Goal: Transaction & Acquisition: Purchase product/service

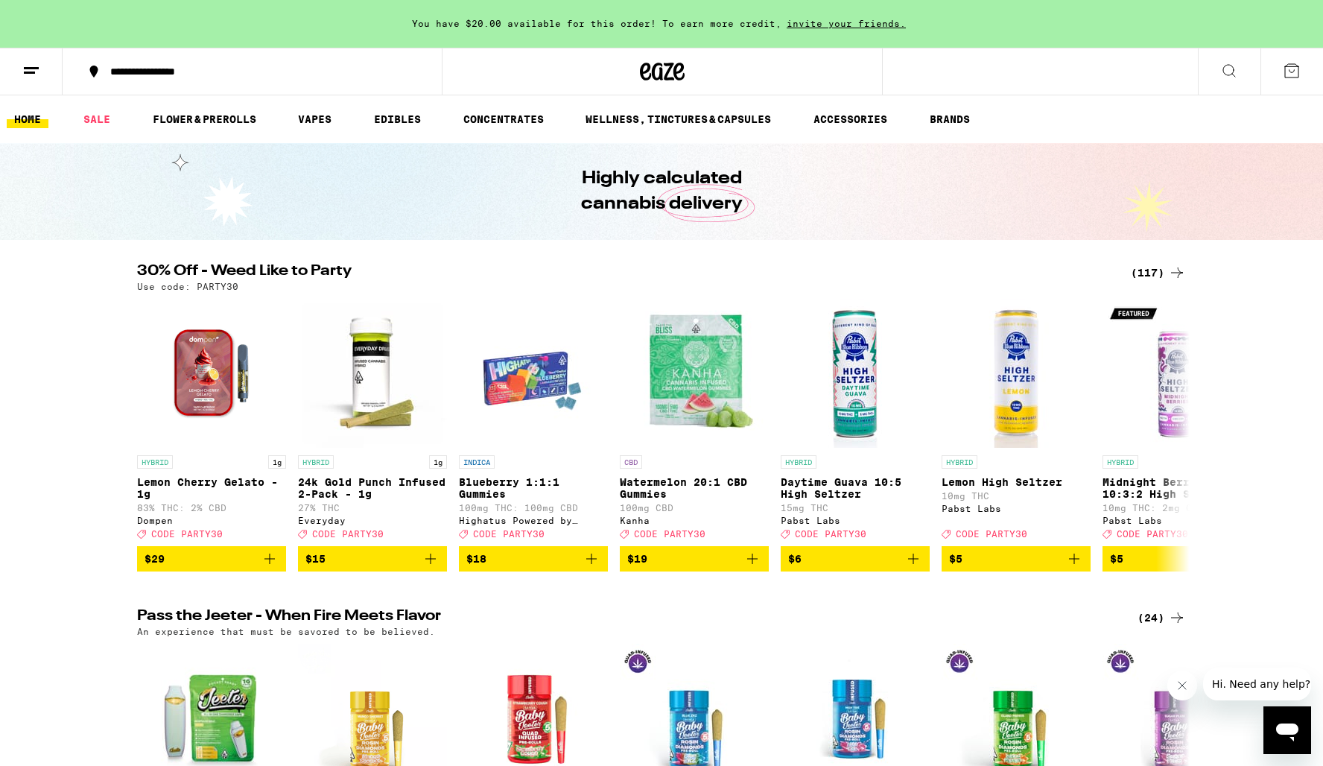
click at [1228, 63] on icon at bounding box center [1229, 71] width 18 height 18
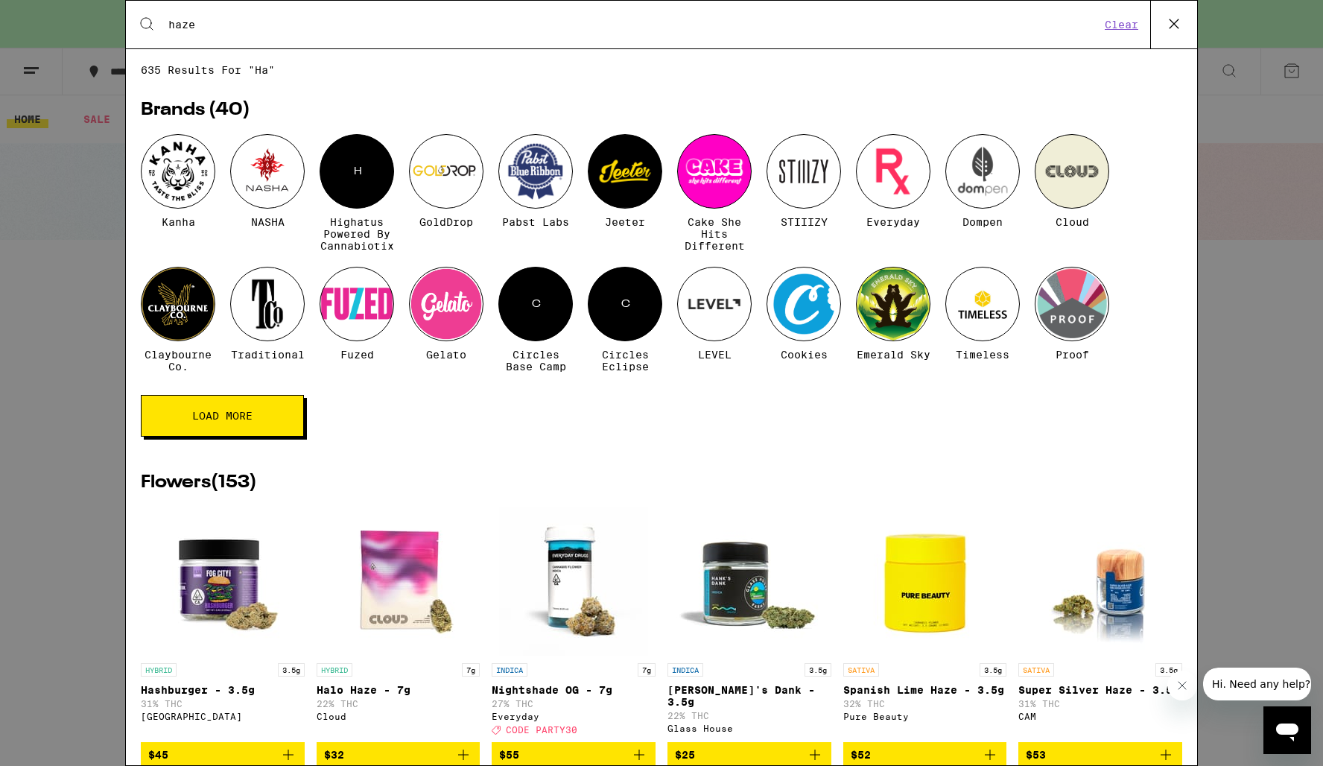
type input "haze"
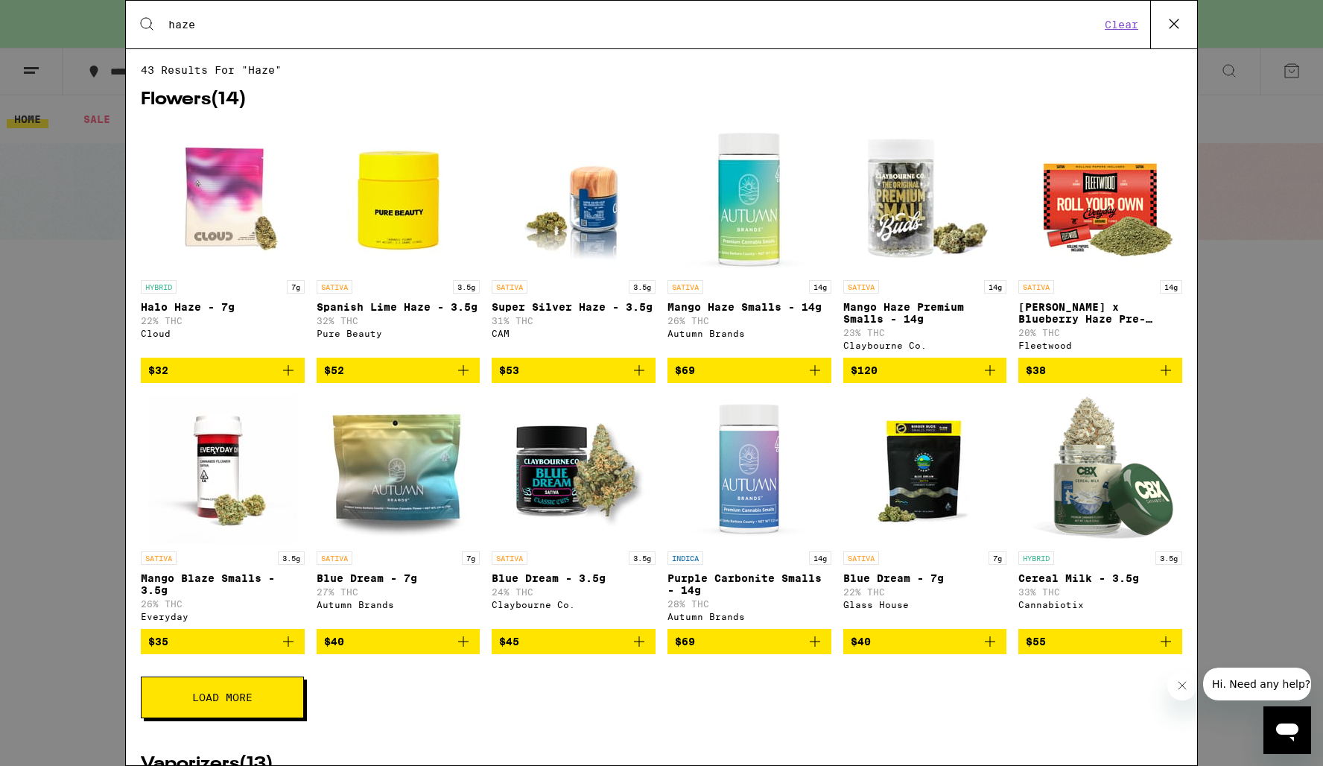
click at [263, 712] on button "Load More" at bounding box center [222, 697] width 163 height 42
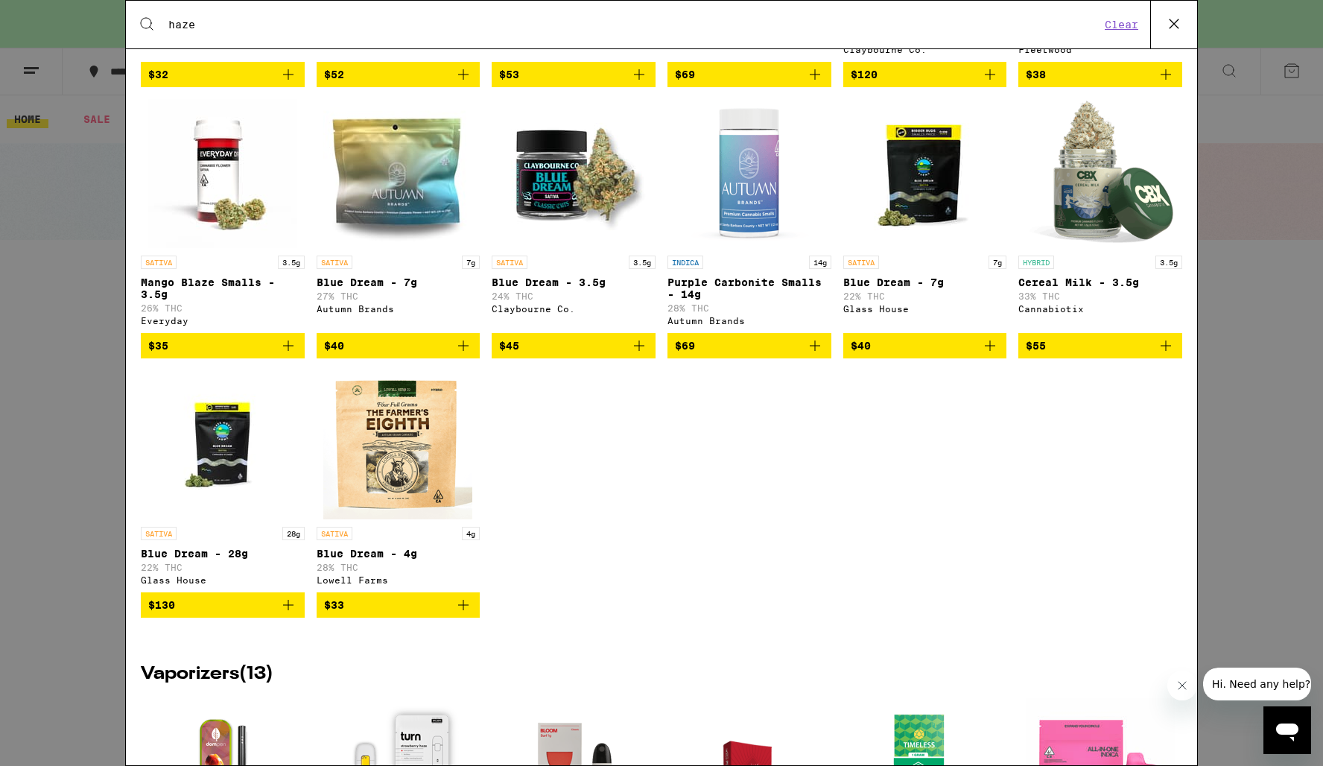
scroll to position [299, 0]
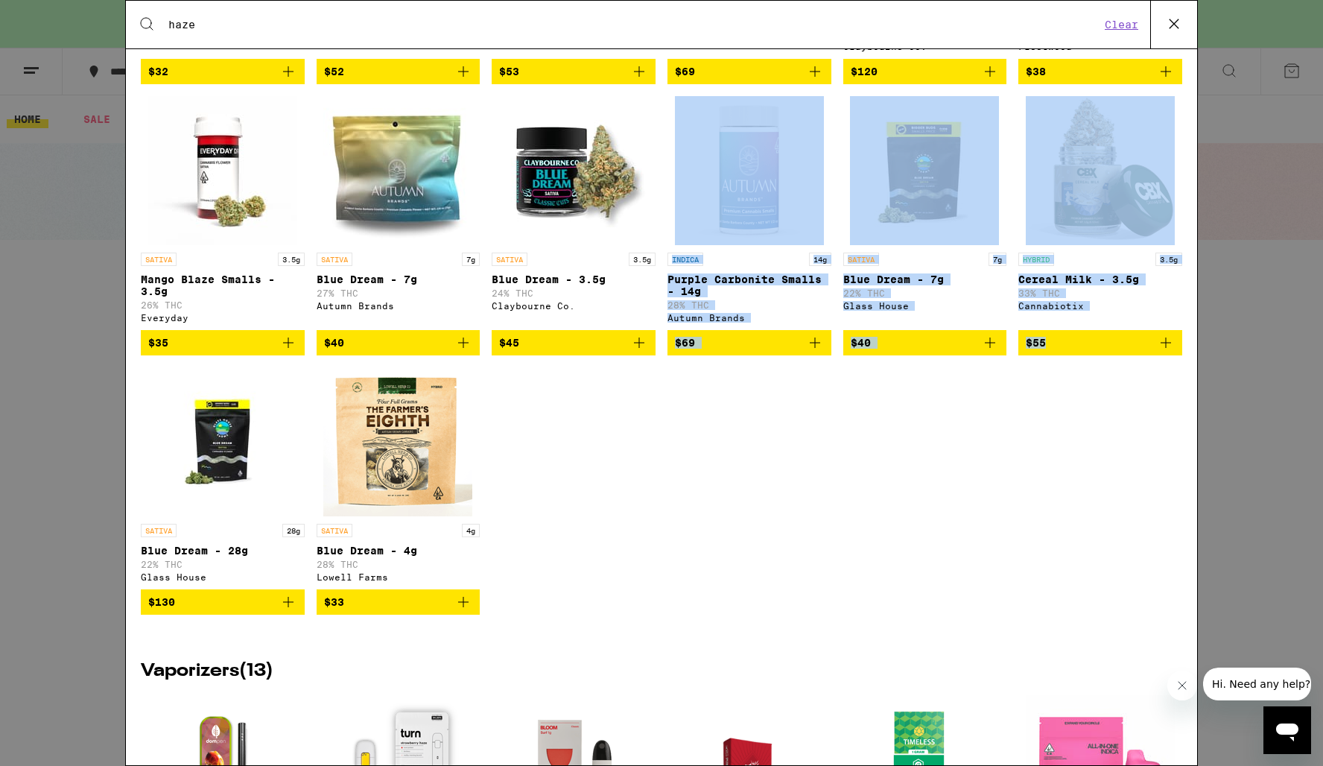
drag, startPoint x: 1167, startPoint y: 648, endPoint x: 525, endPoint y: 417, distance: 681.7
click at [525, 412] on div "HYBRID 7g Halo Haze - 7g 22% THC Cloud $32 SATIVA 3.5g Spanish Lime Haze - 3.5g…" at bounding box center [661, 231] width 1041 height 812
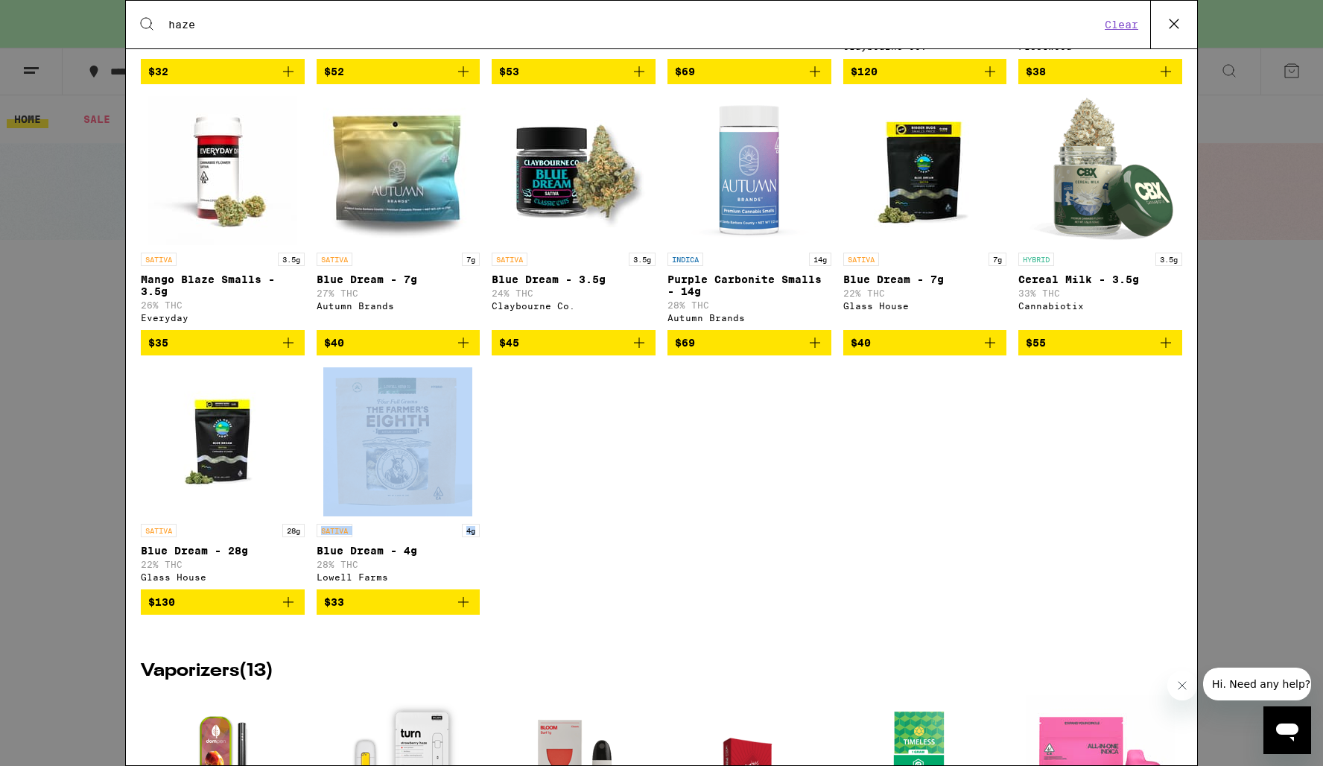
drag, startPoint x: 144, startPoint y: 656, endPoint x: 519, endPoint y: 547, distance: 390.9
click at [519, 547] on div "HYBRID 7g Halo Haze - 7g 22% THC Cloud $32 SATIVA 3.5g Spanish Lime Haze - 3.5g…" at bounding box center [661, 231] width 1041 height 812
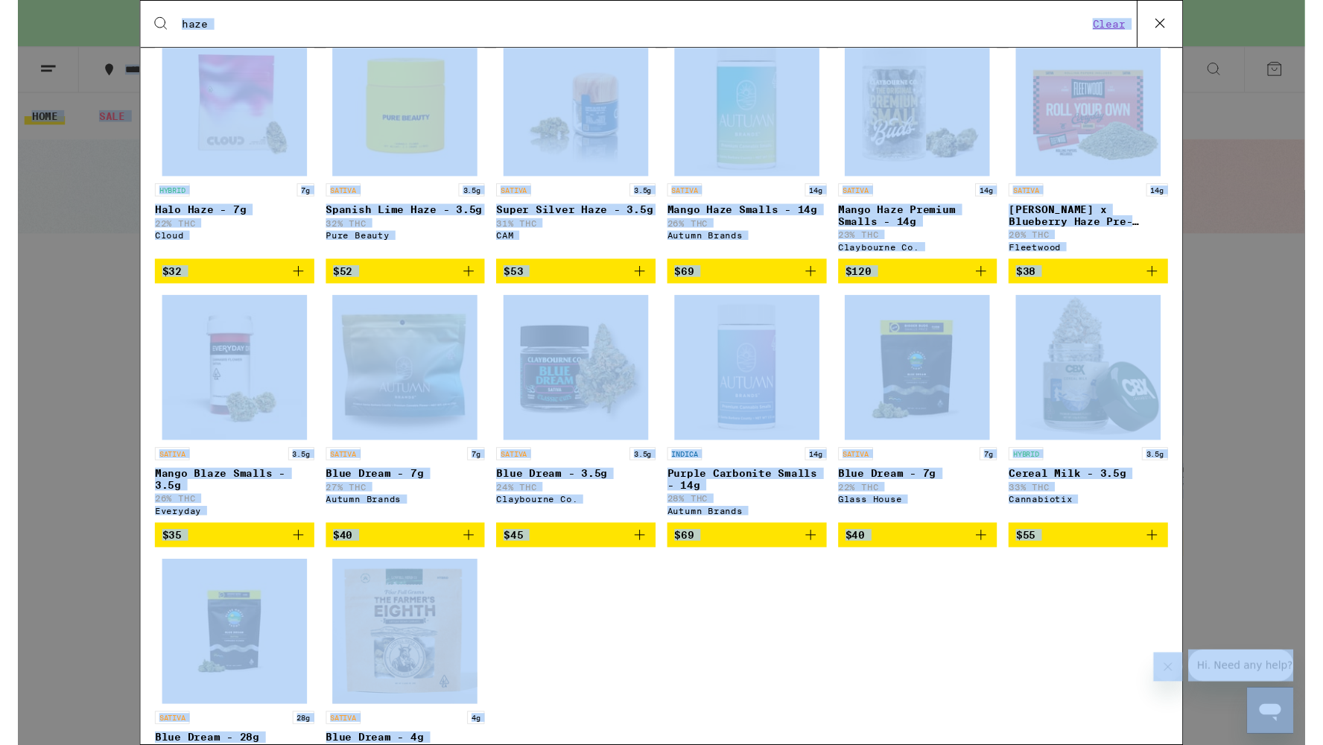
scroll to position [0, 0]
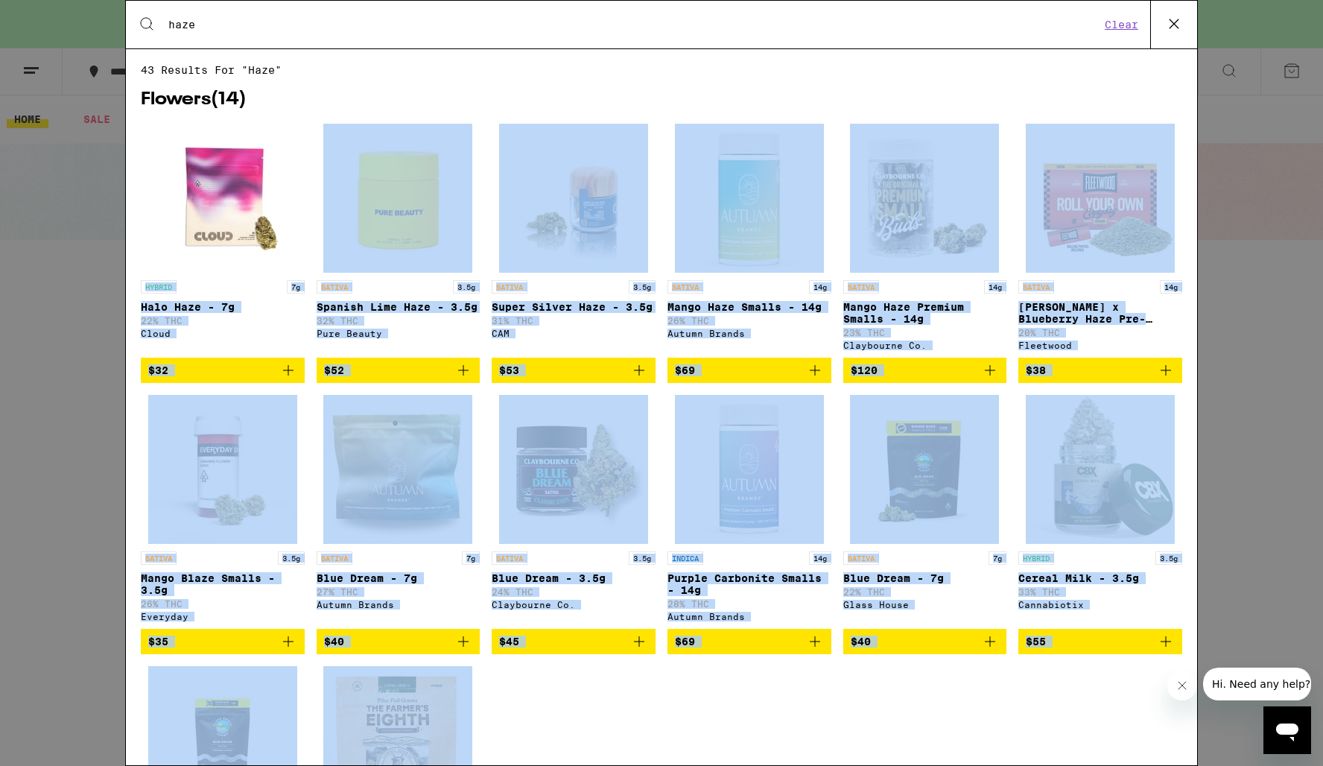
drag, startPoint x: 569, startPoint y: 662, endPoint x: 137, endPoint y: 266, distance: 586.3
click at [137, 266] on div "43 results for "haze" Flowers ( 14 ) HYBRID 7g Halo Haze - 7g 22% THC Cloud $32…" at bounding box center [661, 407] width 1071 height 686
copy div "HYBRID 7g Halo Haze - 7g 22% THC Cloud $32 SATIVA 3.5g Spanish Lime Haze - 3.5g…"
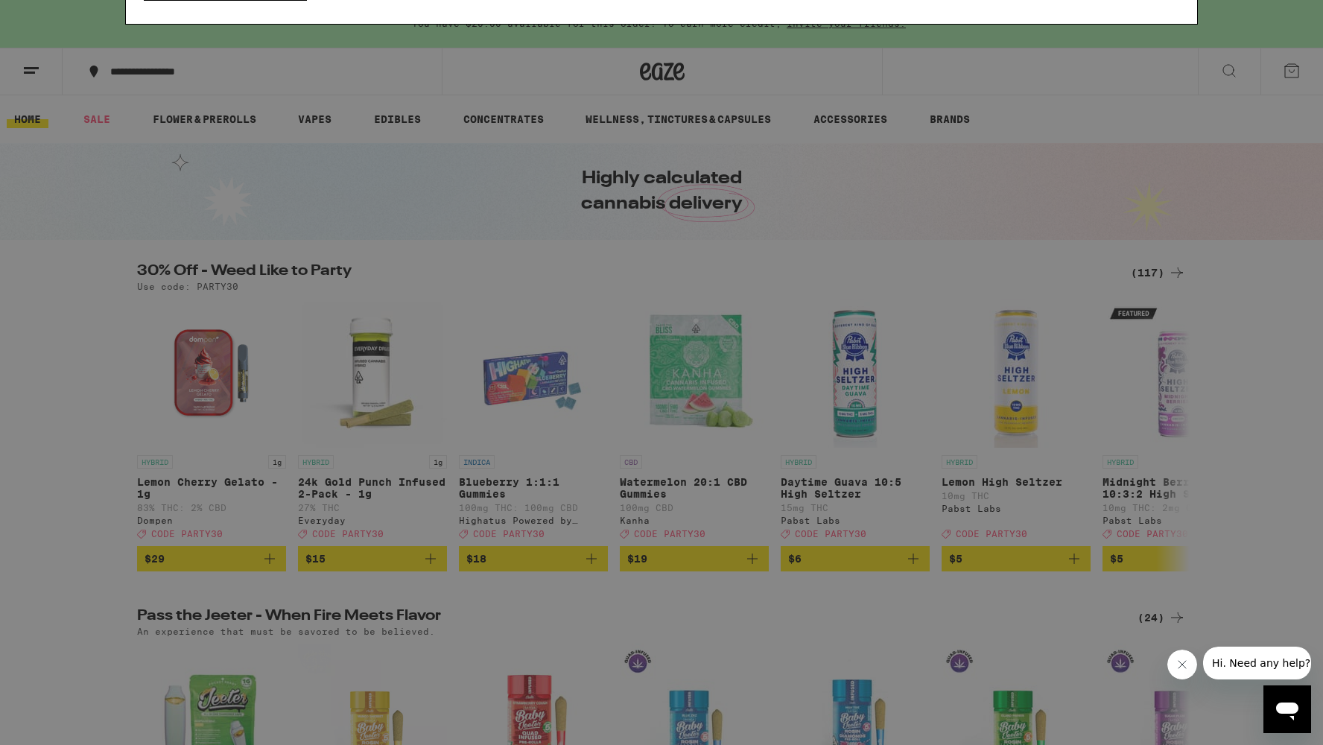
click at [83, 380] on div "Search for Products haze Clear 43 results for "haze" Flowers ( 14 ) HYBRID 7g H…" at bounding box center [661, 372] width 1323 height 745
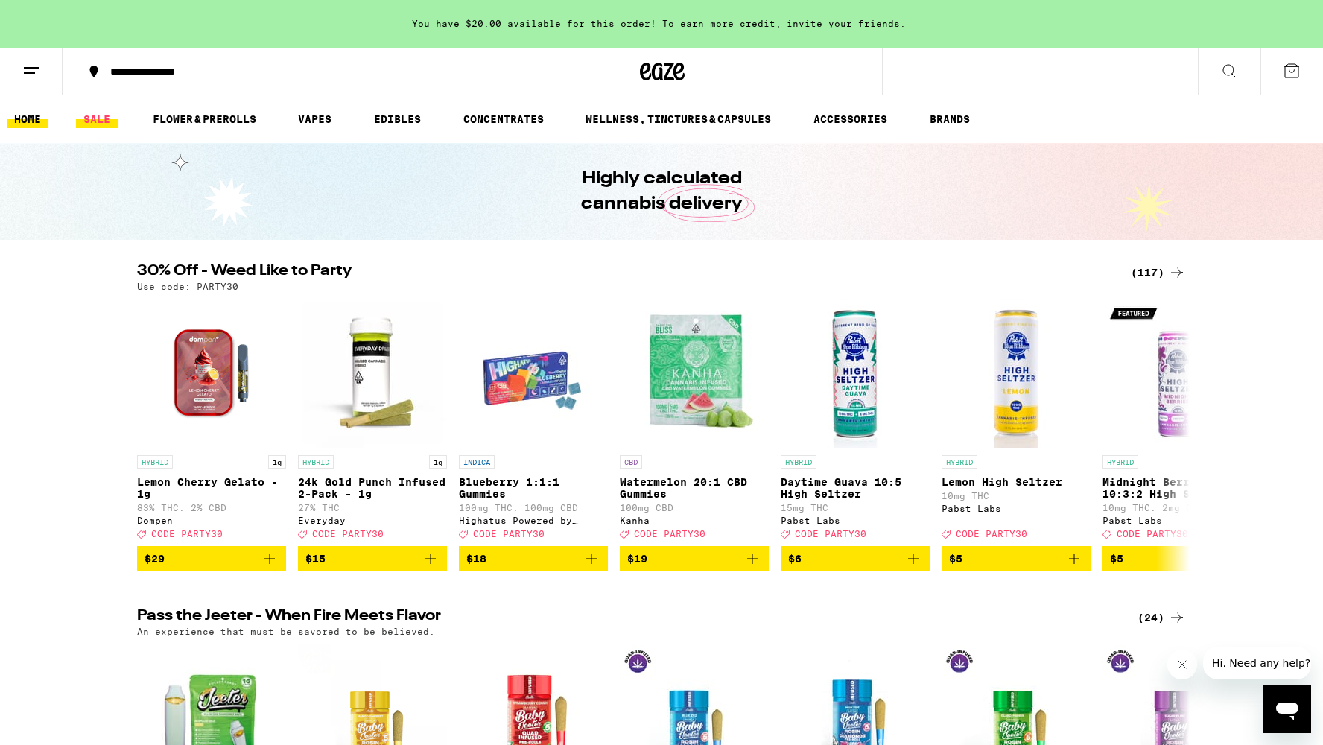
click at [105, 119] on link "SALE" at bounding box center [97, 119] width 42 height 18
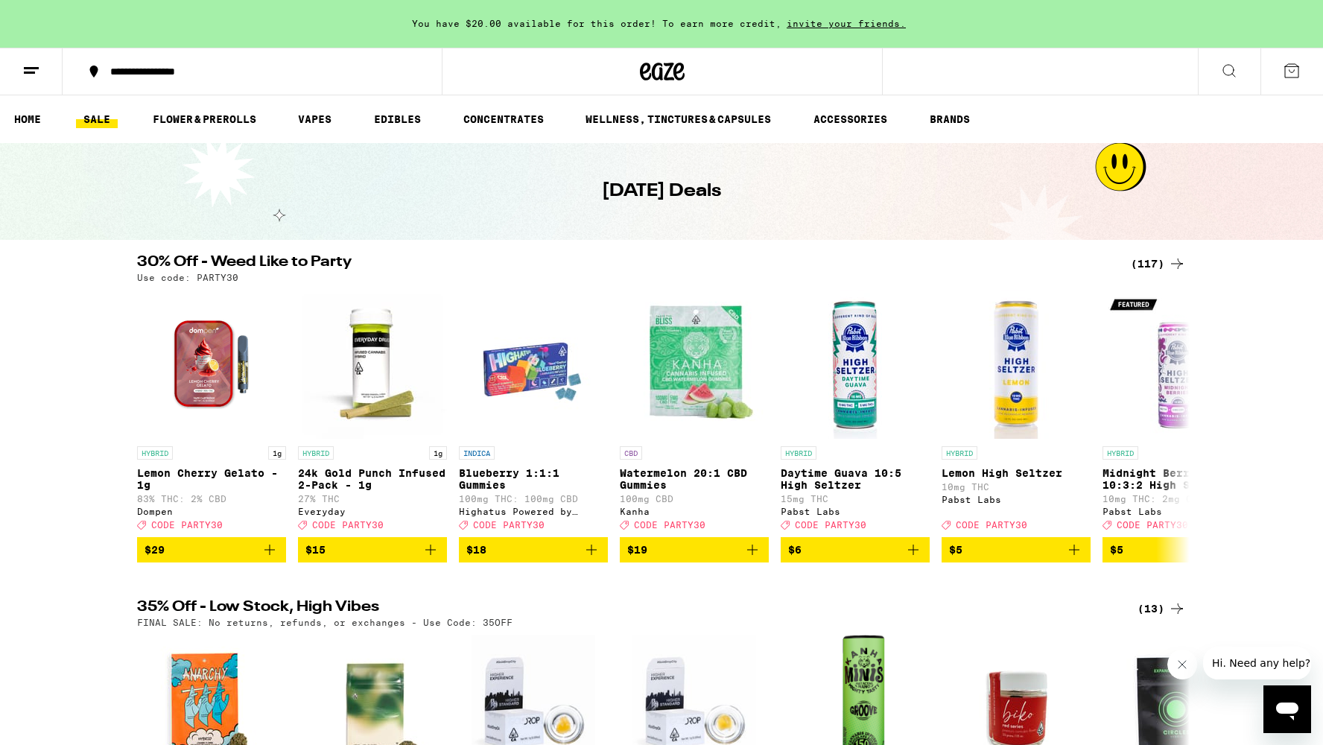
click at [1170, 259] on icon at bounding box center [1177, 264] width 18 height 18
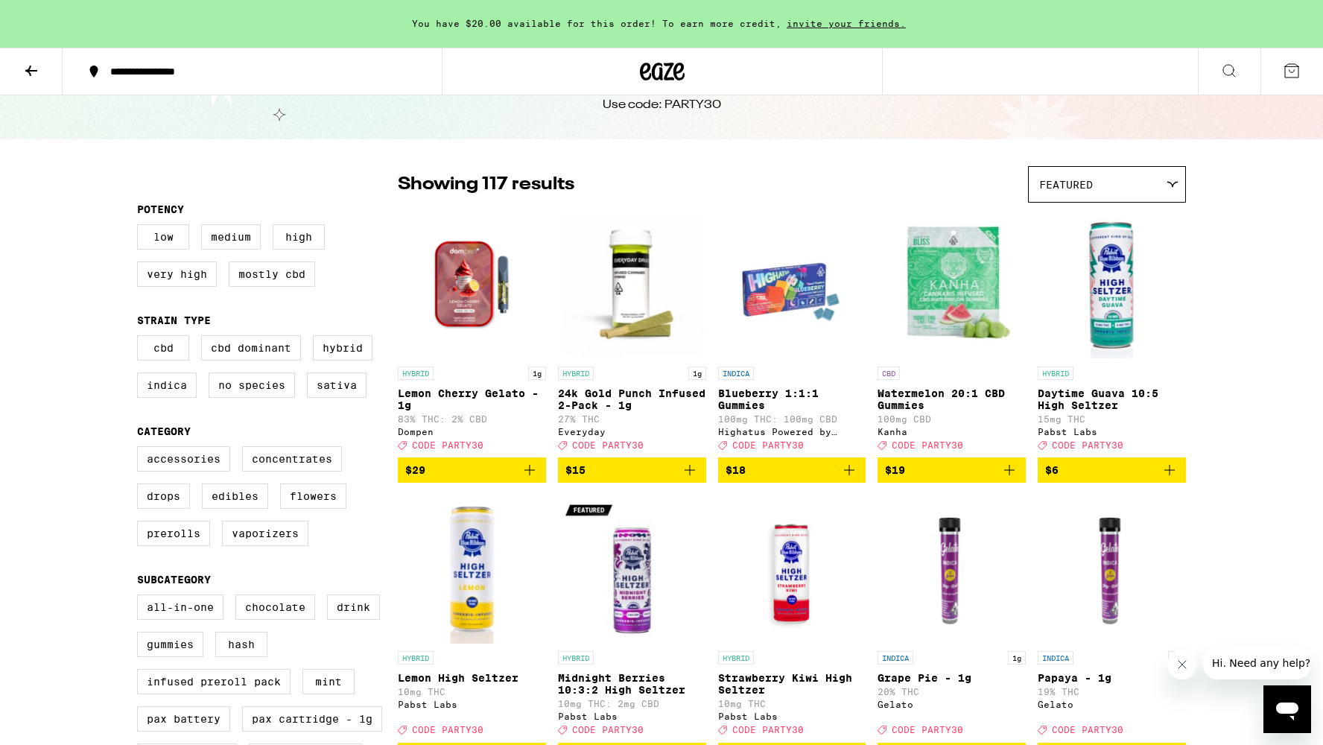
scroll to position [74, 0]
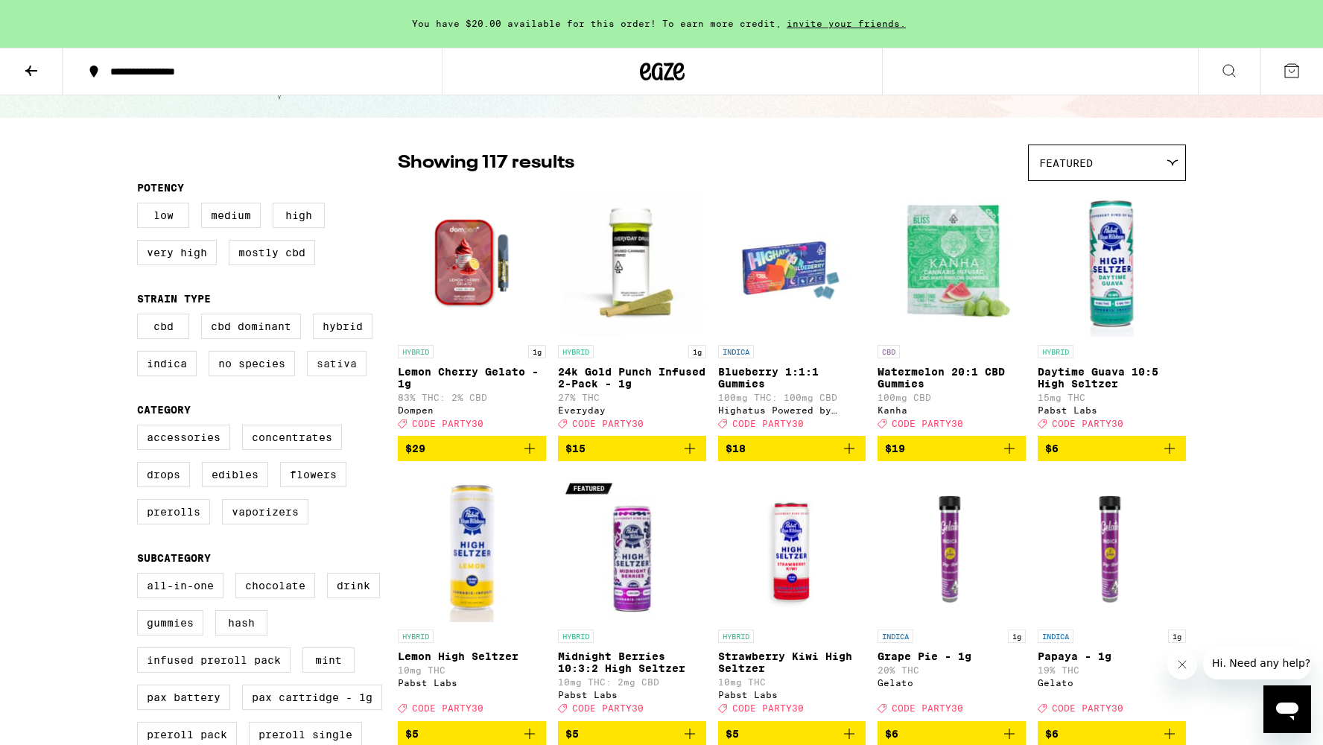
click at [324, 371] on label "Sativa" at bounding box center [337, 363] width 60 height 25
click at [141, 317] on input "Sativa" at bounding box center [140, 316] width 1 height 1
checkbox input "true"
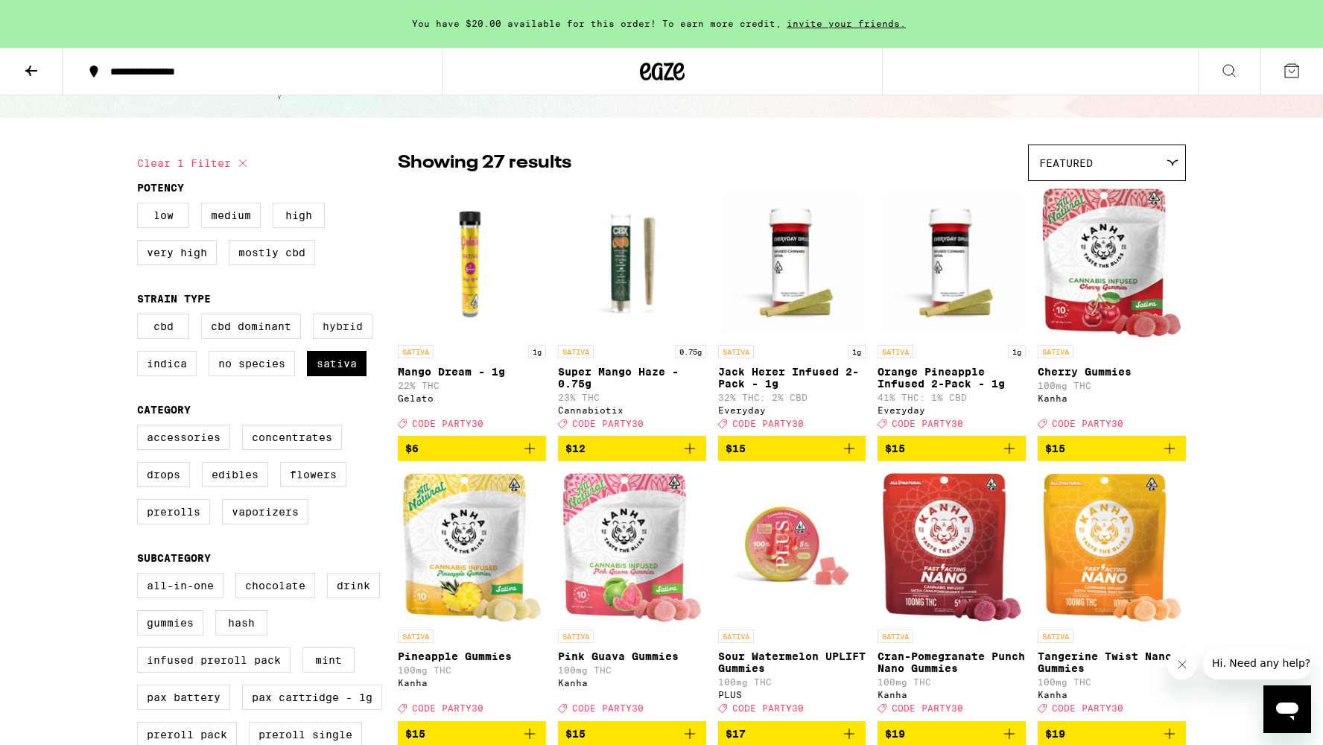
click at [338, 324] on label "Hybrid" at bounding box center [343, 326] width 60 height 25
click at [141, 317] on input "Hybrid" at bounding box center [140, 316] width 1 height 1
checkbox input "true"
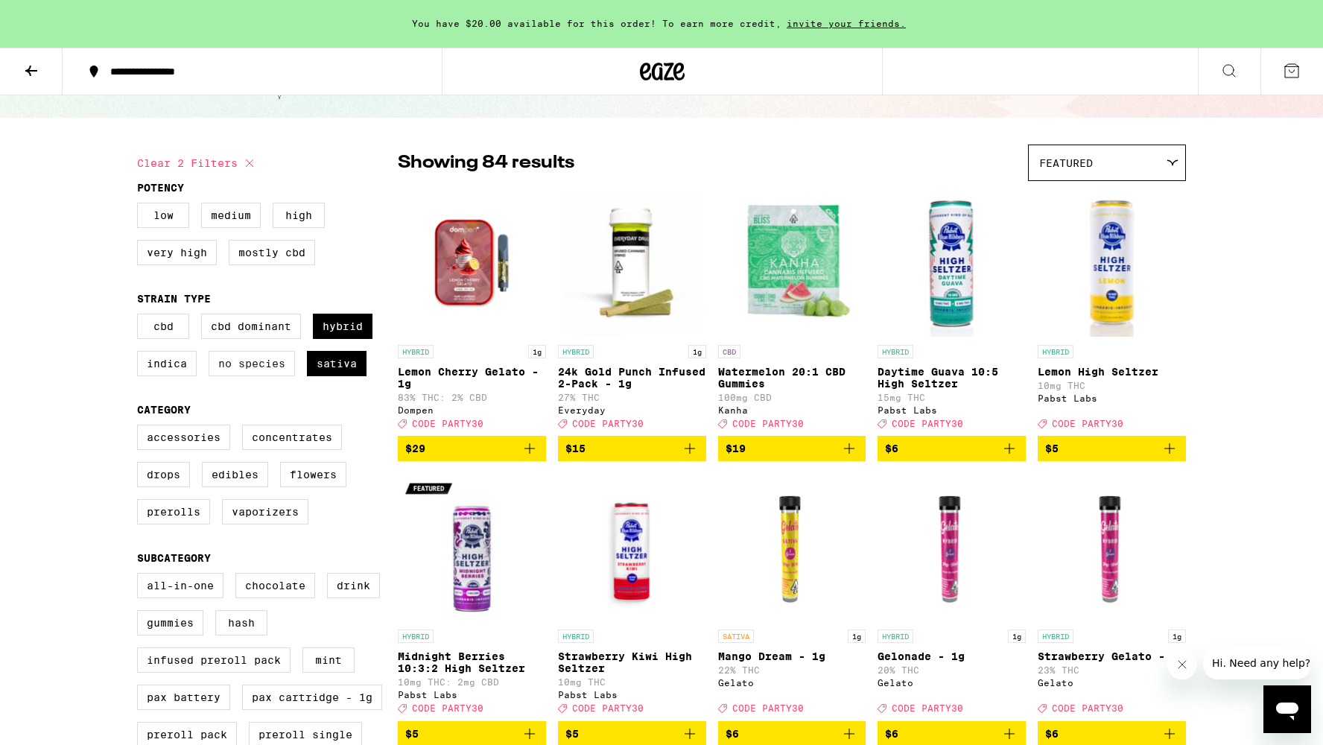
click at [262, 376] on label "No Species" at bounding box center [252, 363] width 86 height 25
click at [141, 317] on input "No Species" at bounding box center [140, 316] width 1 height 1
click at [260, 375] on label "No Species" at bounding box center [252, 363] width 86 height 25
click at [141, 317] on input "No Species" at bounding box center [140, 316] width 1 height 1
checkbox input "false"
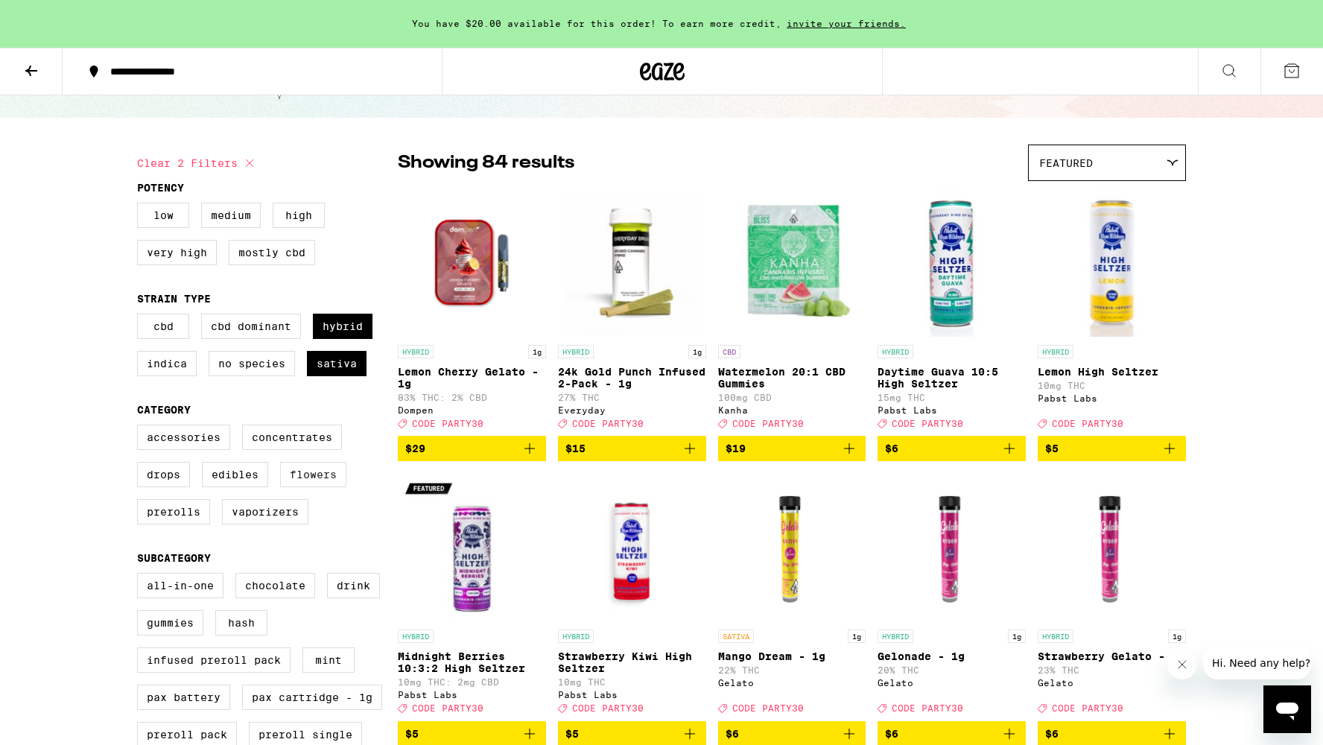
click at [292, 487] on label "Flowers" at bounding box center [313, 474] width 66 height 25
click at [141, 428] on input "Flowers" at bounding box center [140, 427] width 1 height 1
checkbox input "true"
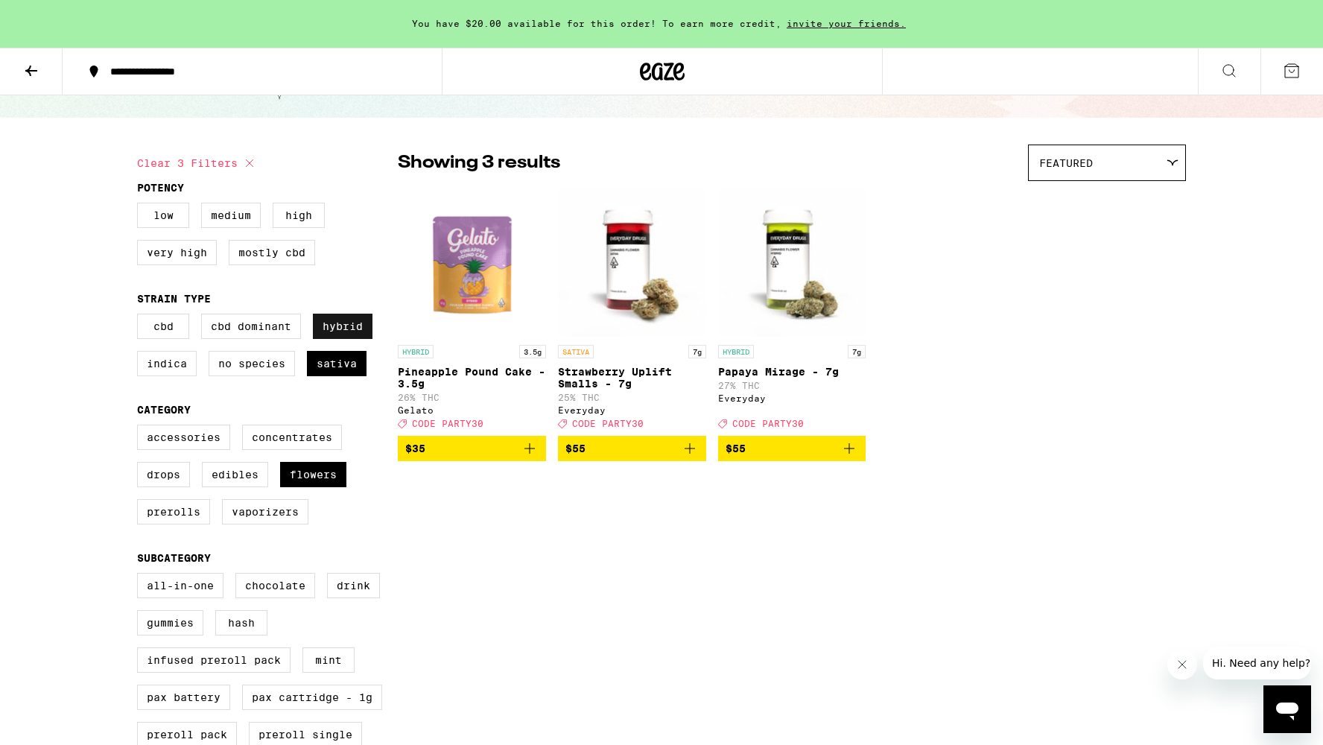
click at [340, 326] on label "Hybrid" at bounding box center [343, 326] width 60 height 25
click at [141, 317] on input "Hybrid" at bounding box center [140, 316] width 1 height 1
checkbox input "false"
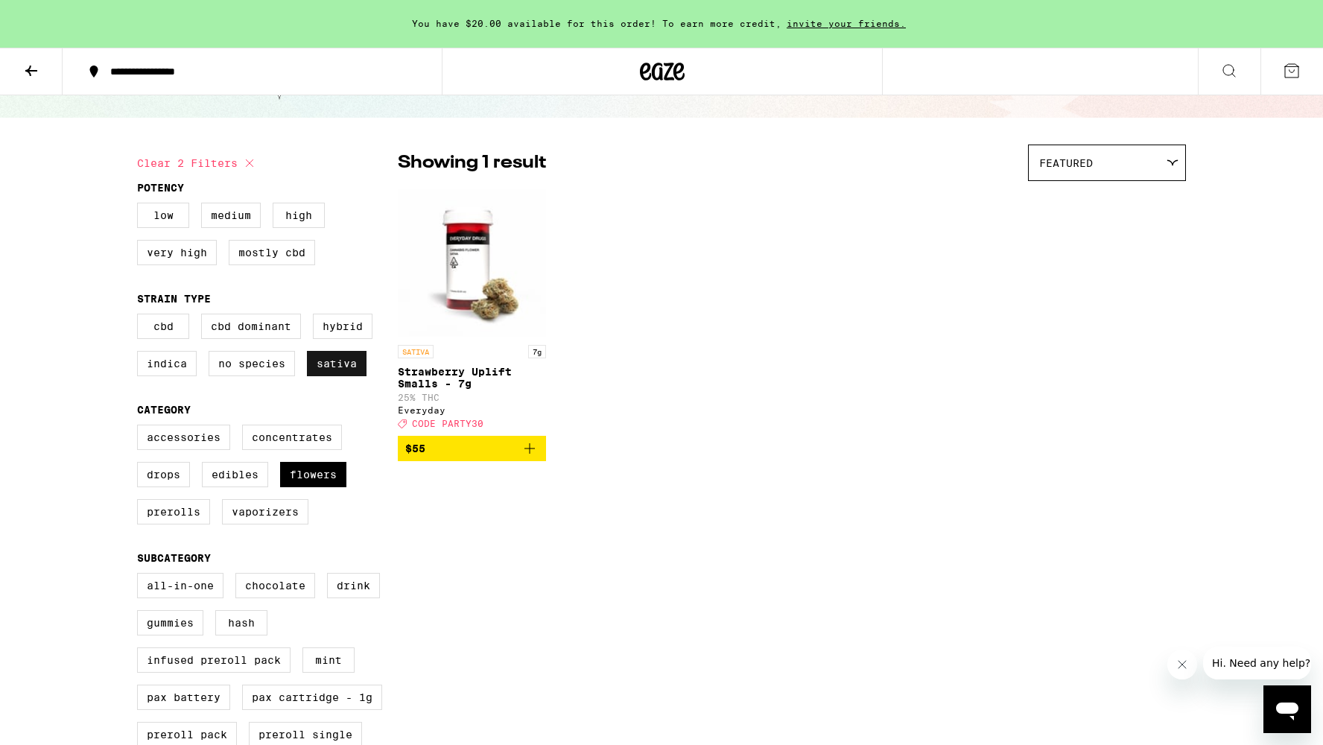
click at [332, 376] on label "Sativa" at bounding box center [337, 363] width 60 height 25
click at [141, 317] on input "Sativa" at bounding box center [140, 316] width 1 height 1
checkbox input "false"
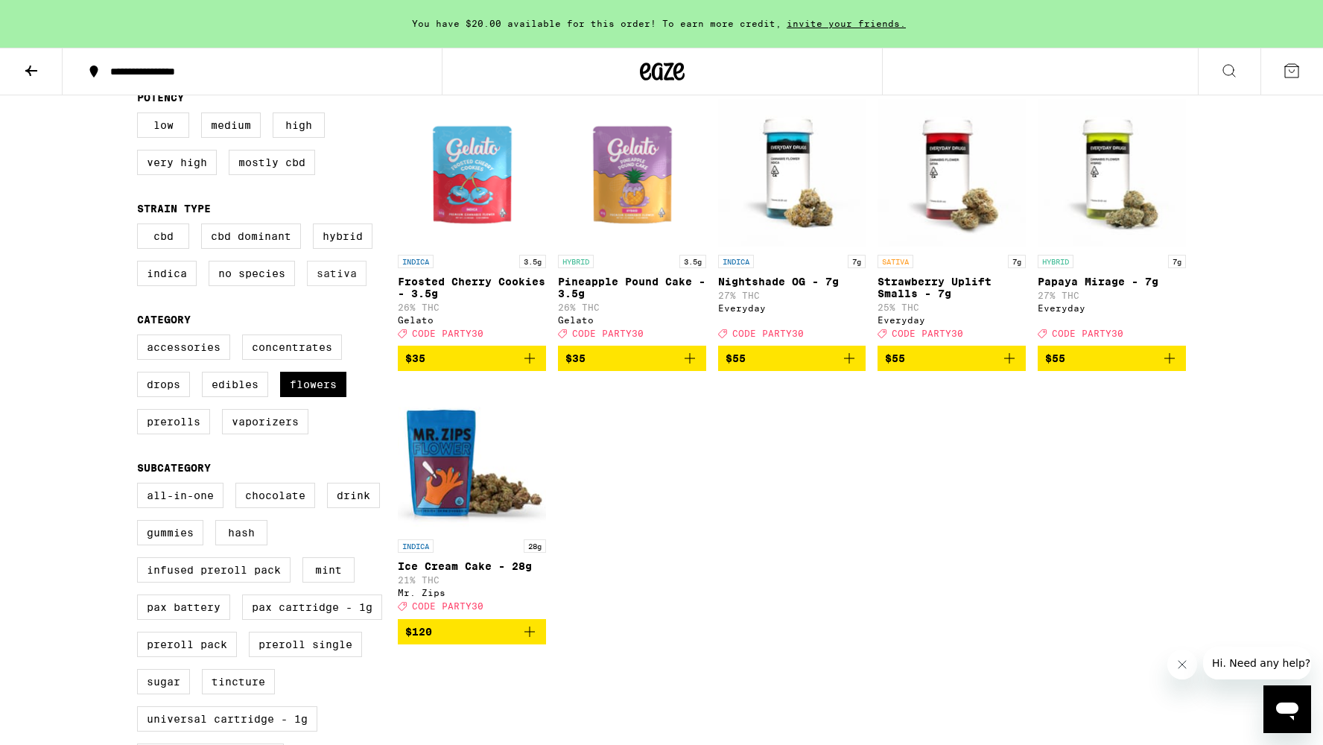
scroll to position [168, 0]
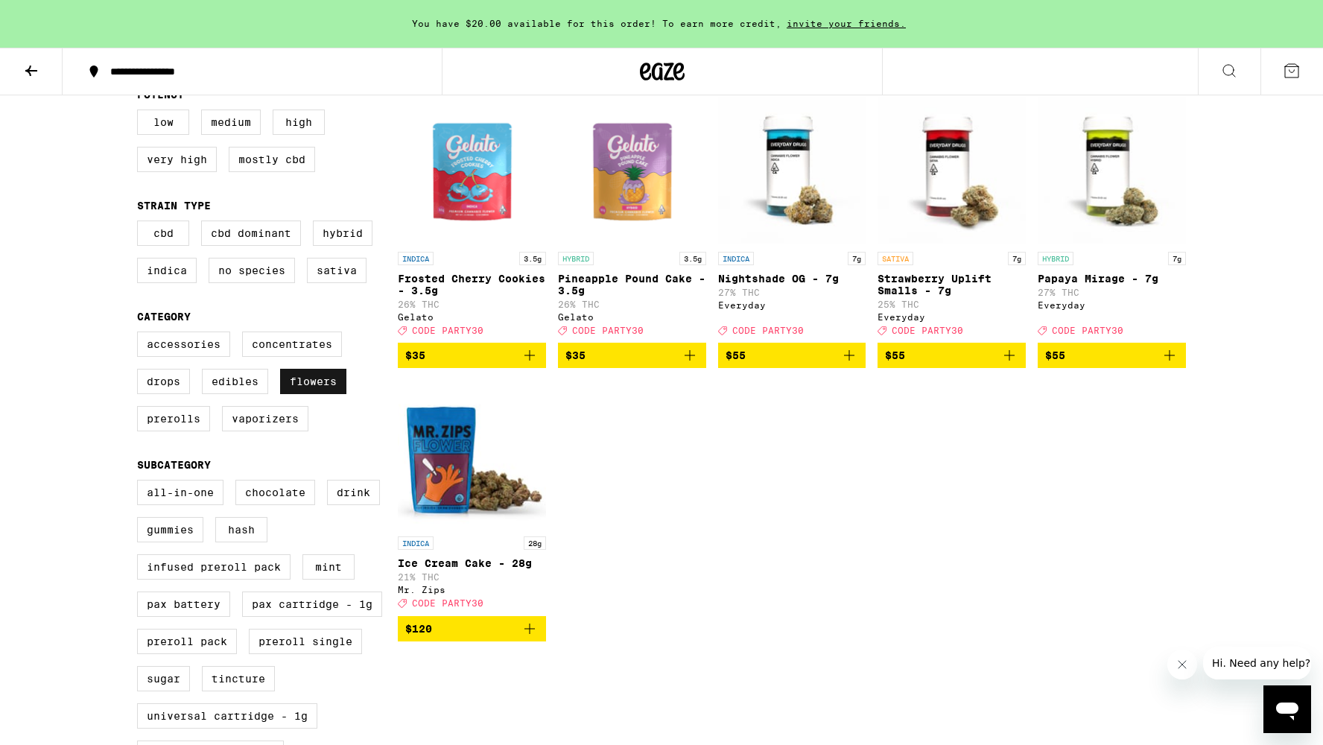
click at [323, 385] on label "Flowers" at bounding box center [313, 381] width 66 height 25
click at [141, 334] on input "Flowers" at bounding box center [140, 334] width 1 height 1
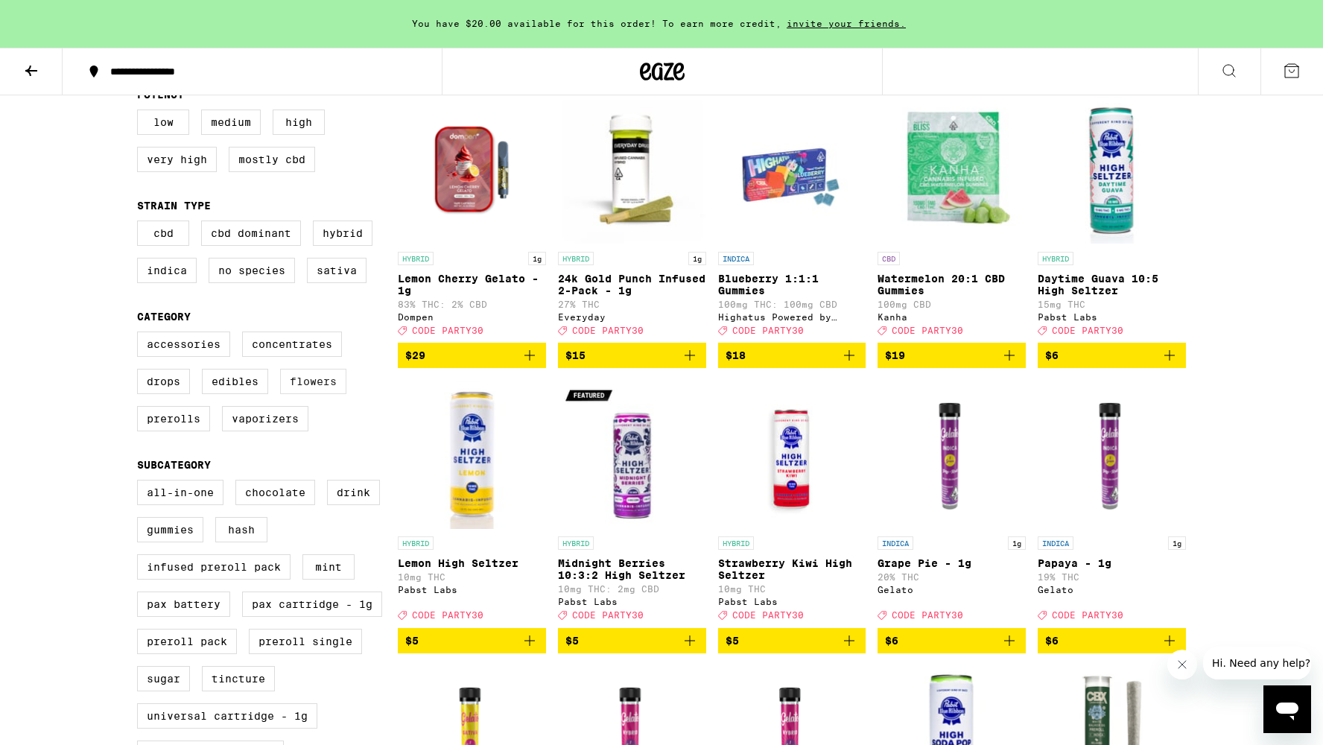
click at [321, 393] on label "Flowers" at bounding box center [313, 381] width 66 height 25
click at [141, 334] on input "Flowers" at bounding box center [140, 334] width 1 height 1
checkbox input "true"
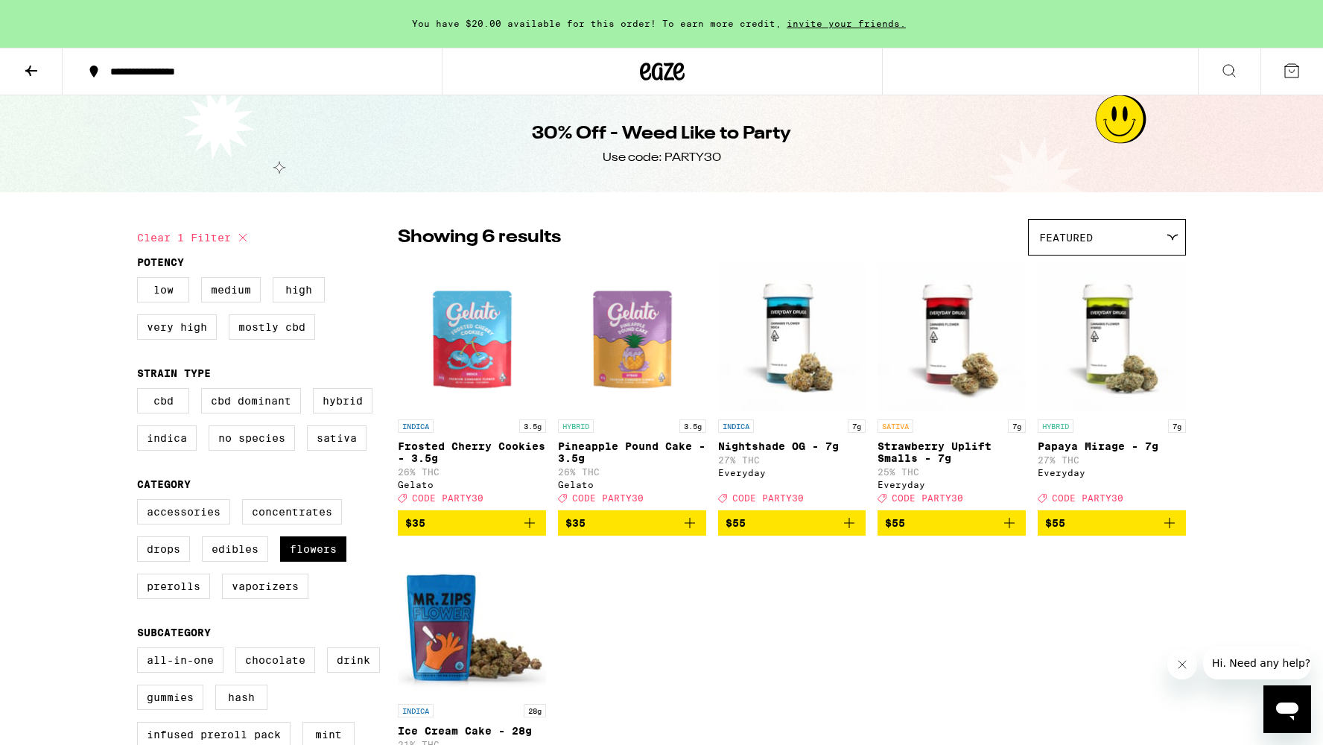
click at [31, 69] on icon at bounding box center [31, 71] width 12 height 10
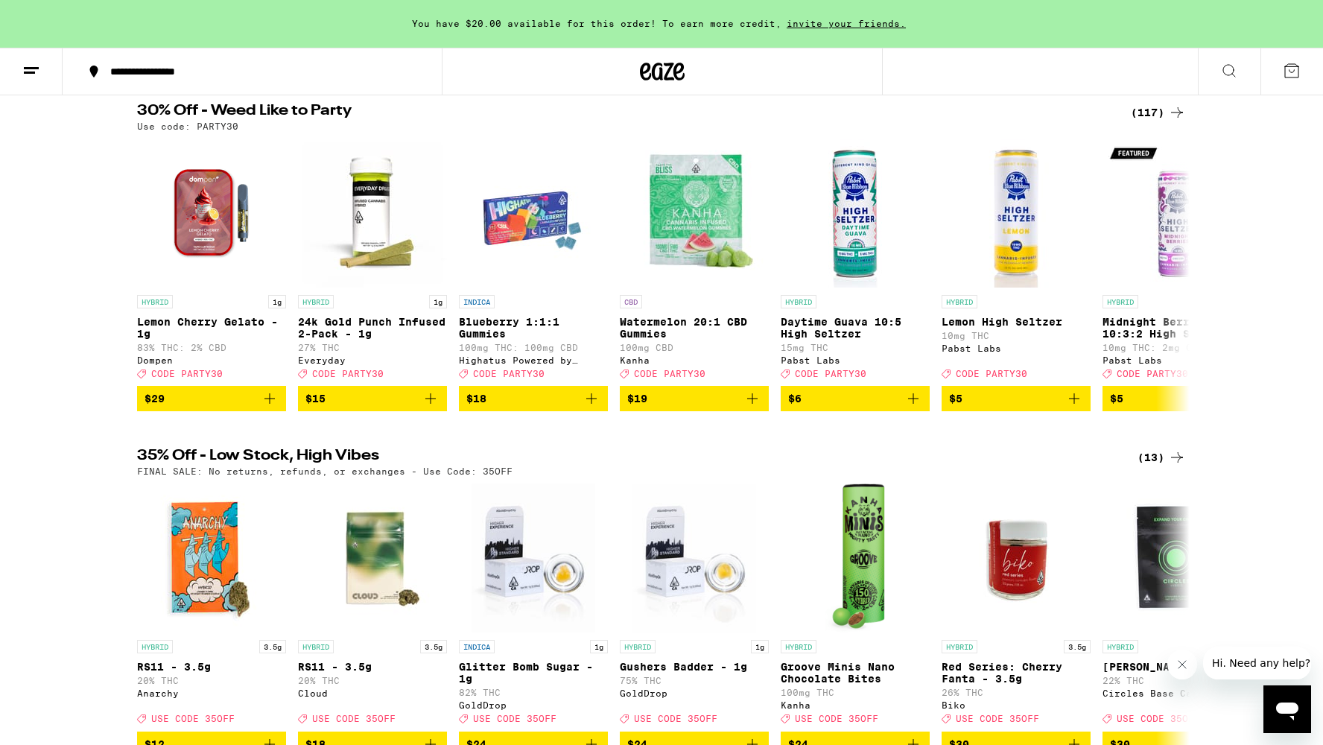
scroll to position [206, 0]
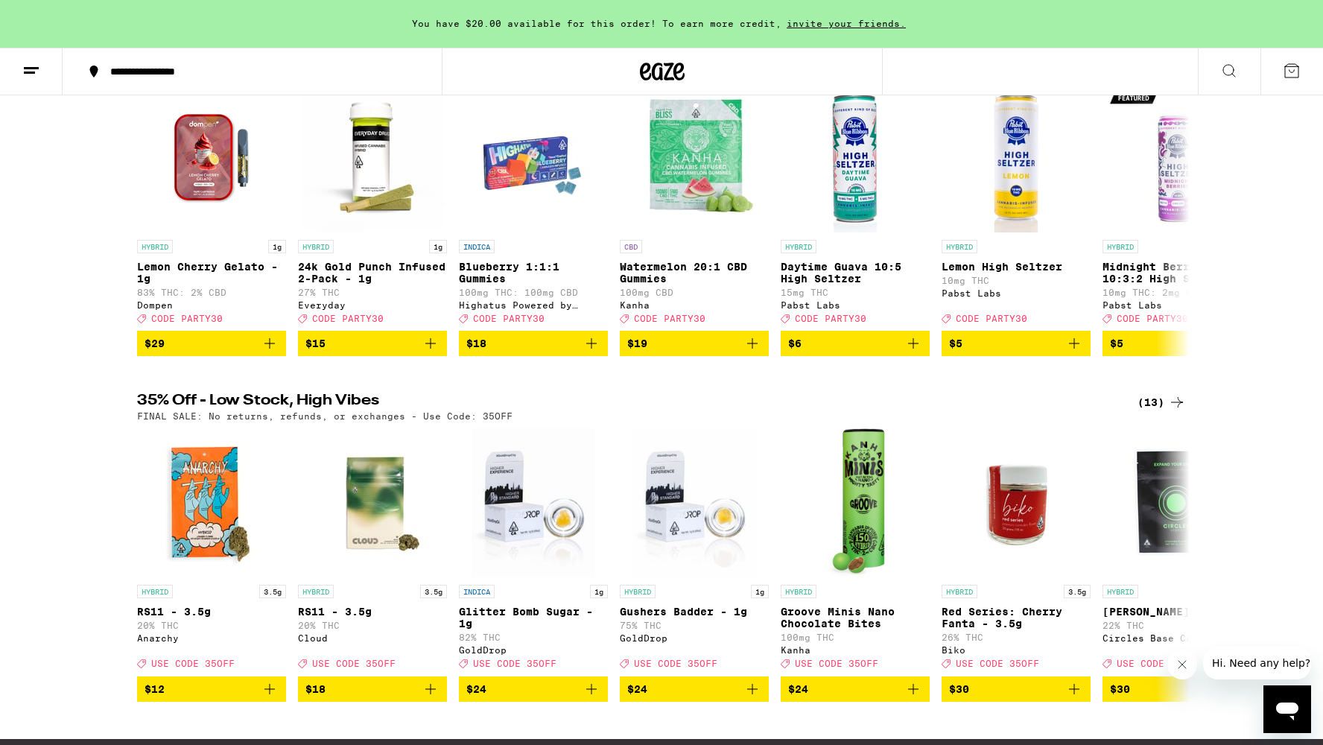
click at [346, 408] on h2 "35% Off - Low Stock, High Vibes" at bounding box center [625, 402] width 976 height 18
click at [1156, 410] on div "(13)" at bounding box center [1162, 402] width 48 height 18
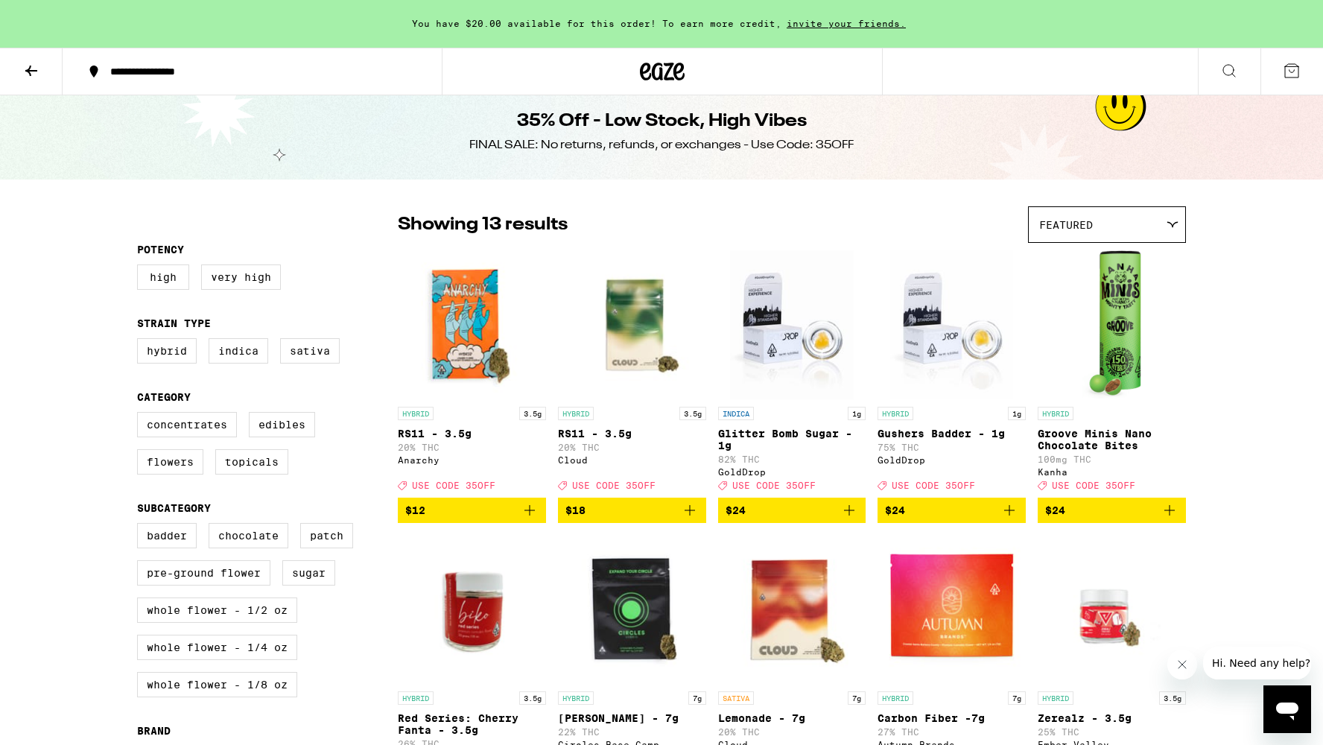
scroll to position [20, 0]
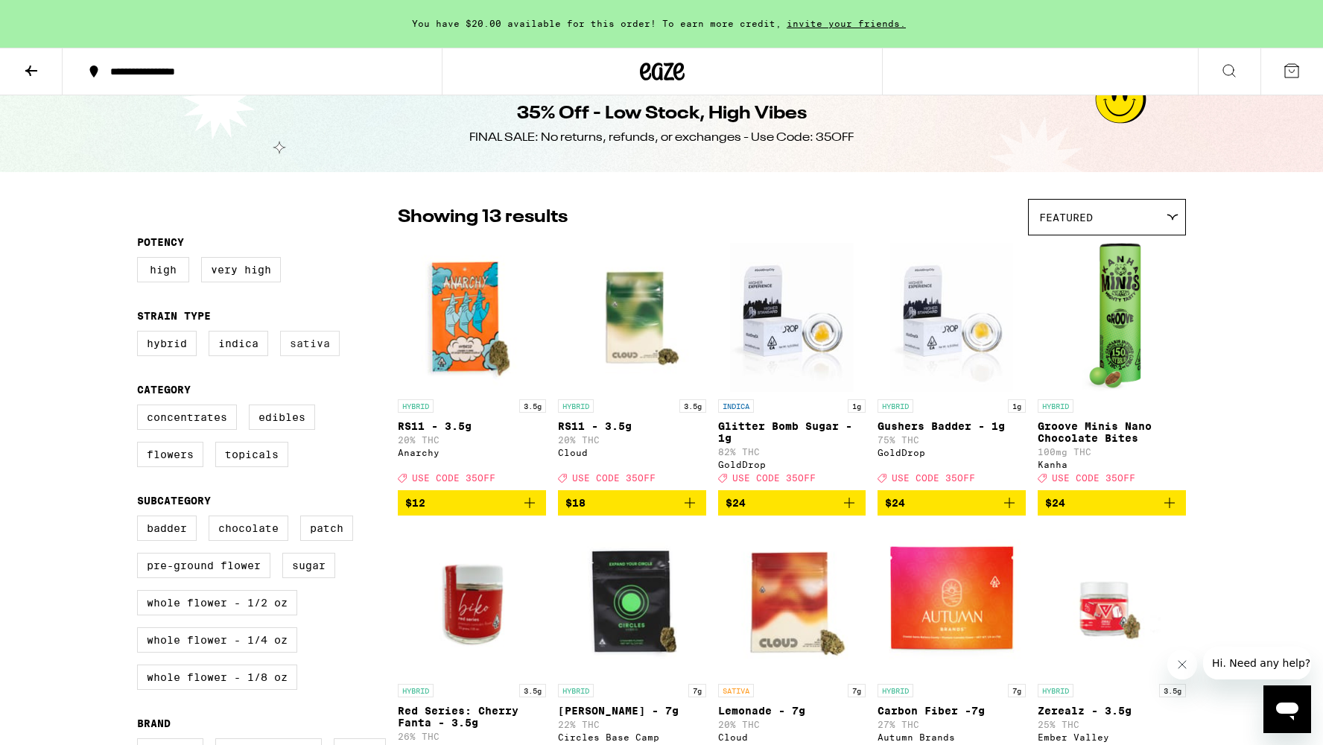
click at [329, 351] on label "Sativa" at bounding box center [310, 343] width 60 height 25
click at [141, 334] on input "Sativa" at bounding box center [140, 333] width 1 height 1
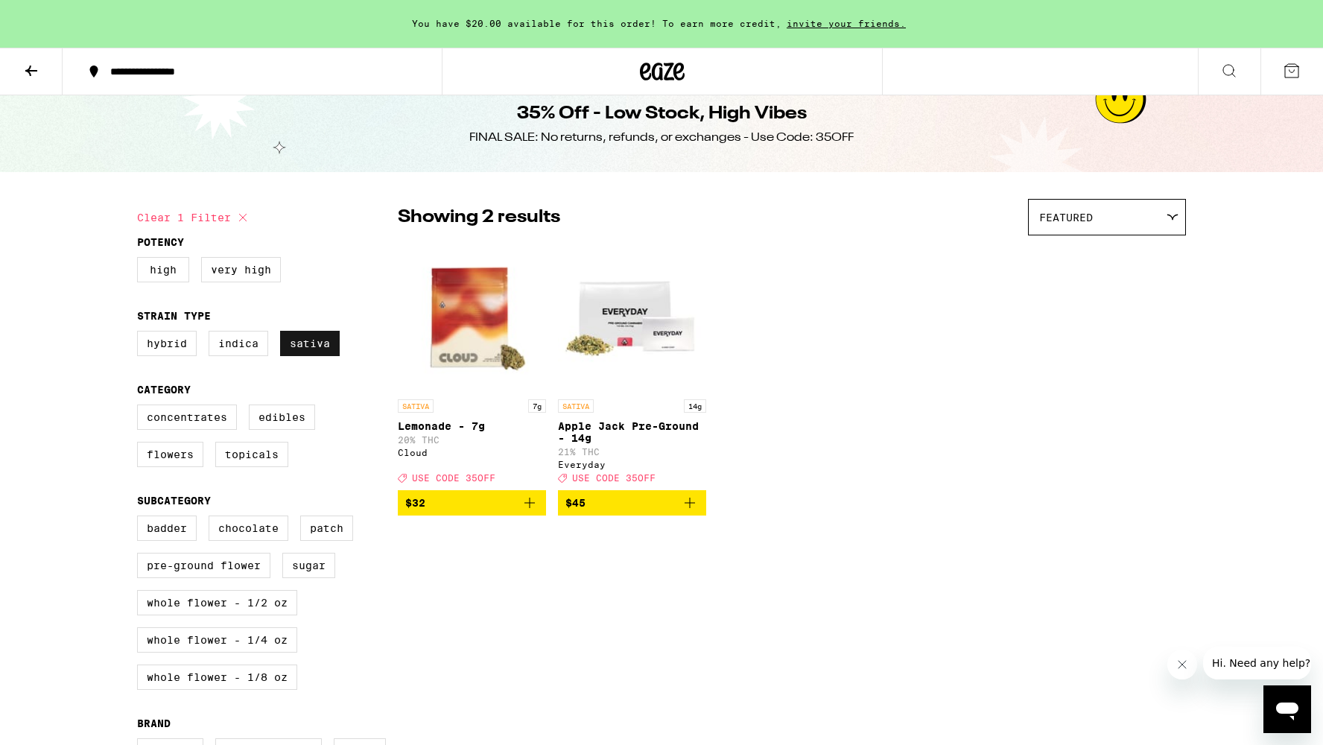
click at [328, 351] on label "Sativa" at bounding box center [310, 343] width 60 height 25
click at [141, 334] on input "Sativa" at bounding box center [140, 333] width 1 height 1
checkbox input "false"
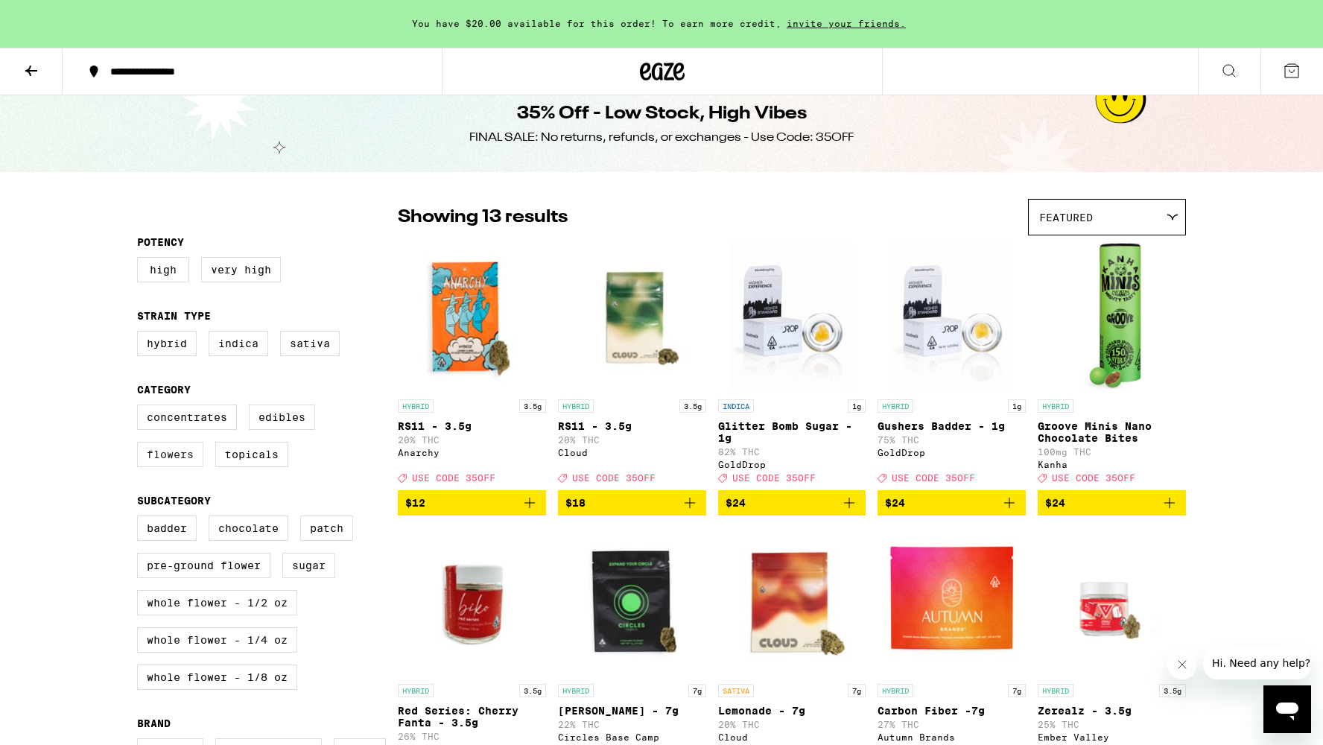
click at [188, 456] on label "Flowers" at bounding box center [170, 454] width 66 height 25
click at [141, 408] on input "Flowers" at bounding box center [140, 407] width 1 height 1
checkbox input "true"
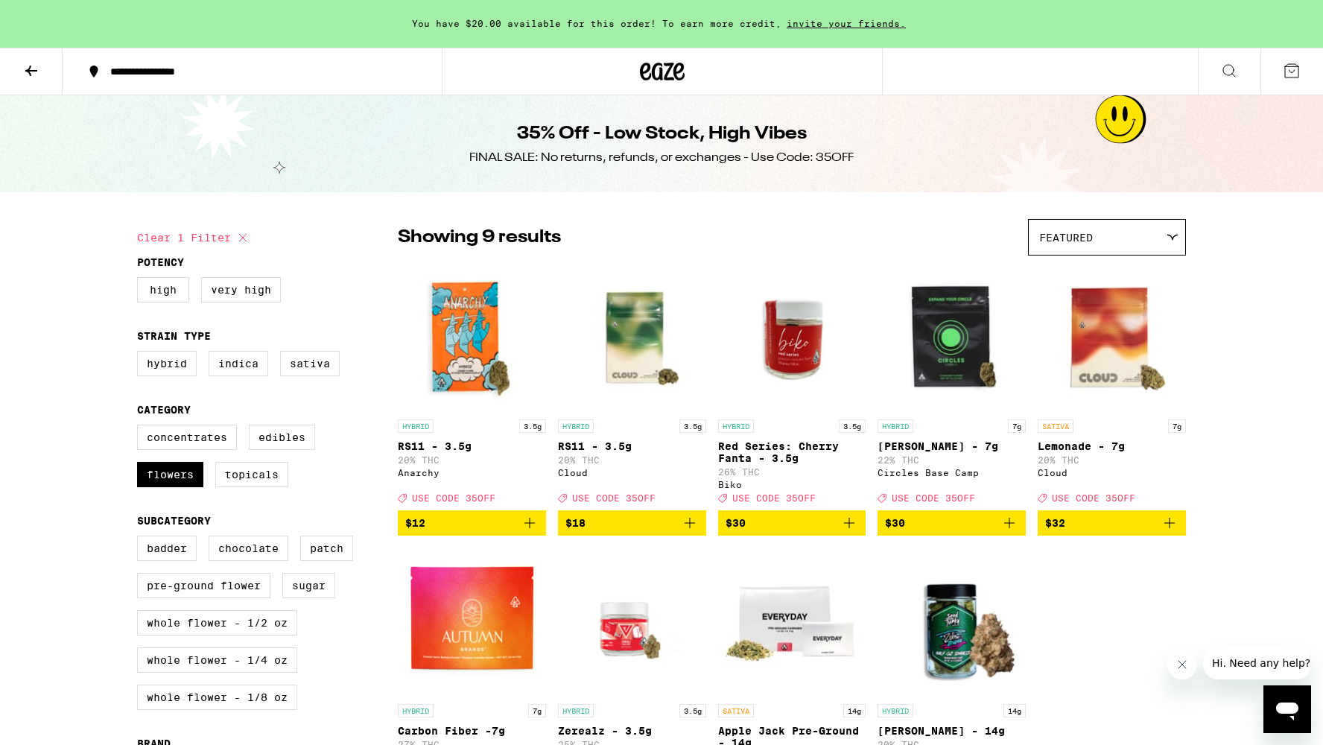
click at [663, 66] on icon at bounding box center [662, 71] width 45 height 27
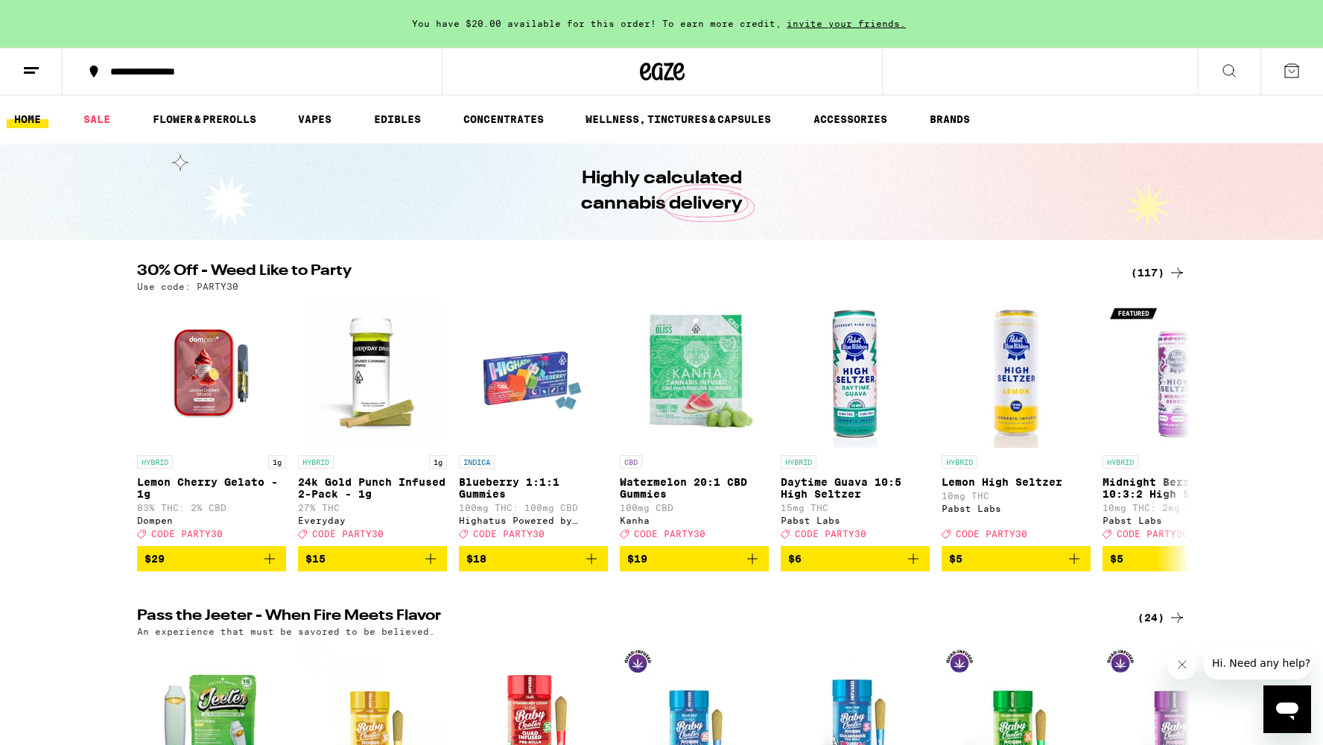
click at [1229, 65] on icon at bounding box center [1229, 71] width 18 height 18
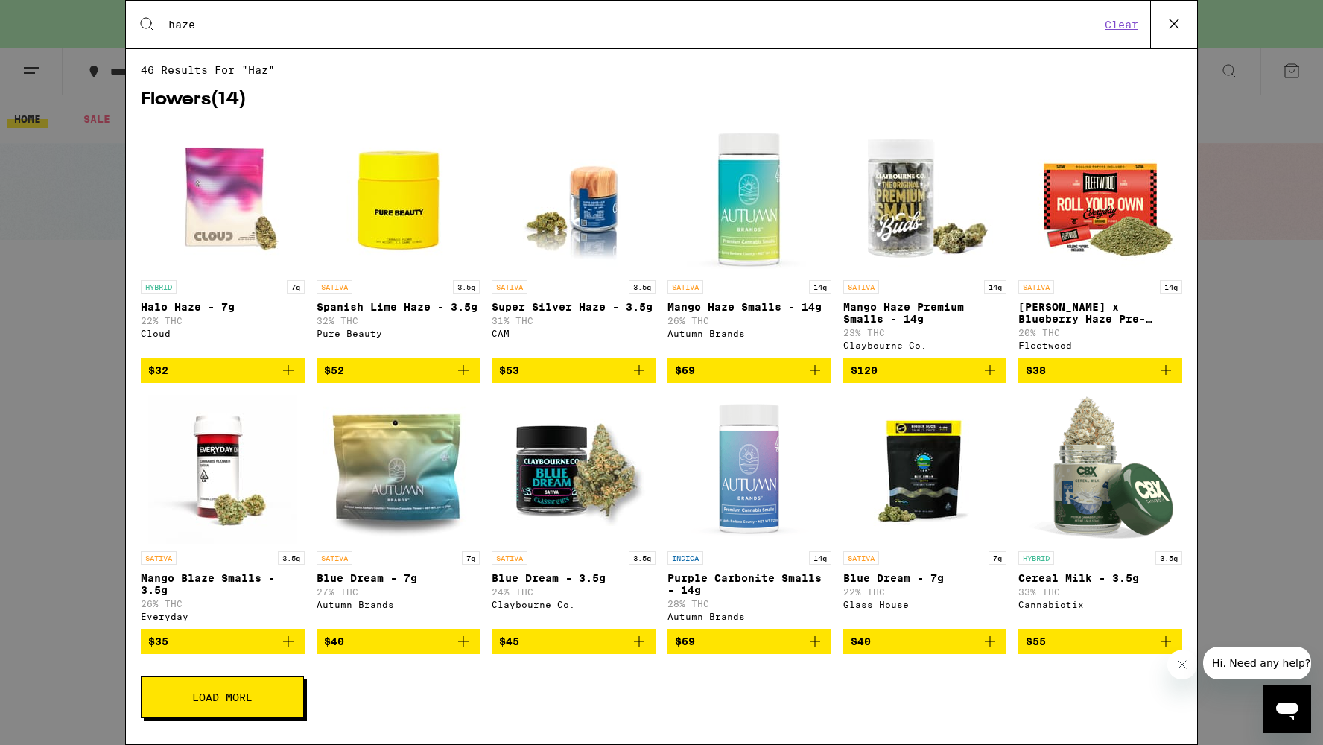
type input "haze"
click at [259, 714] on button "Load More" at bounding box center [222, 697] width 163 height 42
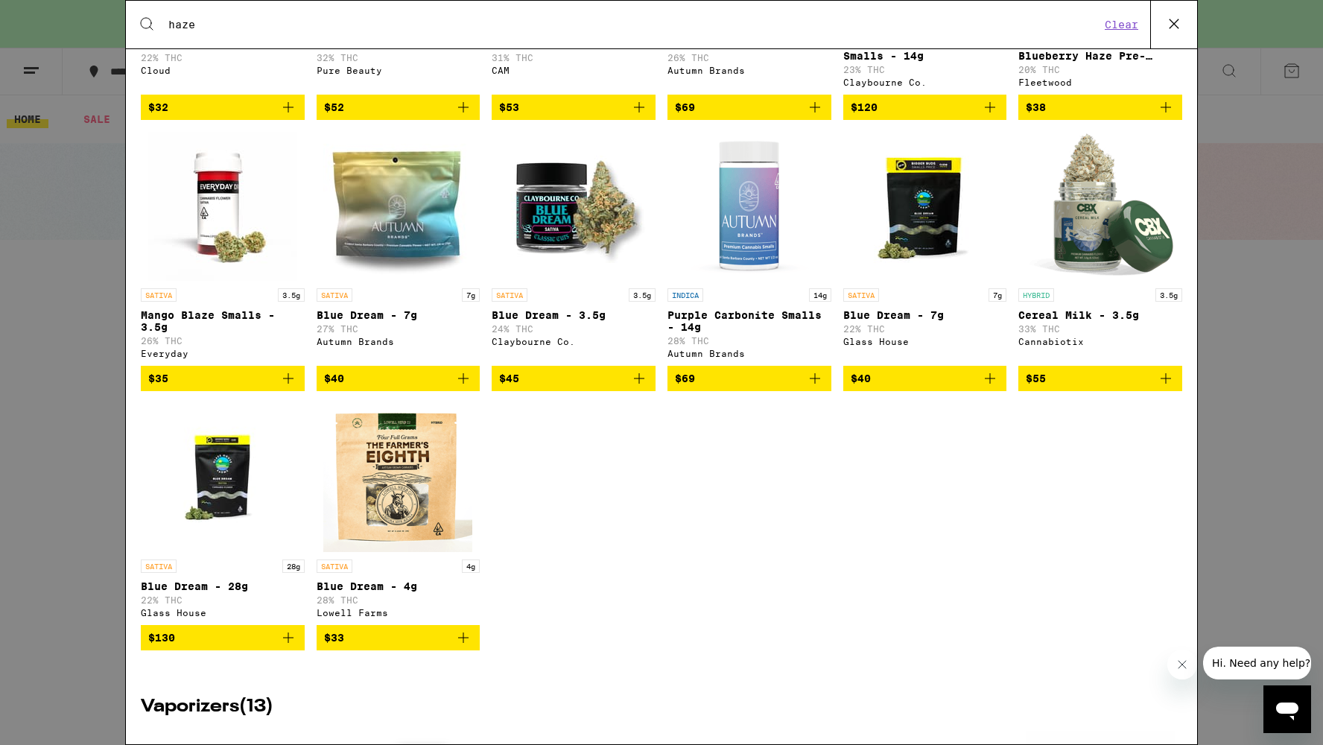
scroll to position [264, 0]
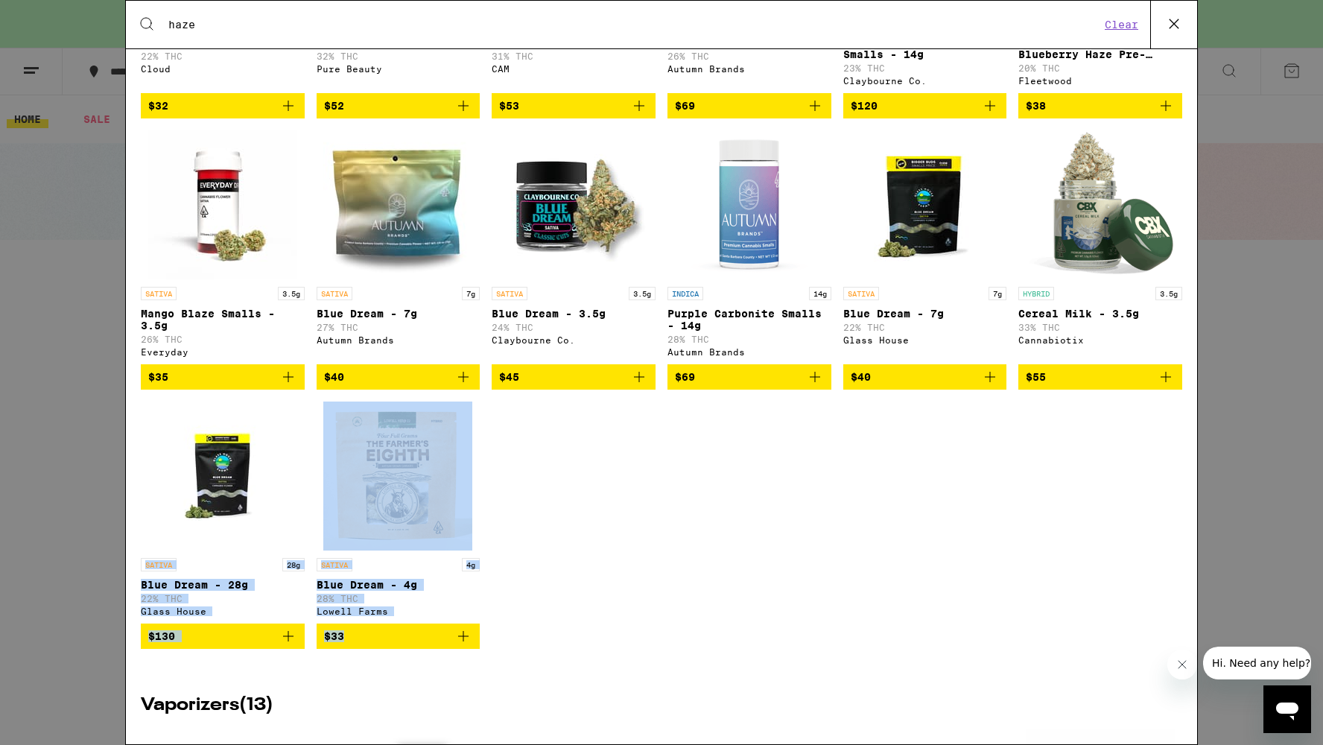
drag, startPoint x: 544, startPoint y: 701, endPoint x: 147, endPoint y: 560, distance: 421.3
click at [147, 560] on div "Flowers ( 14 ) HYBRID 7g Halo Haze - 7g 22% THC Cloud $32 SATIVA 3.5g Spanish L…" at bounding box center [661, 247] width 1041 height 870
copy div "SATIVA 28g Blue Dream - 28g 22% THC Glass House $130 SATIVA 4g Blue Dream - 4g …"
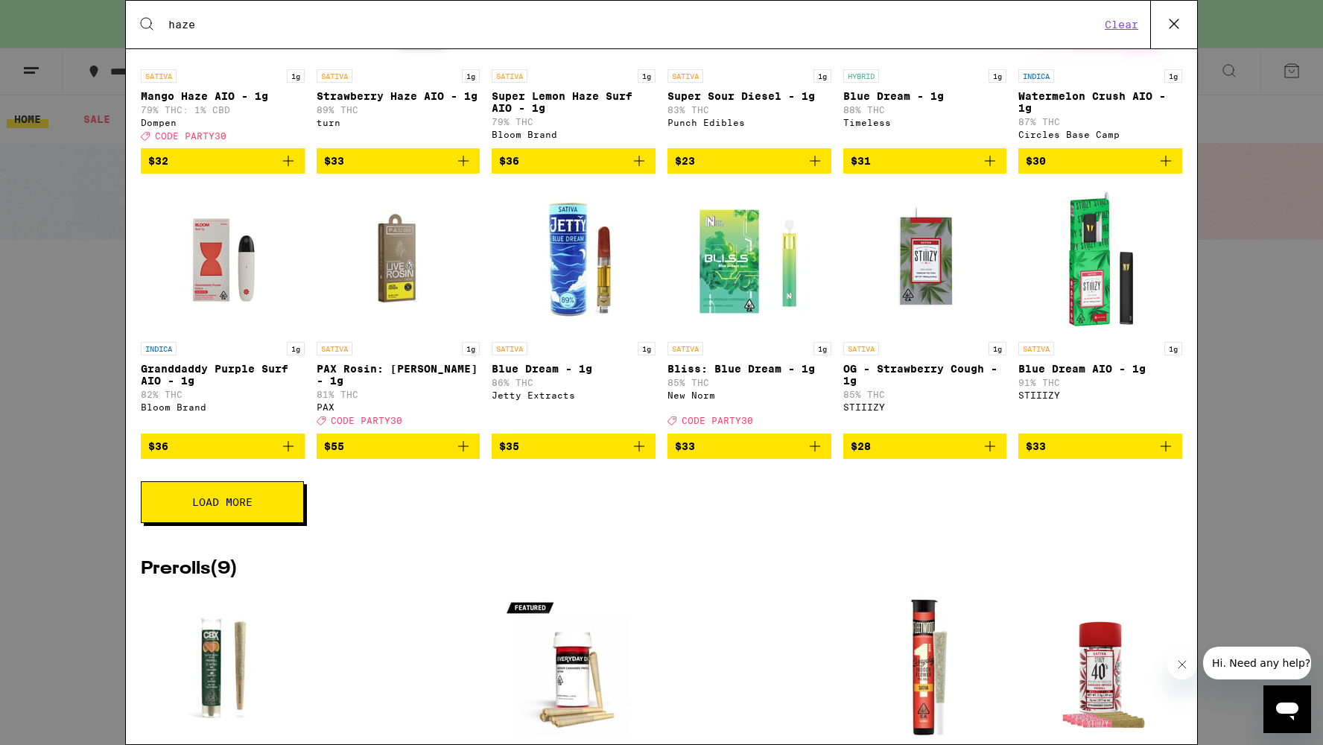
scroll to position [1082, 0]
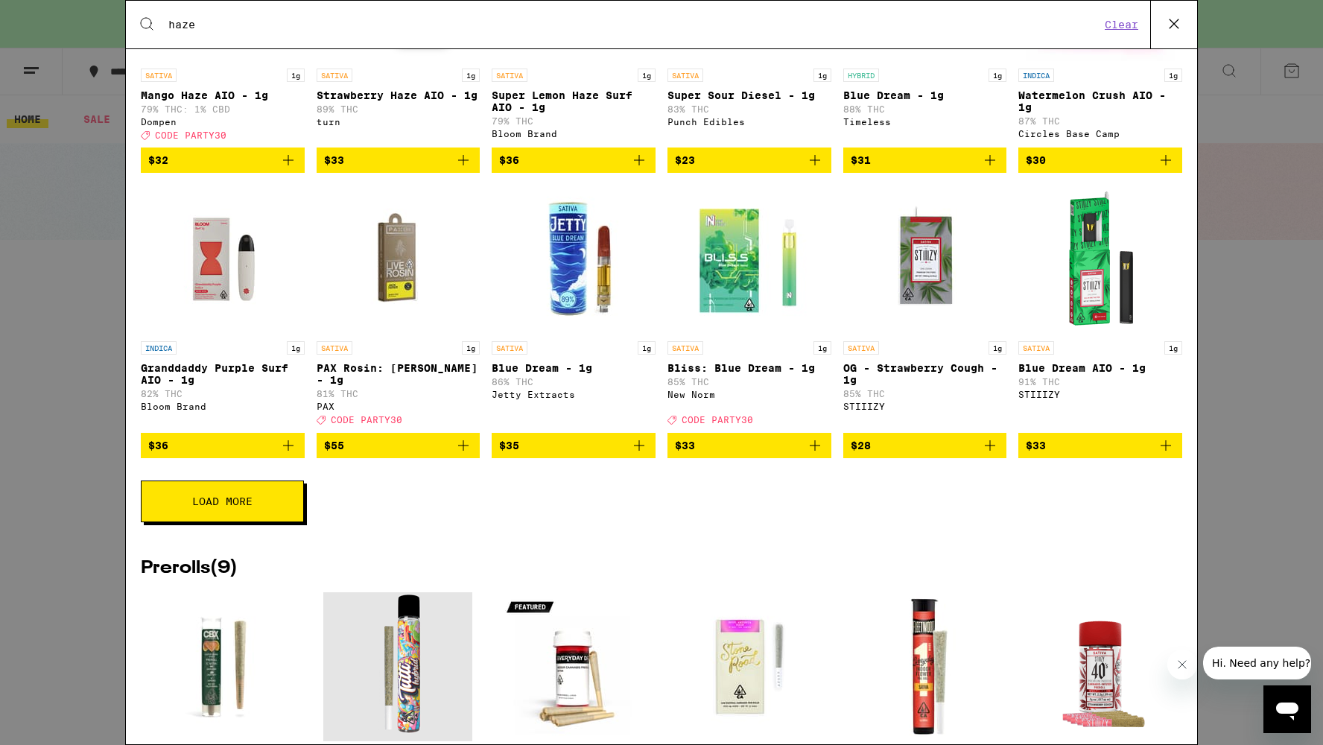
click at [238, 507] on span "Load More" at bounding box center [222, 501] width 60 height 10
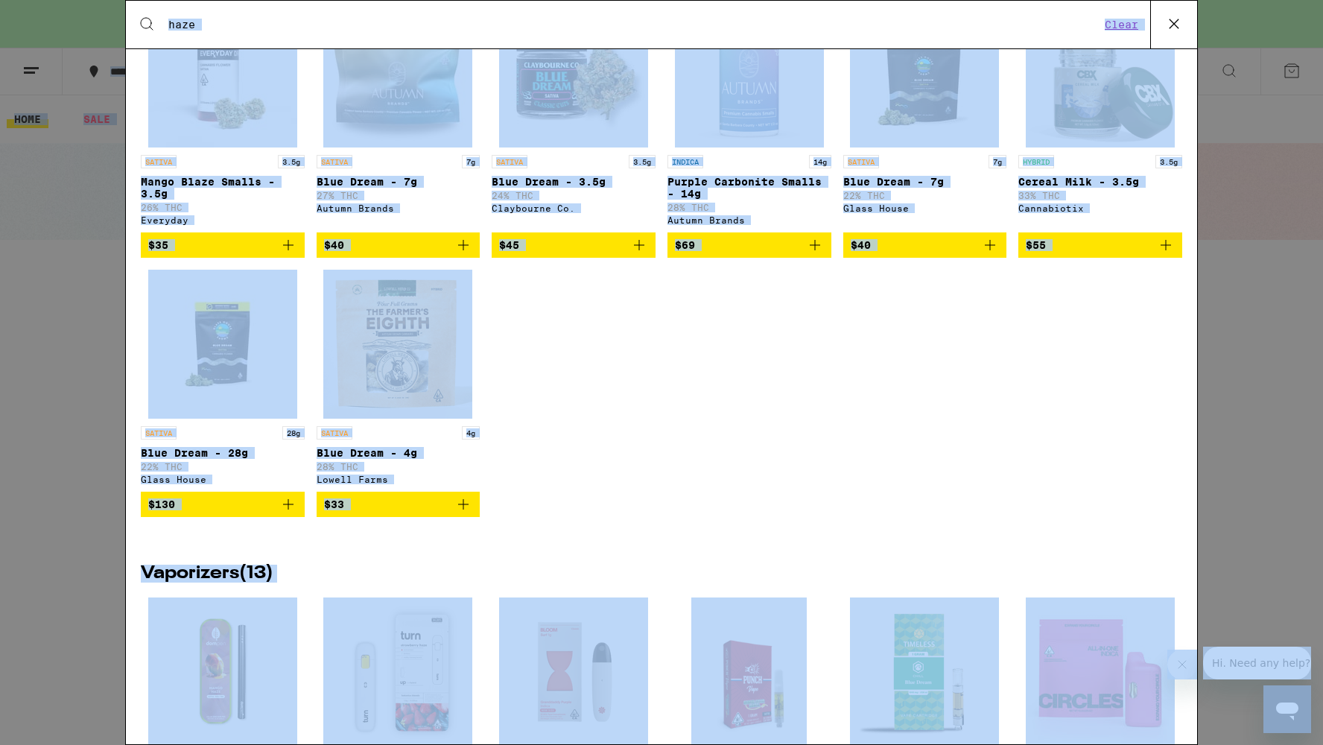
scroll to position [467, 0]
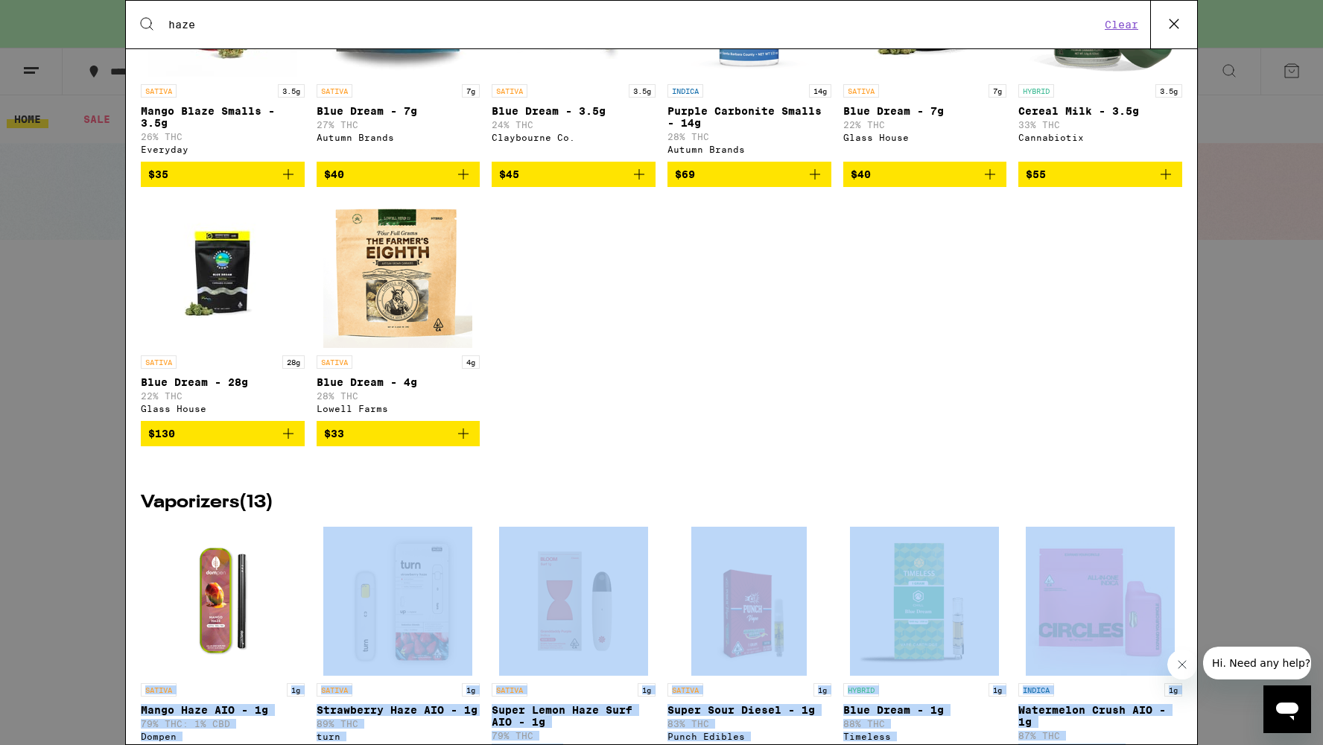
drag, startPoint x: 472, startPoint y: 586, endPoint x: 161, endPoint y: 665, distance: 321.3
copy div "SATIVA 1g Mango Haze AIO - 1g 79% THC: 1% CBD Dompen Deal Created with Sketch. …"
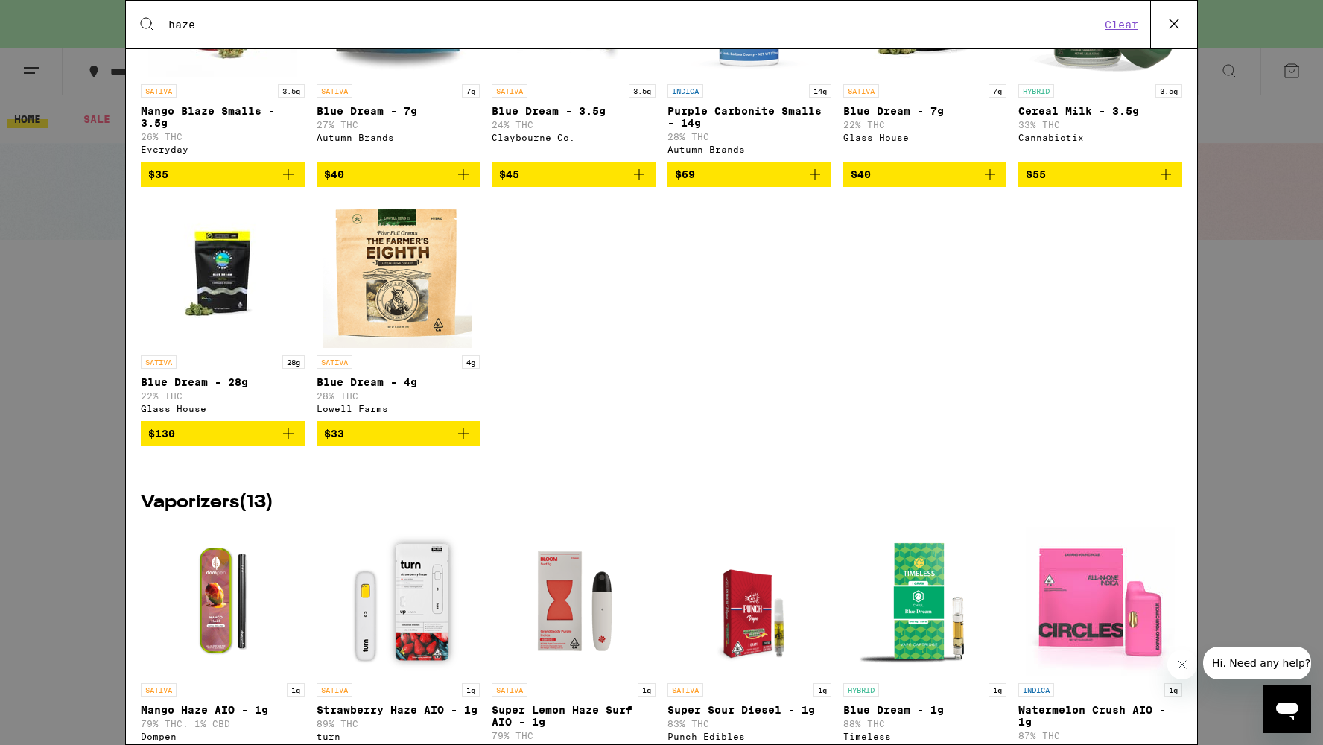
click at [621, 338] on div "HYBRID 7g Halo Haze - 7g 22% THC Cloud $32 SATIVA 3.5g Spanish Lime Haze - 3.5g…" at bounding box center [661, 63] width 1041 height 812
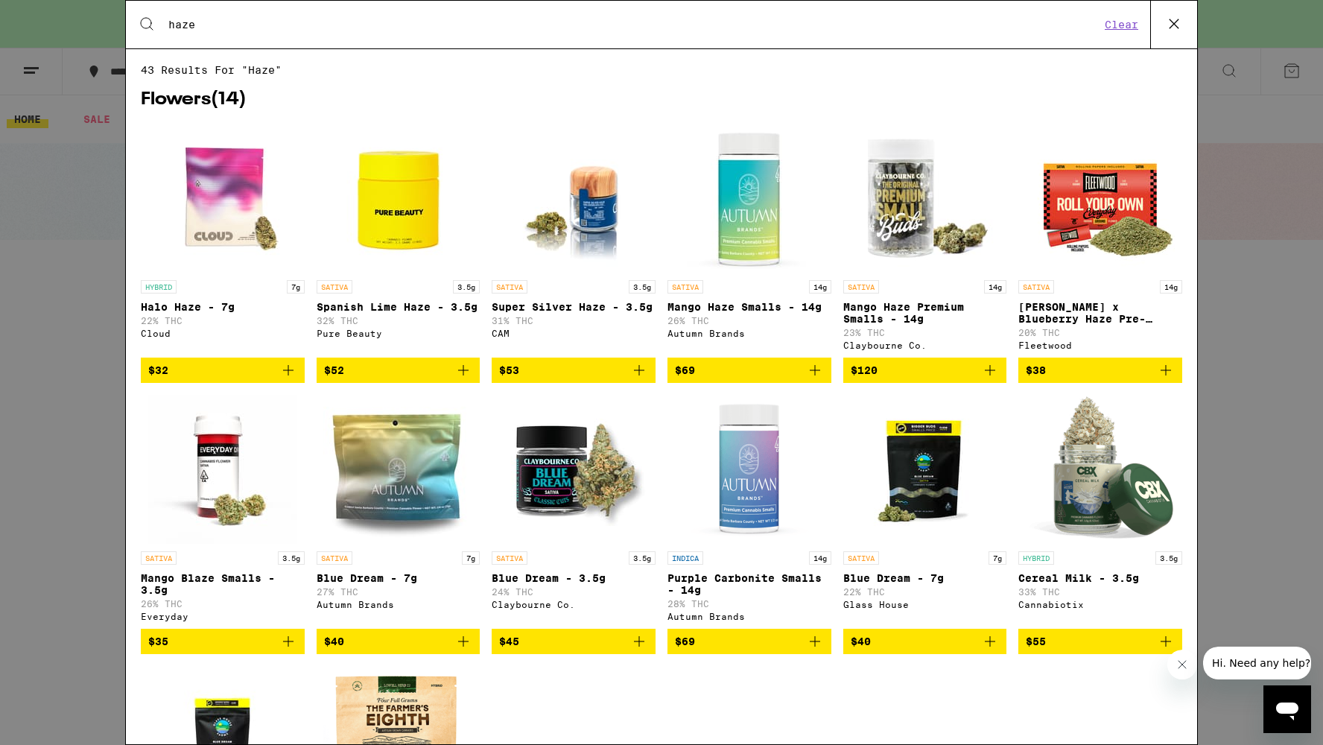
scroll to position [0, 0]
drag, startPoint x: 966, startPoint y: 31, endPoint x: 98, endPoint y: 3, distance: 868.4
click at [98, 4] on div "Search for Products haze Clear 43 results for "haze" Flowers ( 14 ) HYBRID 7g H…" at bounding box center [661, 372] width 1323 height 745
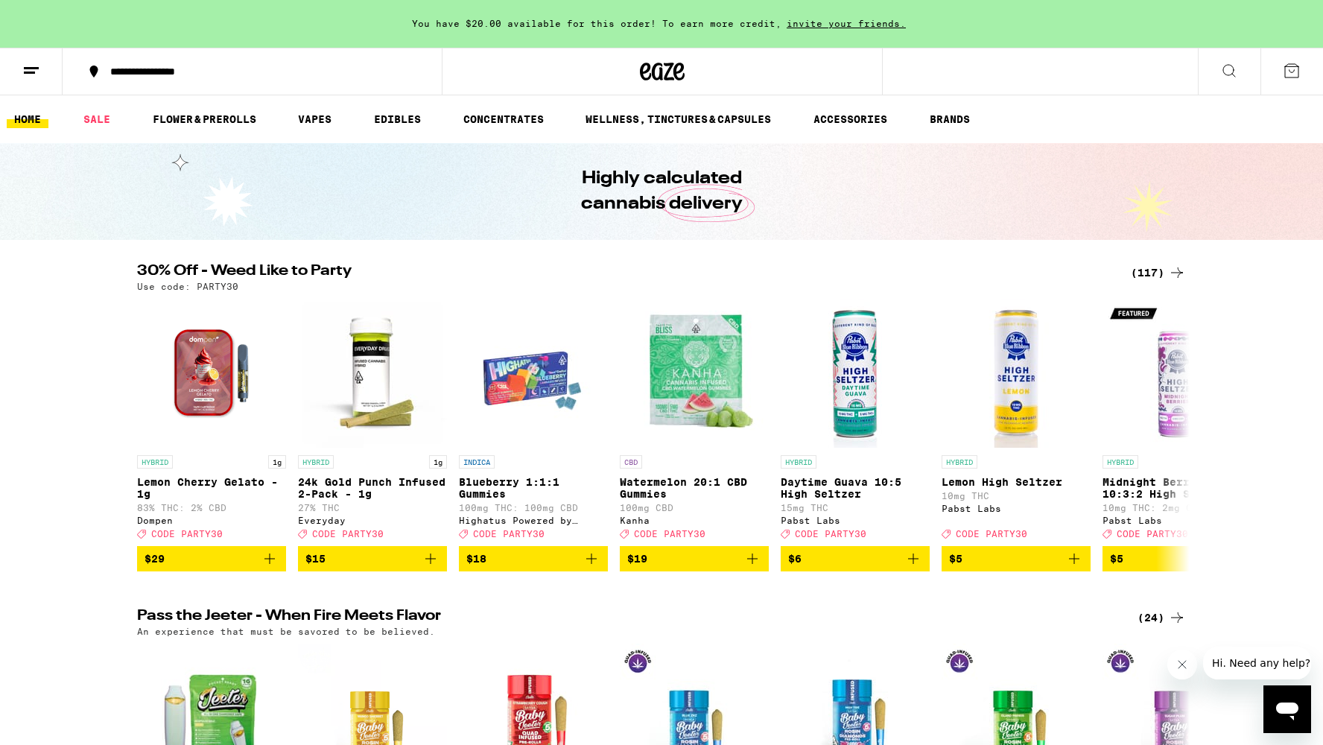
click at [1221, 72] on icon at bounding box center [1229, 71] width 18 height 18
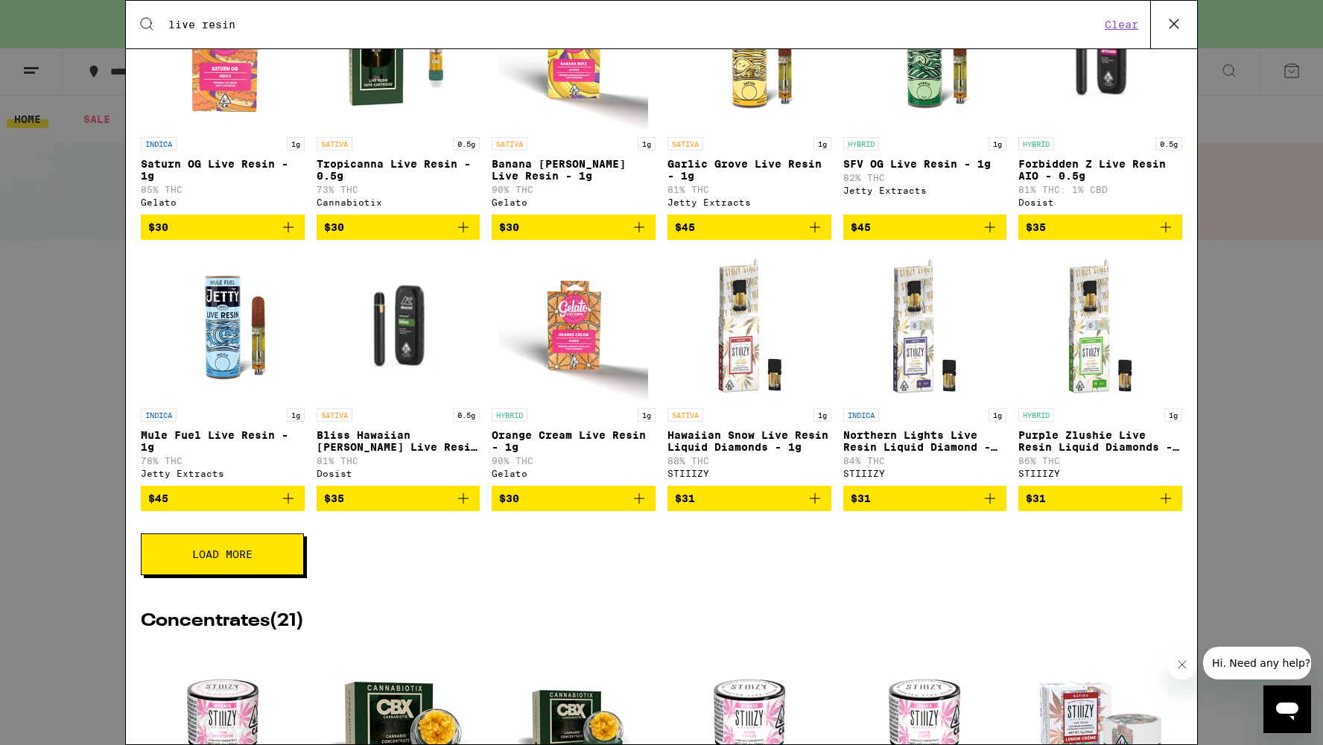
scroll to position [335, 0]
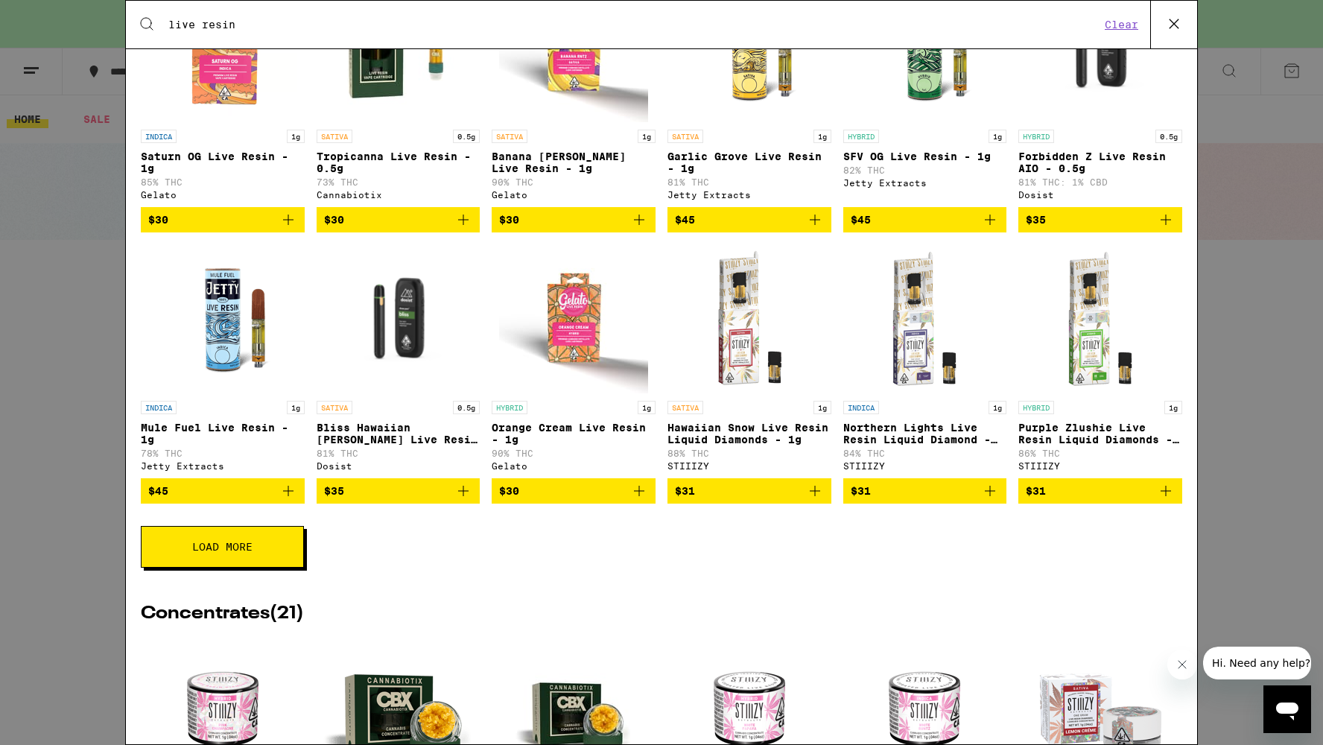
click at [212, 551] on button "Load More" at bounding box center [222, 547] width 163 height 42
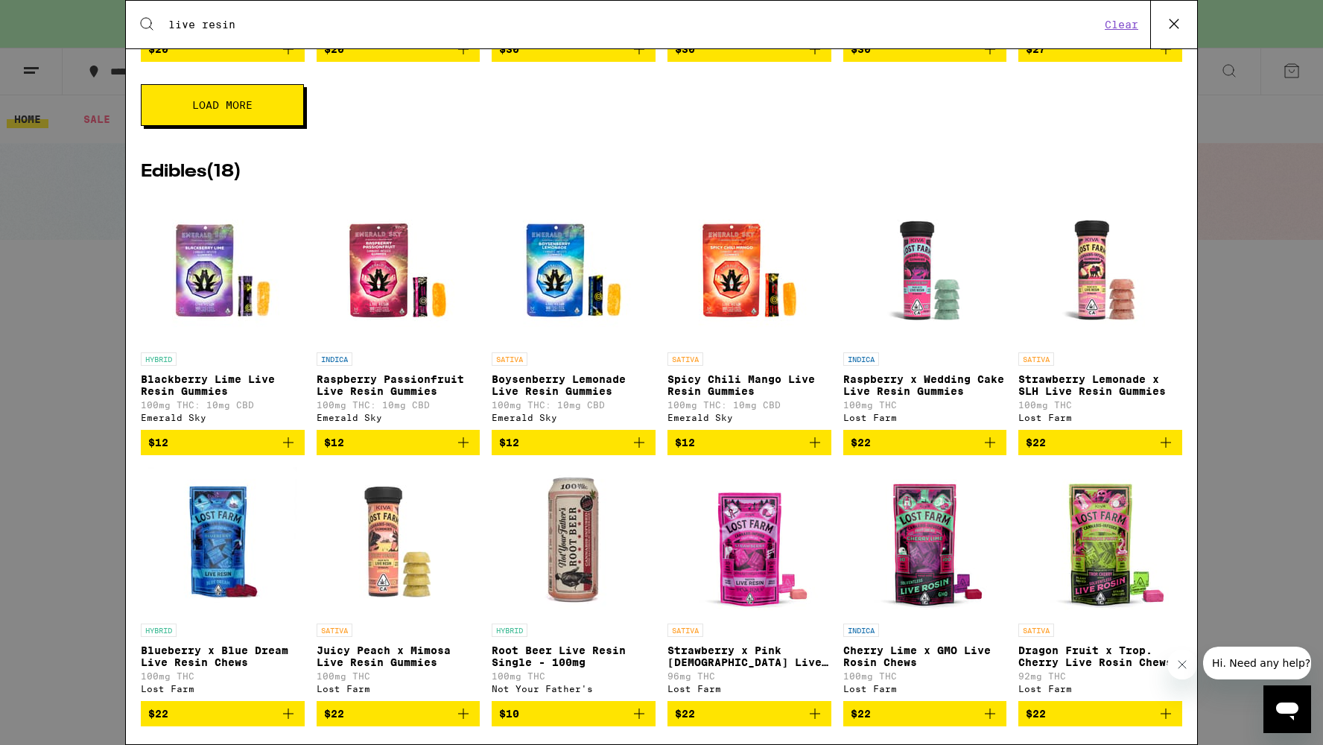
scroll to position [1959, 0]
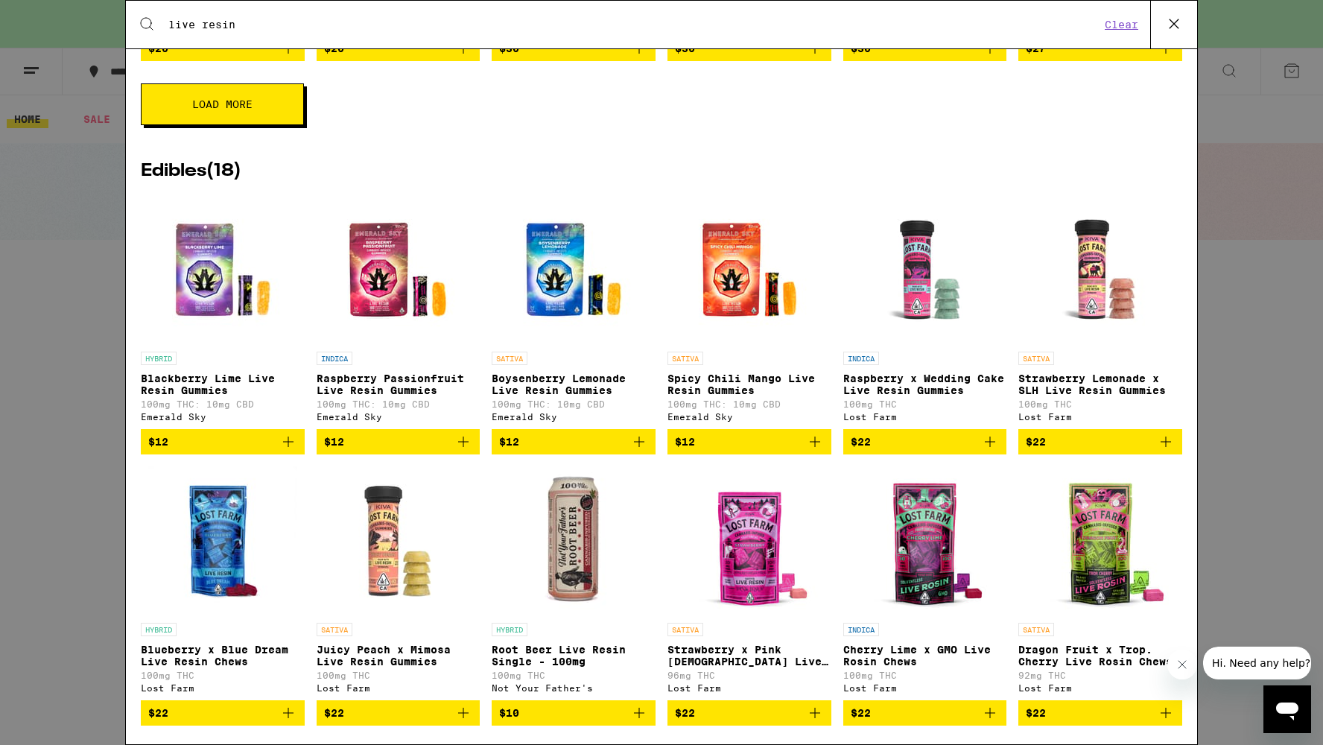
click at [427, 15] on div "Search for Products live resin Clear" at bounding box center [661, 25] width 1071 height 48
click at [426, 24] on input "live resin" at bounding box center [634, 24] width 933 height 13
drag, startPoint x: 448, startPoint y: 20, endPoint x: 145, endPoint y: 17, distance: 303.2
click at [145, 17] on div "Search for Products live resin Clear" at bounding box center [661, 25] width 1071 height 48
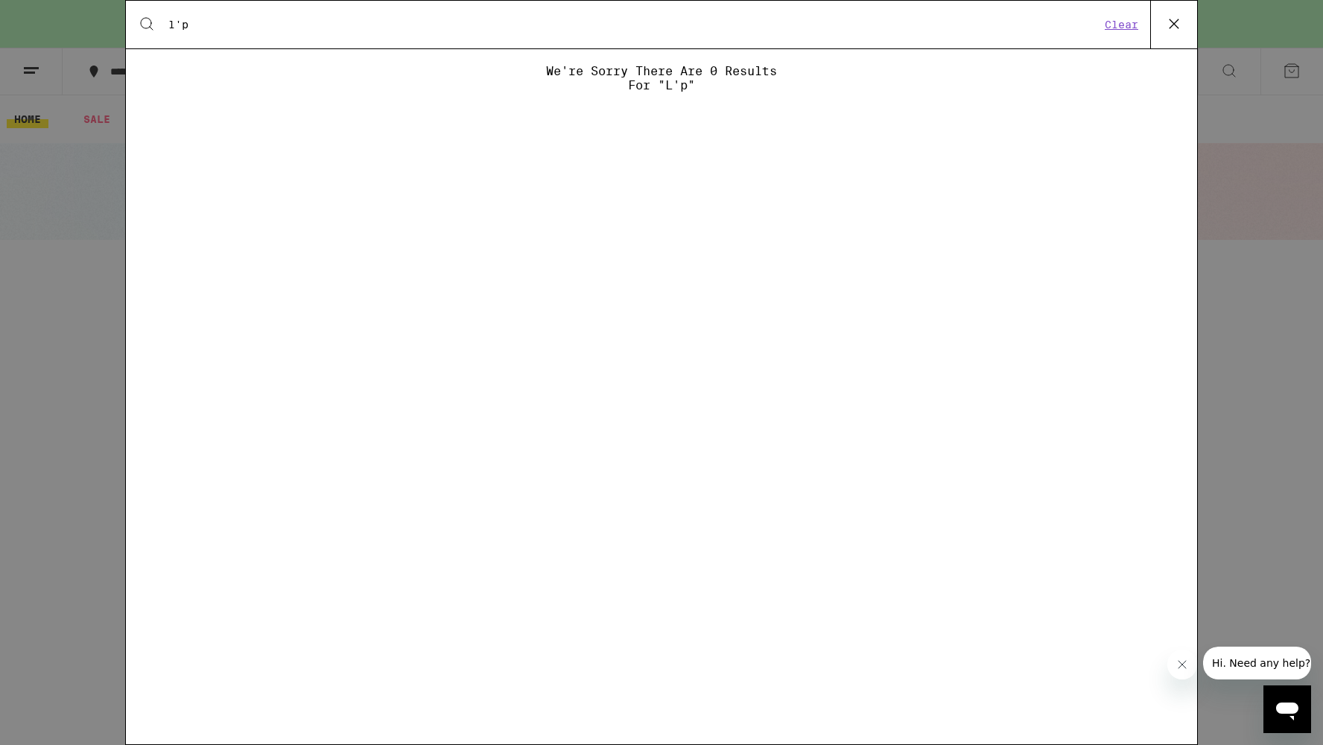
scroll to position [0, 0]
type input "l'orange"
drag, startPoint x: 345, startPoint y: 26, endPoint x: 83, endPoint y: 13, distance: 261.8
click at [83, 13] on div "Search for Products l'orange Clear We're sorry there are 0 results for "l'orang…" at bounding box center [661, 372] width 1323 height 745
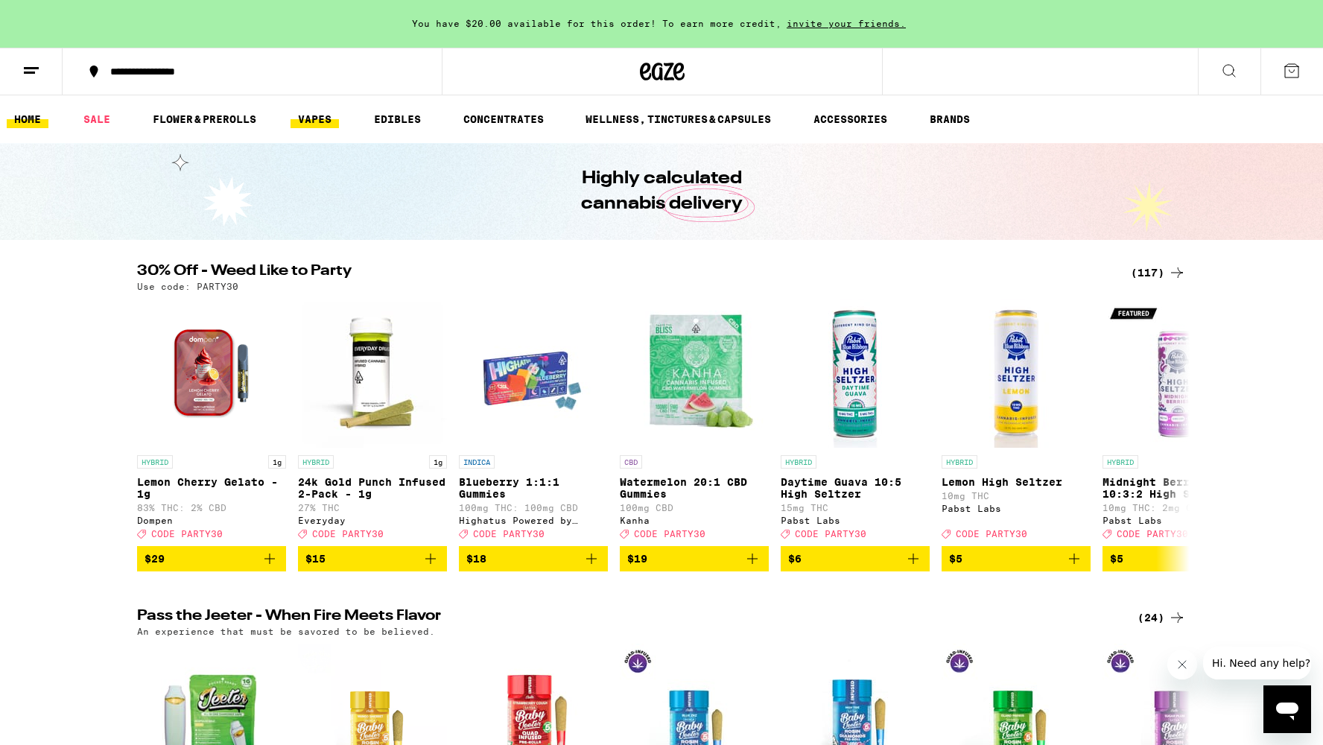
click at [324, 120] on link "VAPES" at bounding box center [315, 119] width 48 height 18
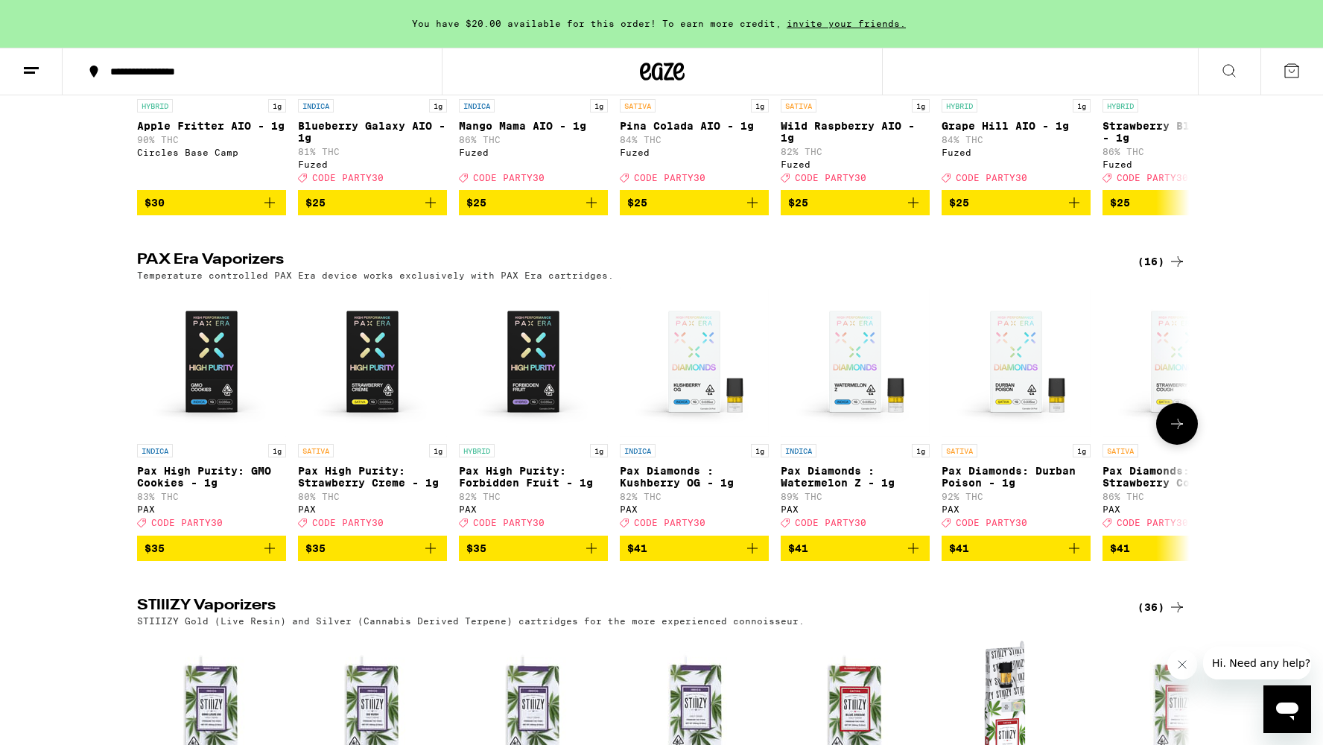
scroll to position [998, 0]
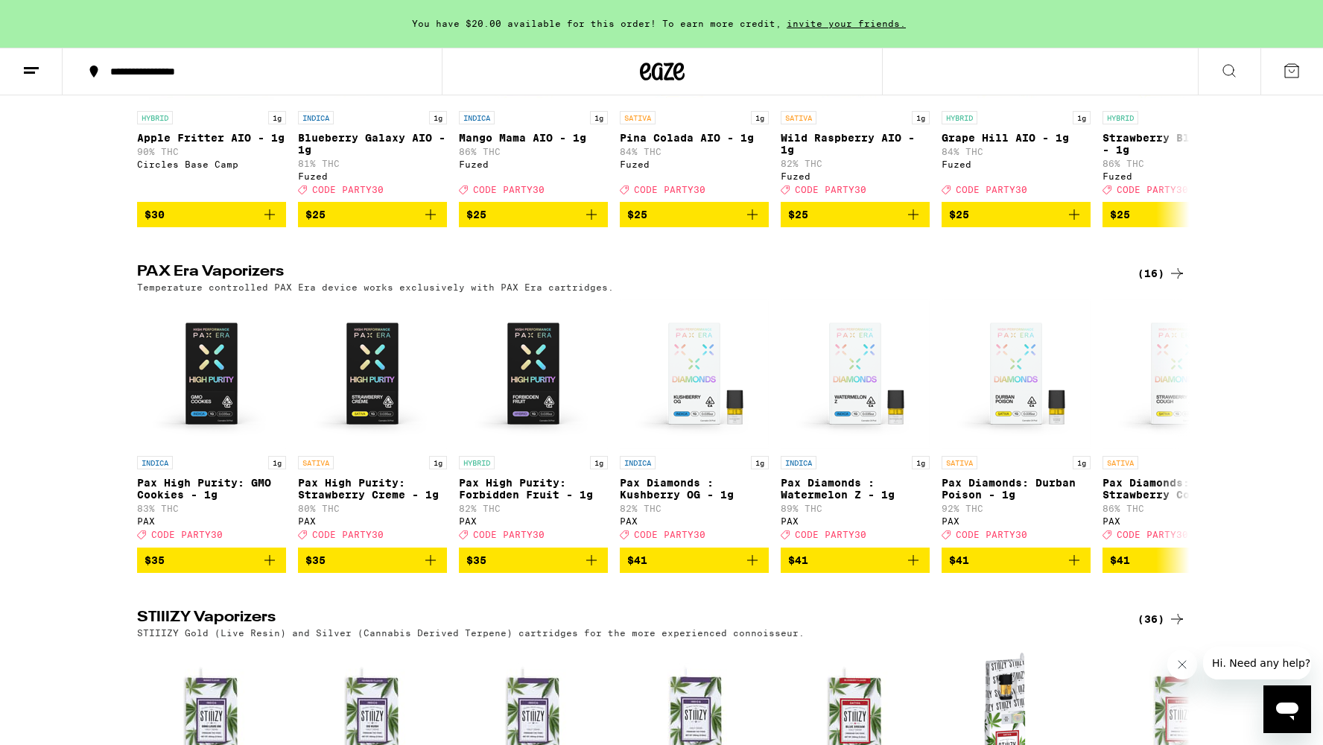
click at [1176, 279] on icon at bounding box center [1177, 273] width 12 height 10
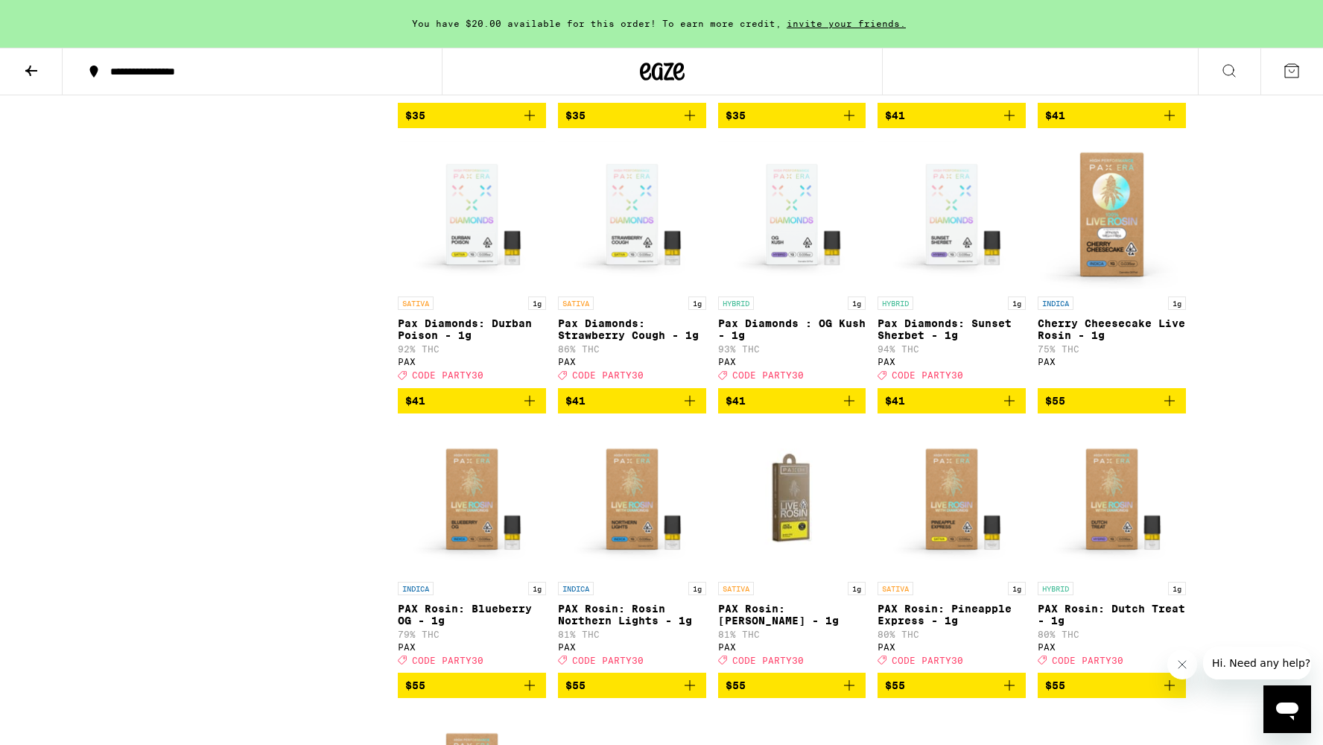
scroll to position [784, 0]
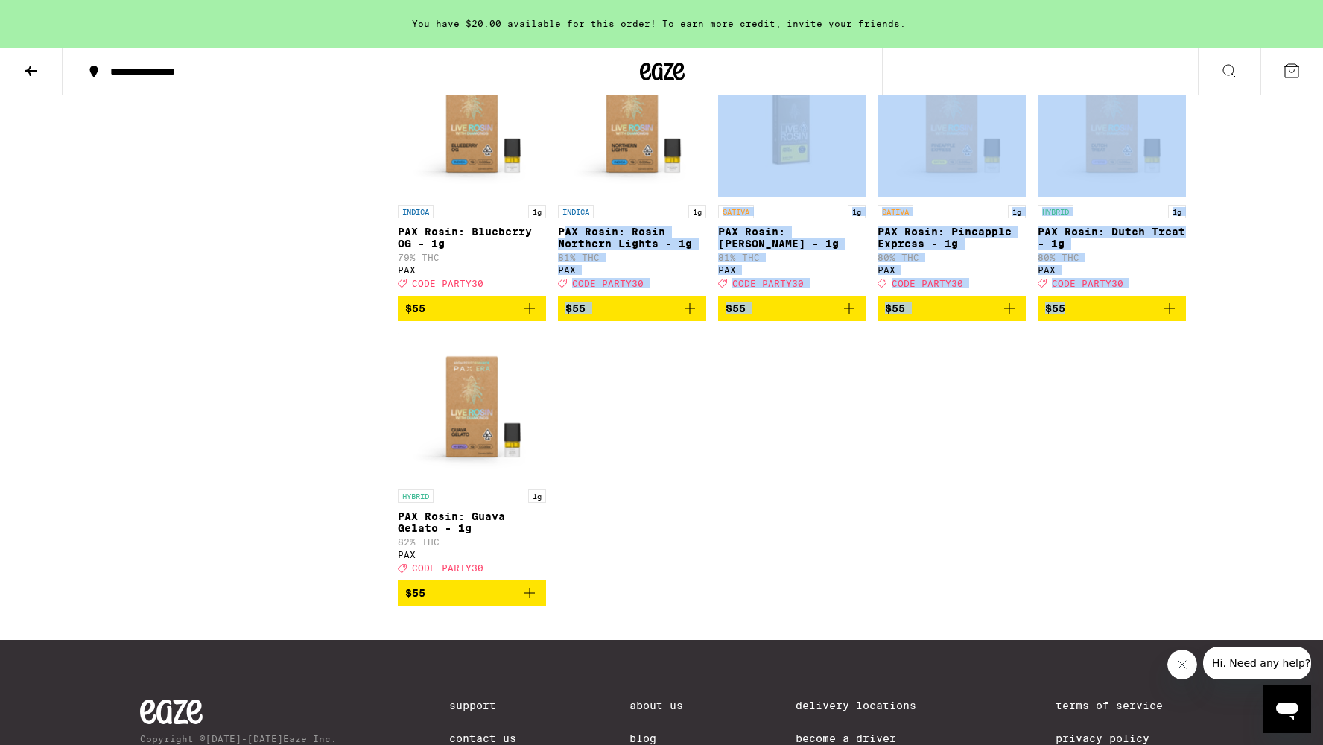
drag, startPoint x: 1260, startPoint y: 634, endPoint x: 566, endPoint y: 261, distance: 787.3
click at [566, 261] on div "**********" at bounding box center [661, 46] width 1323 height 1660
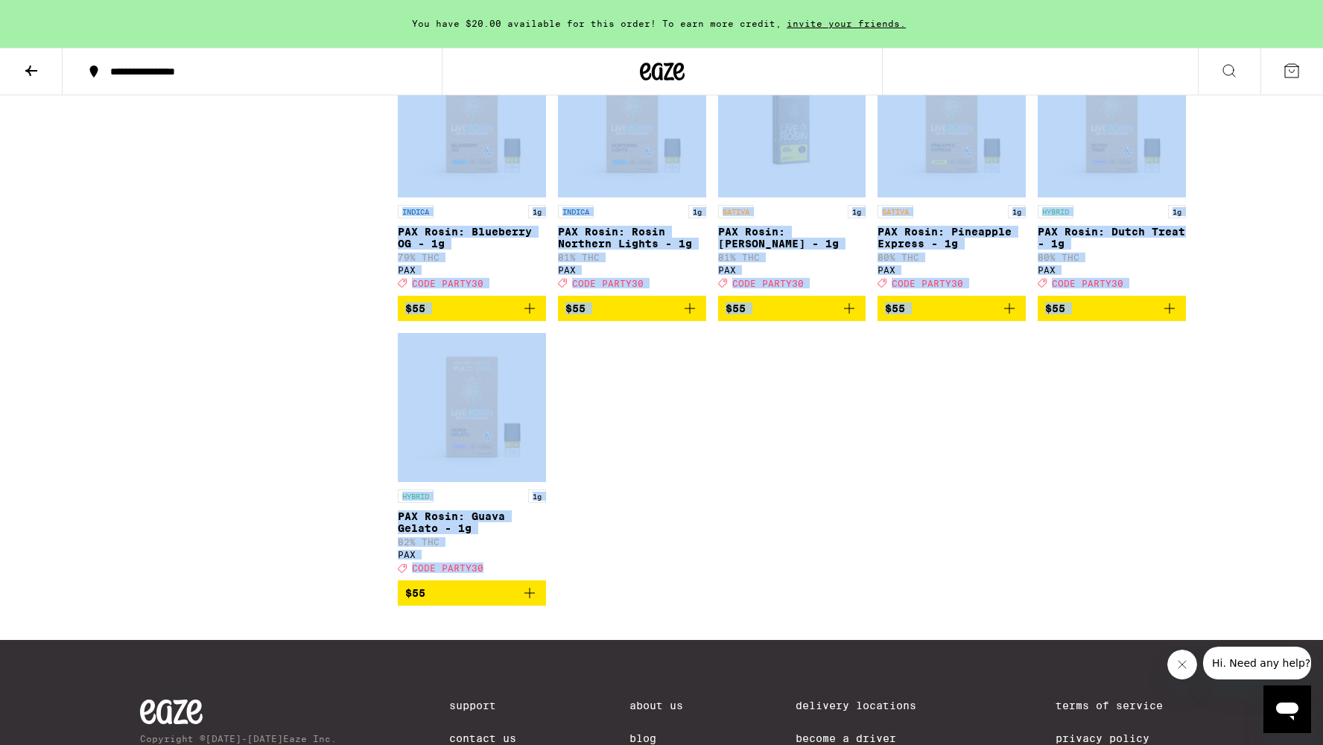
drag, startPoint x: 381, startPoint y: 662, endPoint x: 793, endPoint y: 653, distance: 411.3
click at [793, 640] on div "Sale View Sale Items Only Potency High Very High Strain Type Hybrid Indica Sati…" at bounding box center [661, 31] width 1073 height 1217
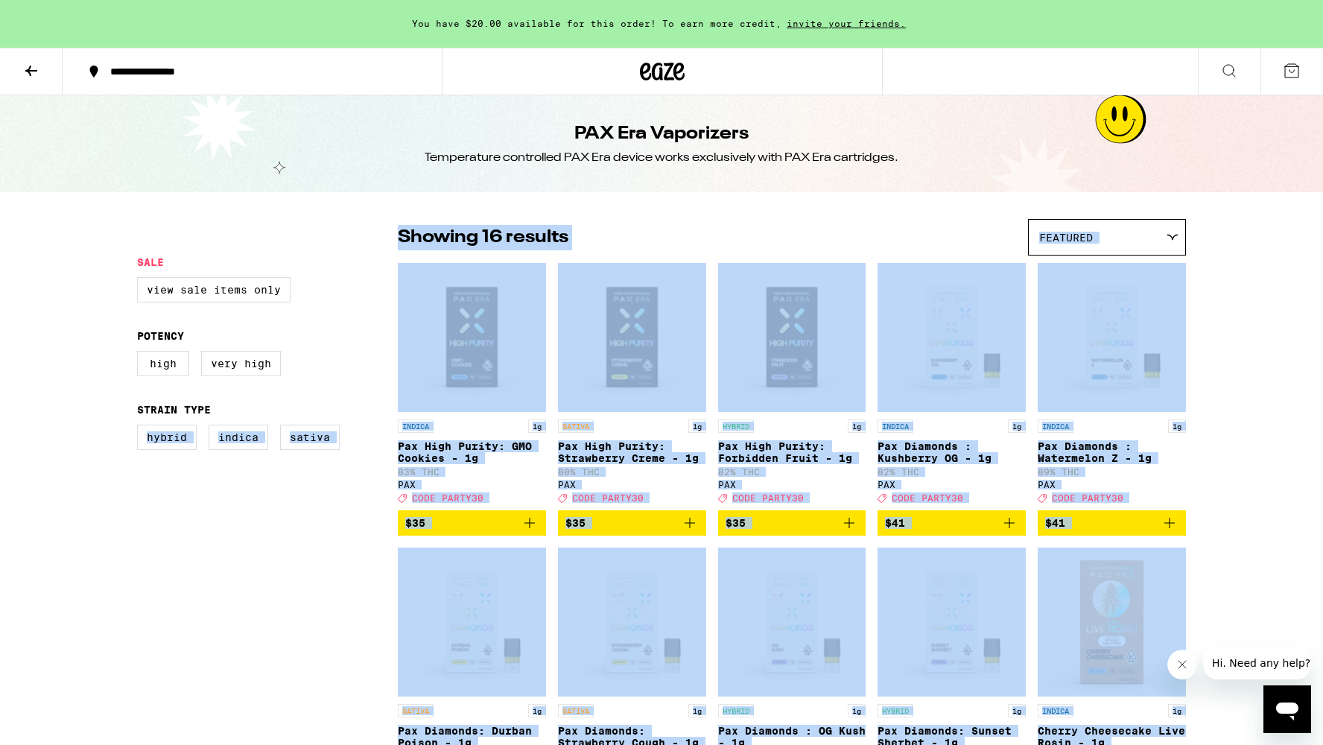
scroll to position [0, 0]
copy div "Hybrid Indica Sativa Showing 16 results Featured Featured Price: Low to High Pr…"
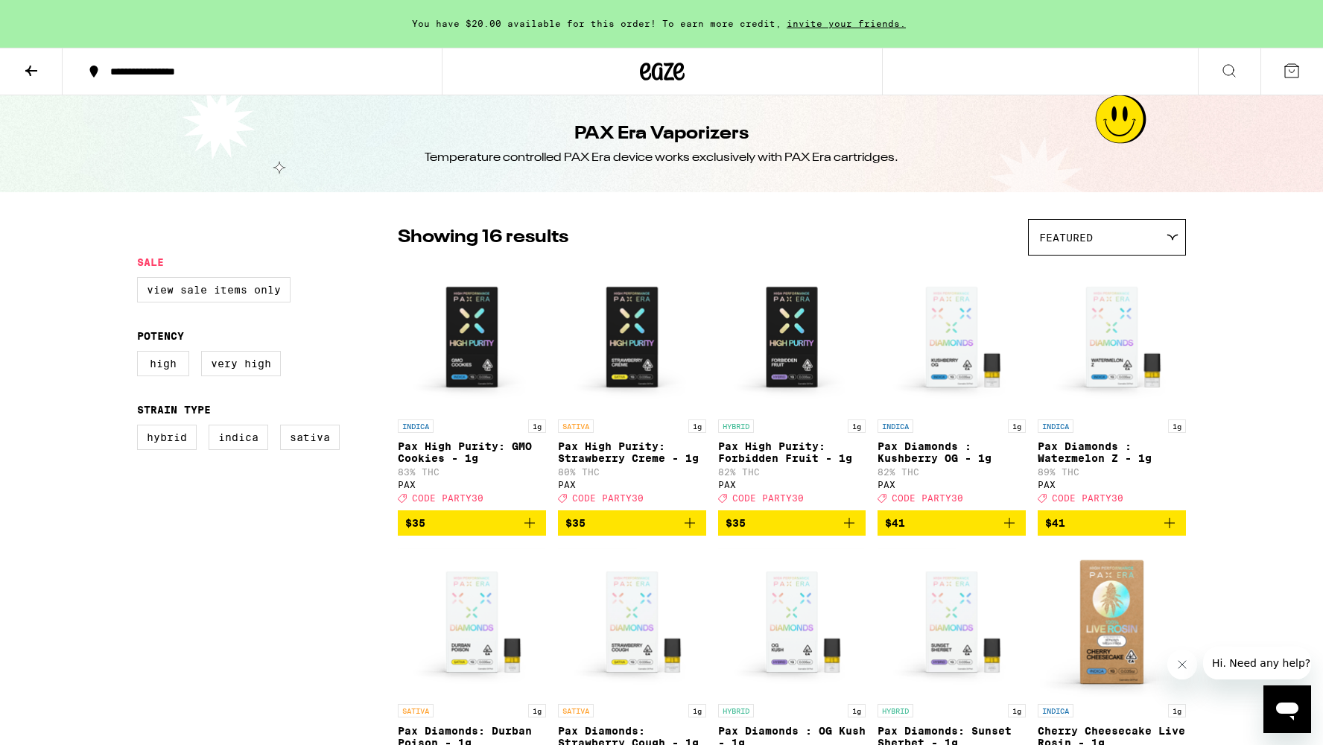
click at [28, 71] on icon at bounding box center [31, 71] width 12 height 10
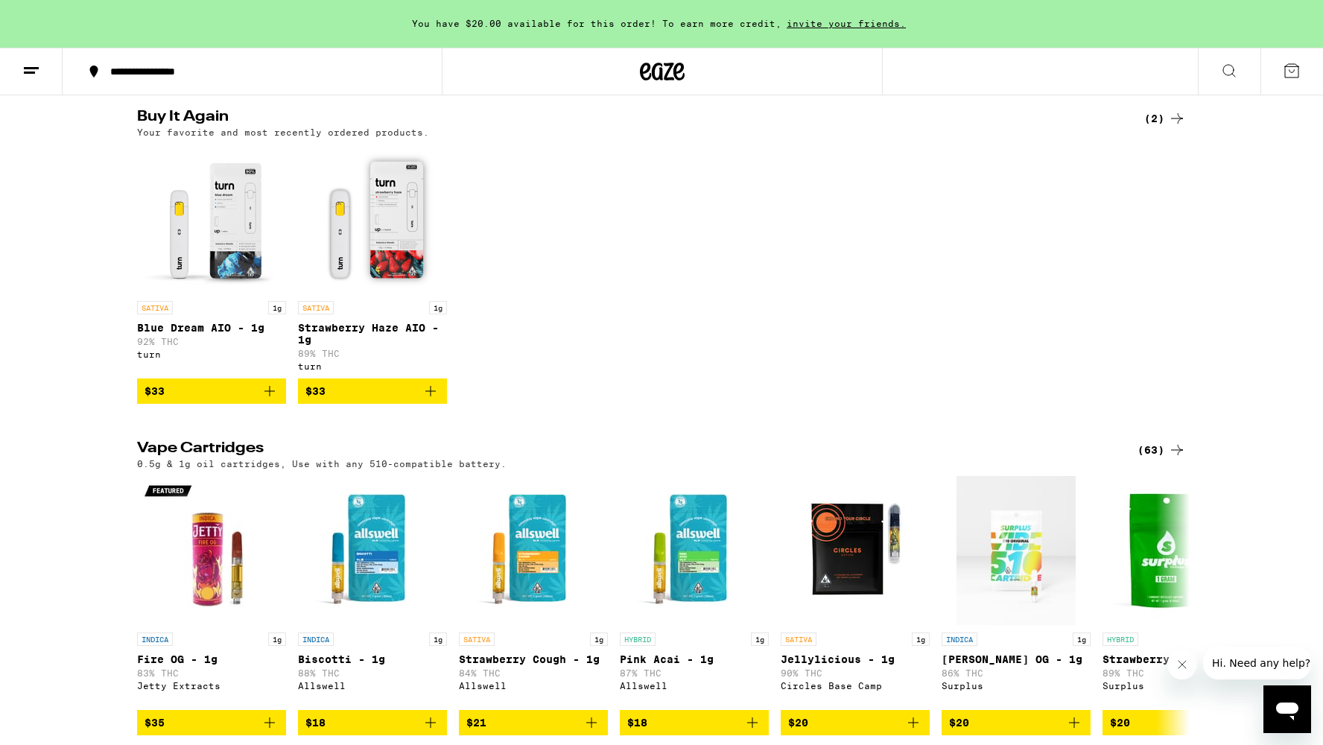
scroll to position [386, 0]
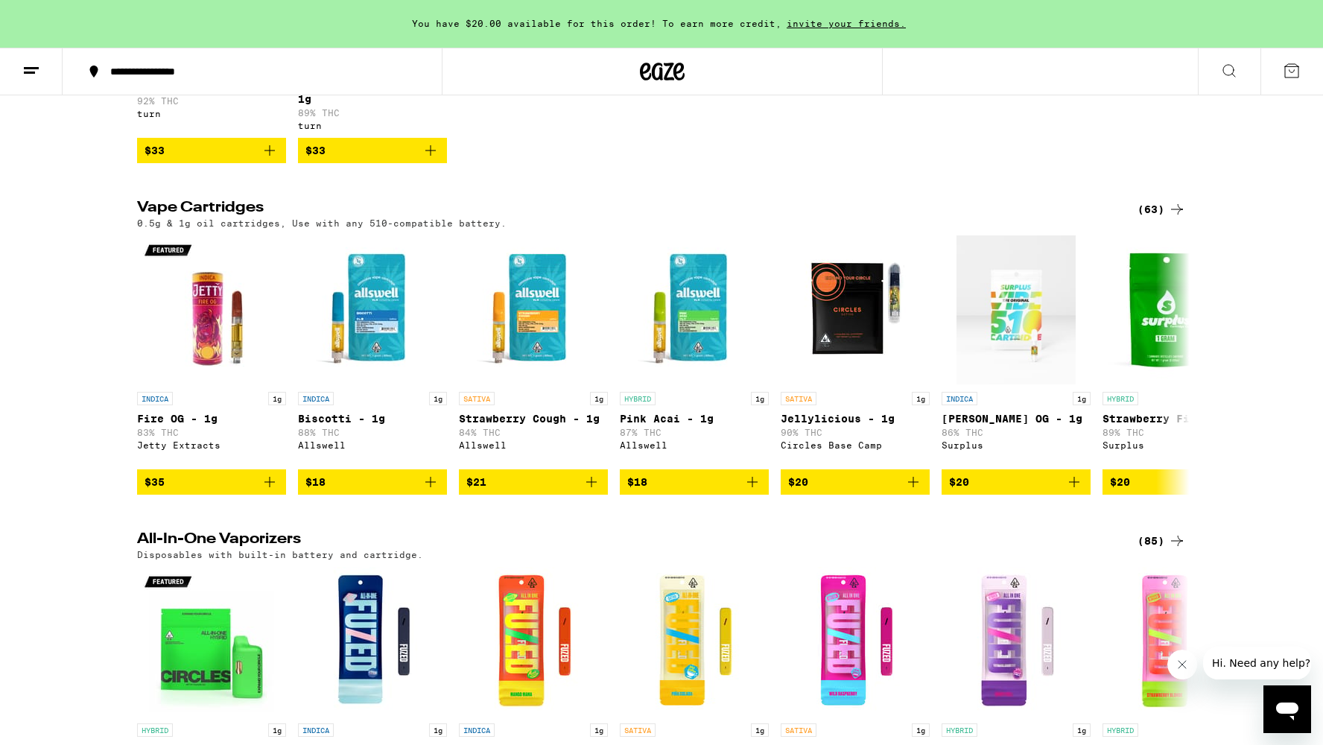
click at [1155, 216] on div "(63)" at bounding box center [1162, 209] width 48 height 18
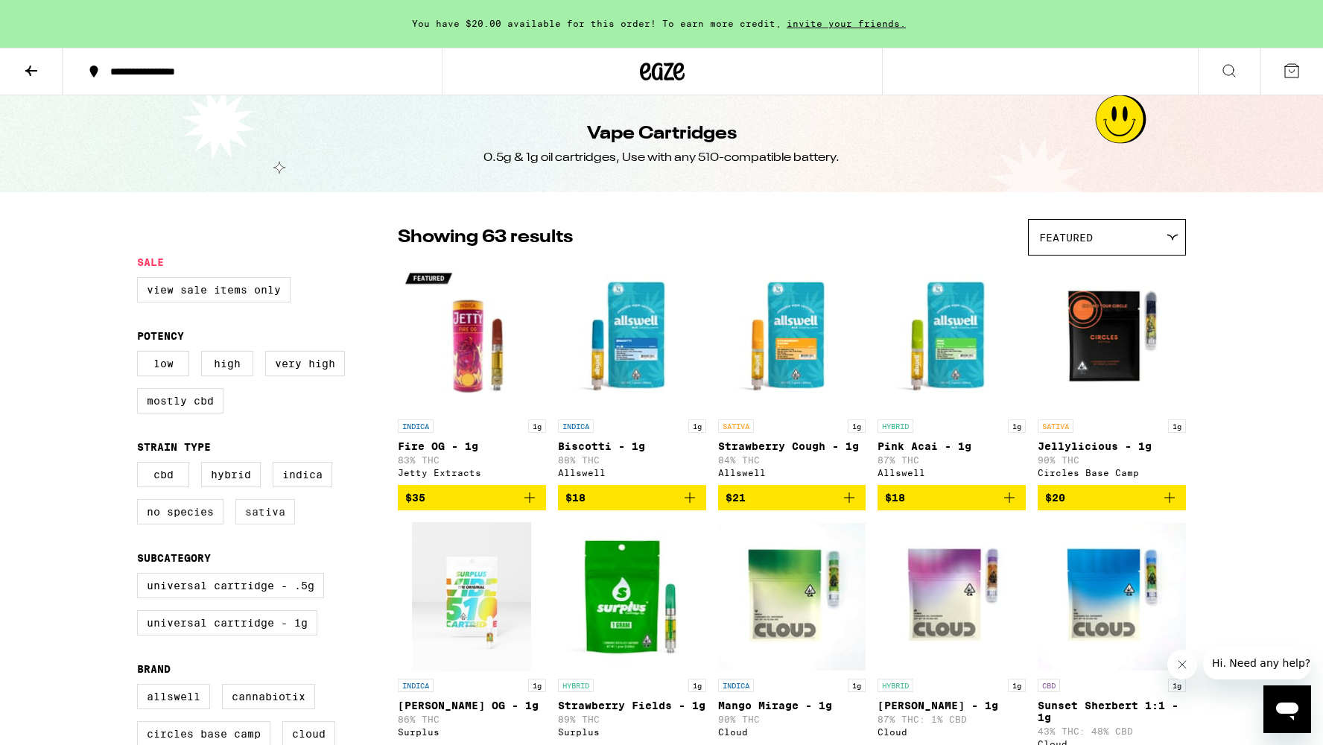
click at [282, 520] on label "Sativa" at bounding box center [265, 511] width 60 height 25
click at [141, 465] on input "Sativa" at bounding box center [140, 464] width 1 height 1
checkbox input "true"
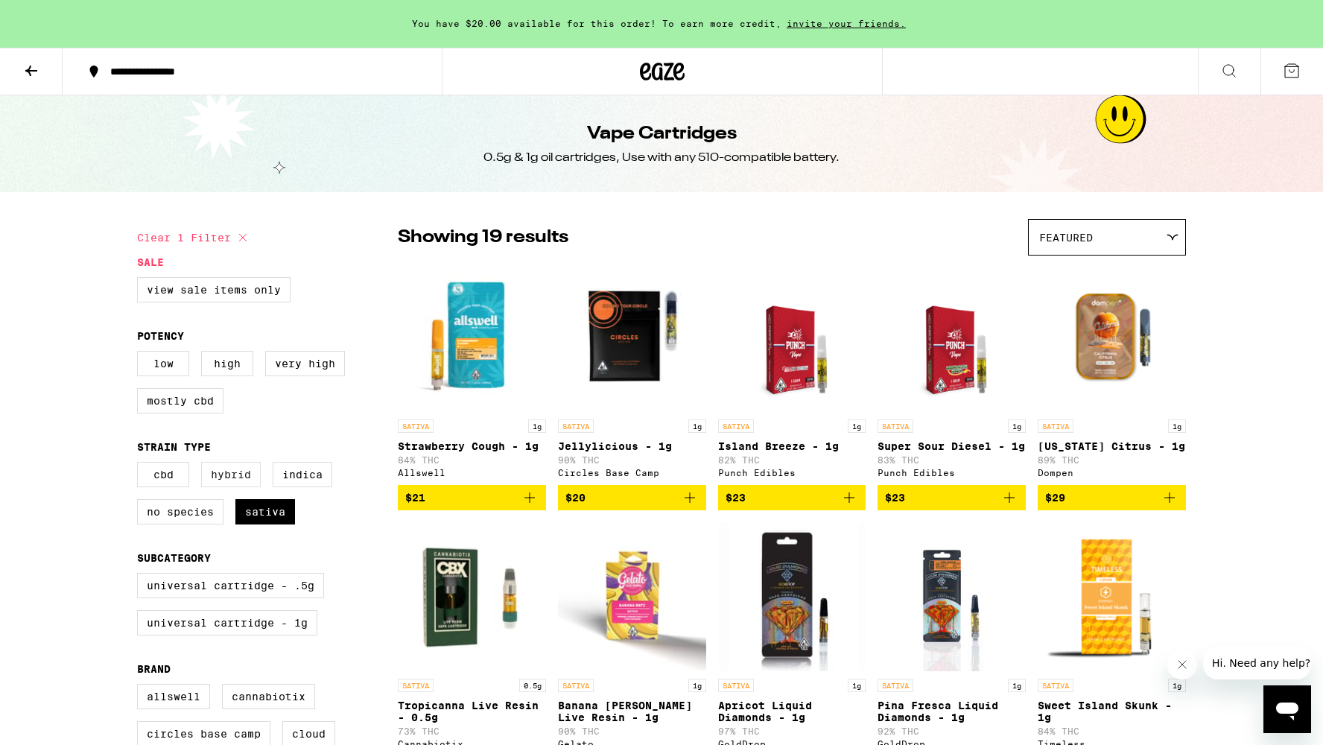
click at [239, 480] on label "Hybrid" at bounding box center [231, 474] width 60 height 25
click at [141, 465] on input "Hybrid" at bounding box center [140, 464] width 1 height 1
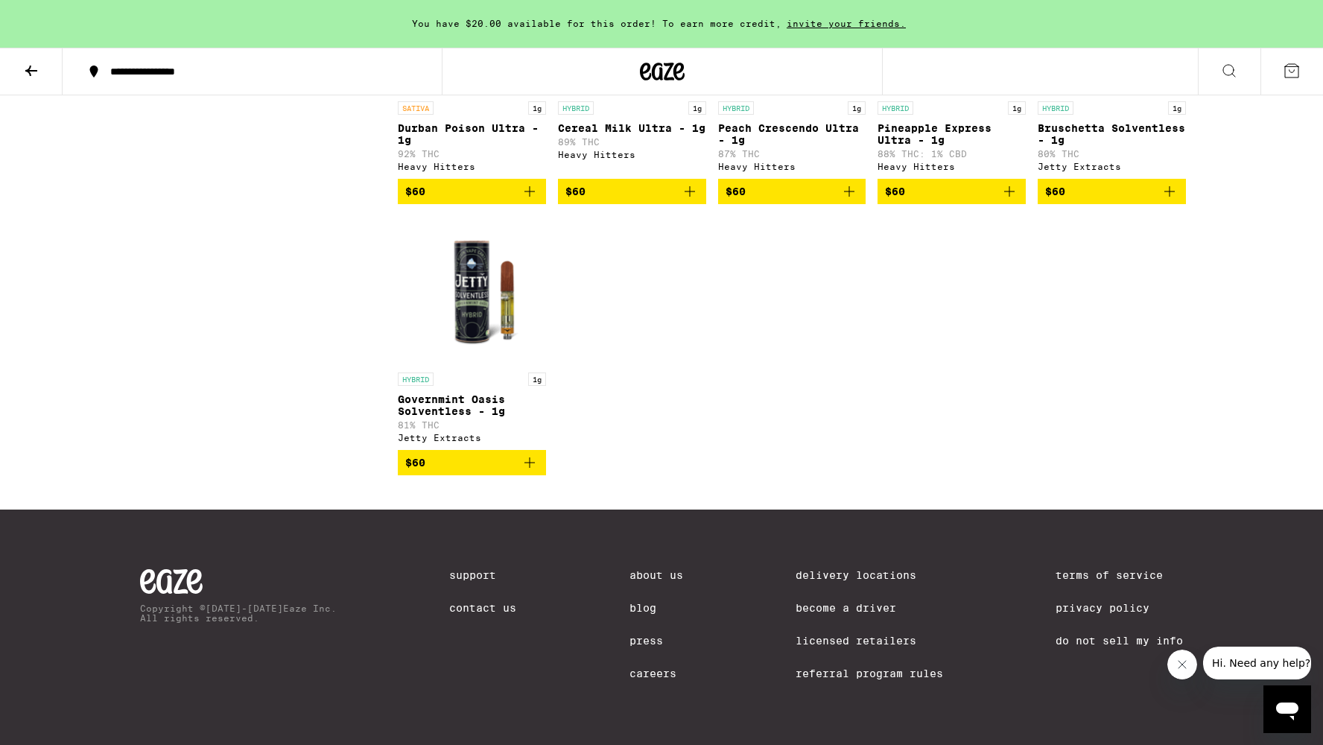
scroll to position [2306, 0]
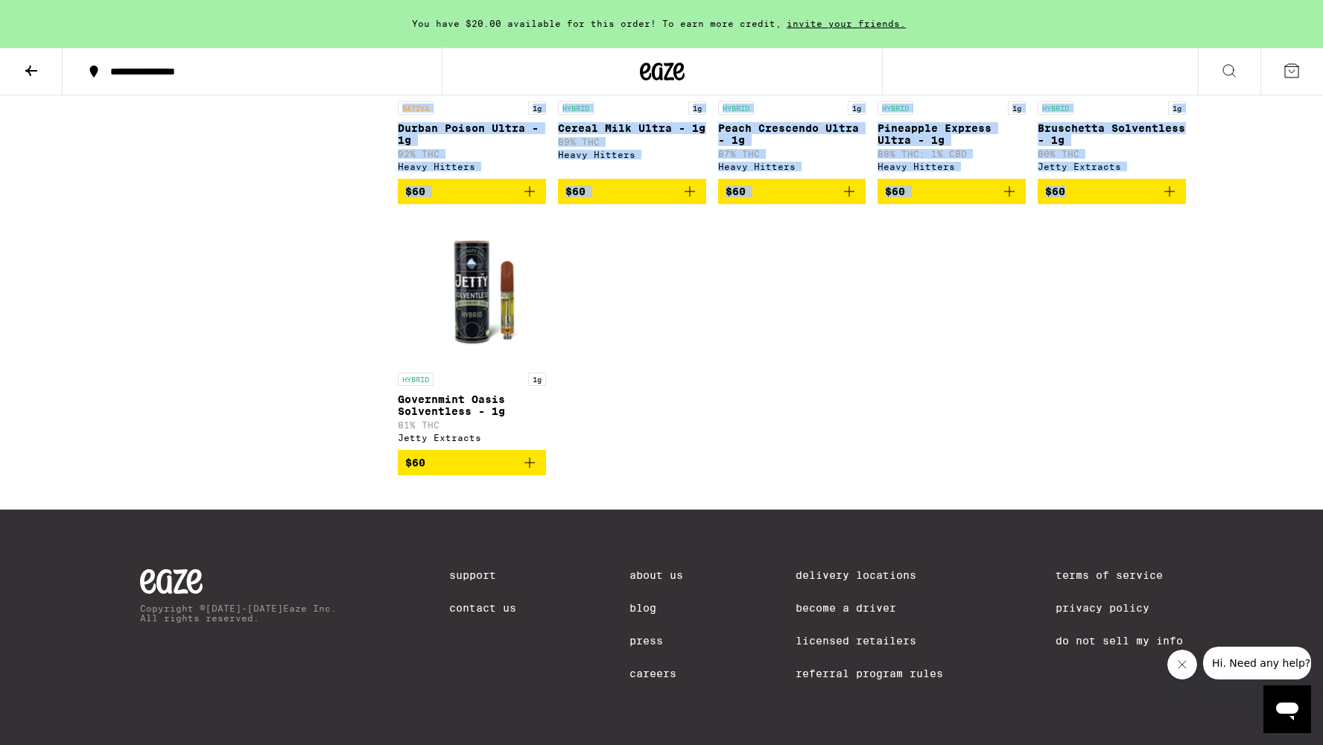
drag, startPoint x: 1239, startPoint y: 472, endPoint x: 756, endPoint y: -9, distance: 681.7
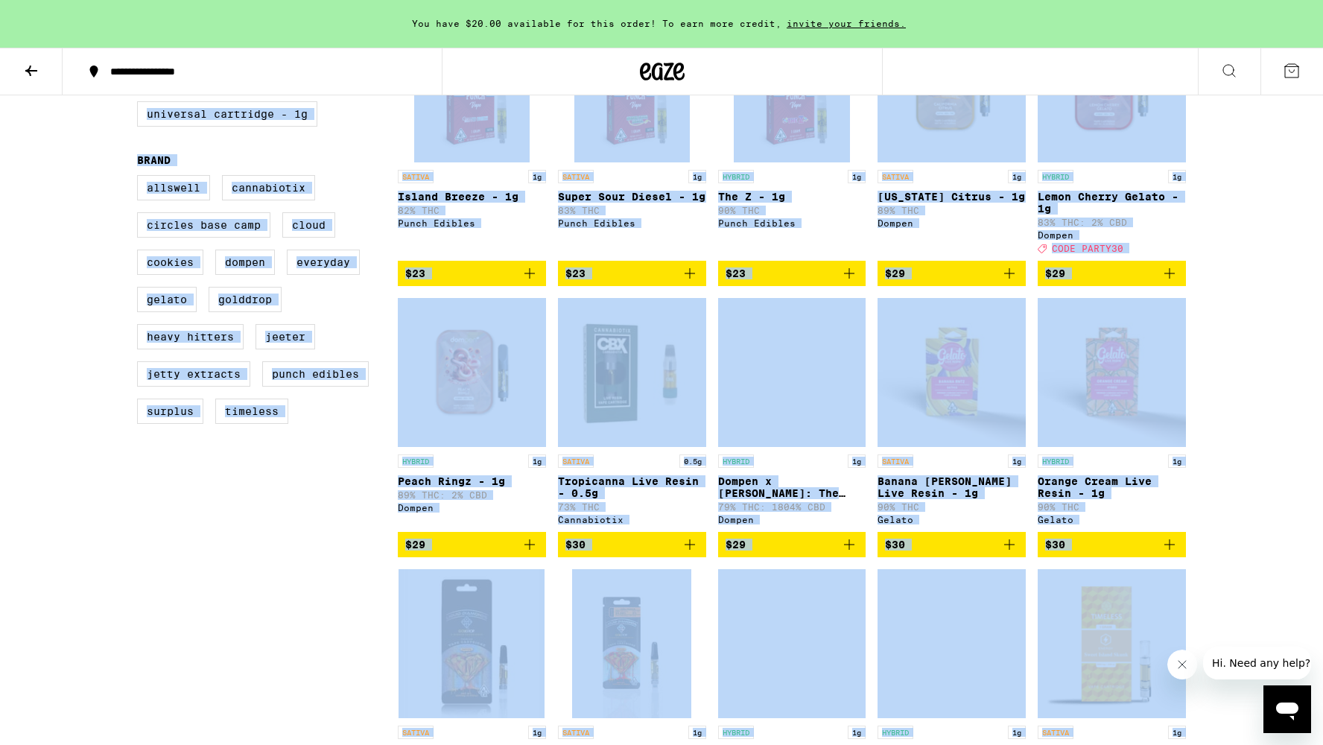
scroll to position [483, 0]
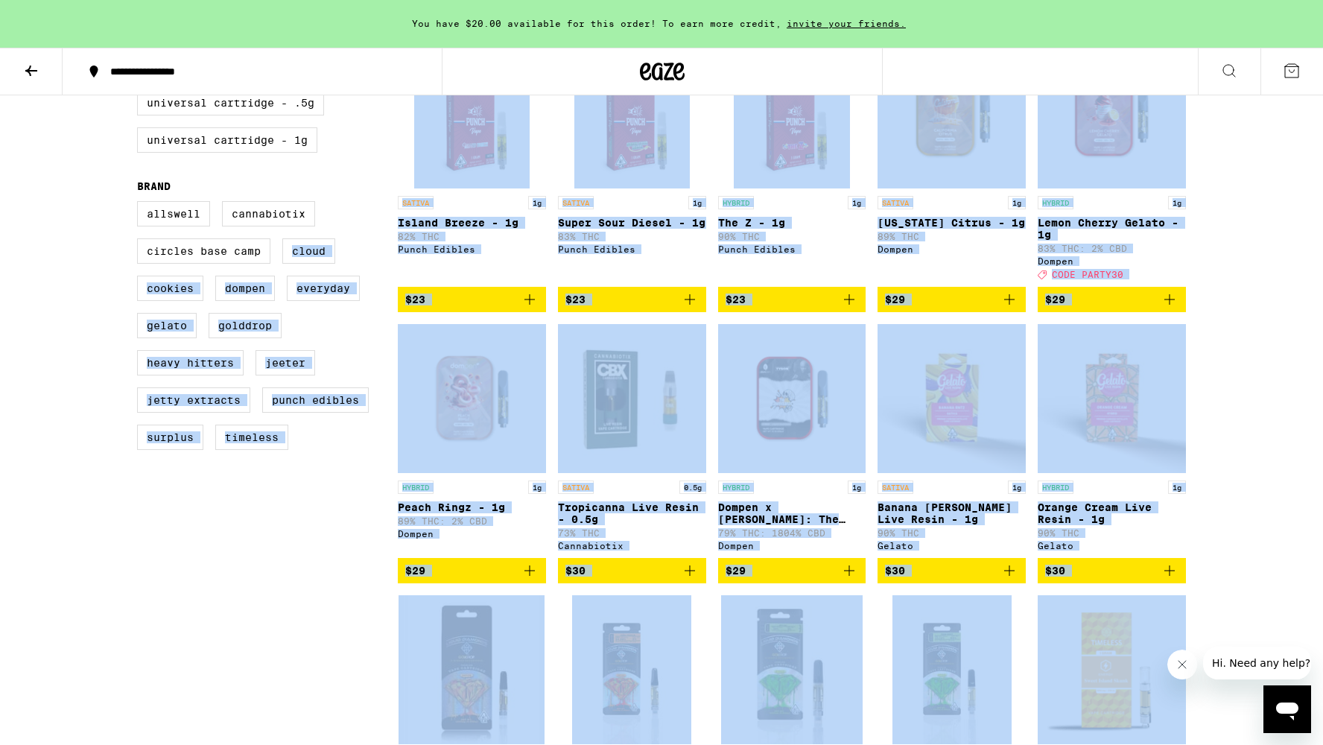
drag, startPoint x: 1221, startPoint y: 253, endPoint x: 392, endPoint y: 244, distance: 829.2
copy div "Cloud Cookies Dompen Everyday Gelato GoldDrop Heavy Hitters [PERSON_NAME] Jetty…"
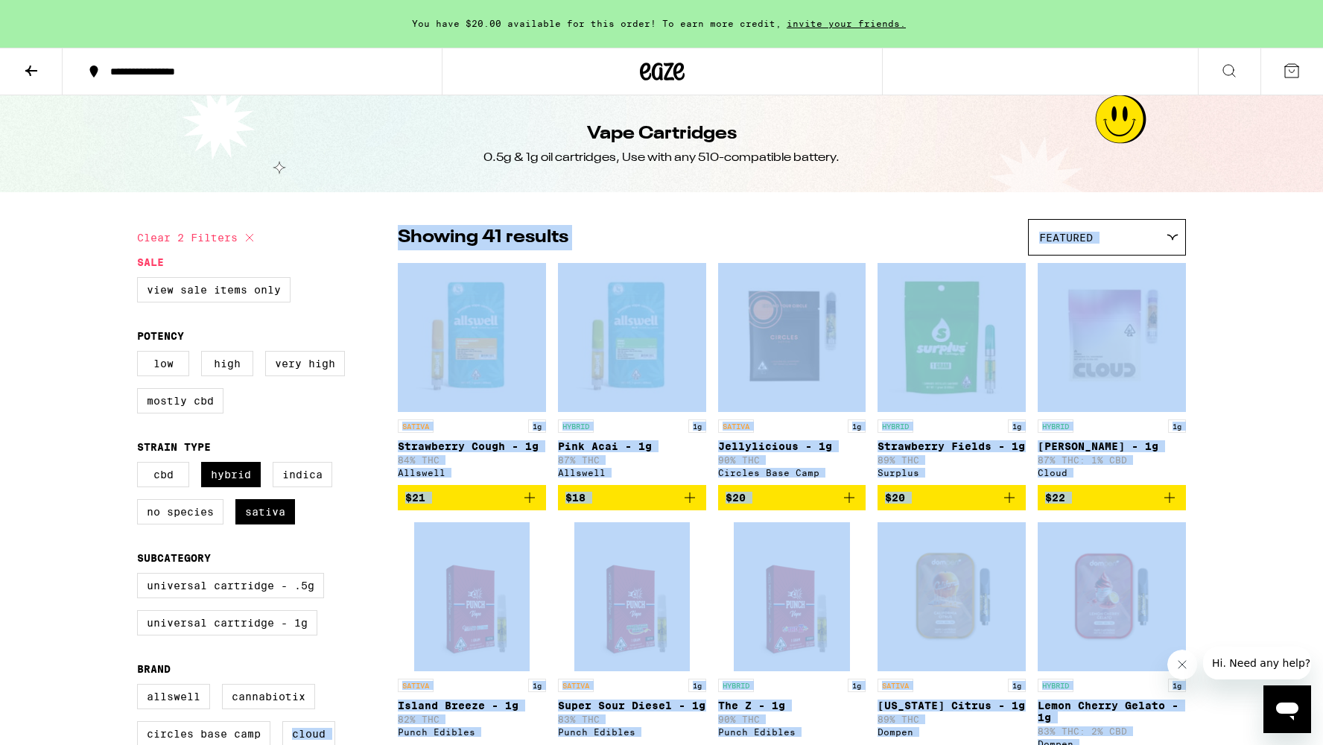
scroll to position [0, 0]
checkbox input "false"
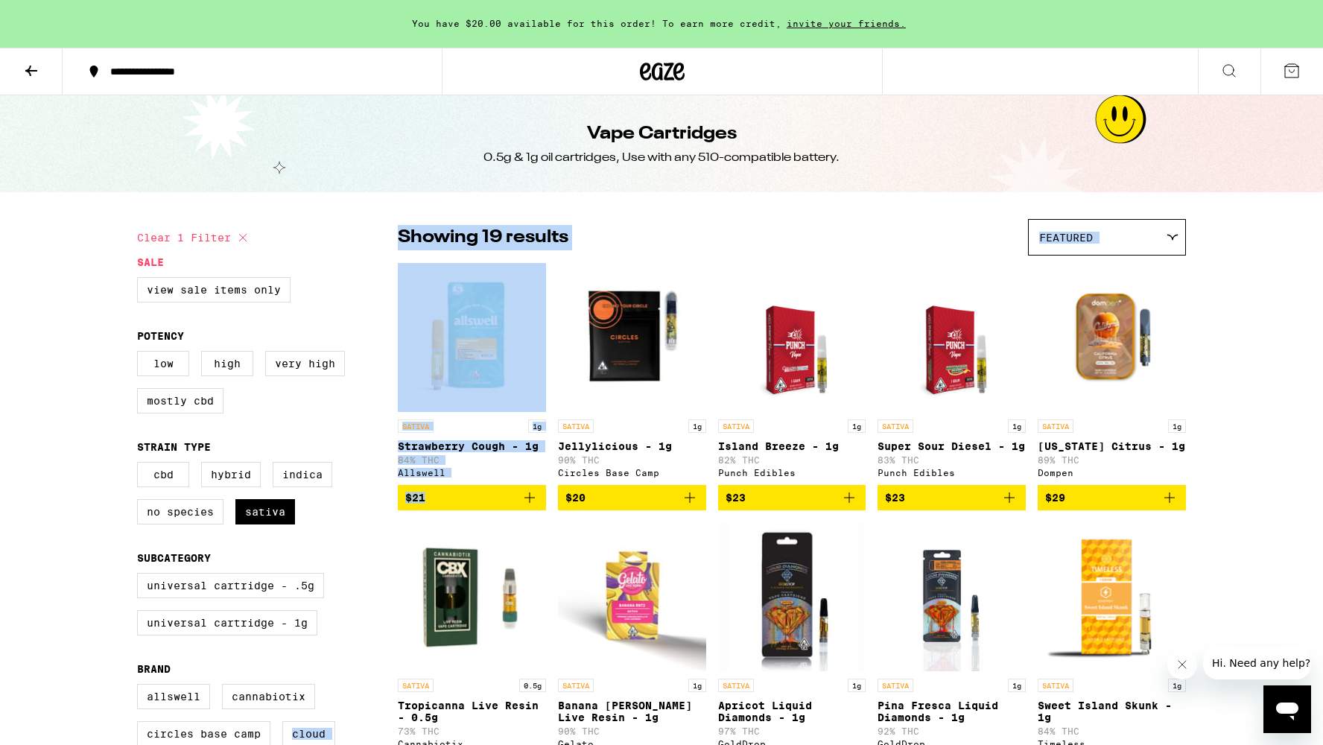
checkbox input "false"
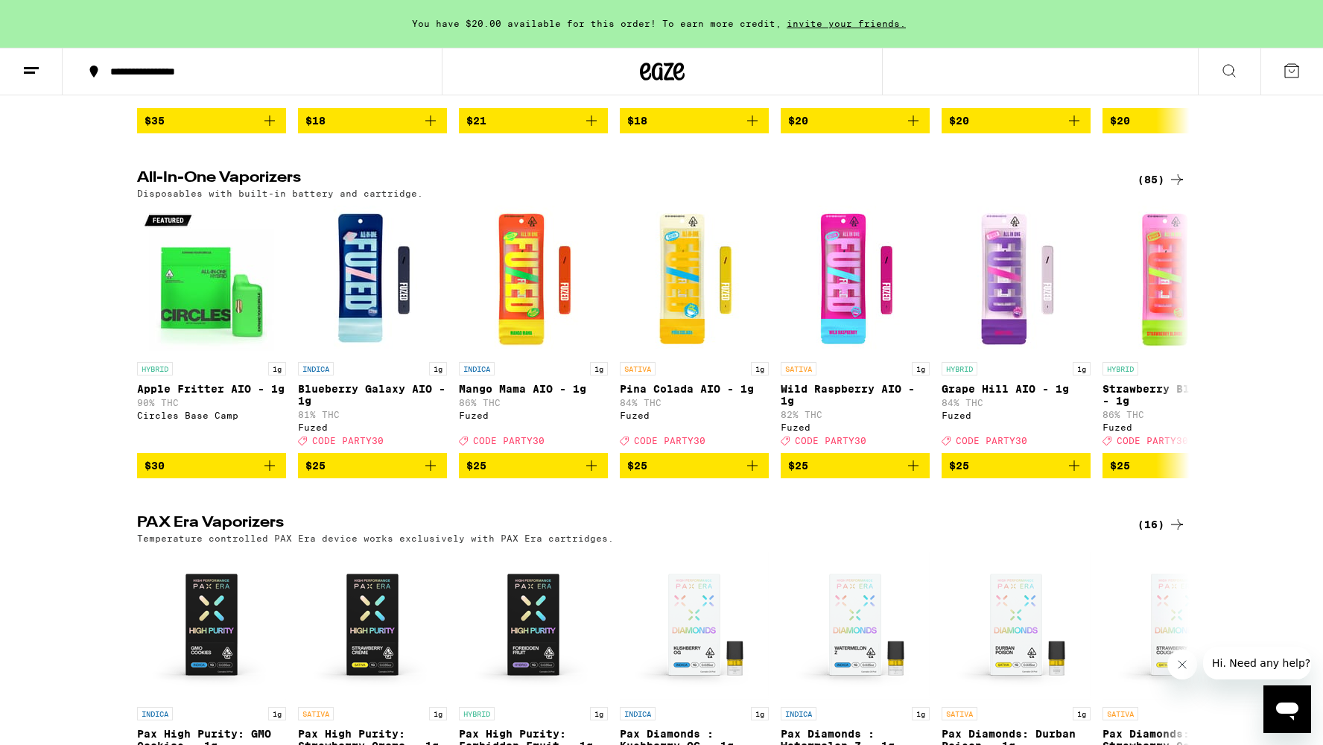
scroll to position [746, 0]
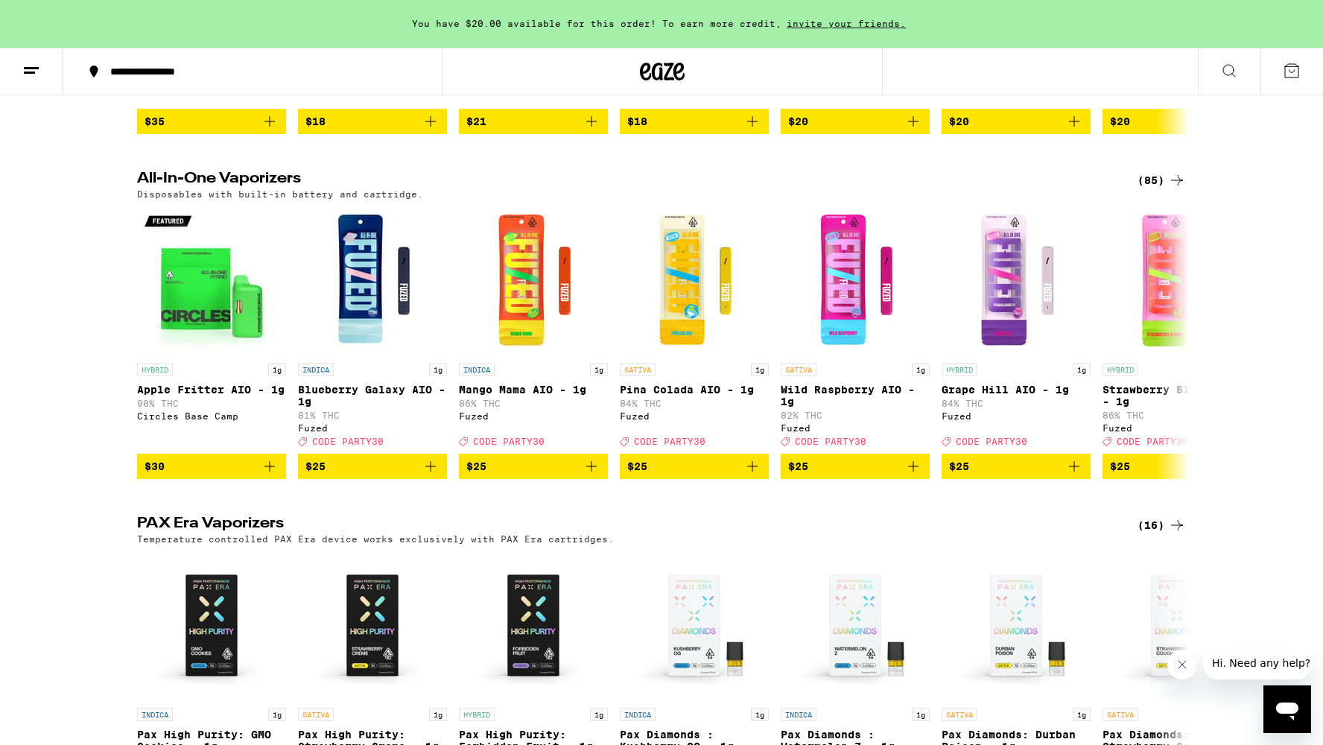
click at [1153, 189] on div "(85)" at bounding box center [1162, 180] width 48 height 18
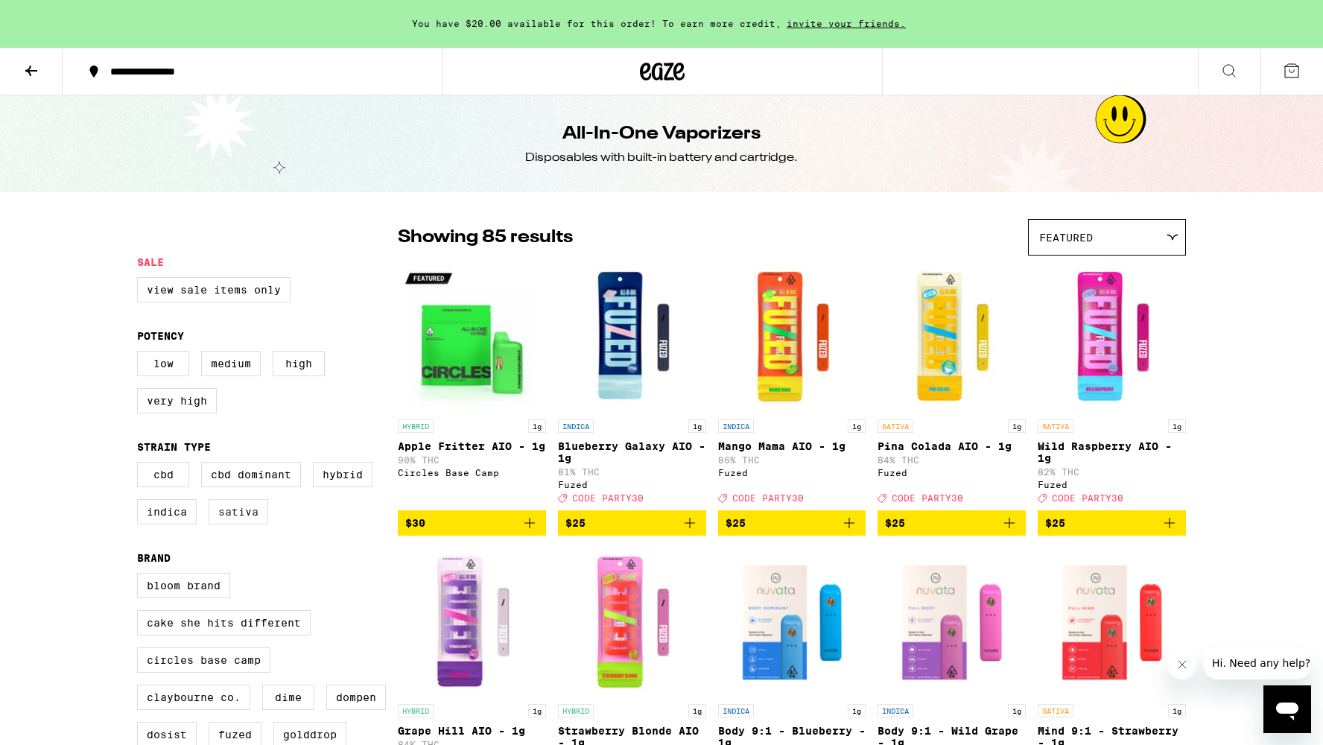
click at [236, 521] on label "Sativa" at bounding box center [239, 511] width 60 height 25
click at [141, 465] on input "Sativa" at bounding box center [140, 464] width 1 height 1
checkbox input "true"
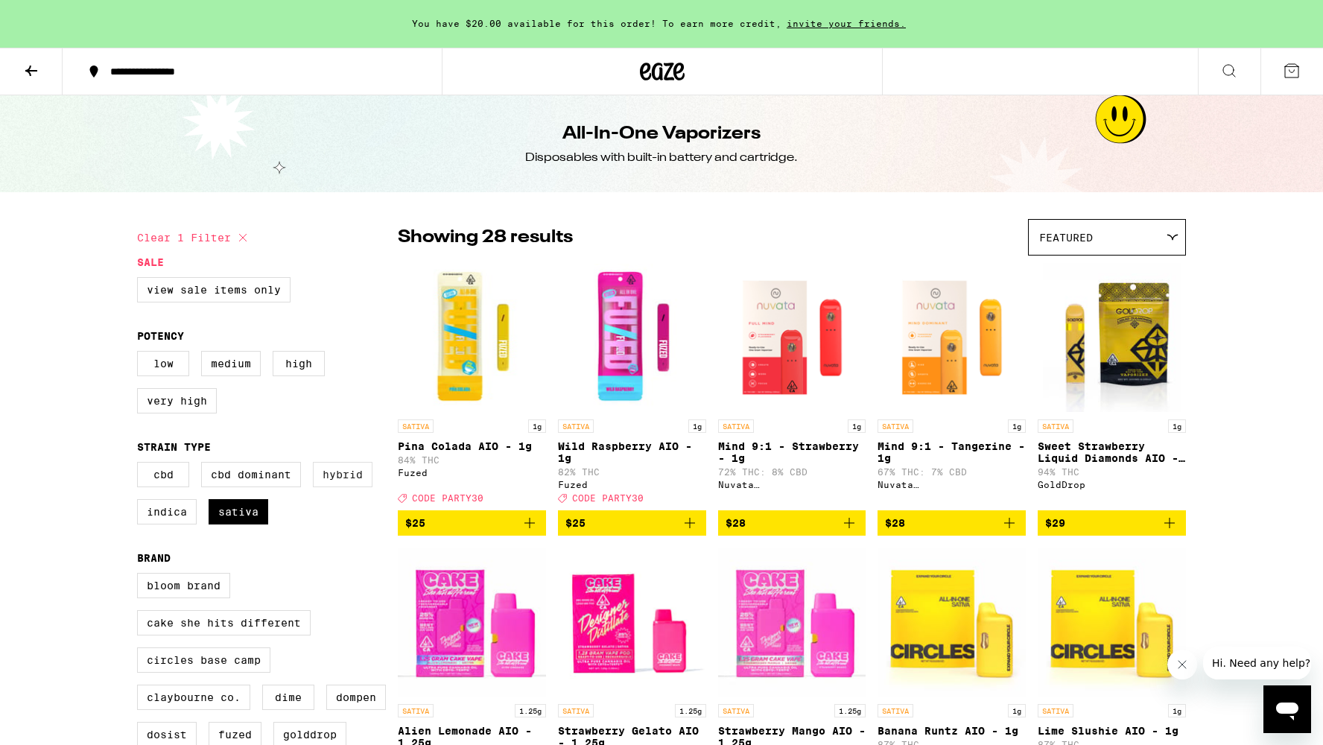
click at [343, 478] on label "Hybrid" at bounding box center [343, 474] width 60 height 25
click at [141, 465] on input "Hybrid" at bounding box center [140, 464] width 1 height 1
checkbox input "true"
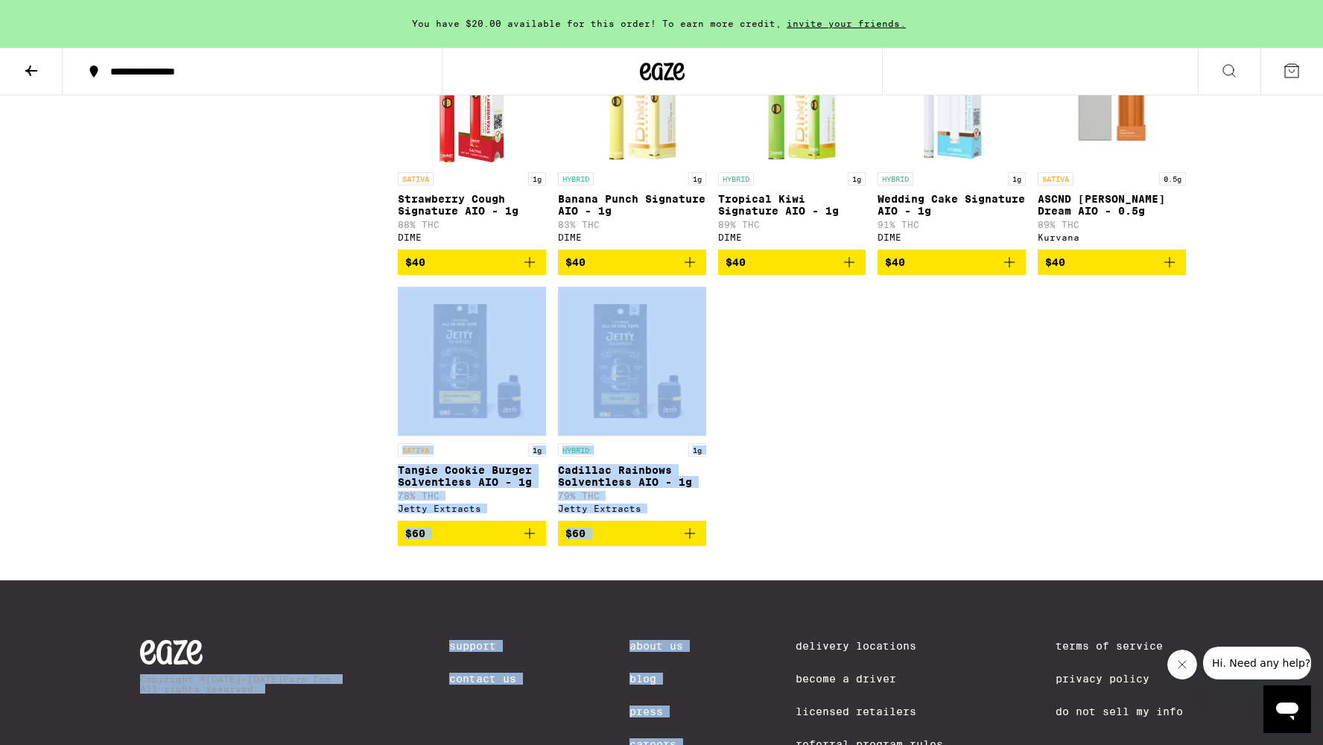
scroll to position [3028, 0]
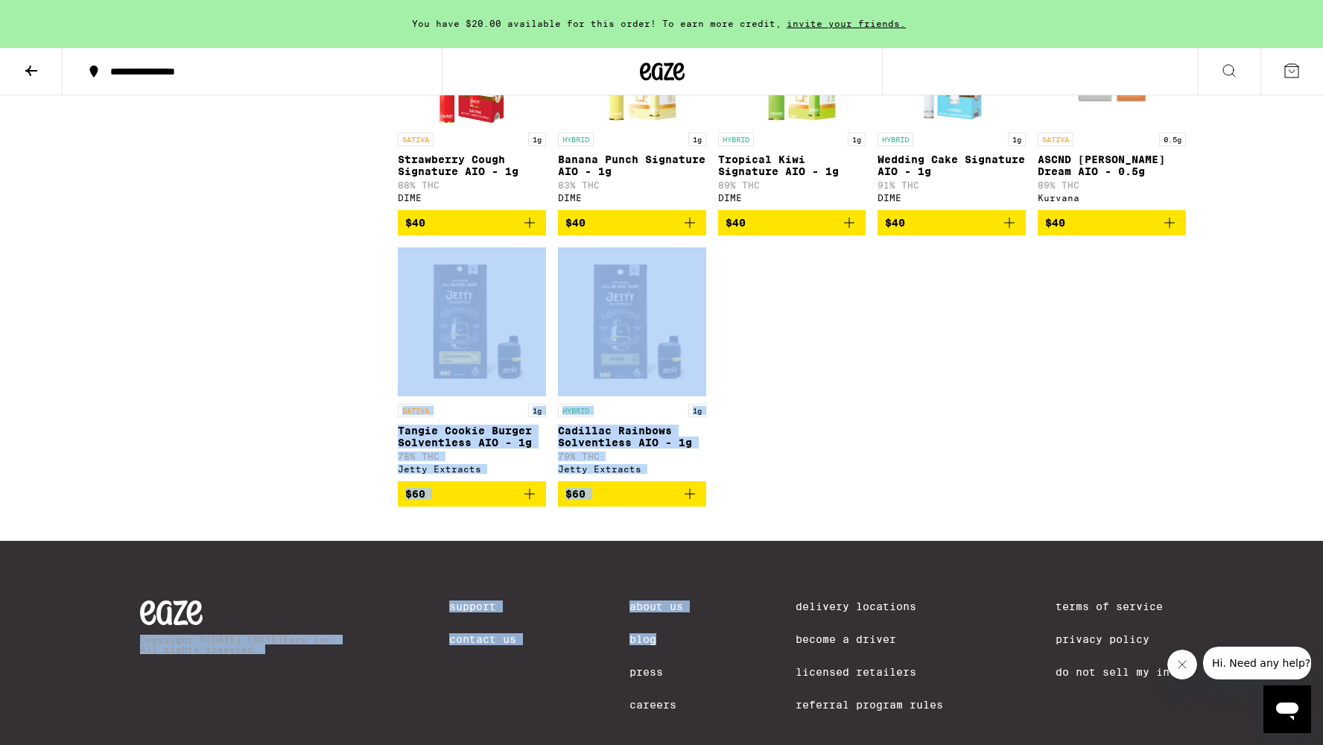
drag, startPoint x: 1243, startPoint y: 478, endPoint x: 665, endPoint y: 749, distance: 638.9
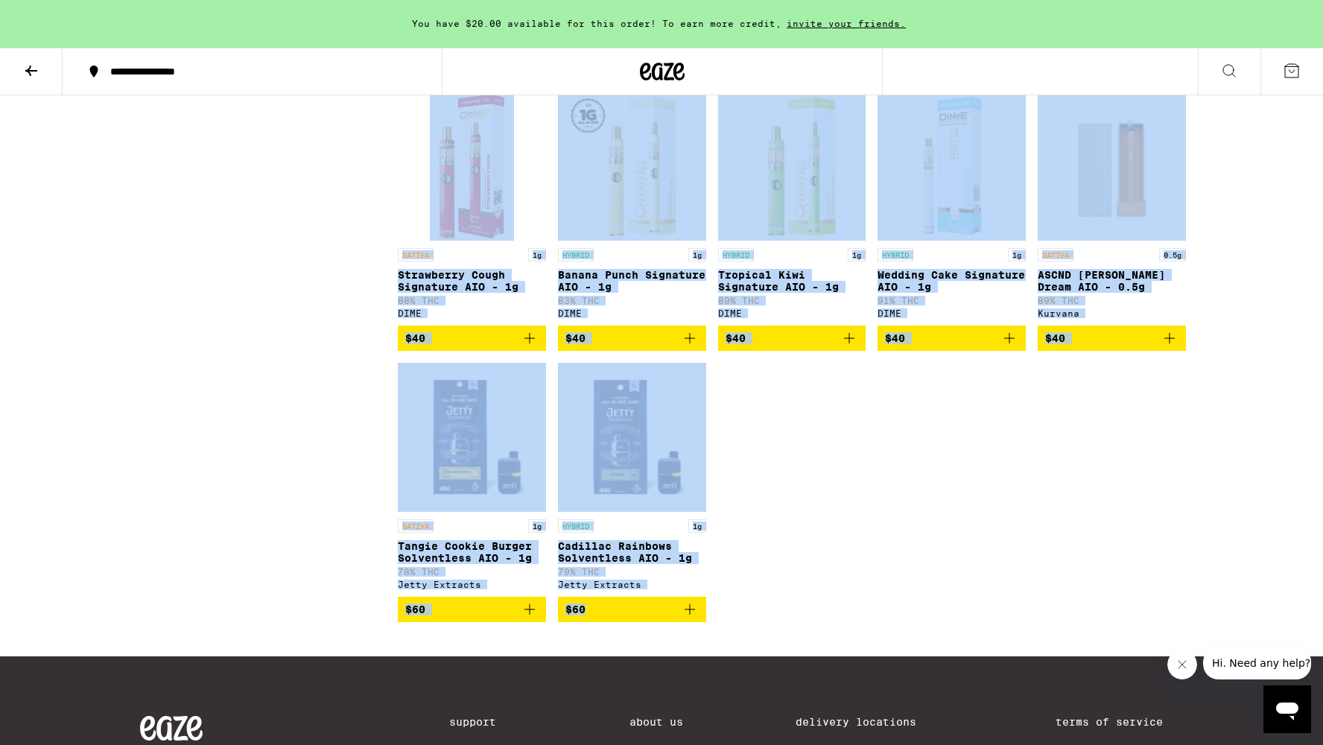
drag, startPoint x: 387, startPoint y: 621, endPoint x: 730, endPoint y: 754, distance: 368.2
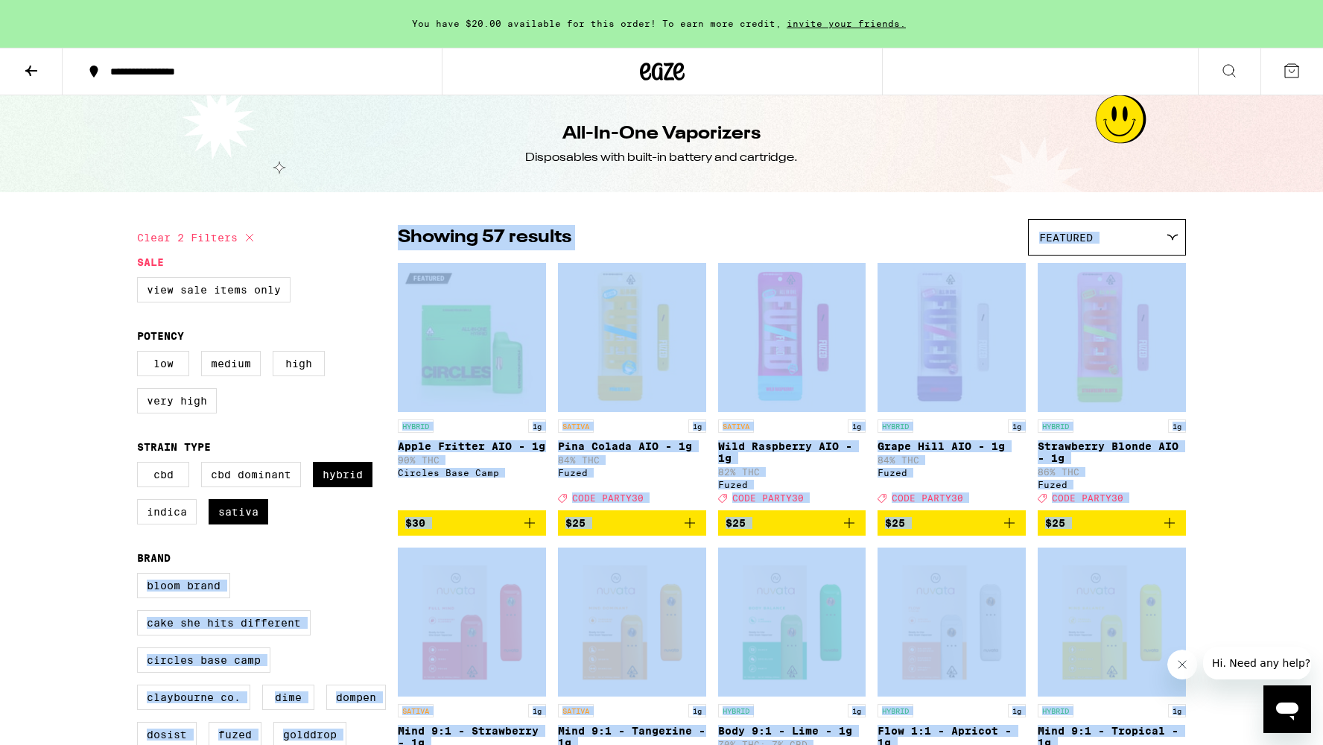
scroll to position [-1, 0]
copy div "Bloom Brand Cake She Hits Different Circles Base Camp Claybourne Co. DIME Dompe…"
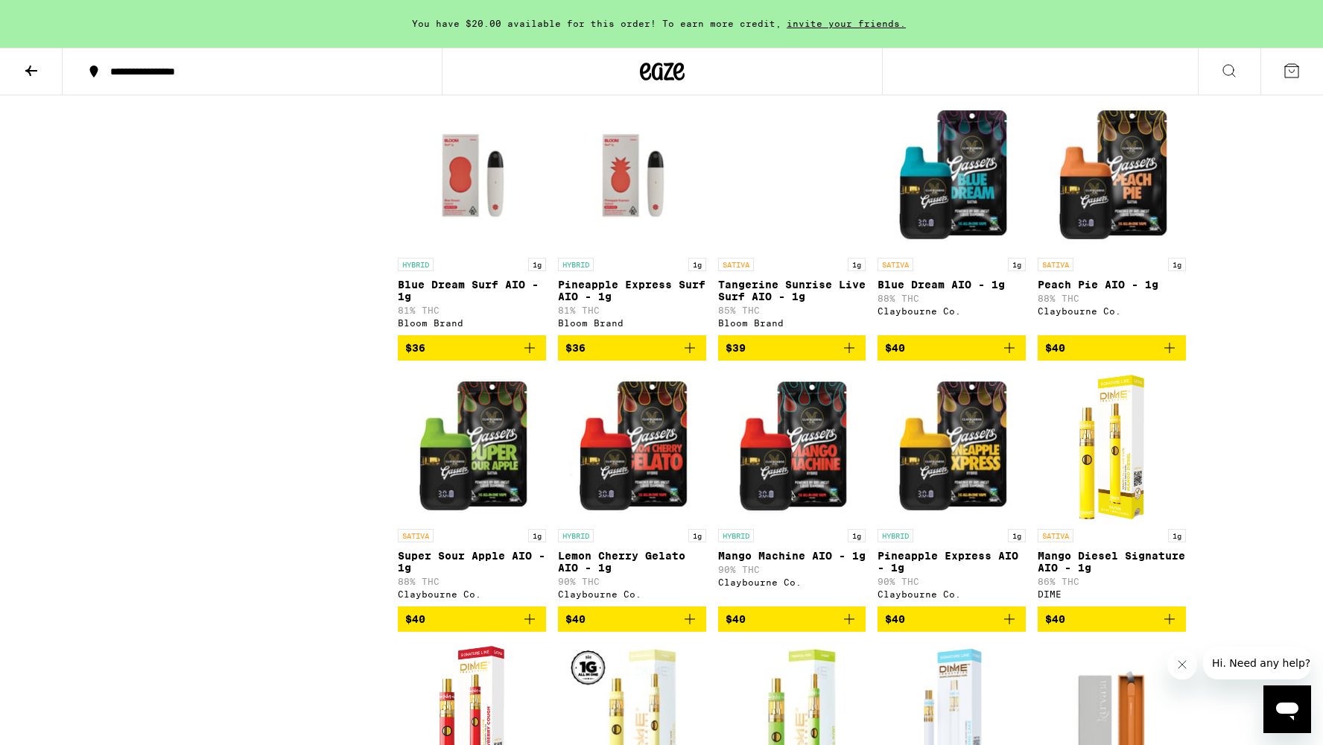
scroll to position [2360, 0]
click at [818, 302] on p "Tangerine Sunrise Live Surf AIO - 1g" at bounding box center [792, 291] width 148 height 24
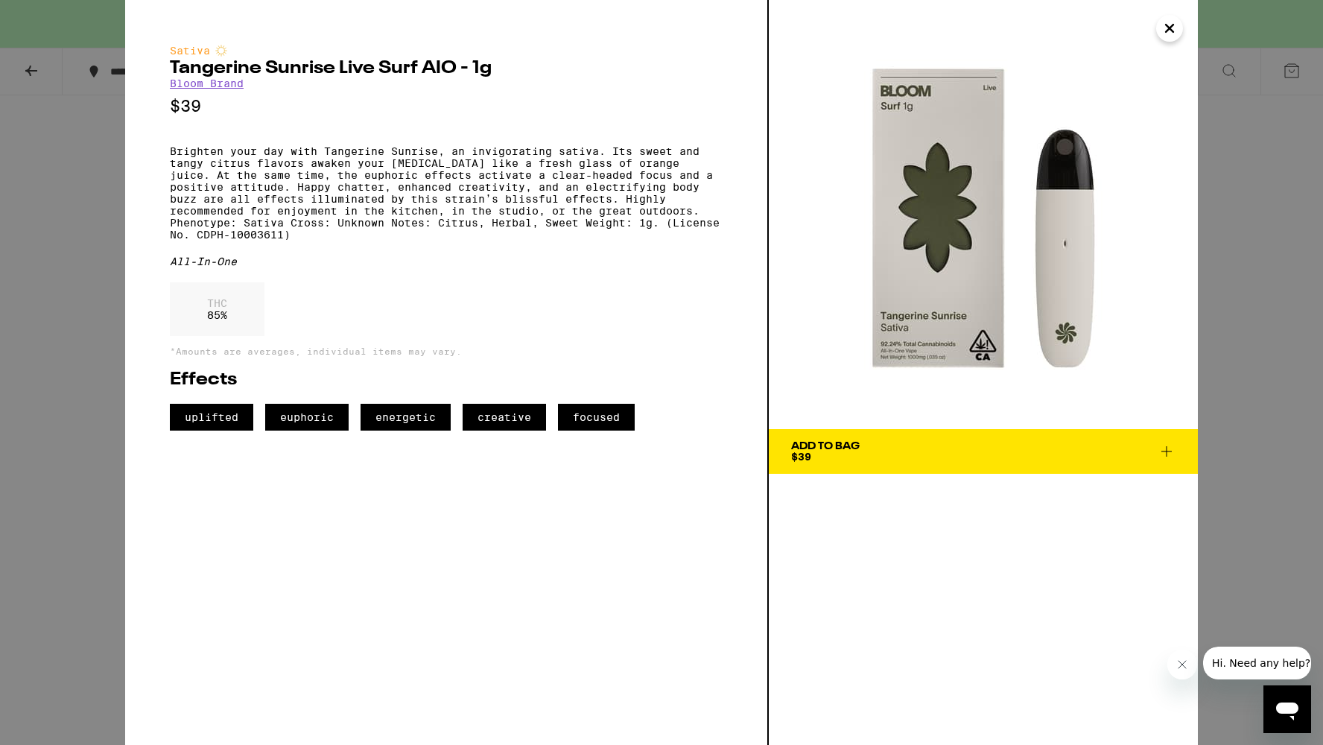
click at [802, 449] on div "Add To Bag" at bounding box center [825, 446] width 69 height 10
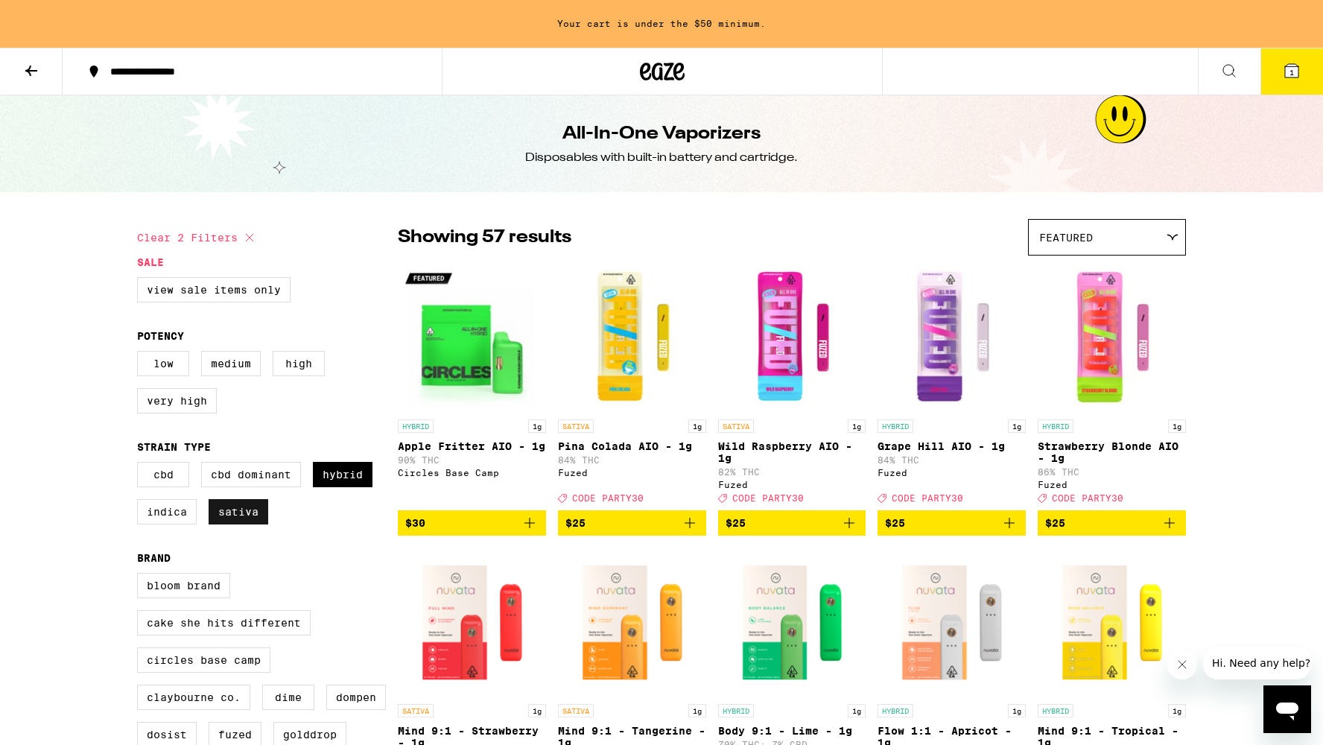
click at [232, 521] on label "Sativa" at bounding box center [239, 511] width 60 height 25
click at [141, 465] on input "Sativa" at bounding box center [140, 464] width 1 height 1
checkbox input "false"
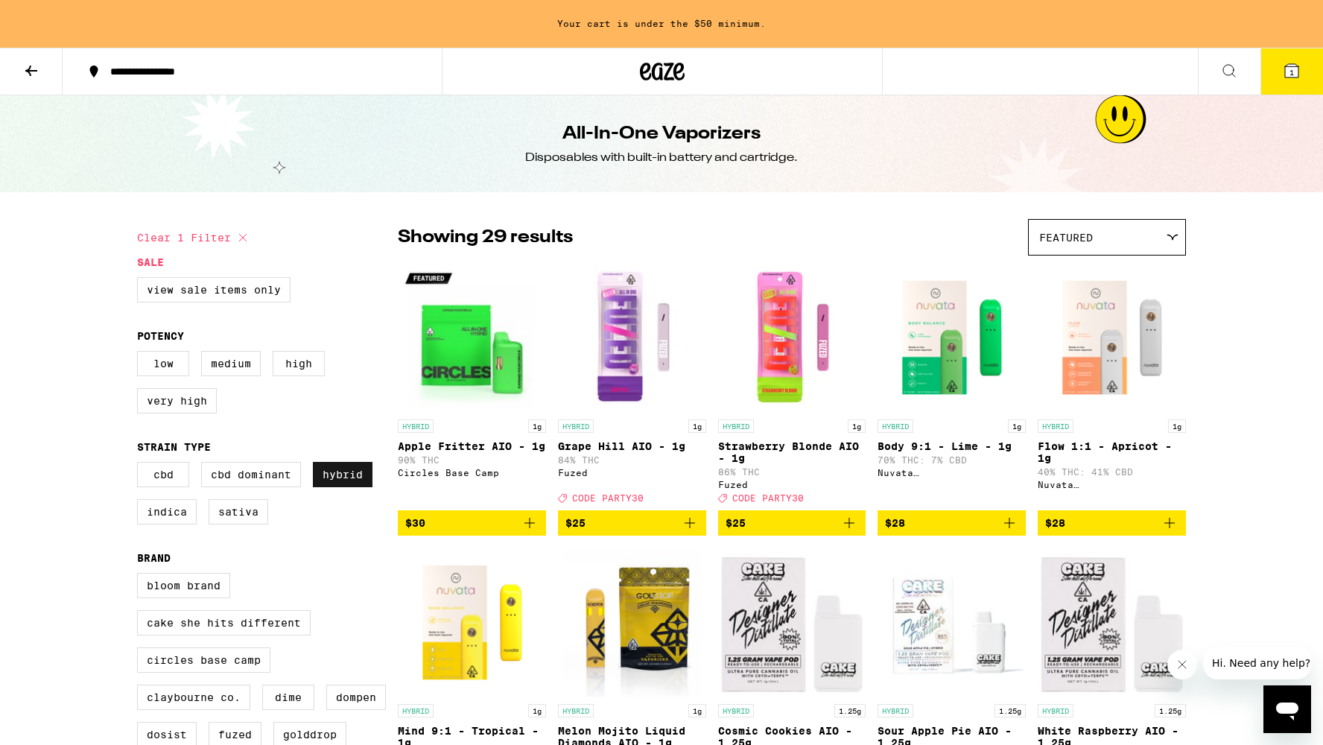
click at [340, 487] on label "Hybrid" at bounding box center [343, 474] width 60 height 25
click at [141, 465] on input "Hybrid" at bounding box center [140, 464] width 1 height 1
checkbox input "false"
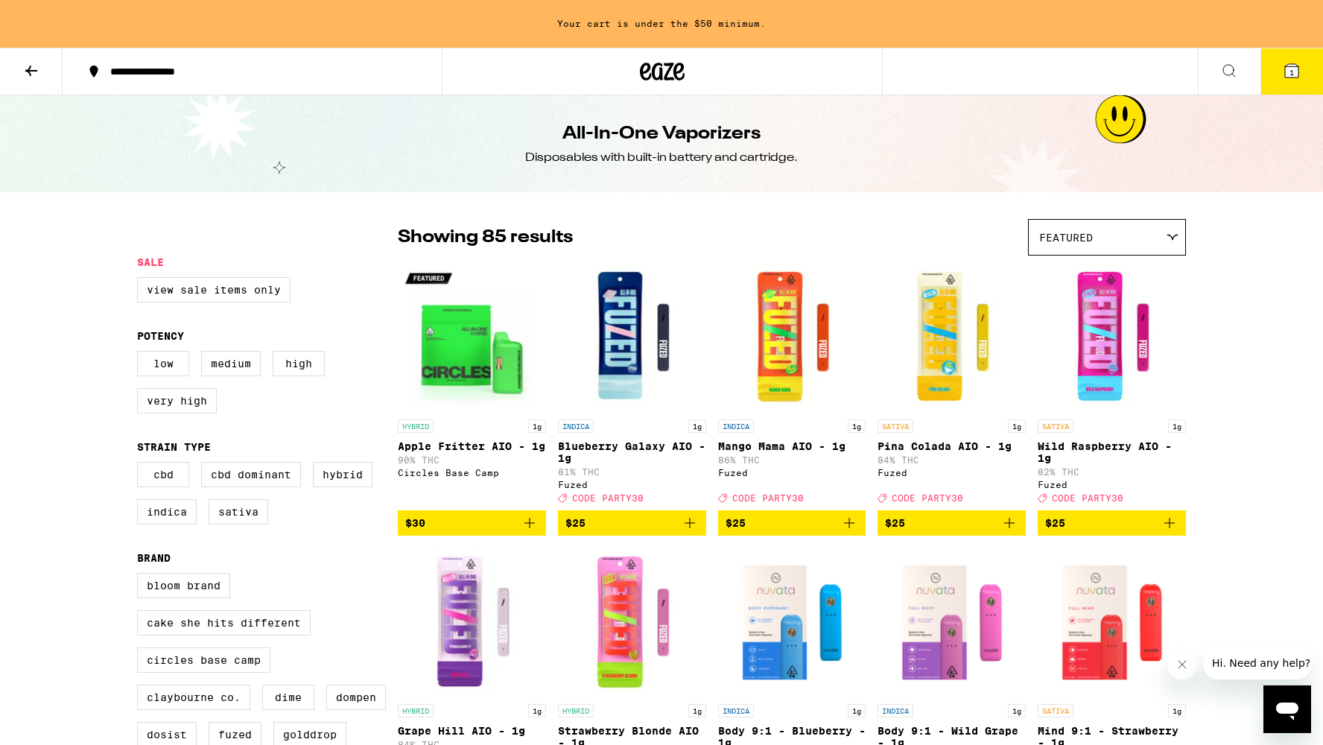
click at [34, 72] on icon at bounding box center [31, 71] width 18 height 18
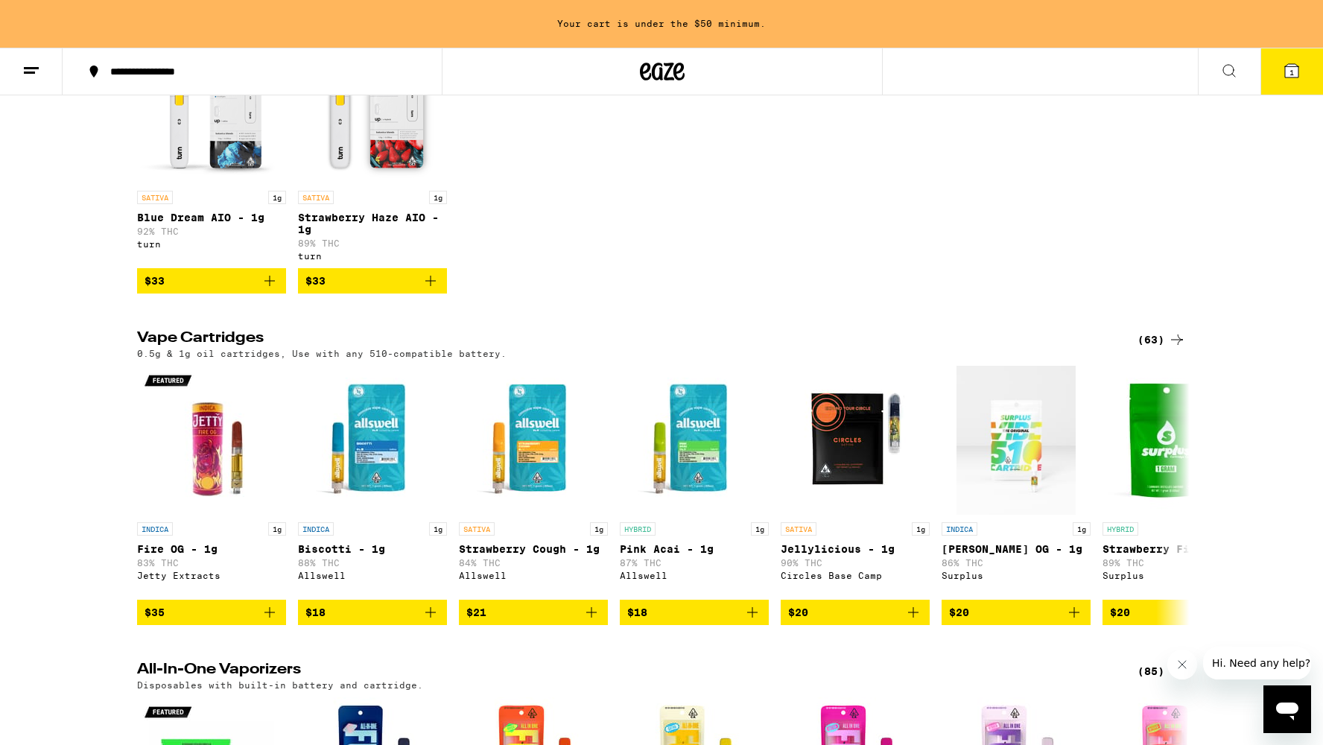
scroll to position [256, 0]
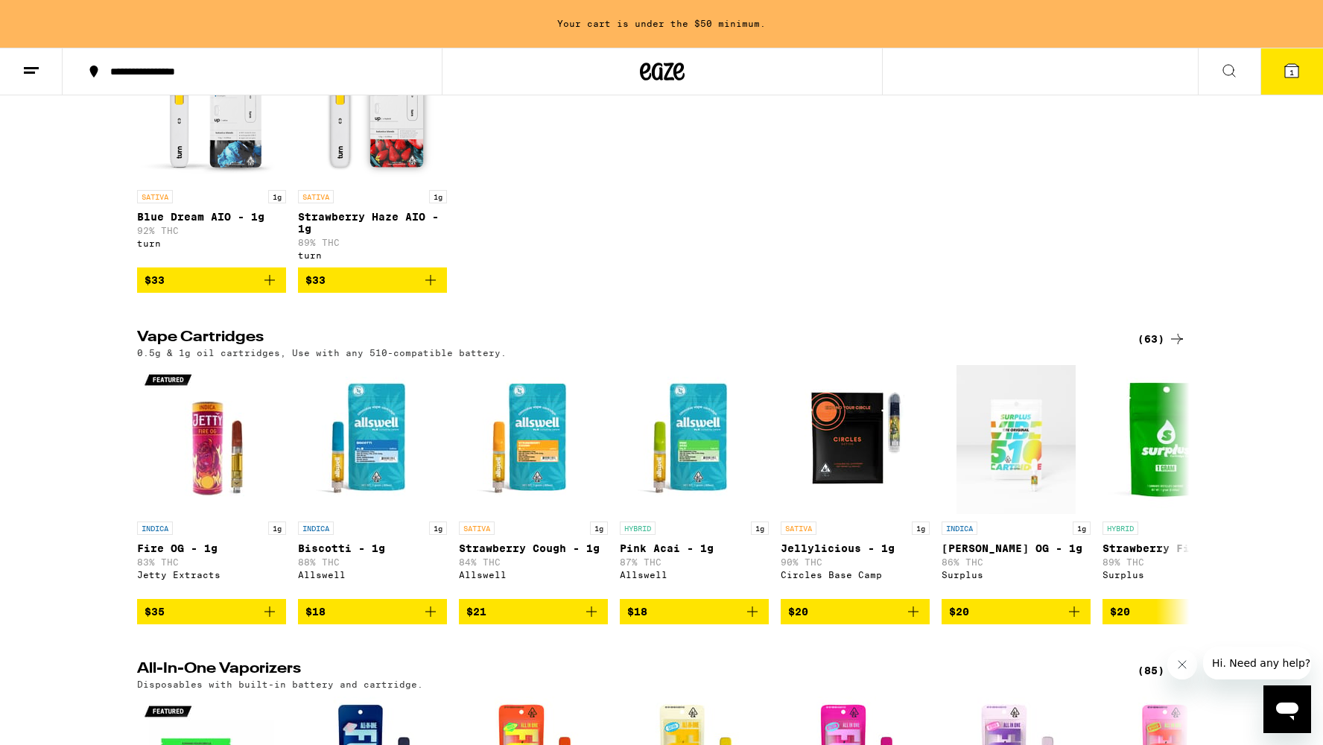
click at [1149, 344] on div "(63)" at bounding box center [1162, 339] width 48 height 18
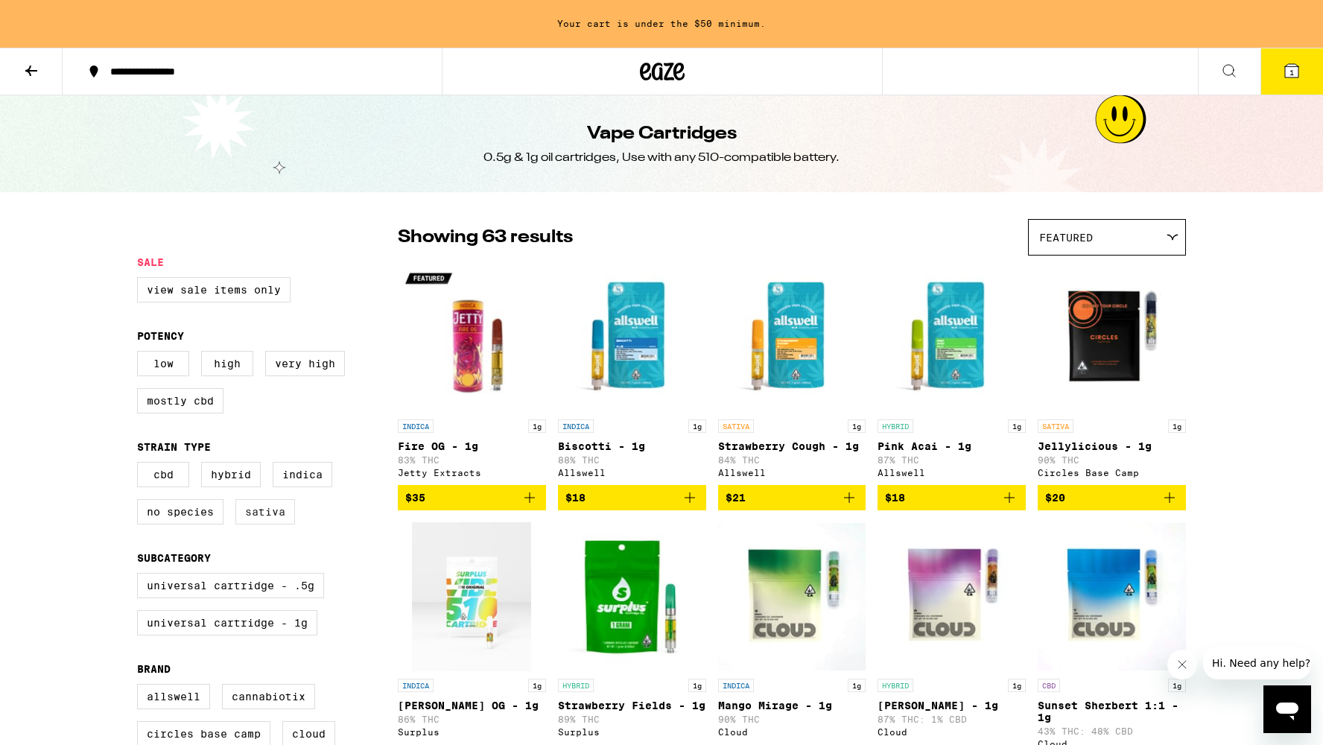
click at [261, 513] on label "Sativa" at bounding box center [265, 511] width 60 height 25
click at [141, 465] on input "Sativa" at bounding box center [140, 464] width 1 height 1
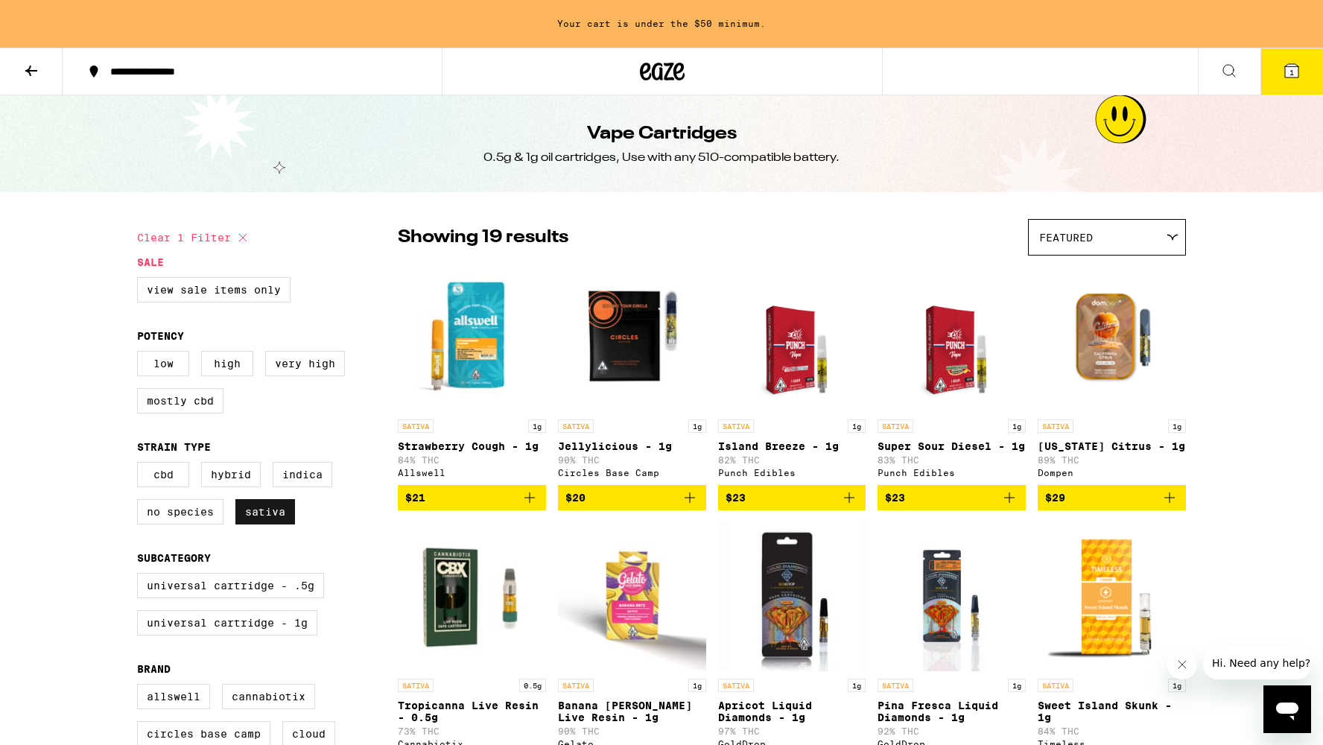
click at [265, 522] on label "Sativa" at bounding box center [265, 511] width 60 height 25
click at [141, 465] on input "Sativa" at bounding box center [140, 464] width 1 height 1
checkbox input "false"
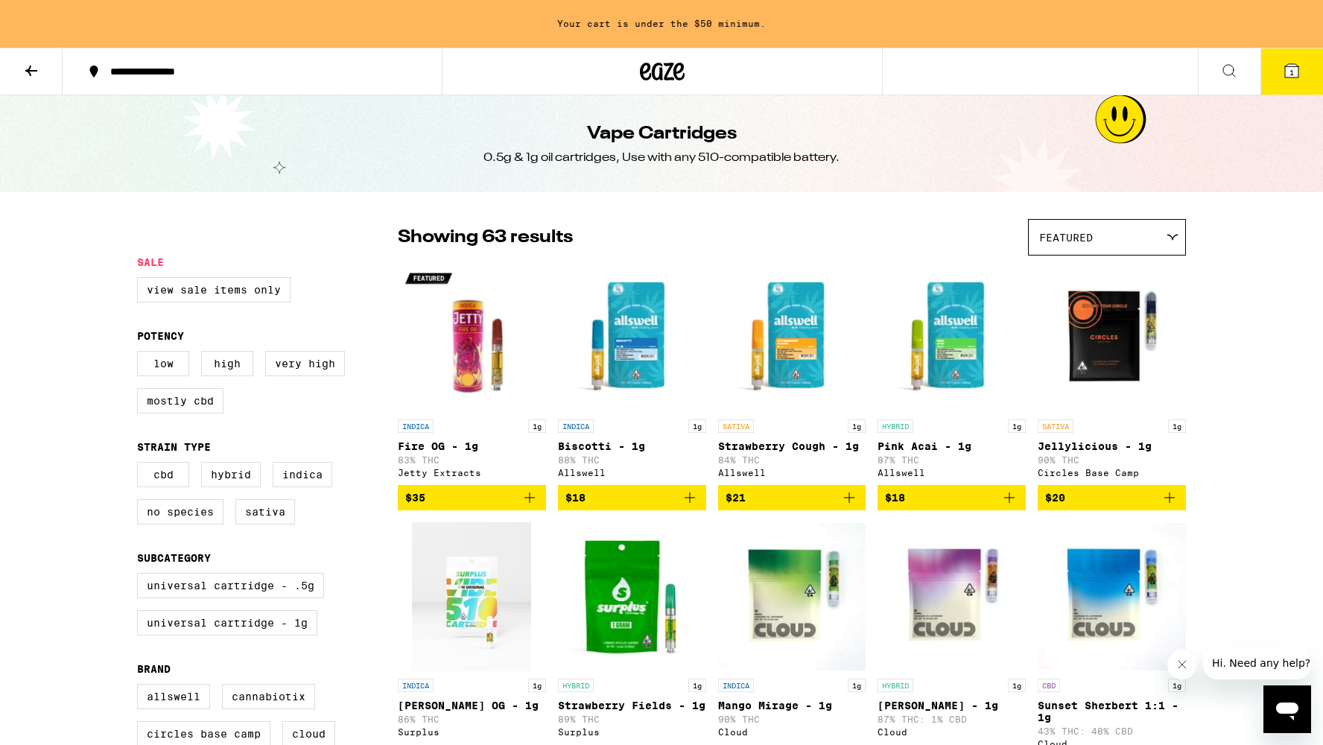
click at [619, 130] on h1 "Vape Cartridges" at bounding box center [662, 133] width 150 height 25
click at [630, 83] on div at bounding box center [662, 72] width 440 height 48
click at [644, 69] on icon at bounding box center [662, 71] width 45 height 27
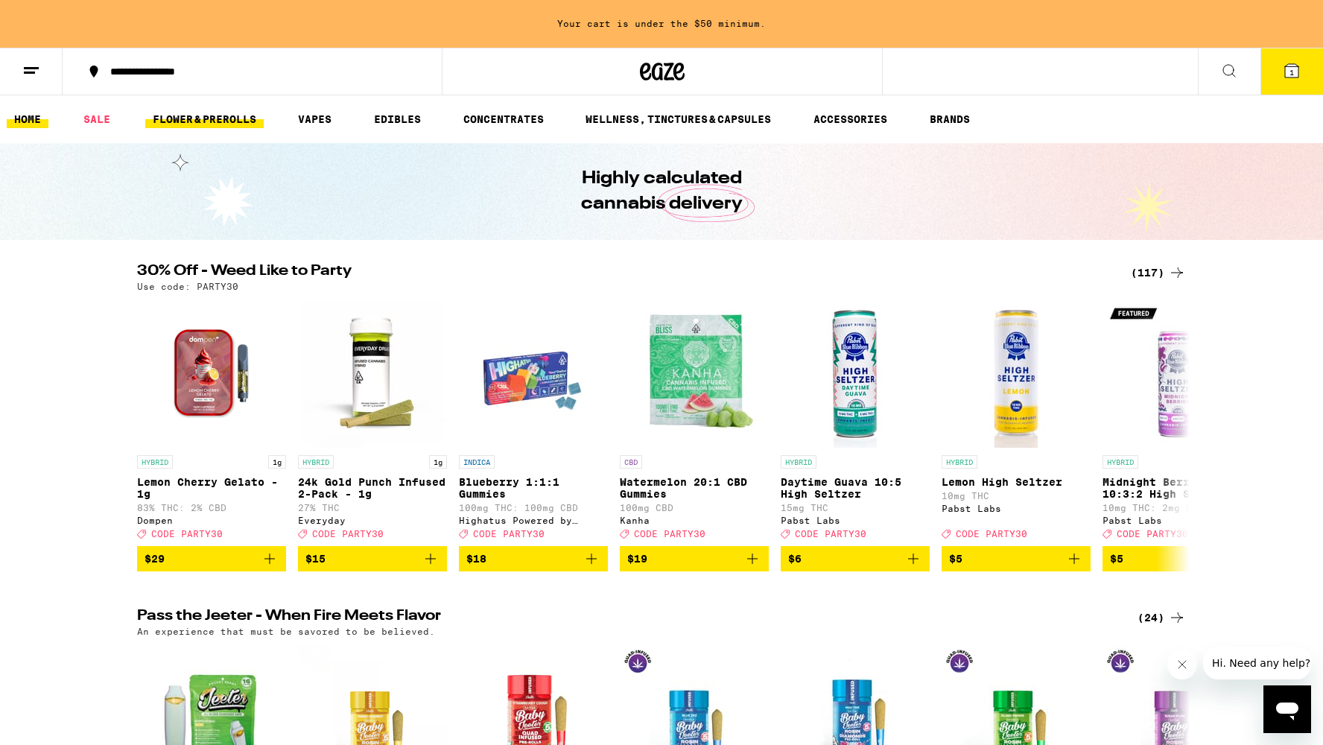
click at [201, 121] on link "FLOWER & PREROLLS" at bounding box center [204, 119] width 118 height 18
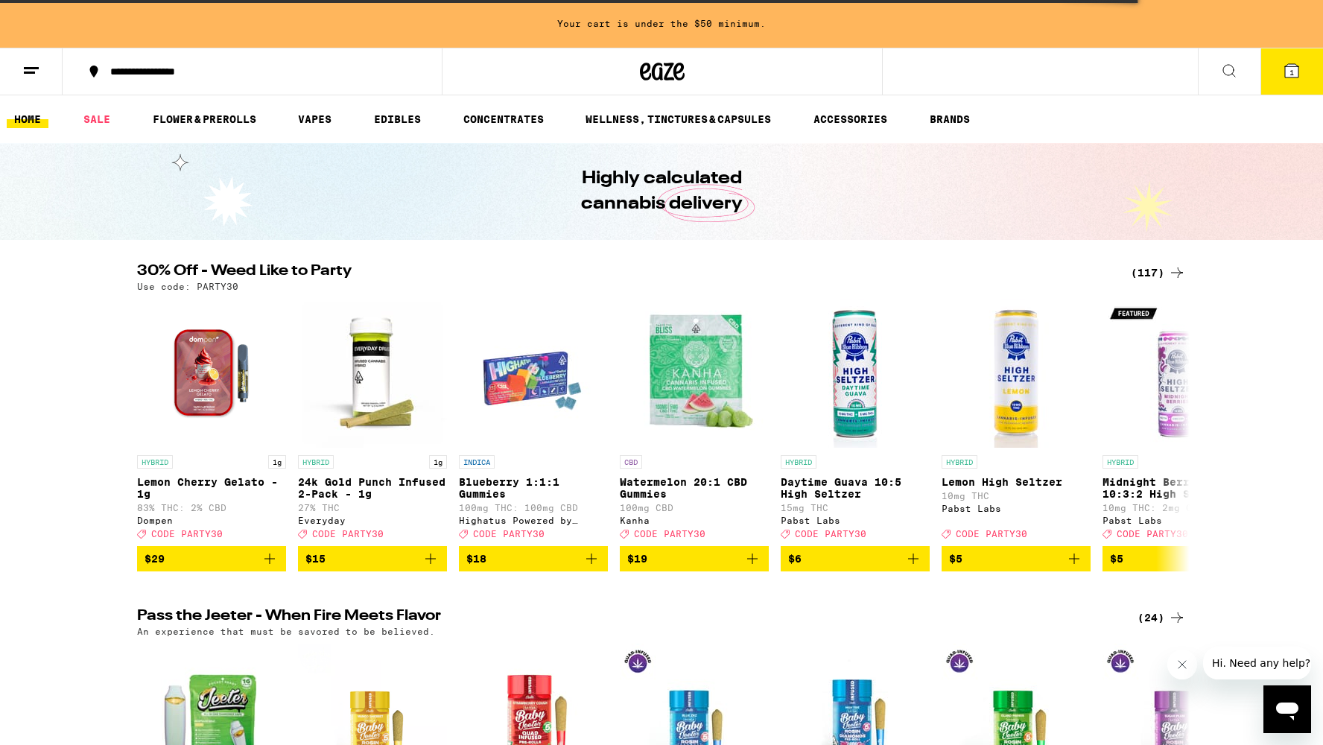
click at [1145, 267] on div "(117)" at bounding box center [1158, 273] width 55 height 18
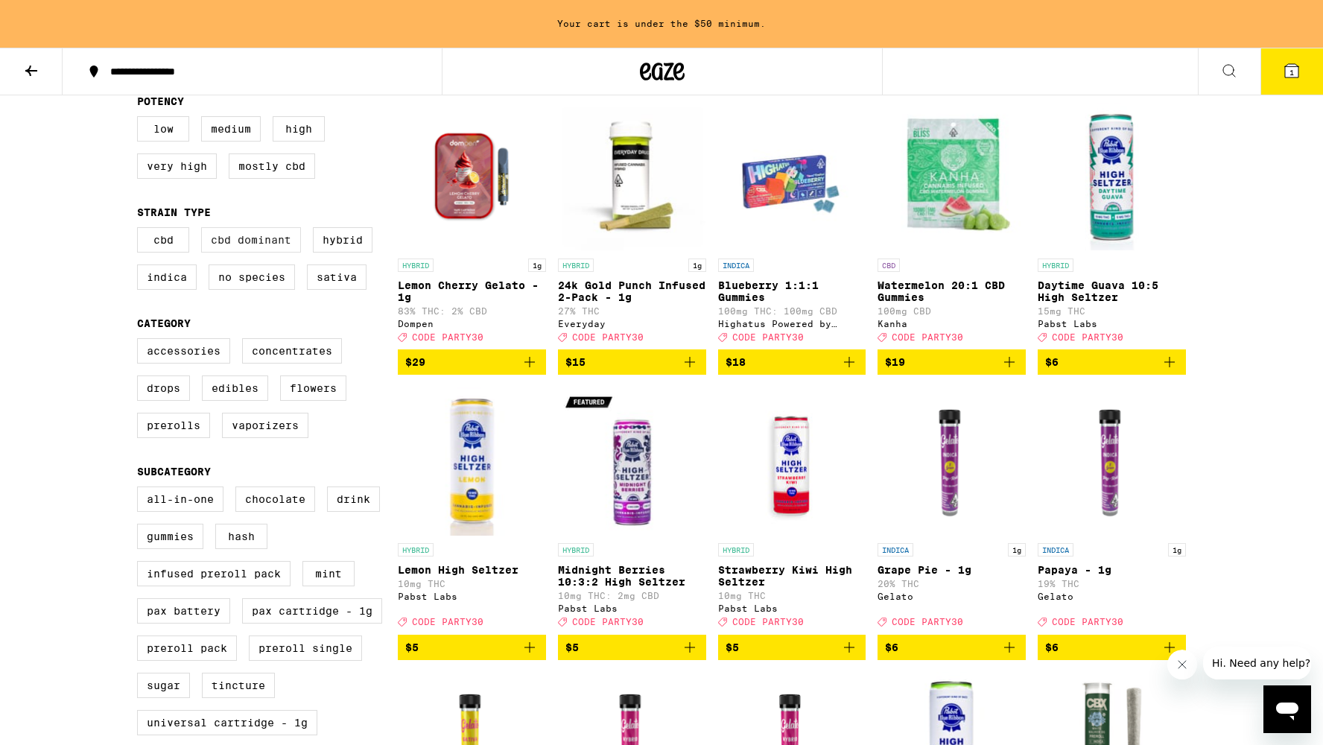
scroll to position [177, 0]
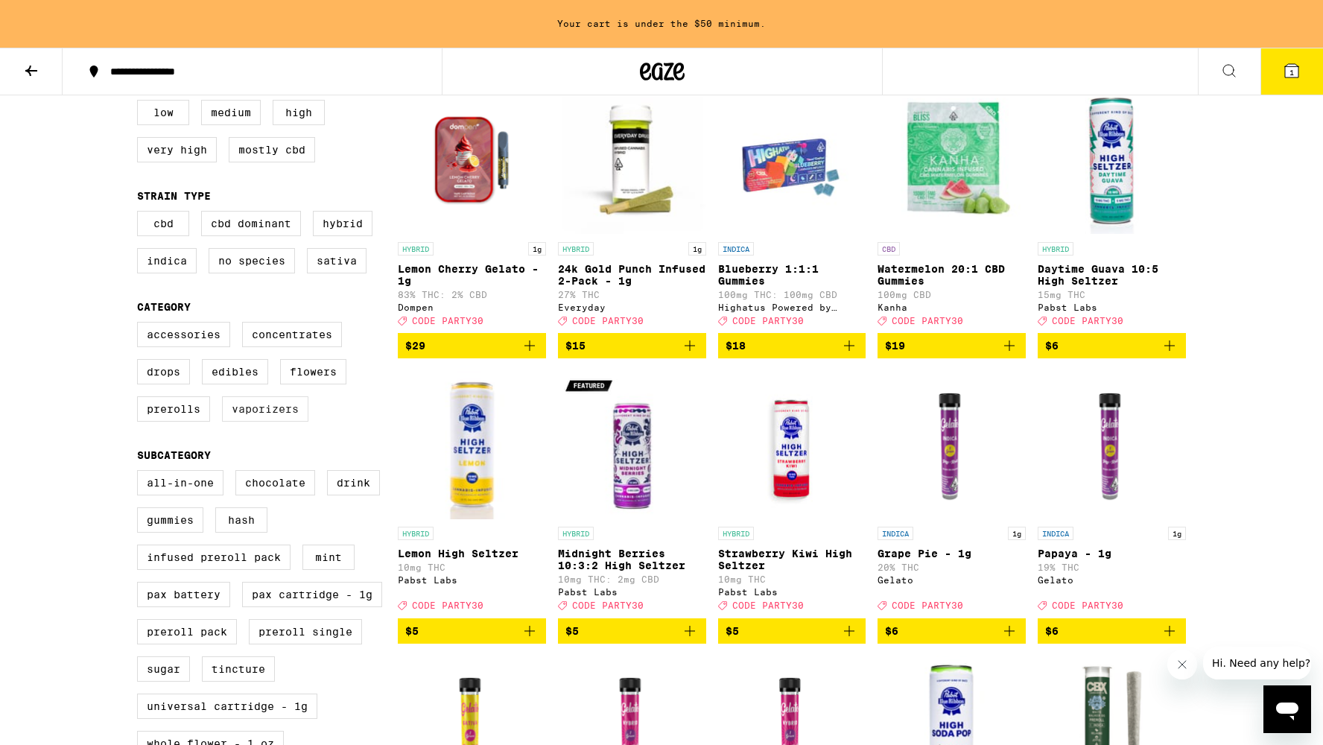
click at [238, 422] on label "Vaporizers" at bounding box center [265, 408] width 86 height 25
click at [141, 325] on input "Vaporizers" at bounding box center [140, 324] width 1 height 1
checkbox input "true"
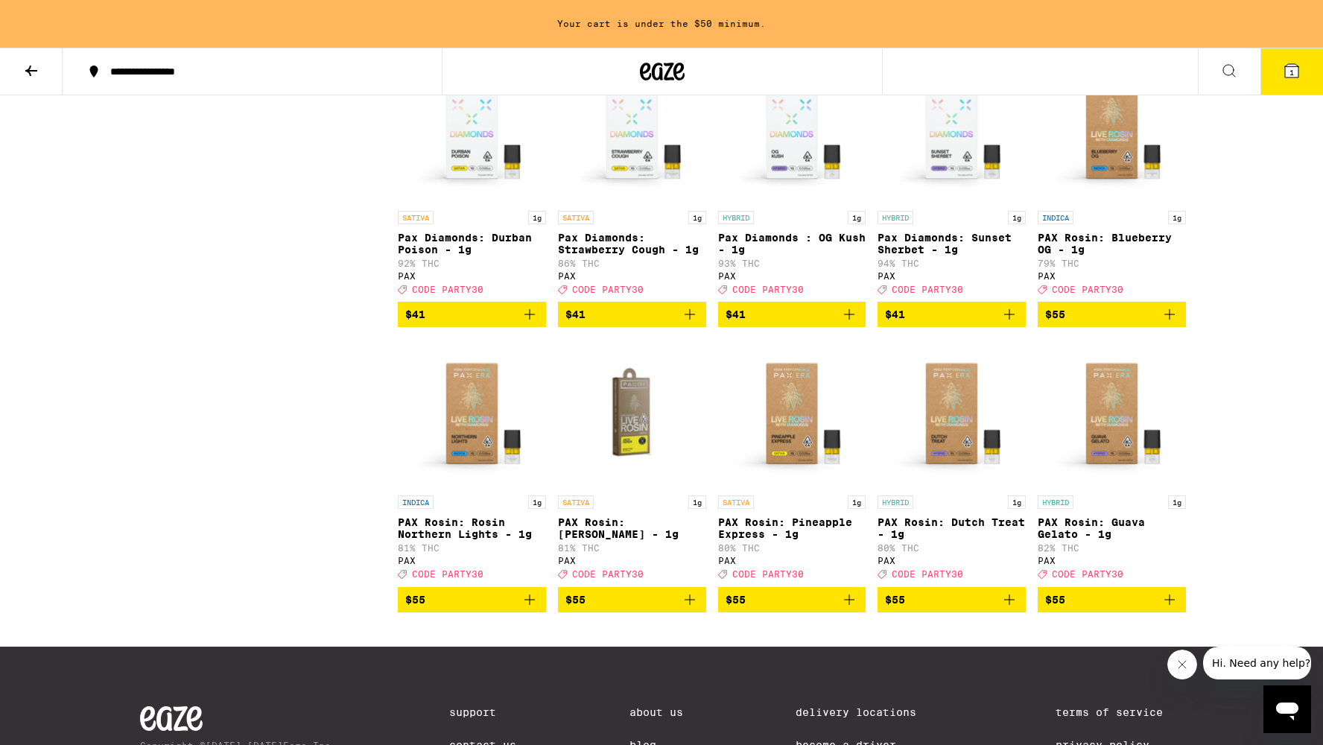
scroll to position [1352, 0]
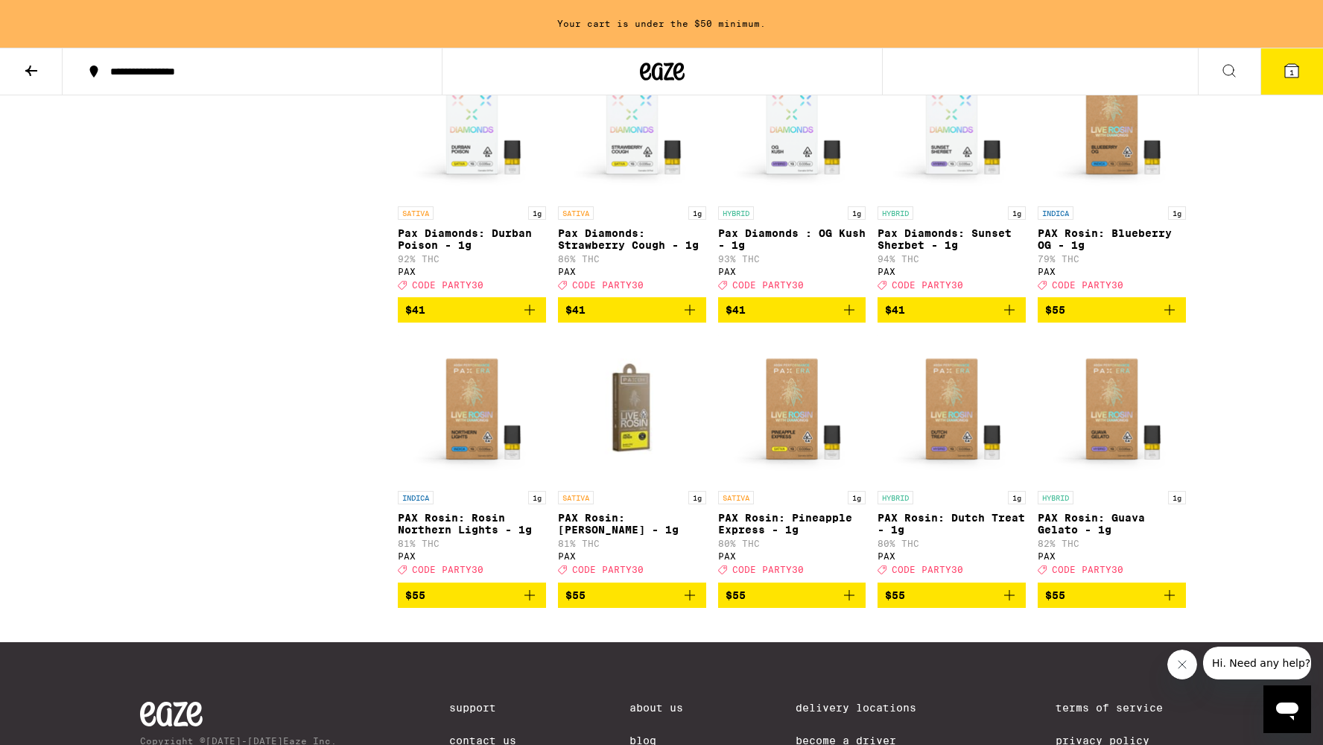
click at [700, 608] on button "$55" at bounding box center [632, 595] width 148 height 25
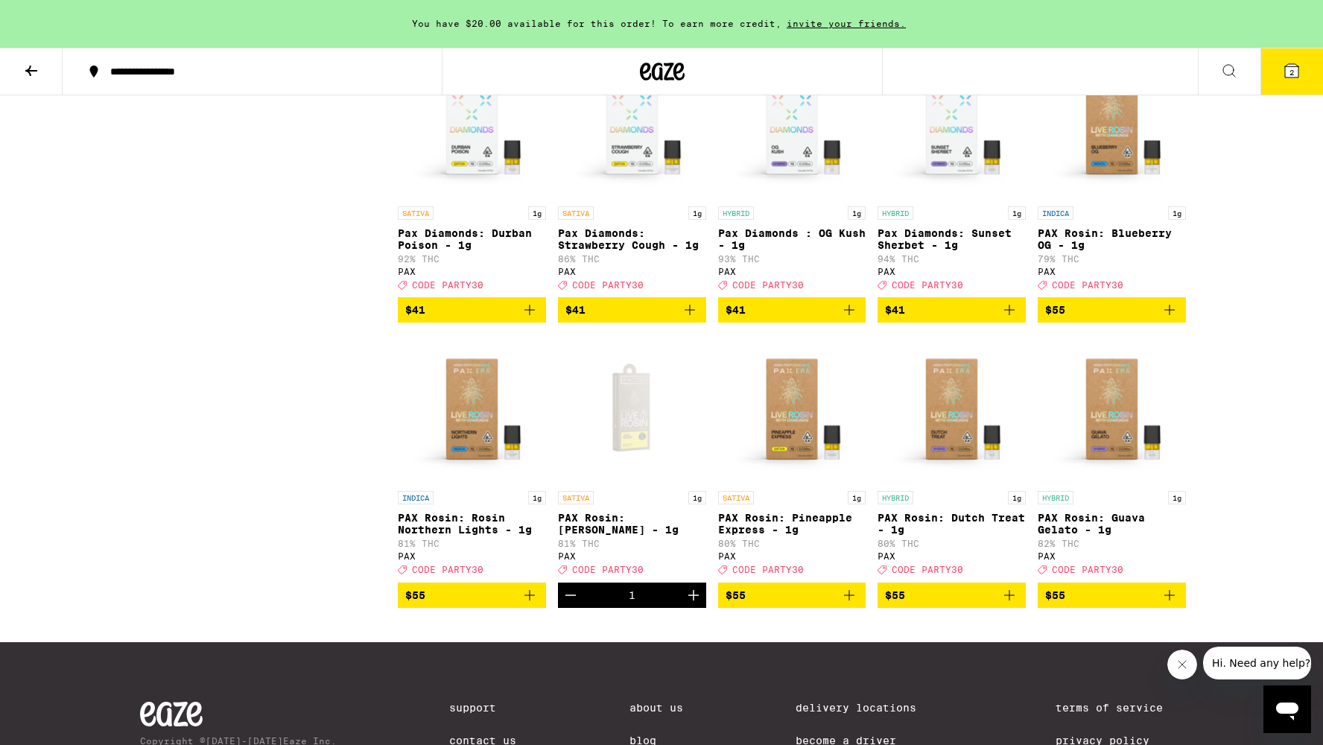
click at [1290, 69] on span "2" at bounding box center [1292, 72] width 4 height 9
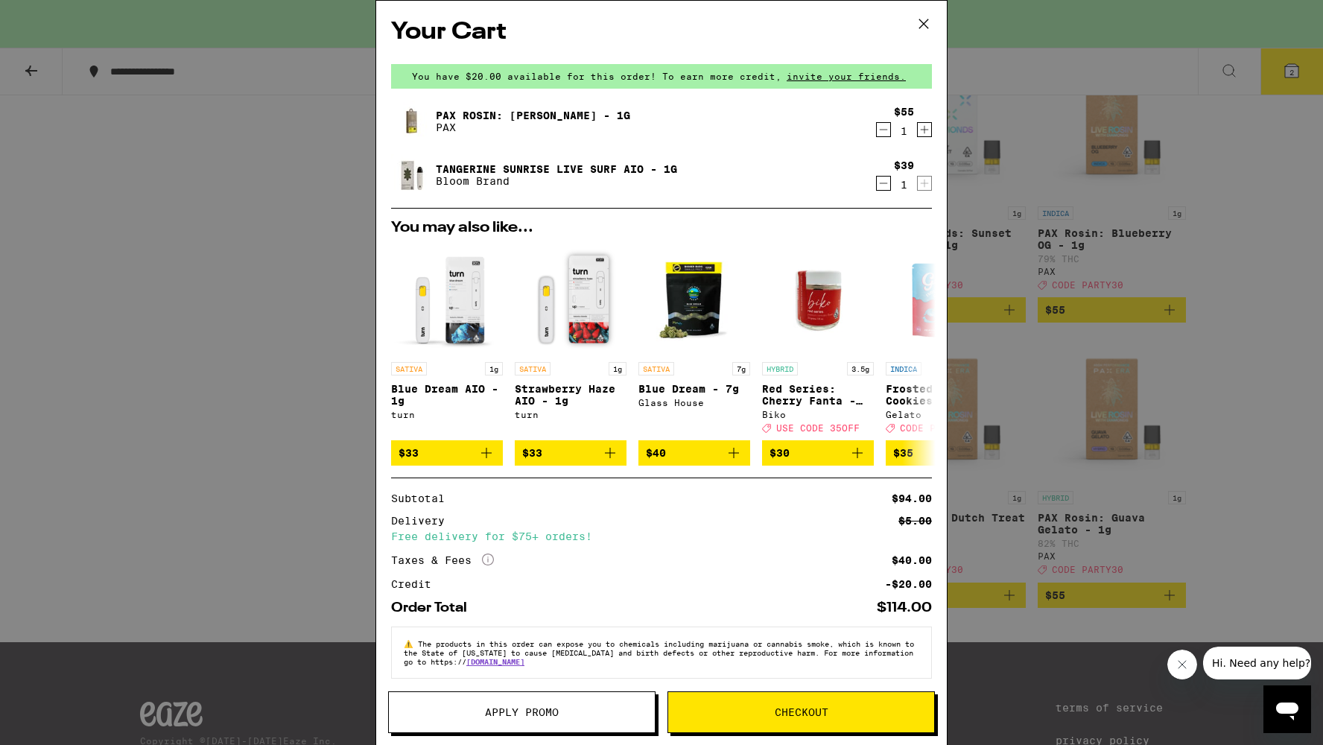
click at [881, 182] on icon "Decrement" at bounding box center [883, 183] width 13 height 18
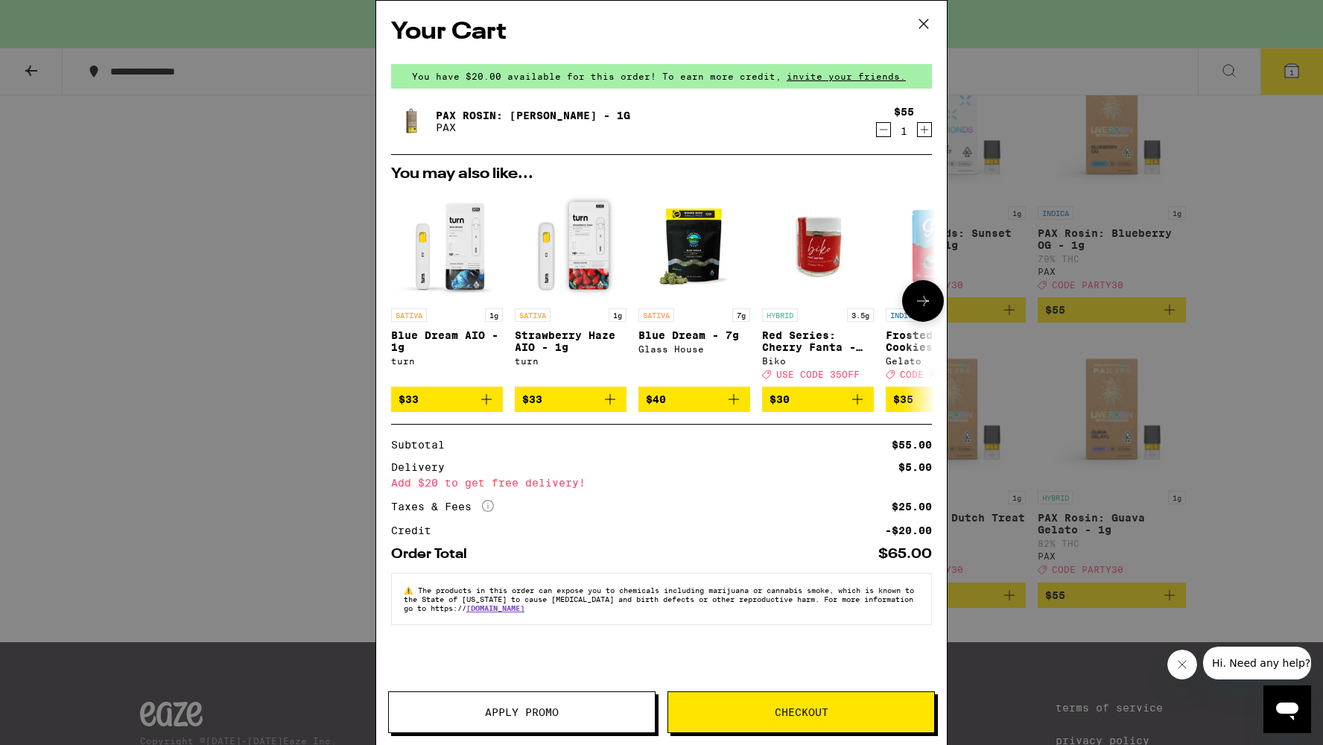
click at [711, 335] on p "Blue Dream - 7g" at bounding box center [694, 335] width 112 height 12
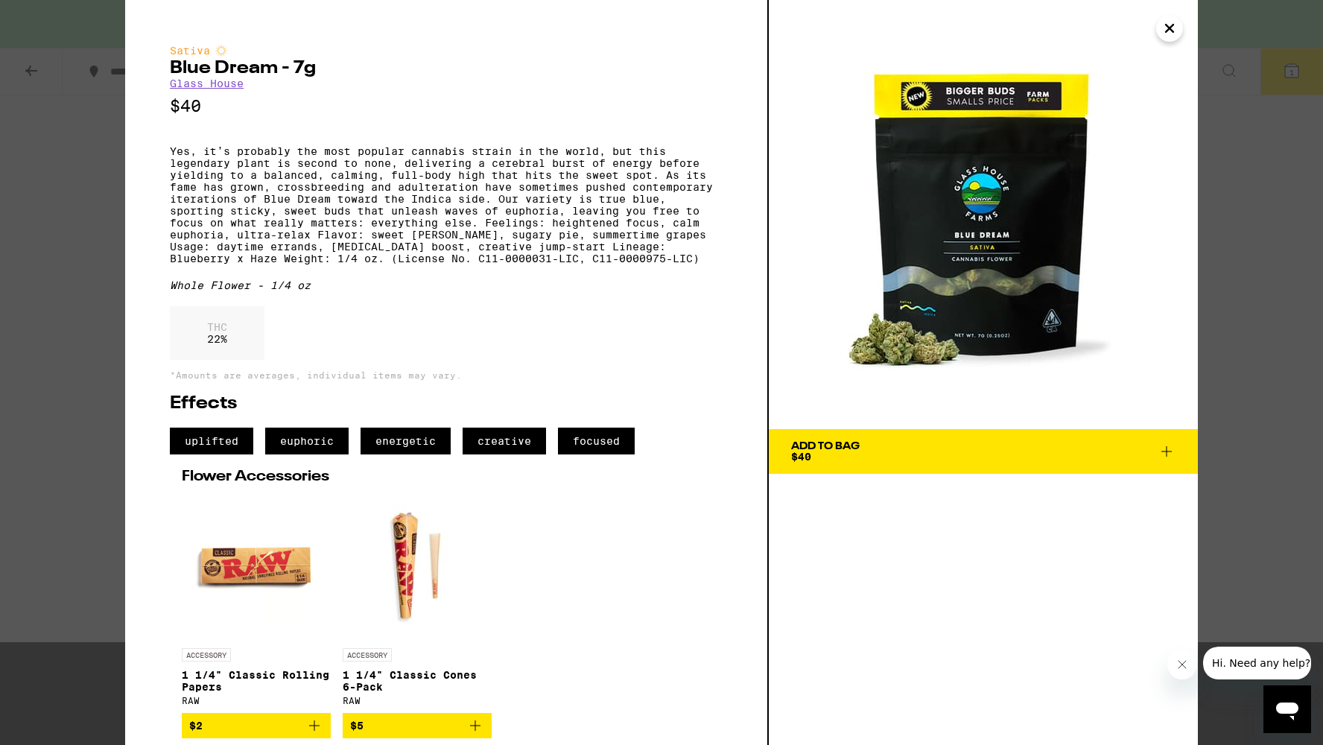
click at [1260, 147] on div "Sativa Blue Dream - 7g Glass House $40 Yes, it’s probably the most popular cann…" at bounding box center [661, 372] width 1323 height 745
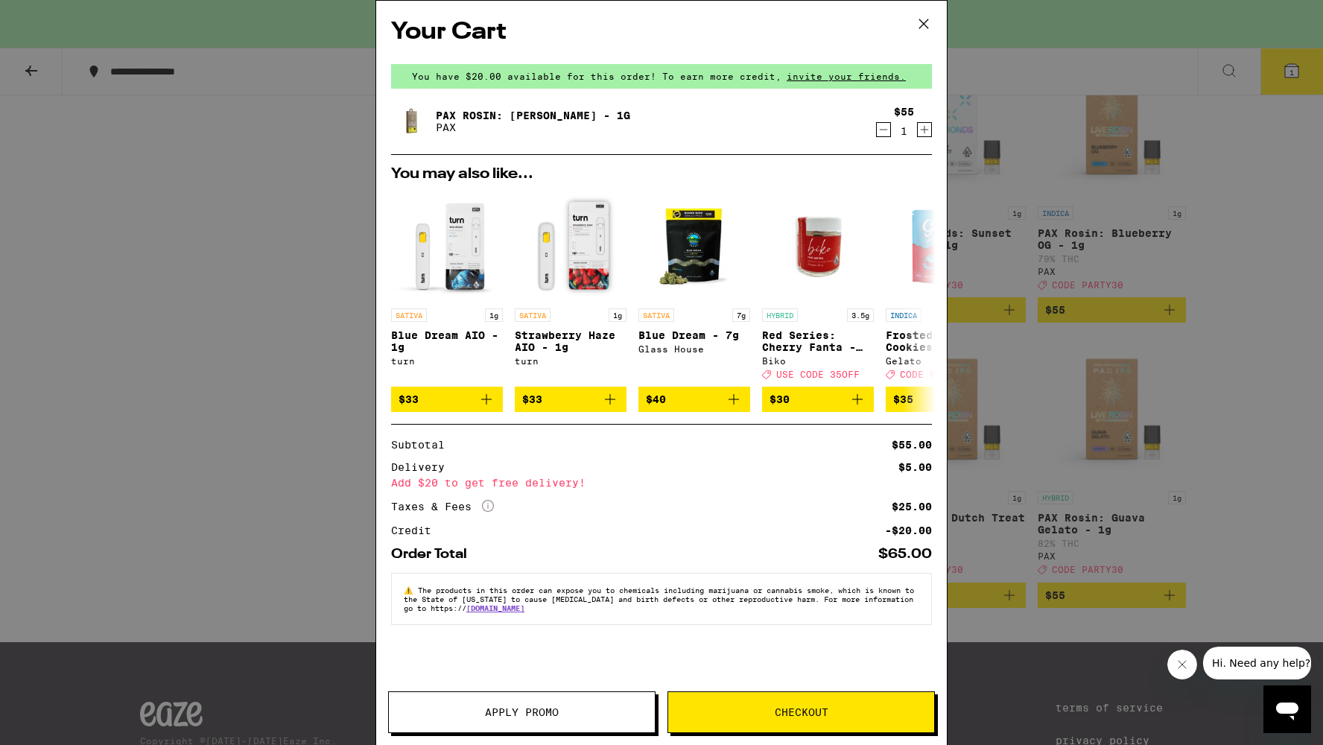
click at [921, 13] on icon at bounding box center [924, 24] width 22 height 22
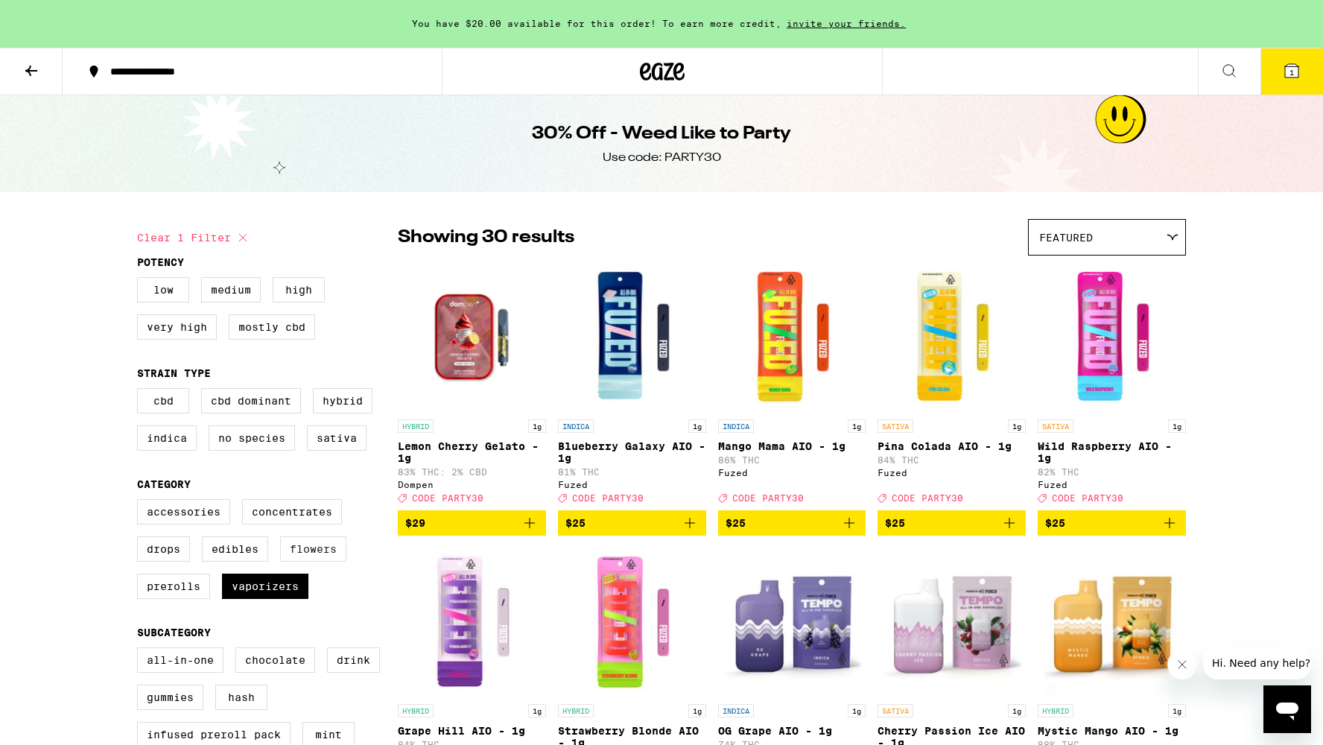
click at [294, 549] on label "Flowers" at bounding box center [313, 548] width 66 height 25
click at [141, 502] on input "Flowers" at bounding box center [140, 501] width 1 height 1
checkbox input "true"
click at [260, 599] on label "Vaporizers" at bounding box center [265, 586] width 86 height 25
click at [141, 502] on input "Vaporizers" at bounding box center [140, 501] width 1 height 1
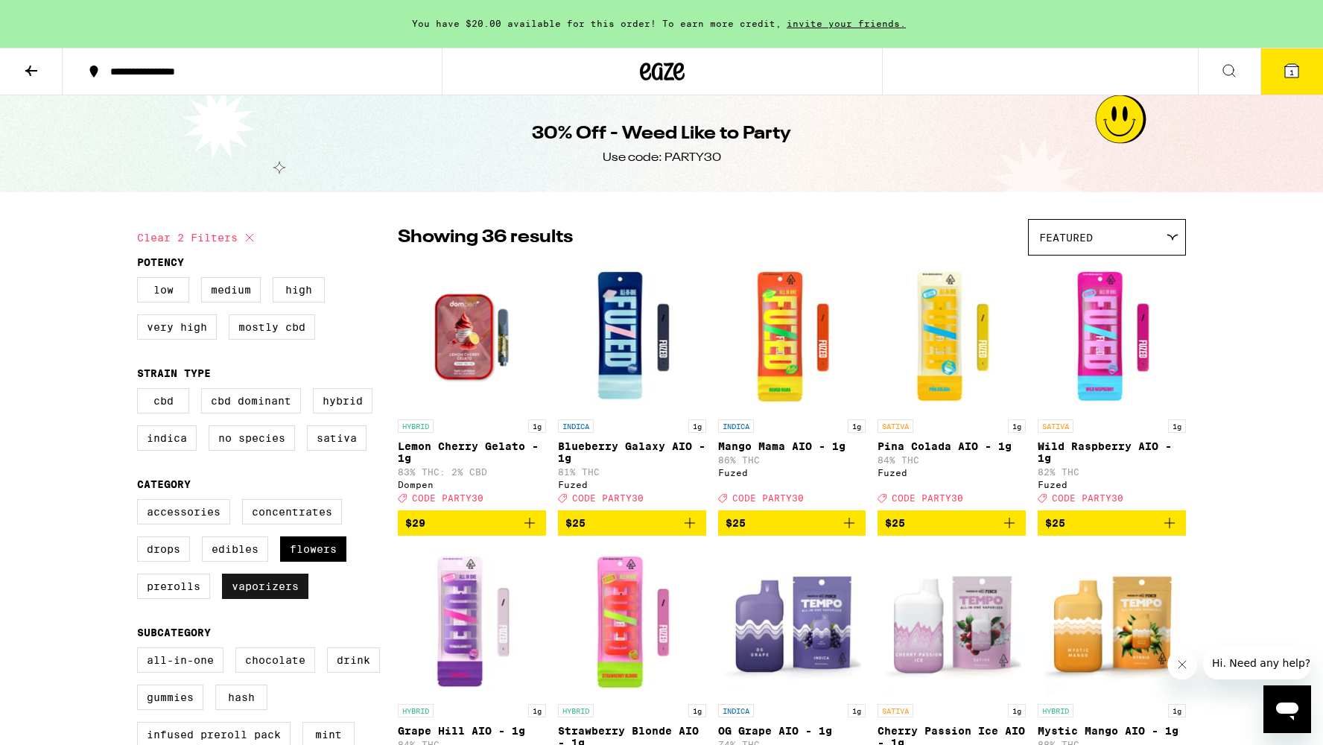
checkbox input "false"
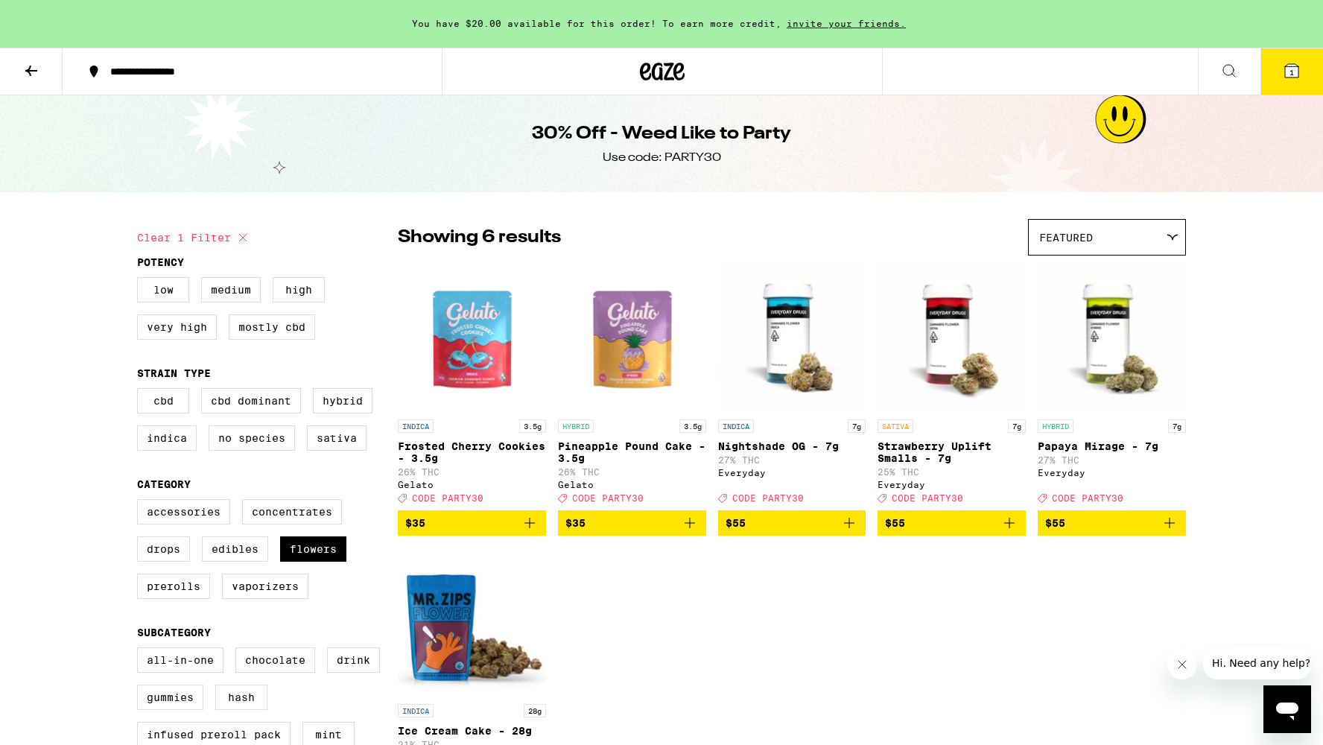
click at [650, 59] on icon at bounding box center [662, 71] width 45 height 27
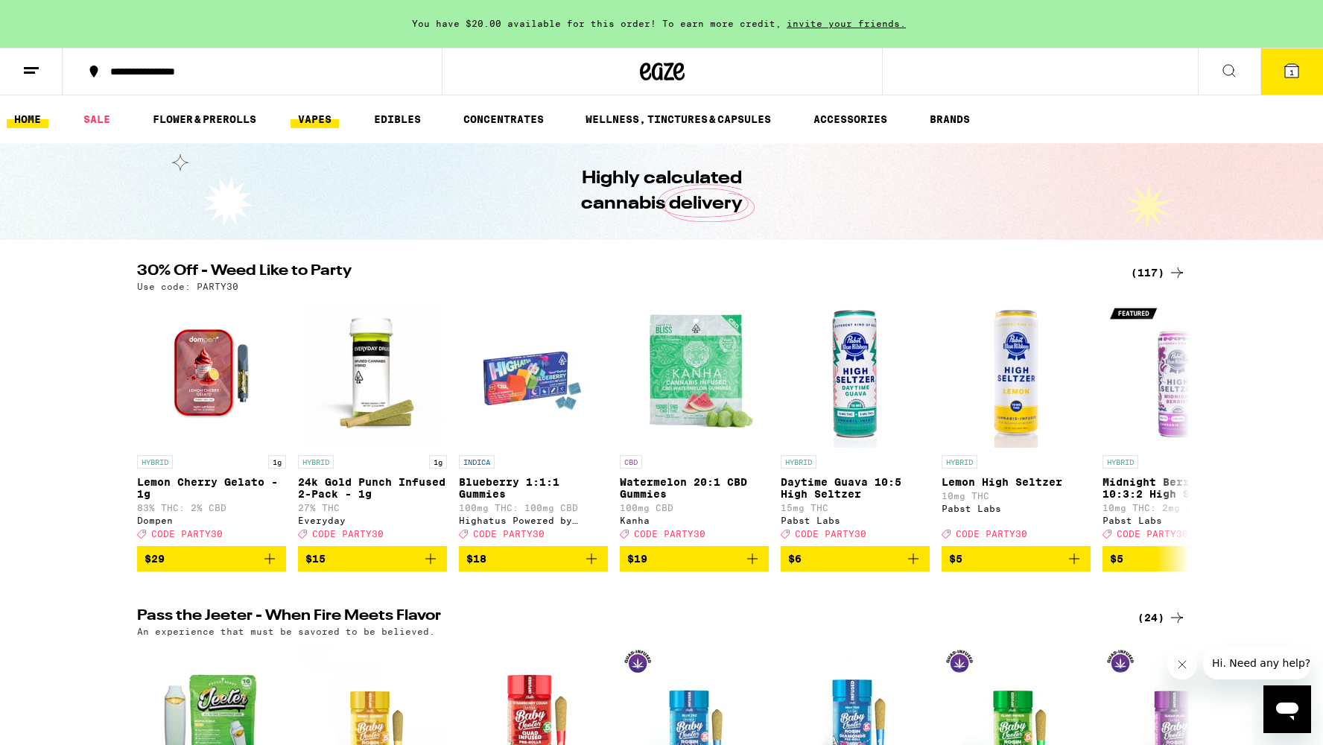
click at [314, 118] on link "VAPES" at bounding box center [315, 119] width 48 height 18
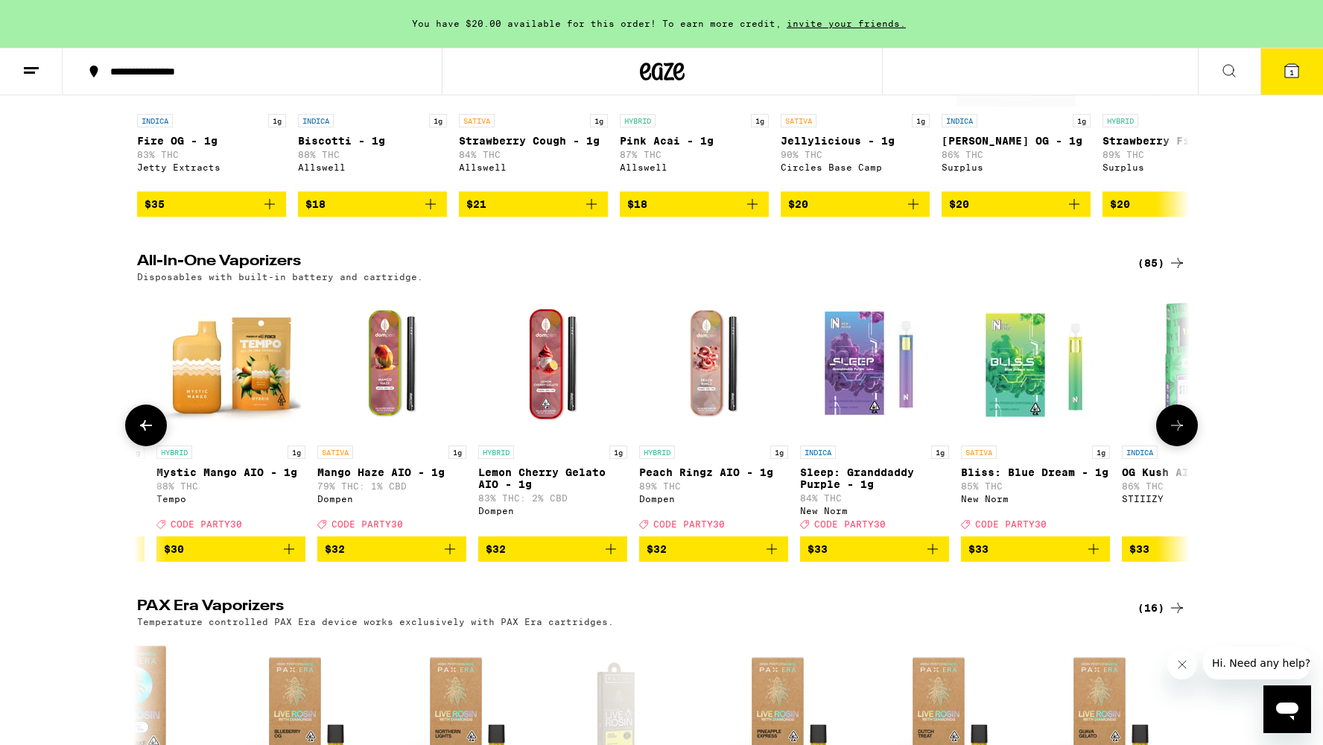
scroll to position [0, 5769]
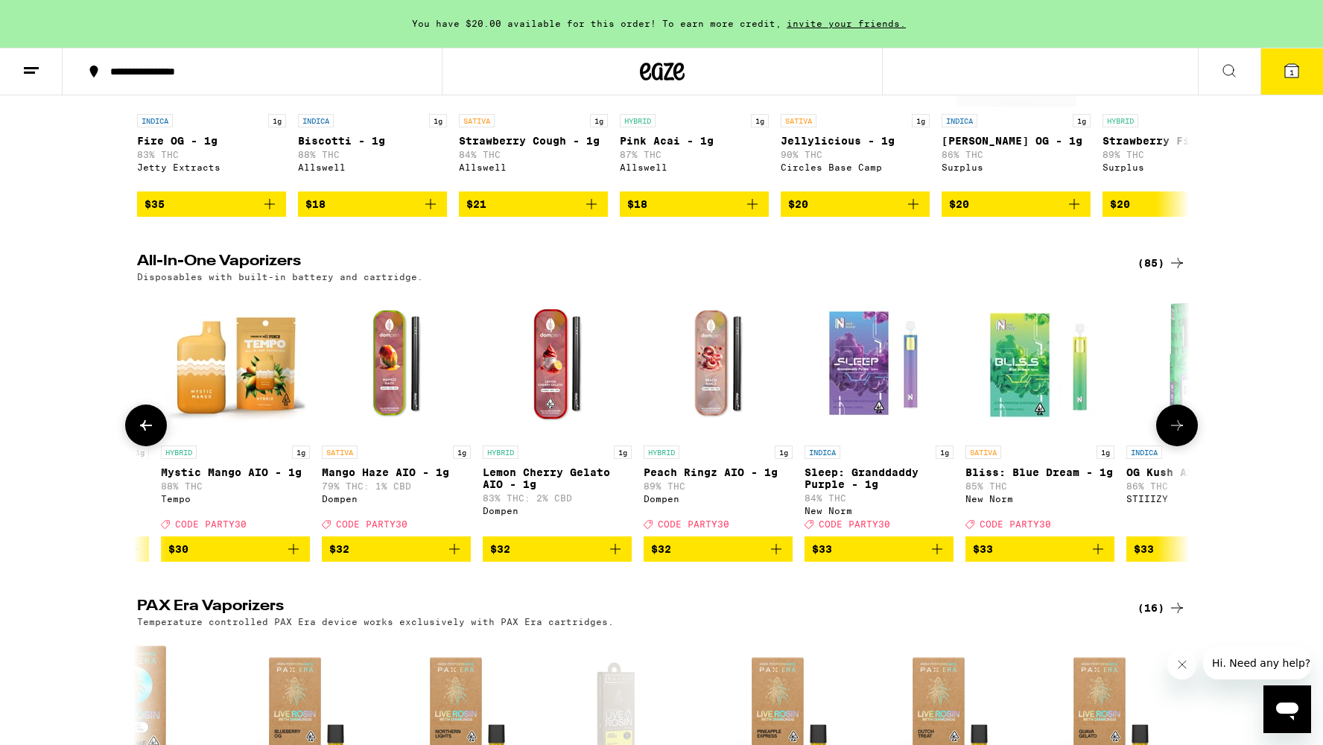
click at [376, 387] on img "Open page for Mango Haze AIO - 1g from Dompen" at bounding box center [396, 363] width 149 height 149
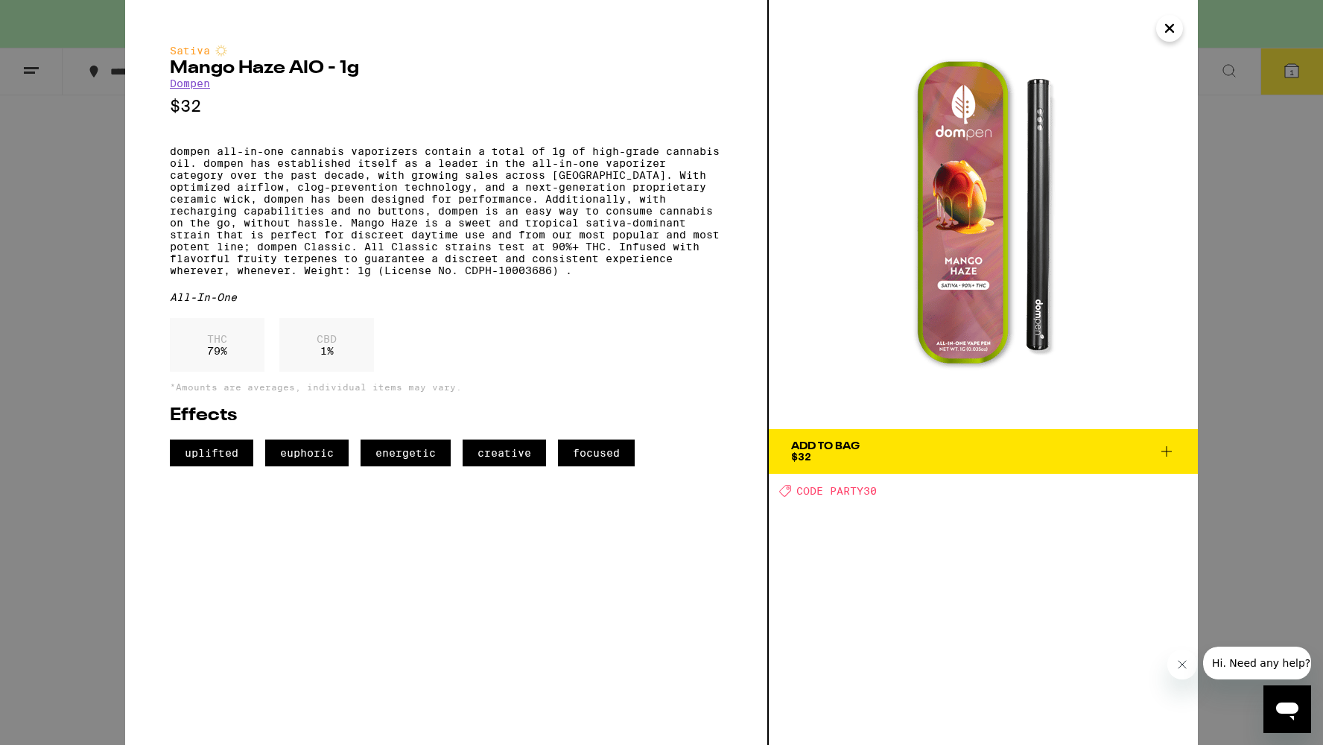
click at [1269, 232] on div "Sativa Mango Haze AIO - 1g Dompen $32 dompen all-in-one cannabis vaporizers con…" at bounding box center [661, 372] width 1323 height 745
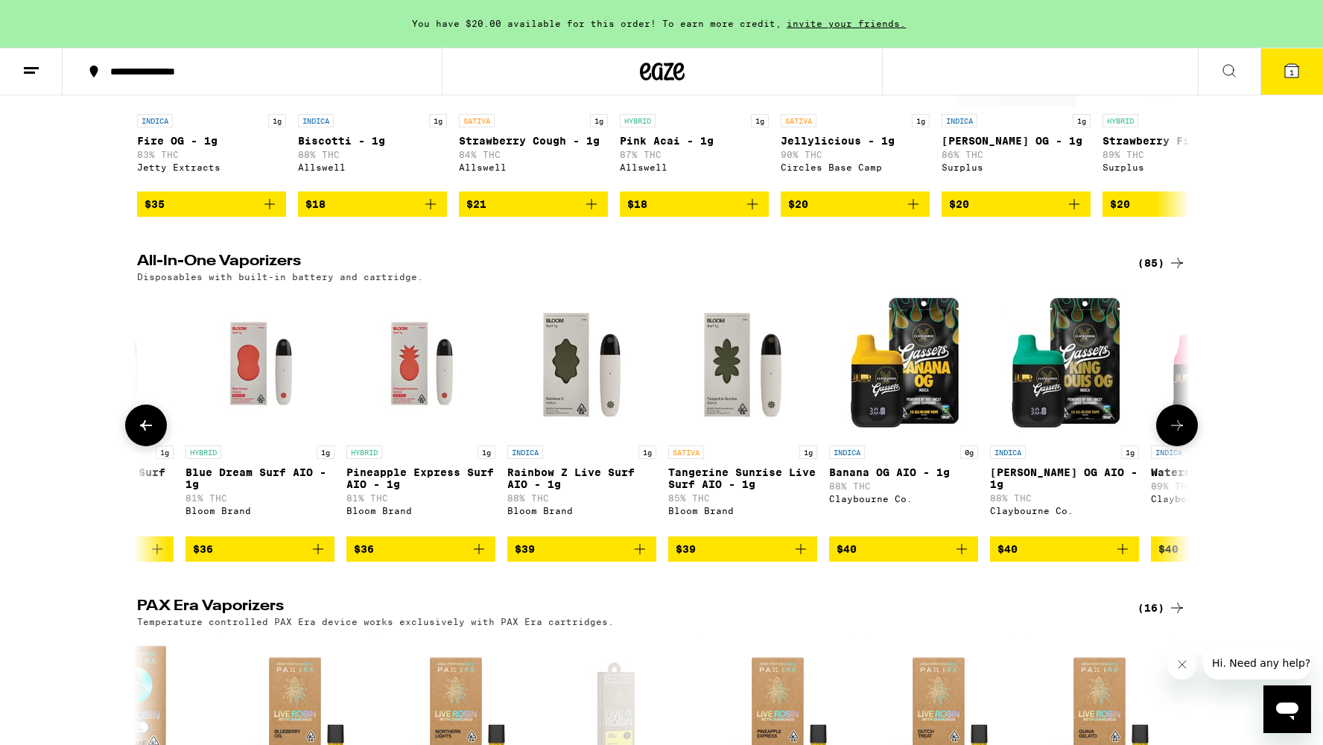
scroll to position [0, 9770]
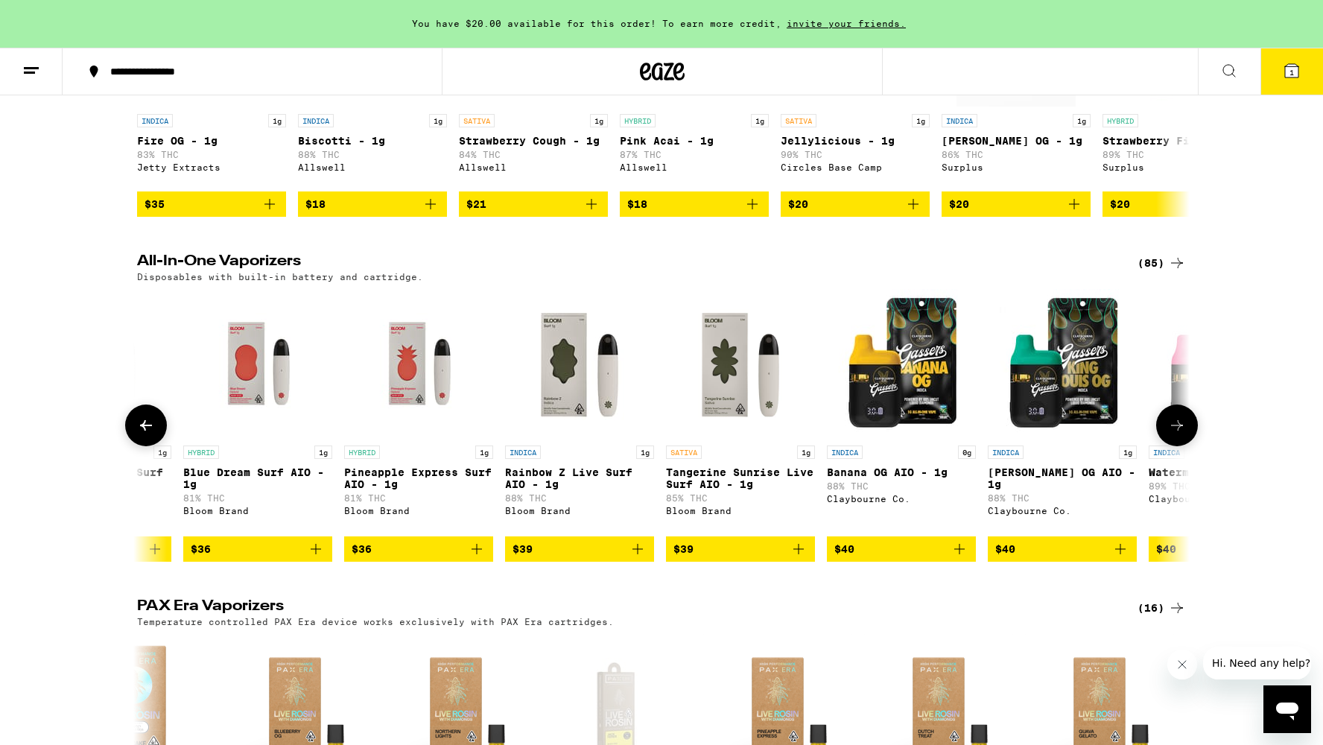
click at [799, 558] on icon "Add to bag" at bounding box center [799, 549] width 18 height 18
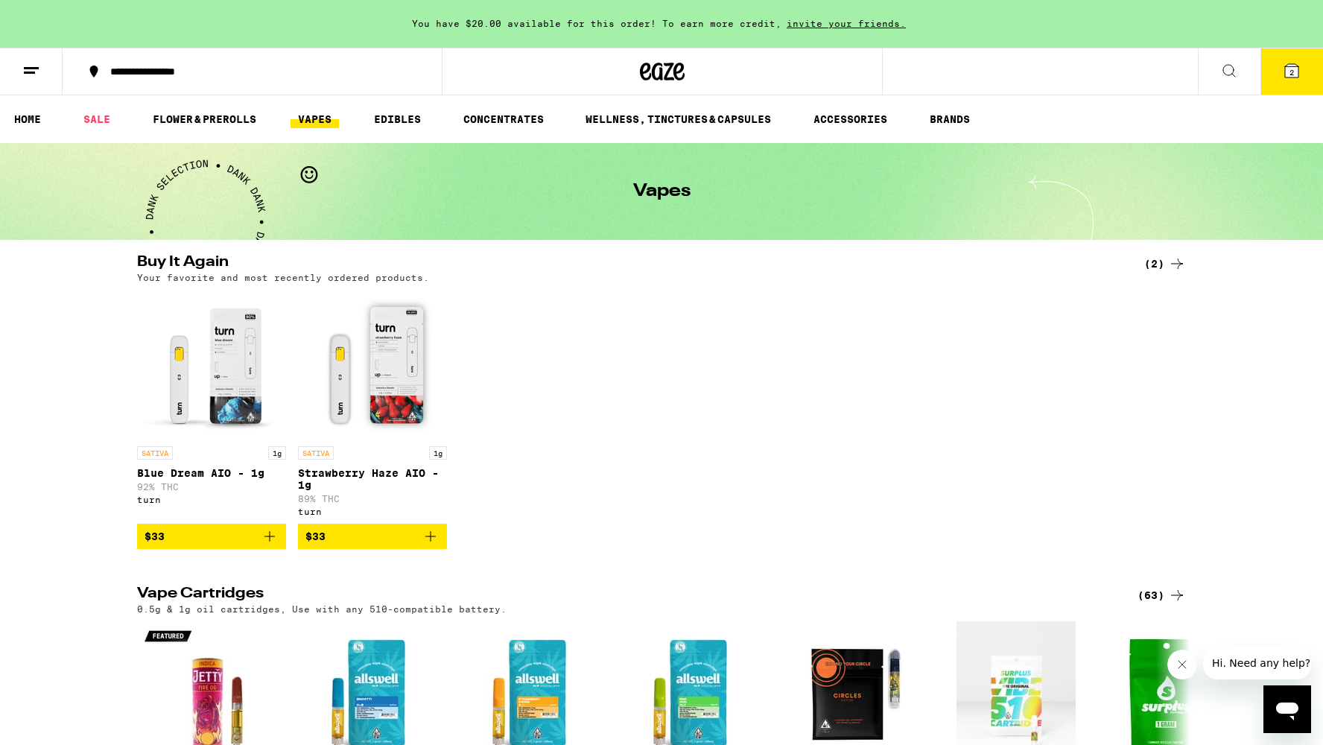
scroll to position [0, 0]
click at [199, 118] on link "FLOWER & PREROLLS" at bounding box center [204, 119] width 118 height 18
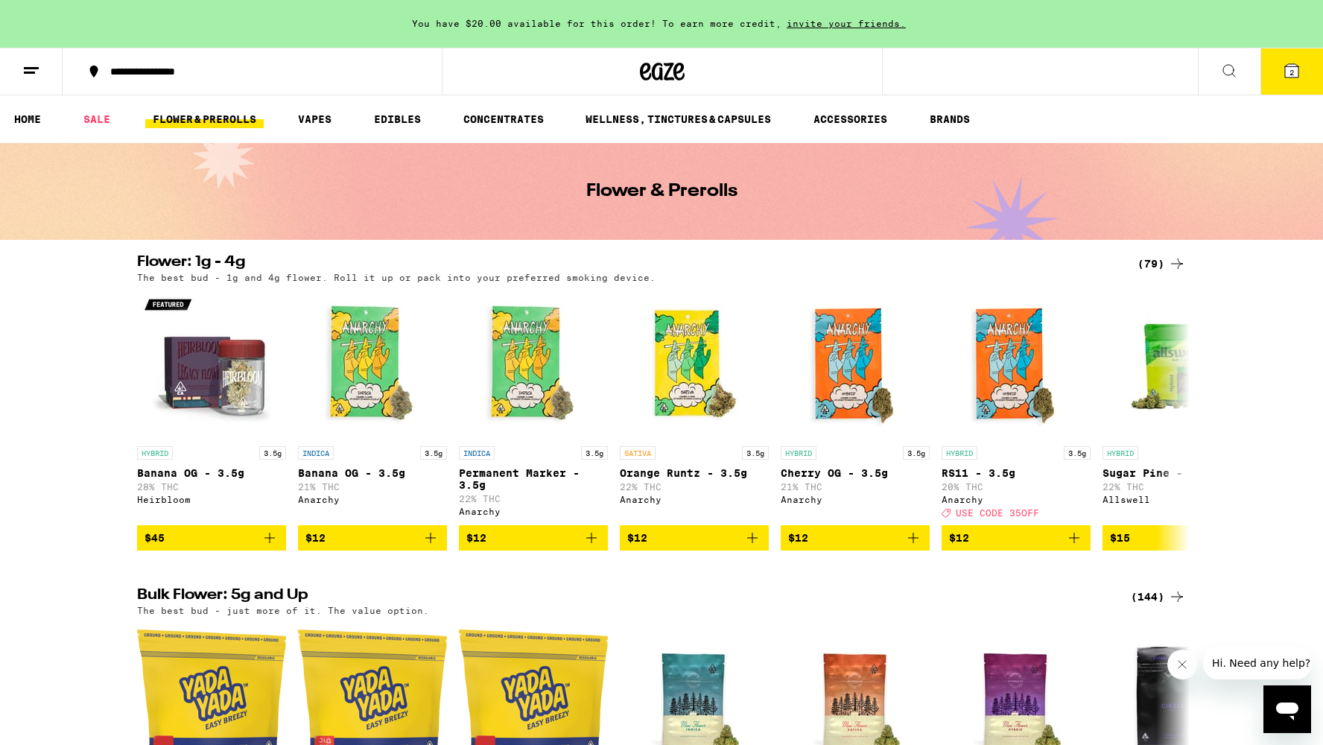
click at [1148, 264] on div "(79)" at bounding box center [1162, 264] width 48 height 18
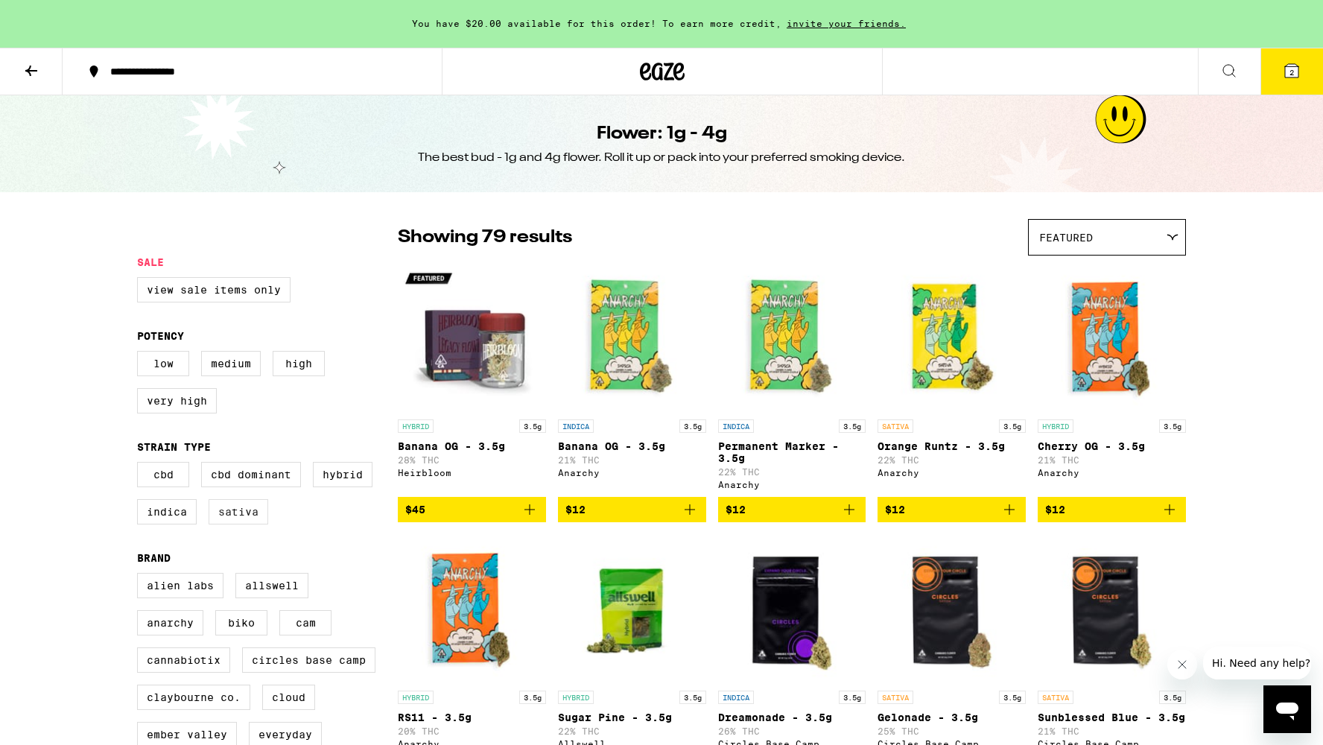
click at [252, 519] on label "Sativa" at bounding box center [239, 511] width 60 height 25
click at [141, 465] on input "Sativa" at bounding box center [140, 464] width 1 height 1
checkbox input "true"
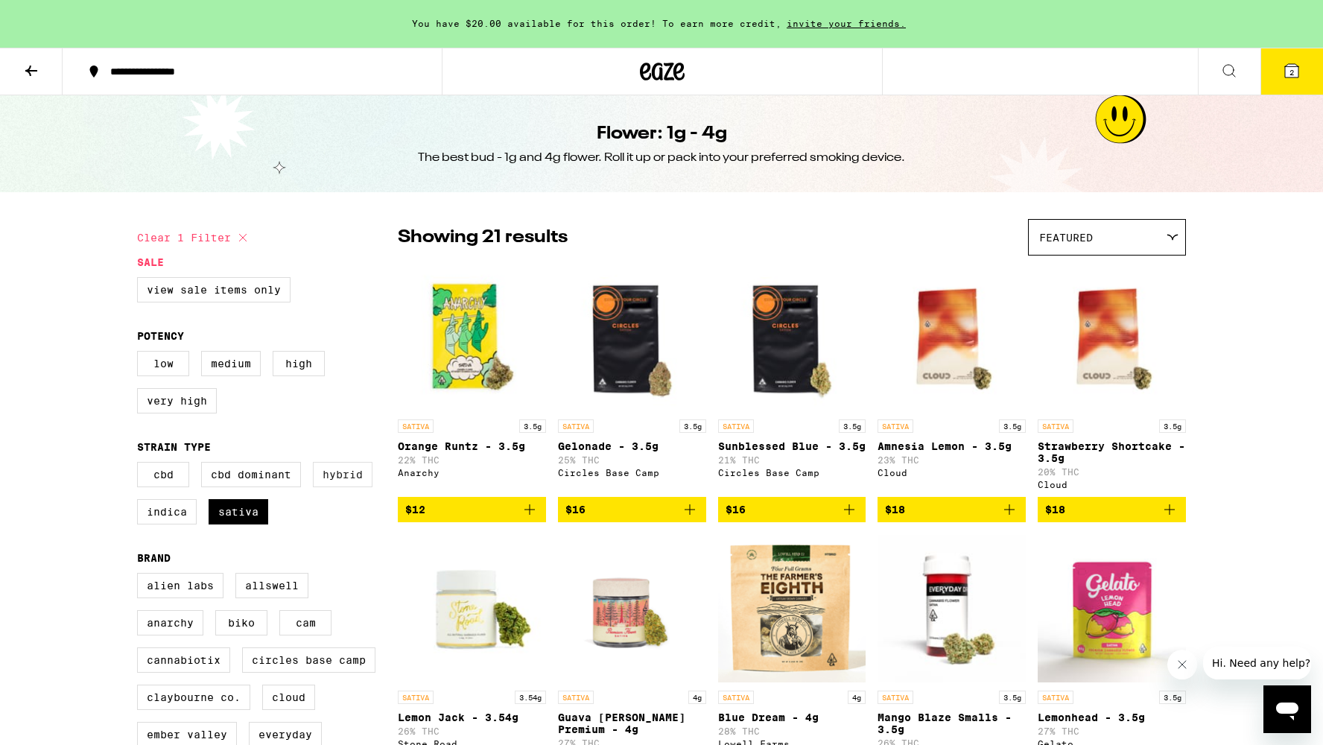
click at [348, 478] on label "Hybrid" at bounding box center [343, 474] width 60 height 25
click at [141, 465] on input "Hybrid" at bounding box center [140, 464] width 1 height 1
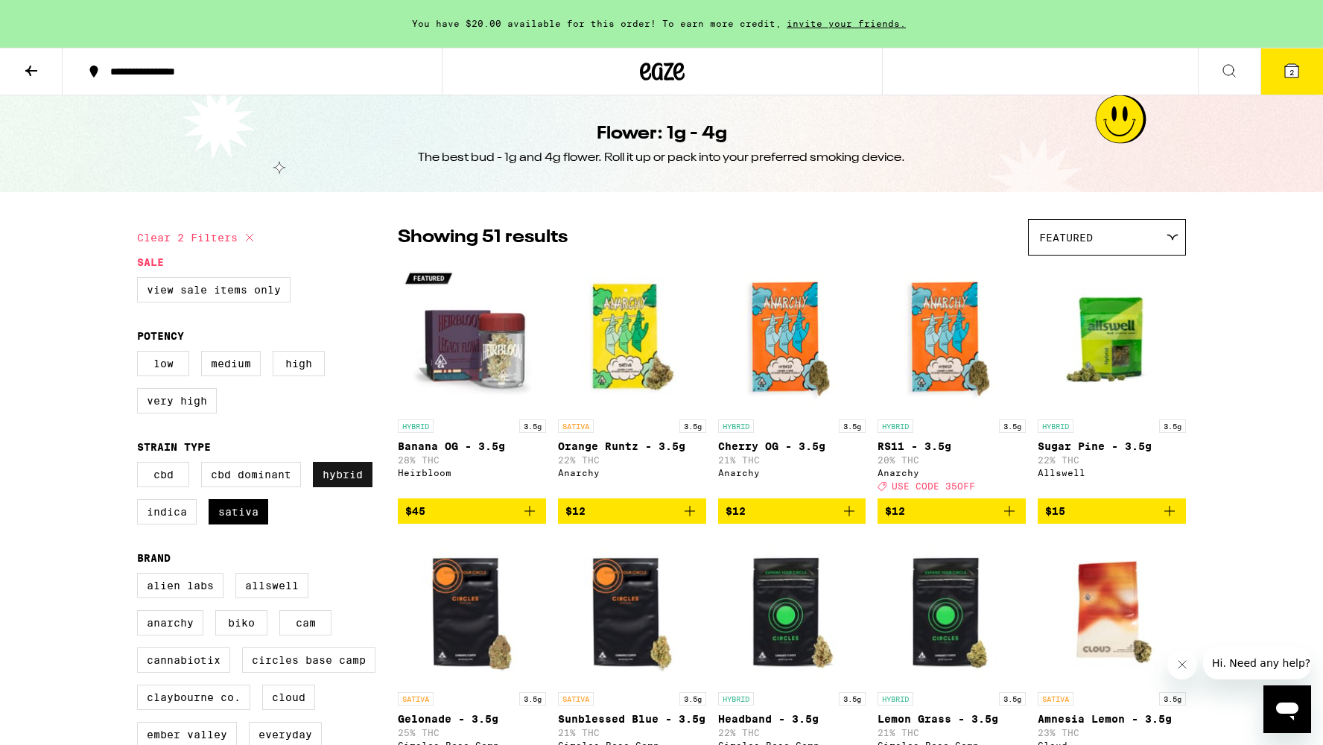
click at [340, 484] on label "Hybrid" at bounding box center [343, 474] width 60 height 25
click at [141, 465] on input "Hybrid" at bounding box center [140, 464] width 1 height 1
checkbox input "false"
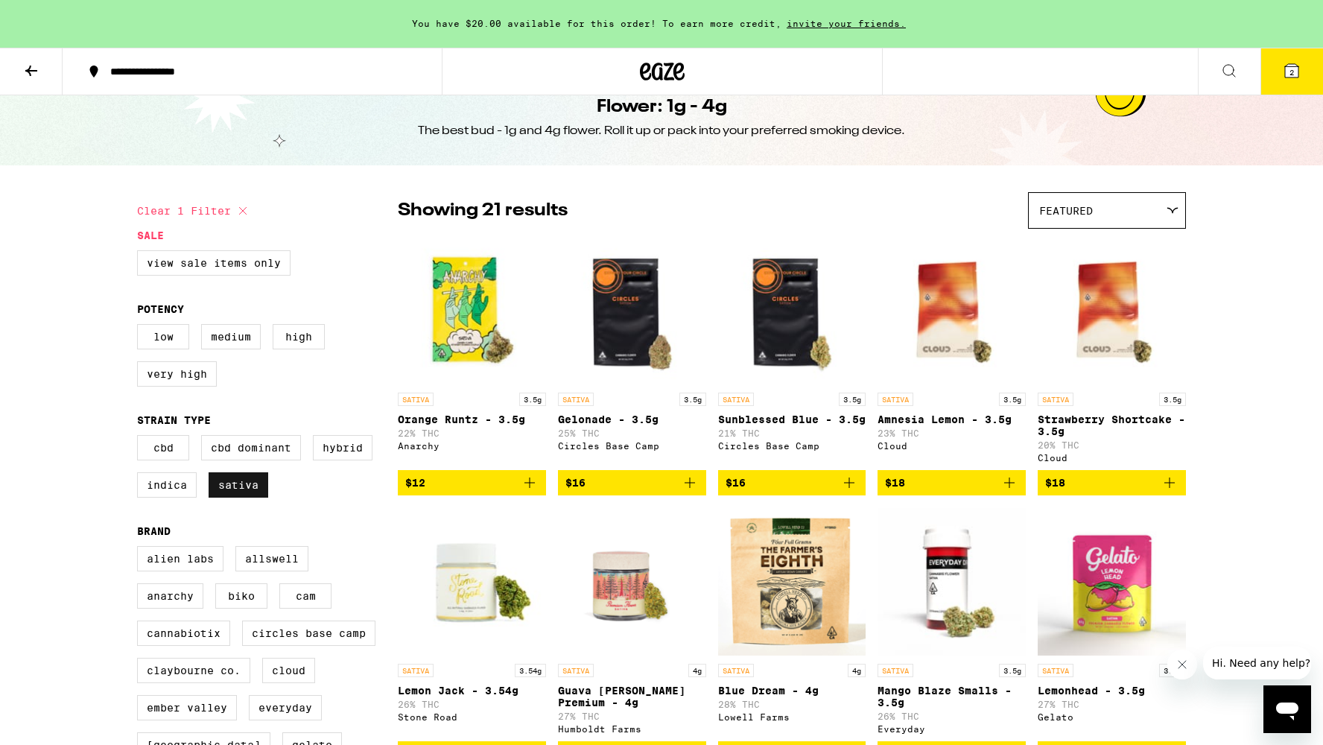
scroll to position [6, 0]
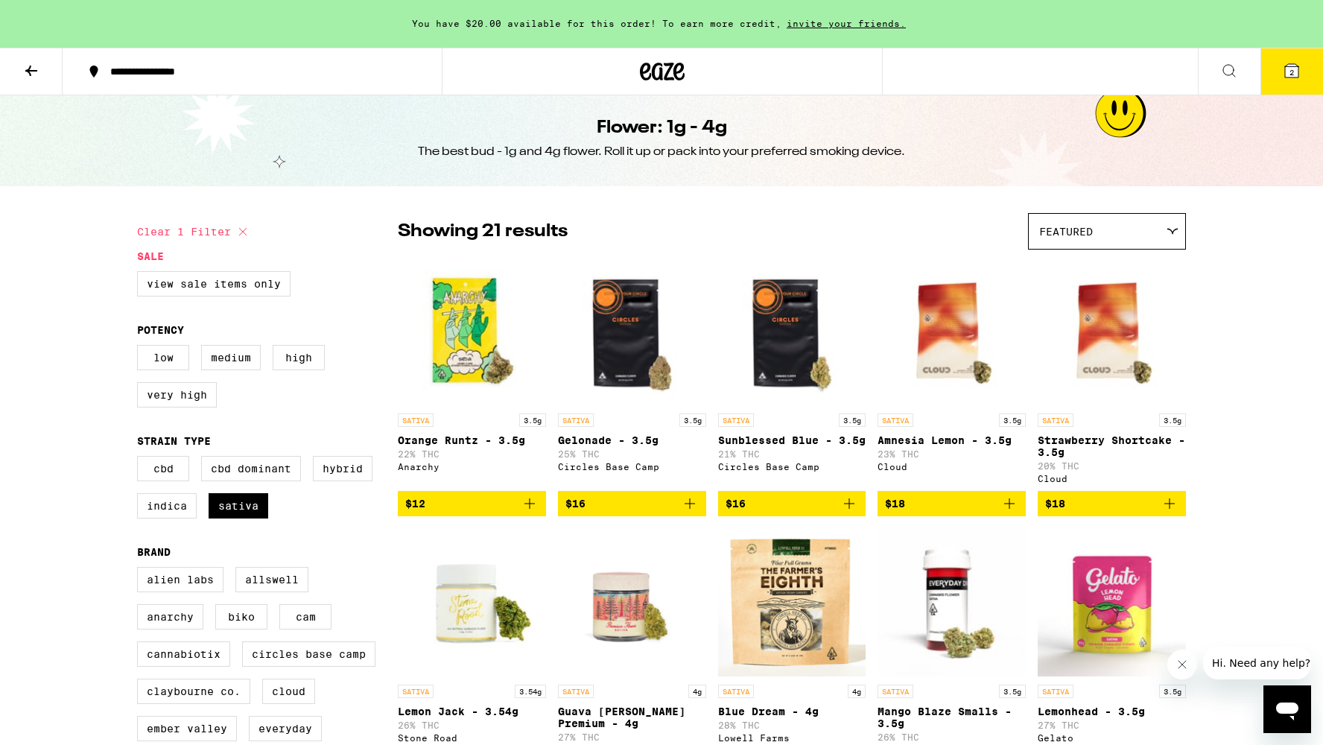
click at [236, 234] on icon at bounding box center [243, 232] width 18 height 18
checkbox input "false"
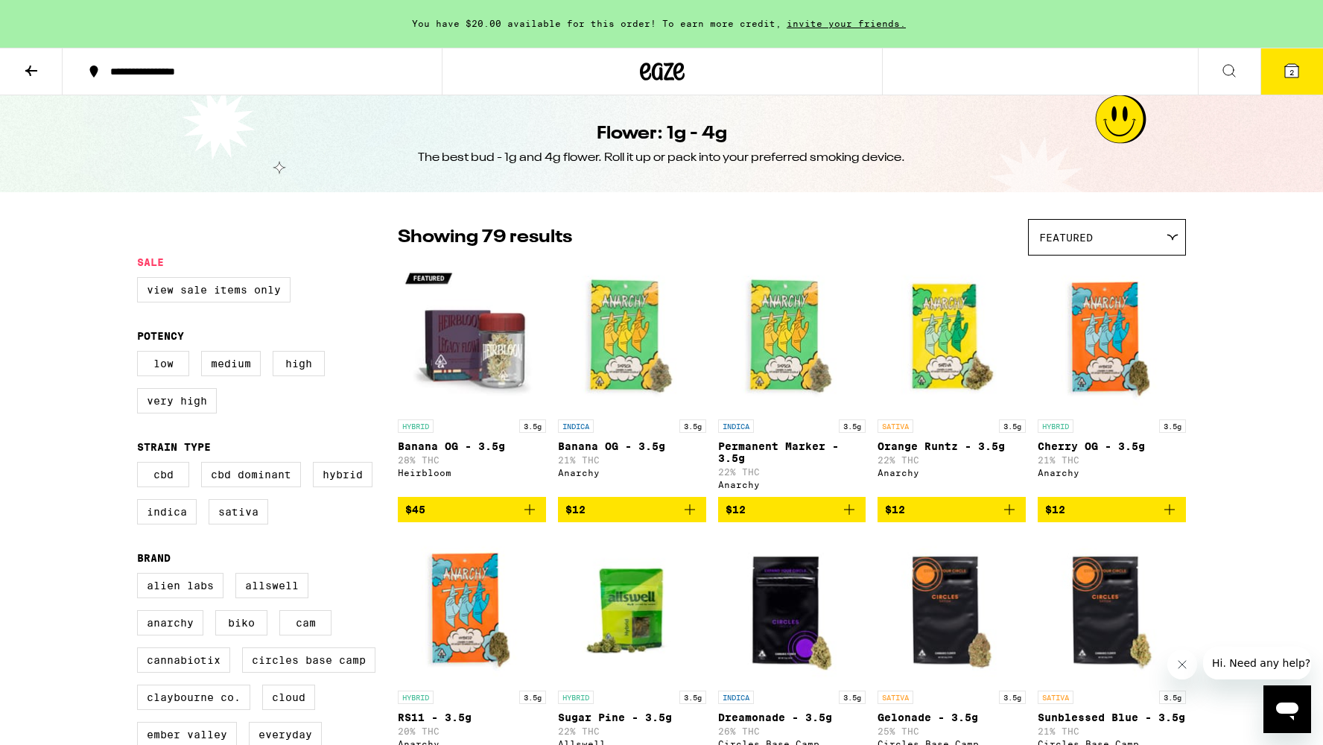
click at [658, 74] on icon at bounding box center [662, 71] width 45 height 27
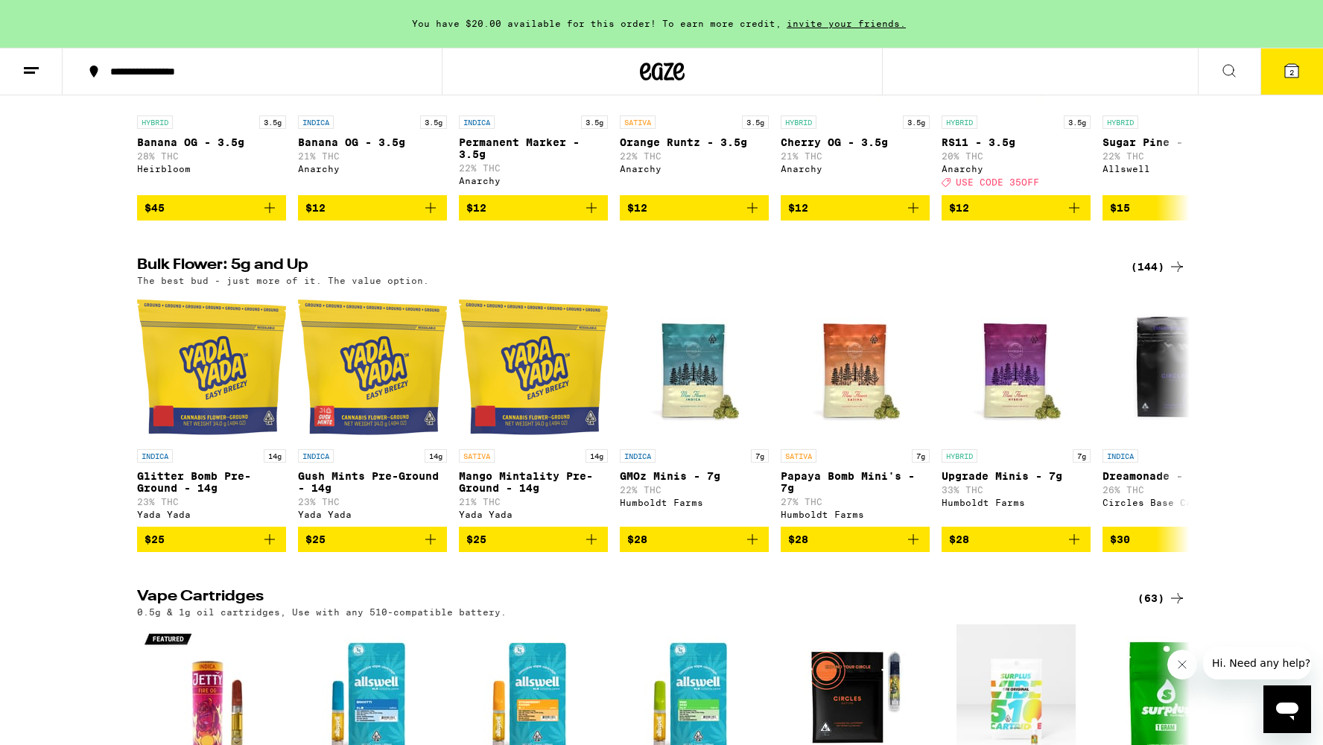
scroll to position [1433, 0]
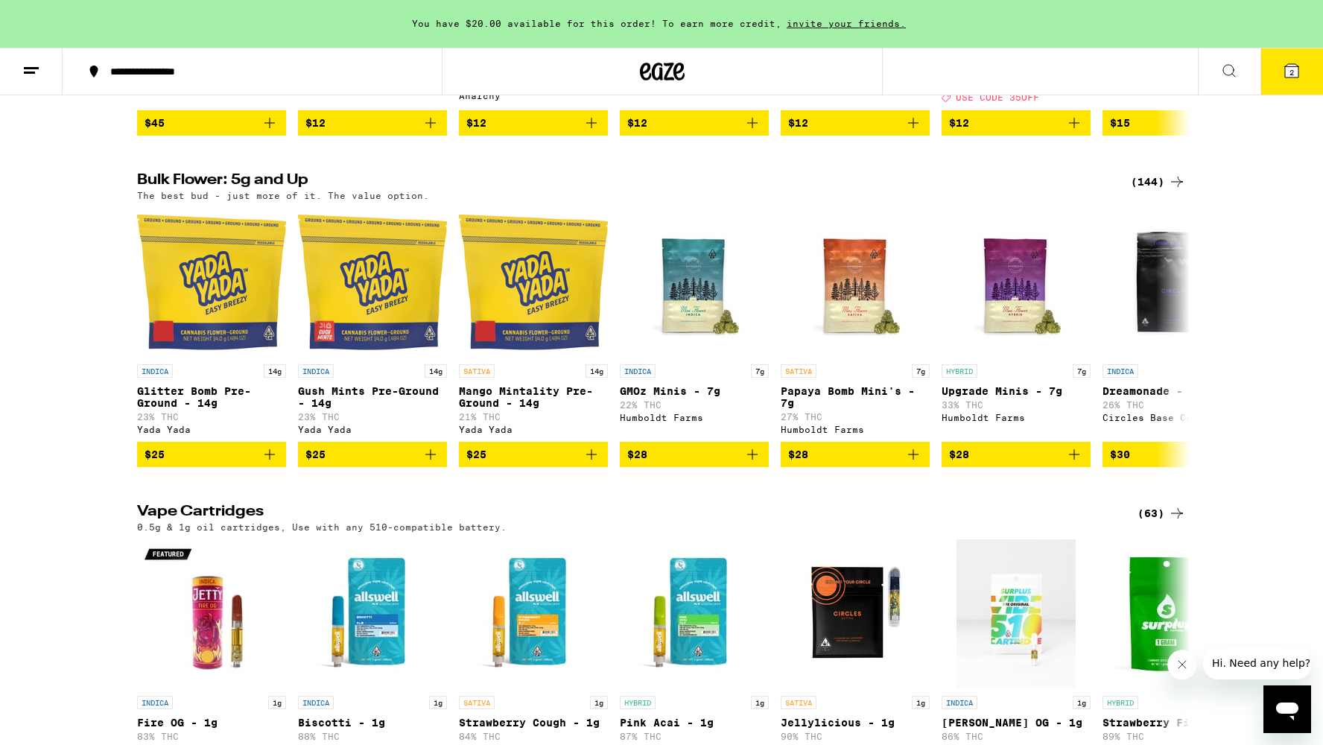
click at [262, 191] on h2 "Bulk Flower: 5g and Up" at bounding box center [625, 182] width 976 height 18
click at [1155, 191] on div "(144)" at bounding box center [1158, 182] width 55 height 18
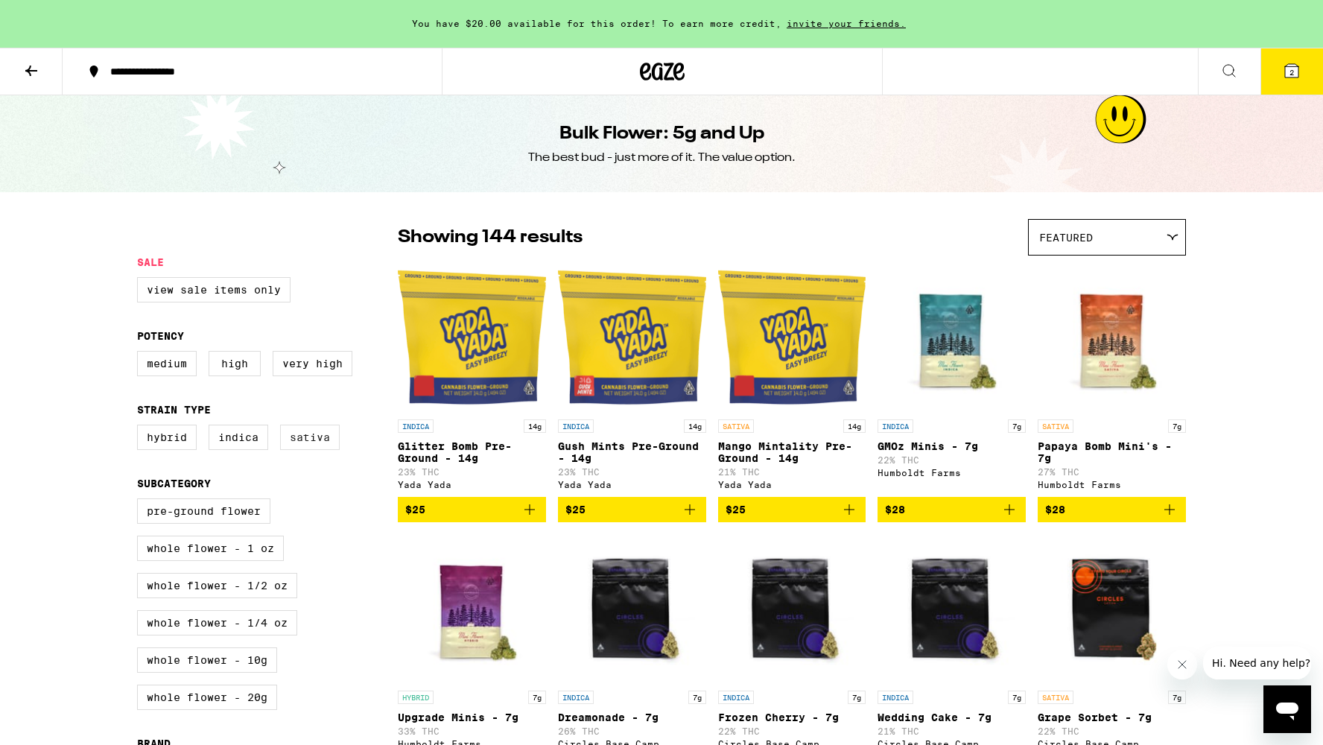
click at [328, 450] on label "Sativa" at bounding box center [310, 437] width 60 height 25
click at [141, 428] on input "Sativa" at bounding box center [140, 427] width 1 height 1
checkbox input "true"
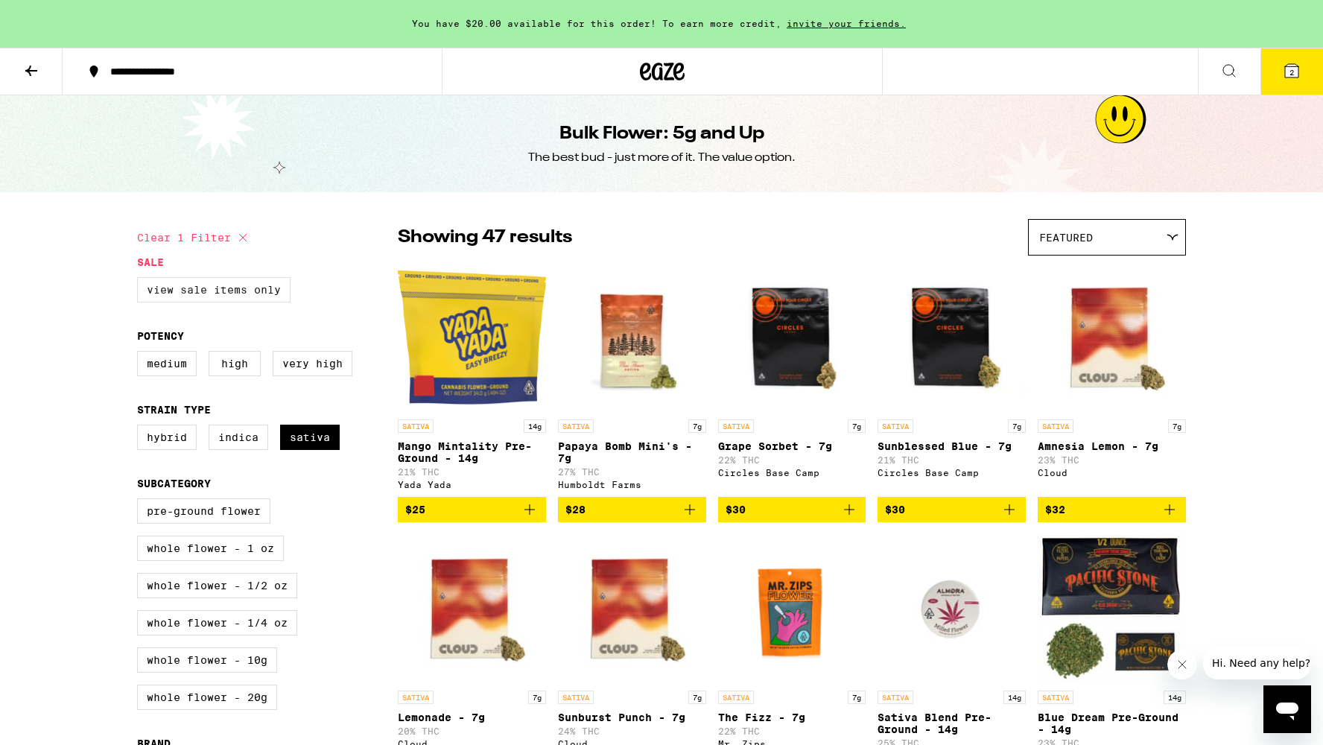
click at [240, 301] on label "View Sale Items Only" at bounding box center [213, 289] width 153 height 25
click at [141, 280] on input "View Sale Items Only" at bounding box center [140, 279] width 1 height 1
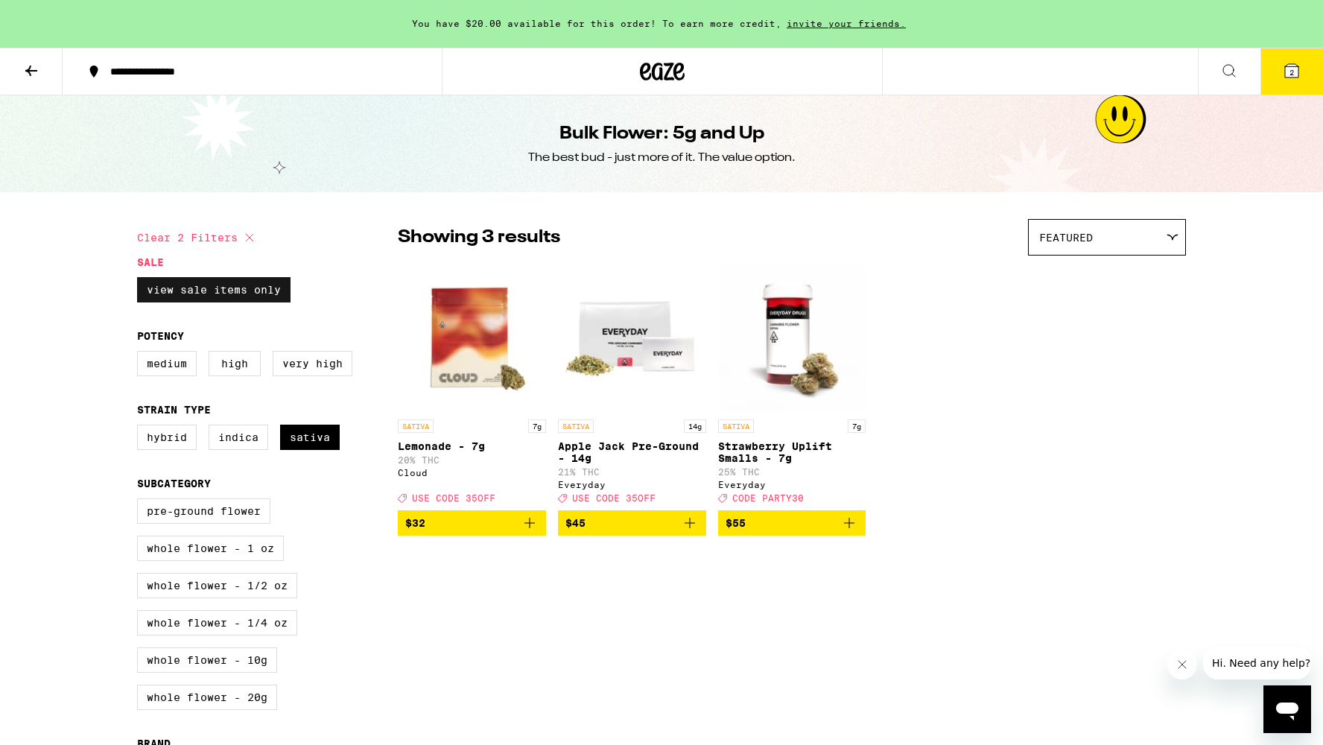
click at [239, 297] on label "View Sale Items Only" at bounding box center [213, 289] width 153 height 25
click at [141, 280] on input "View Sale Items Only" at bounding box center [140, 279] width 1 height 1
checkbox input "false"
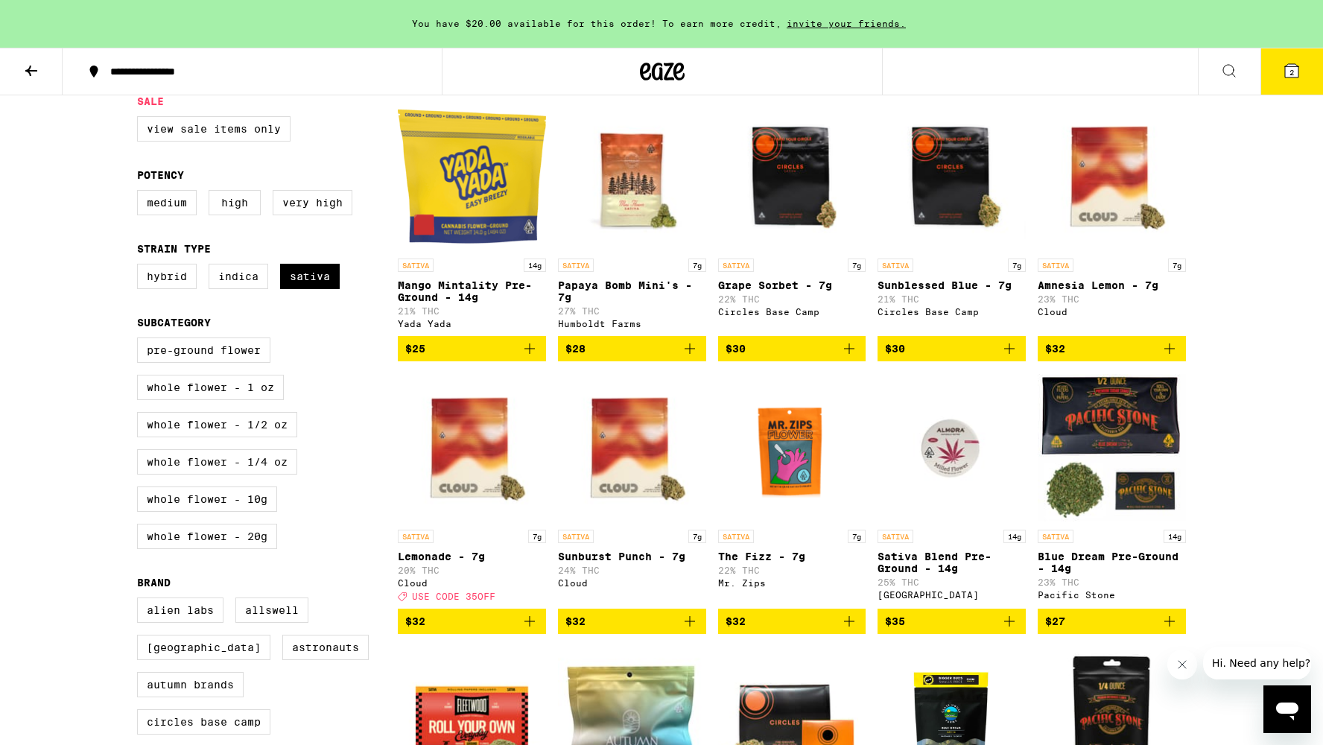
scroll to position [73, 0]
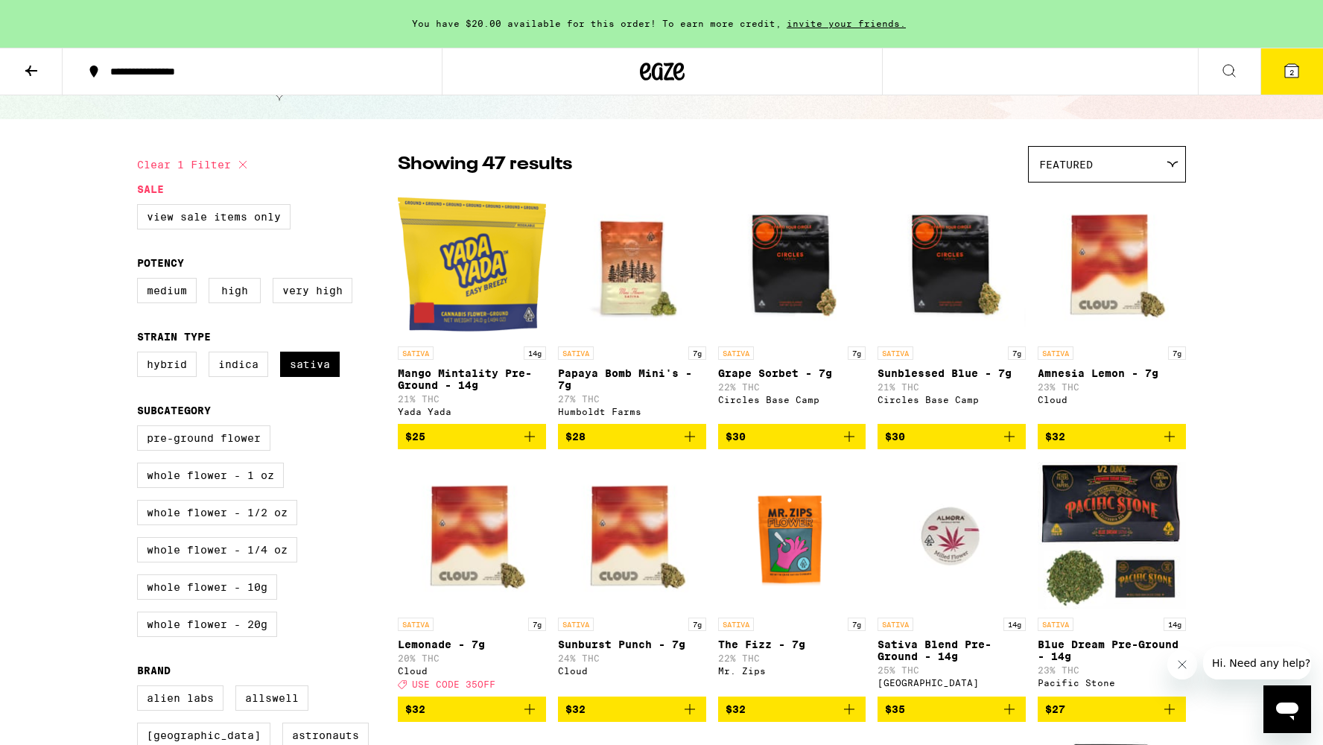
click at [1092, 168] on span "Featured" at bounding box center [1066, 165] width 54 height 12
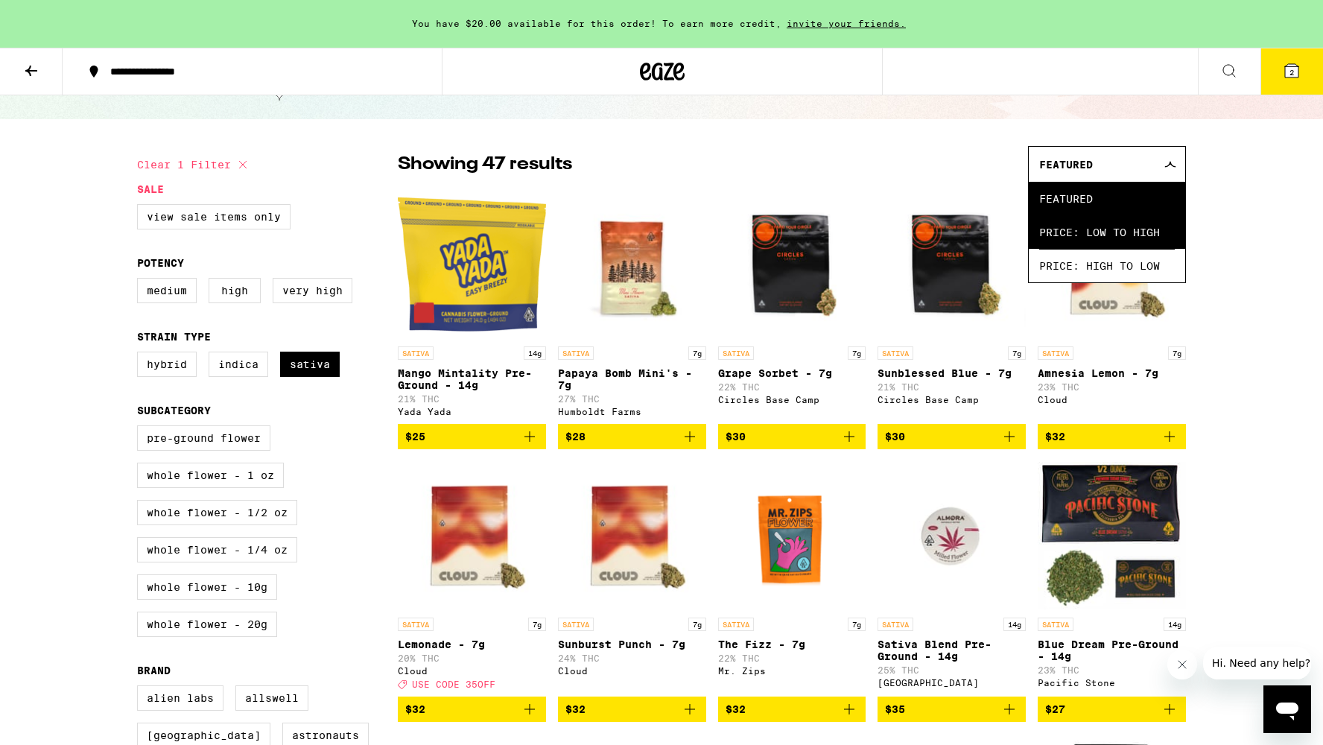
click at [1087, 230] on span "Price: Low to High" at bounding box center [1107, 232] width 136 height 34
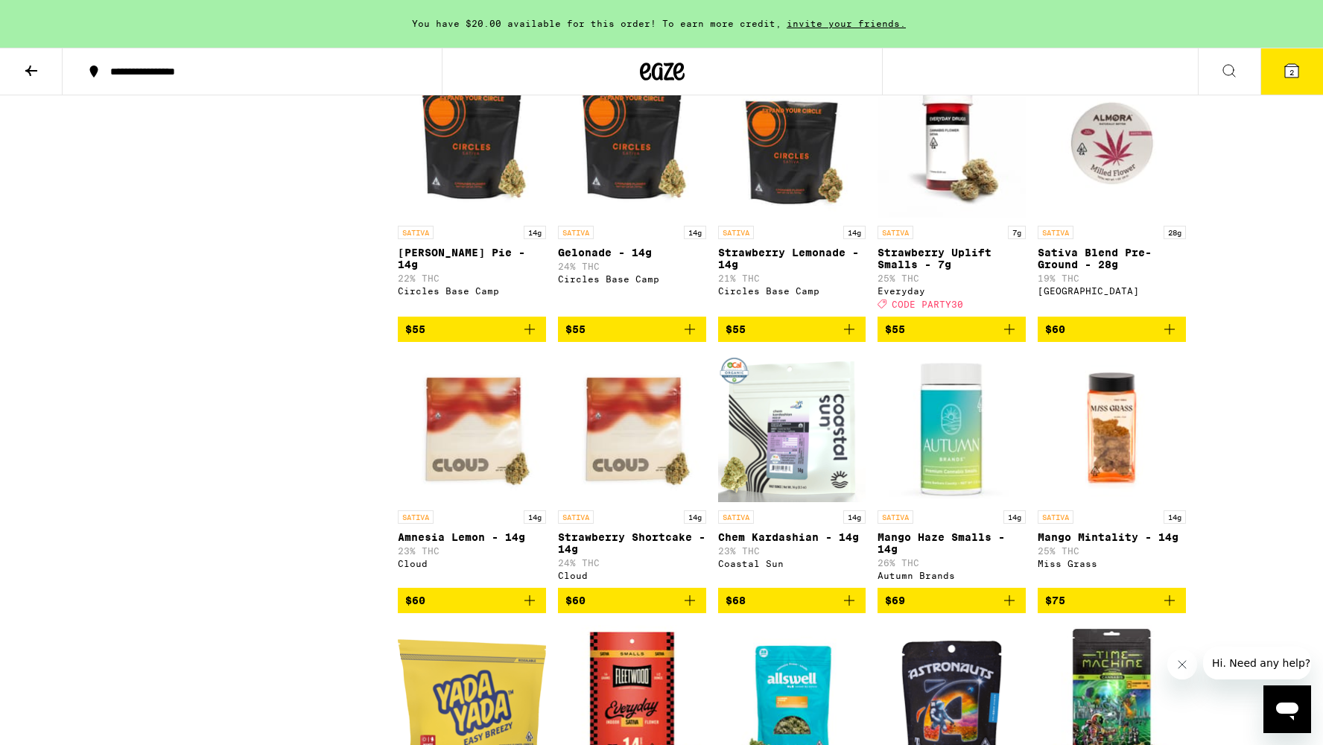
scroll to position [1307, 0]
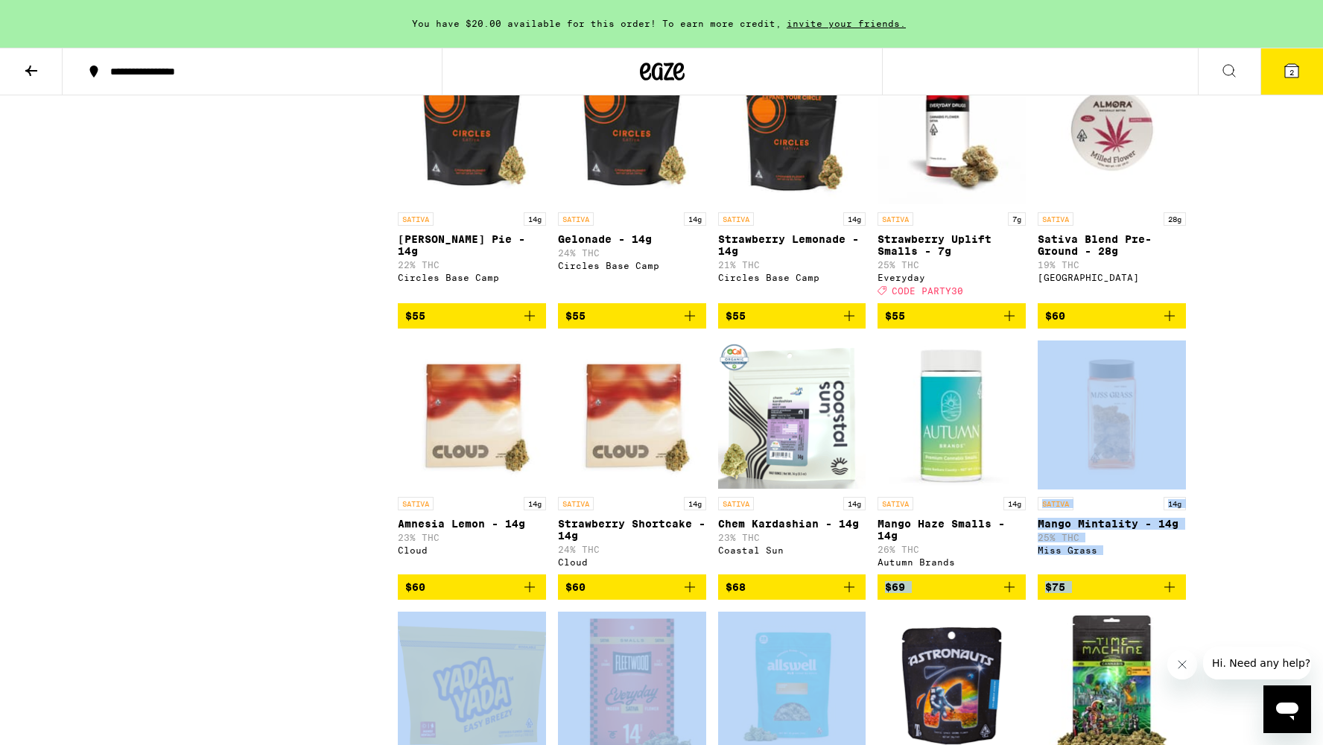
drag, startPoint x: 868, startPoint y: 660, endPoint x: 926, endPoint y: 625, distance: 67.8
click at [926, 625] on div "SATIVA 14g Mango Mintality Pre-Ground - 14g 21% THC Yada Yada $25 SATIVA 14g Bl…" at bounding box center [792, 320] width 788 height 2729
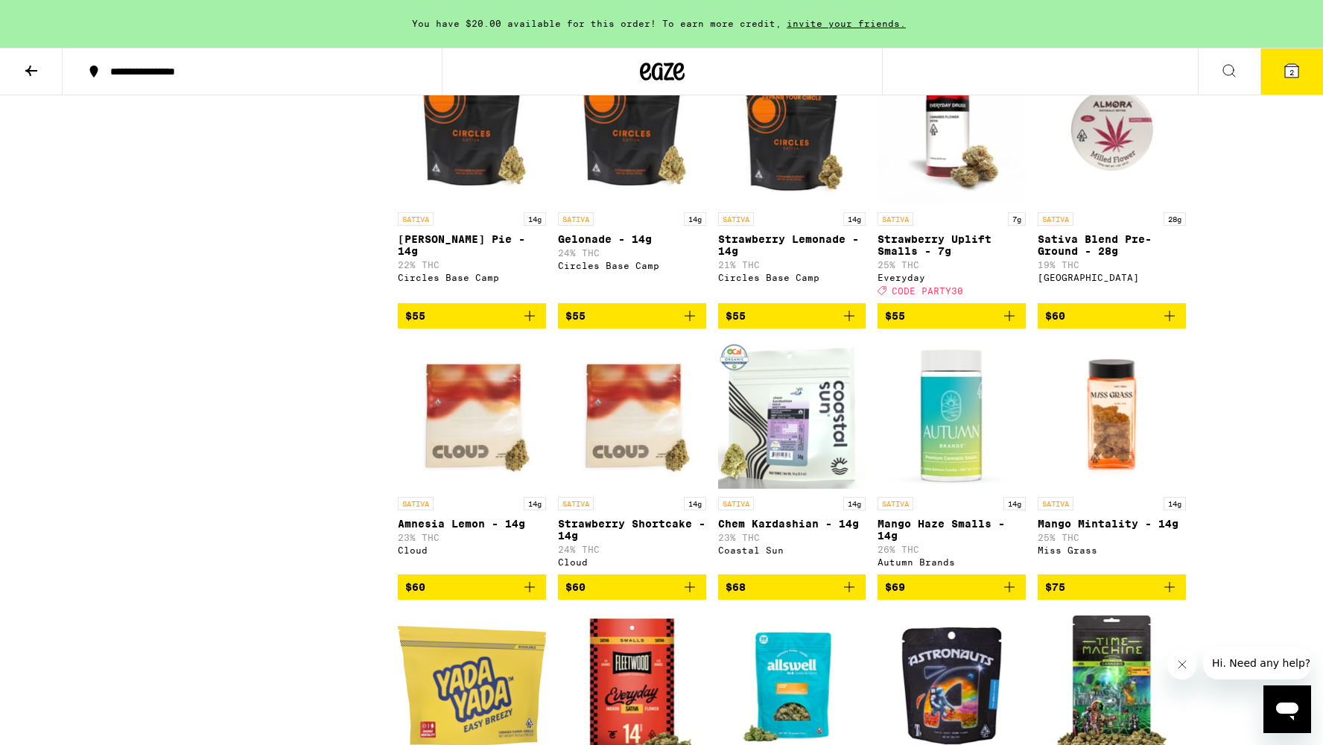
click at [358, 524] on div "Clear 1 filter Sale View Sale Items Only Potency Medium High Very High Strain T…" at bounding box center [267, 309] width 261 height 2795
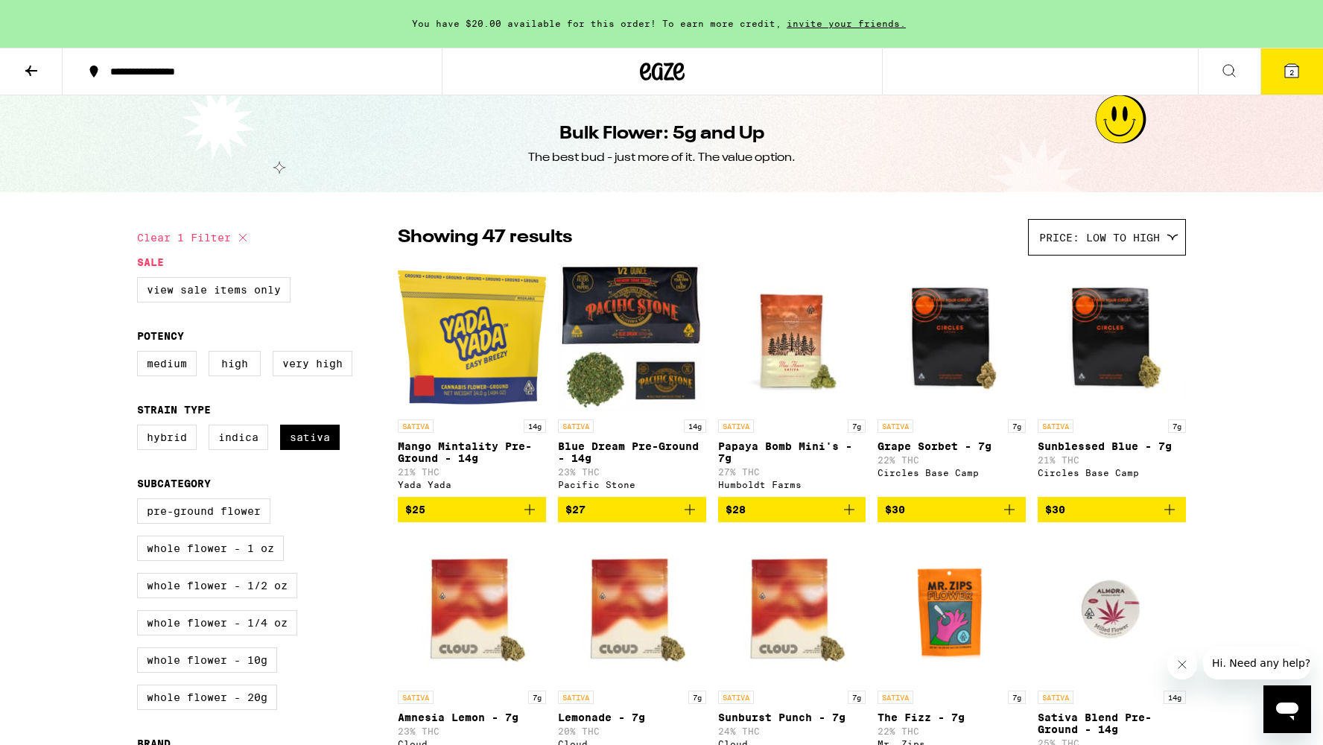
scroll to position [0, 0]
click at [1222, 70] on icon at bounding box center [1229, 71] width 18 height 18
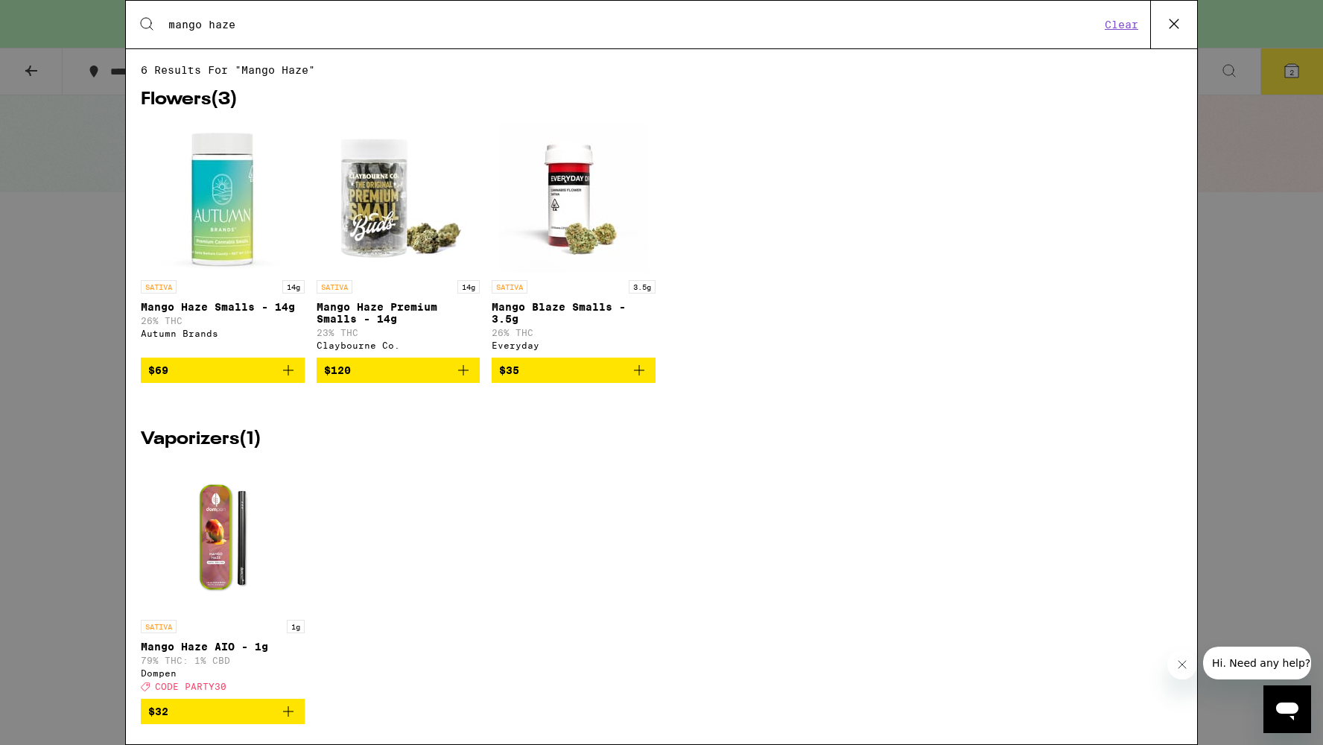
drag, startPoint x: 297, startPoint y: 28, endPoint x: 128, endPoint y: 13, distance: 169.8
click at [128, 13] on div "Search for Products mango haze Clear" at bounding box center [661, 25] width 1071 height 48
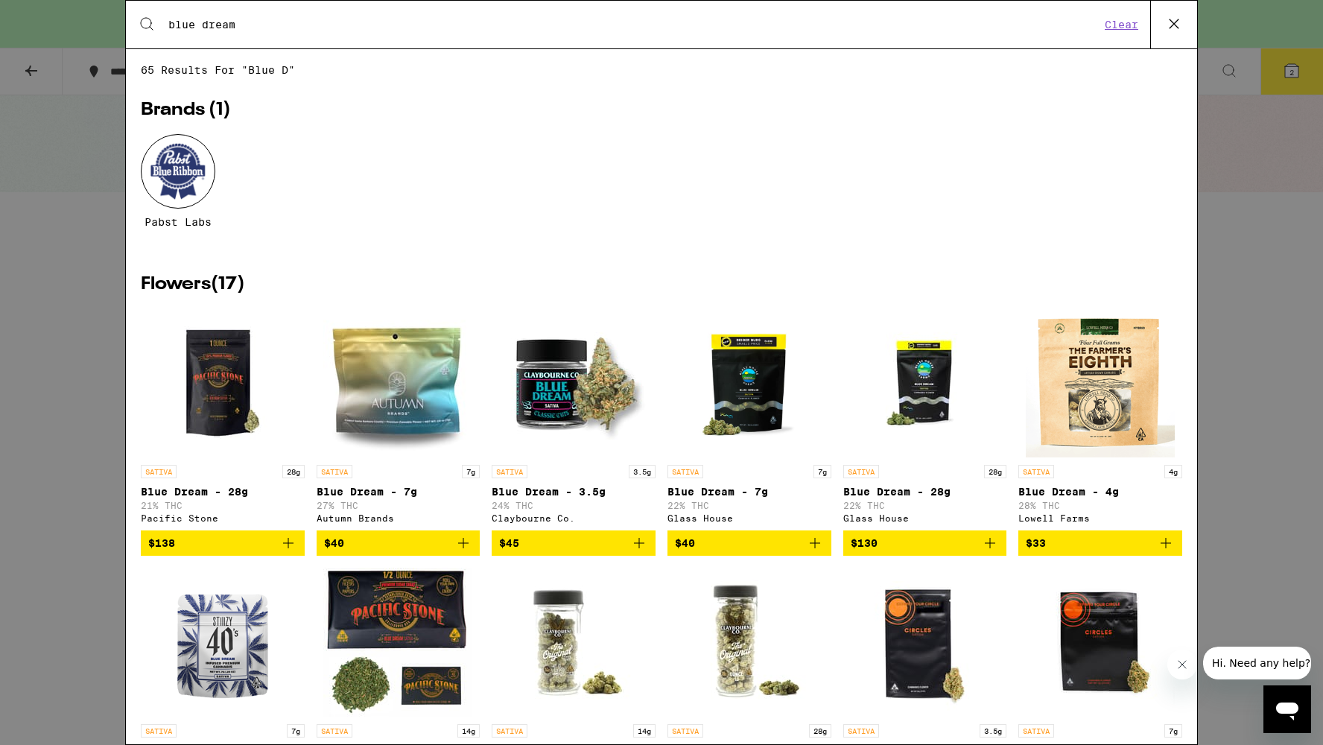
type input "blue dream"
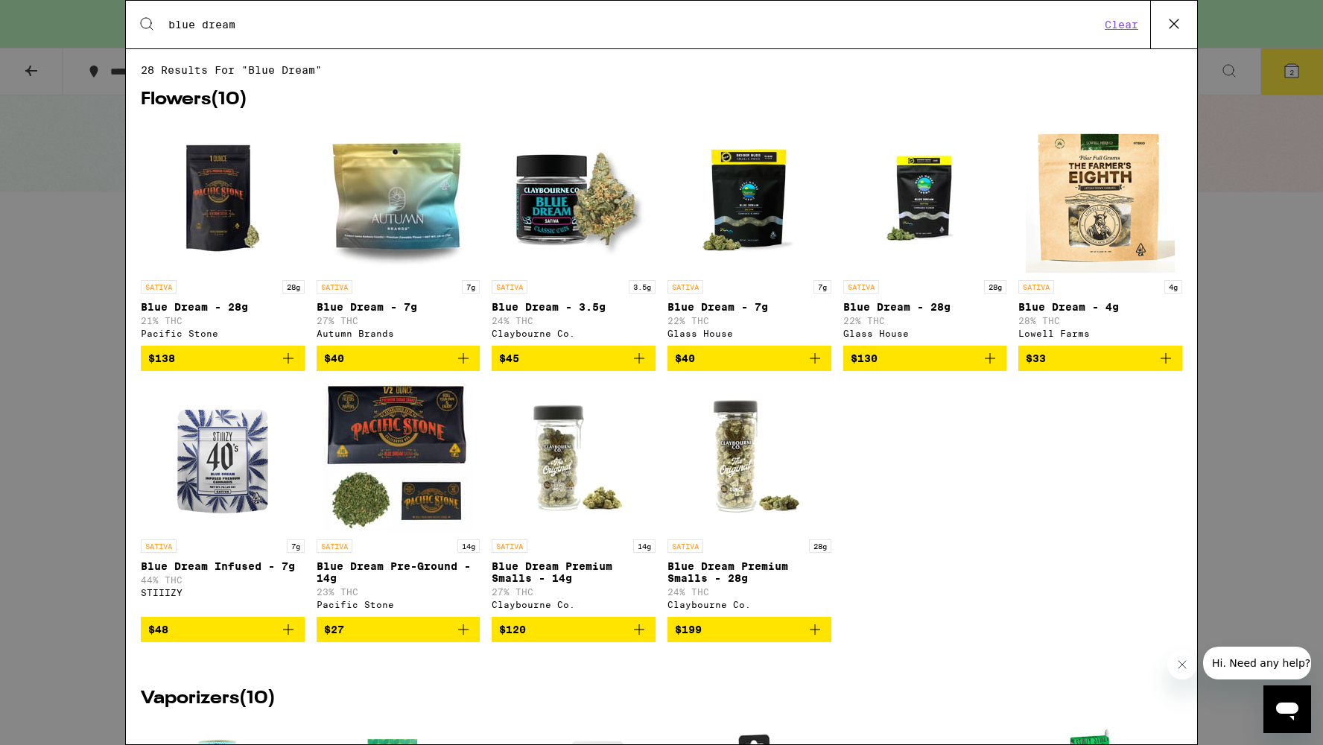
click at [466, 362] on icon "Add to bag" at bounding box center [463, 358] width 18 height 18
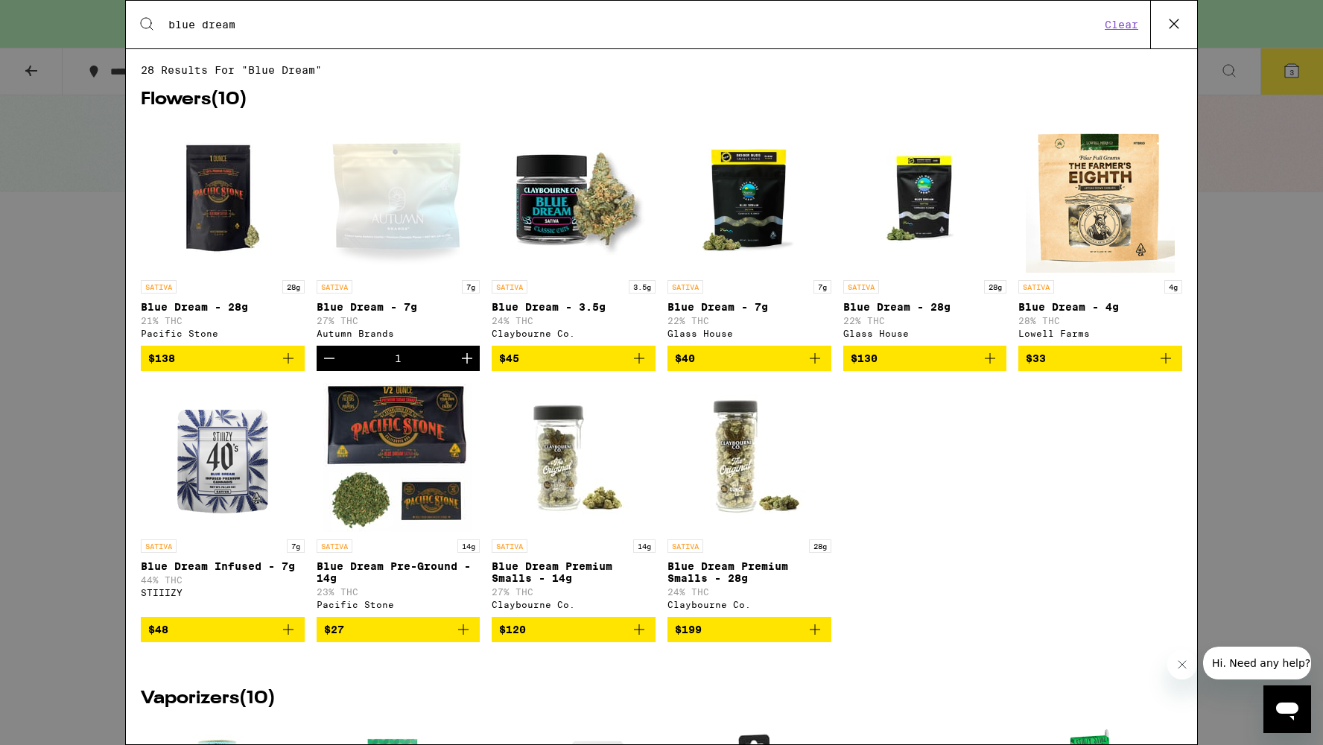
click at [1252, 352] on div "Search for Products blue dream Clear 28 results for "blue dream" Flowers ( 10 )…" at bounding box center [661, 372] width 1323 height 745
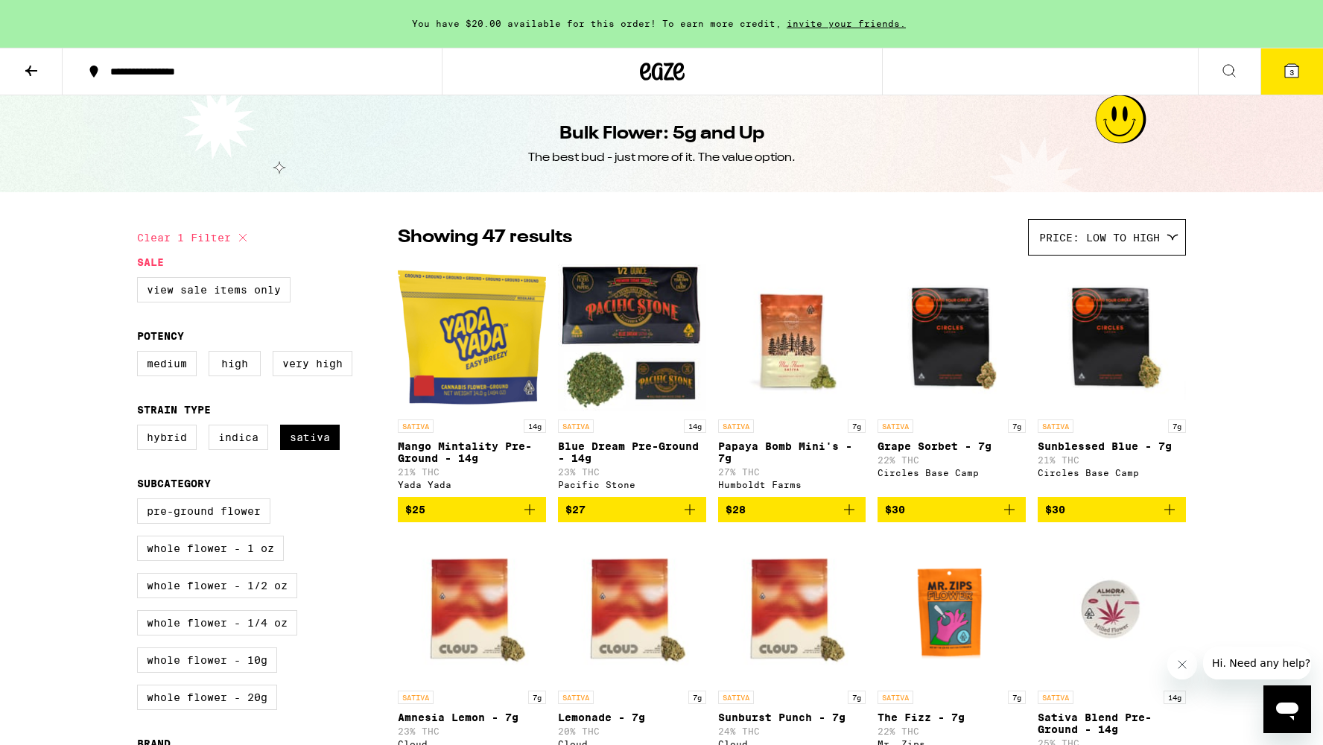
click at [1287, 62] on icon at bounding box center [1292, 71] width 18 height 18
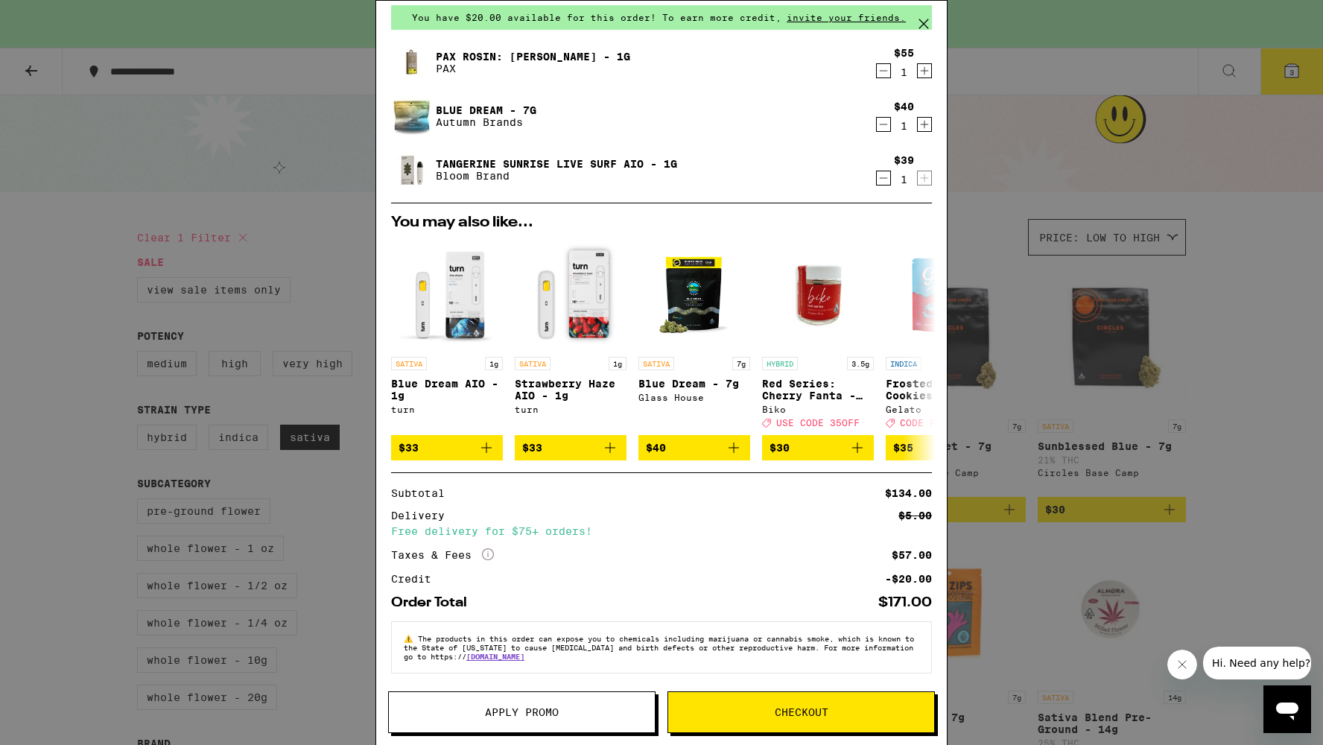
scroll to position [70, 0]
click at [505, 698] on button "Apply Promo" at bounding box center [521, 712] width 267 height 42
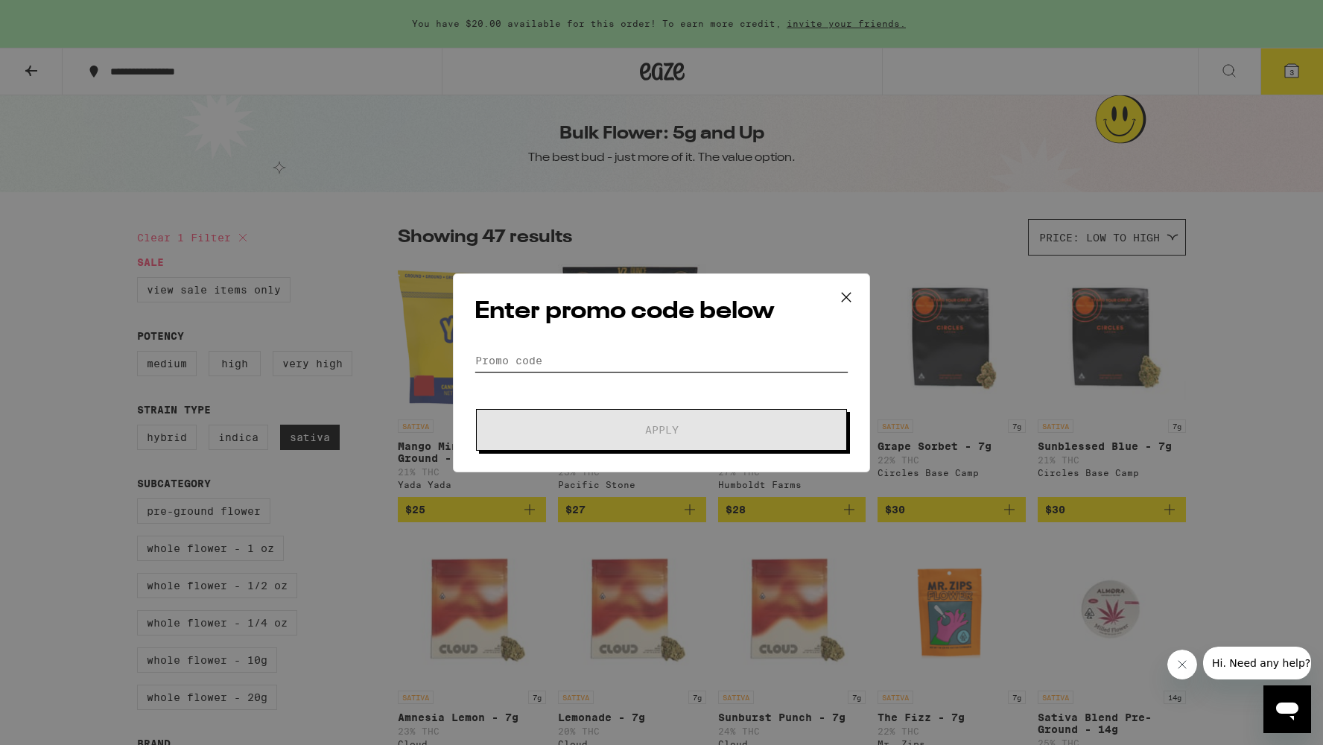
click at [544, 354] on input "Promo Code" at bounding box center [662, 360] width 374 height 22
type input "4"
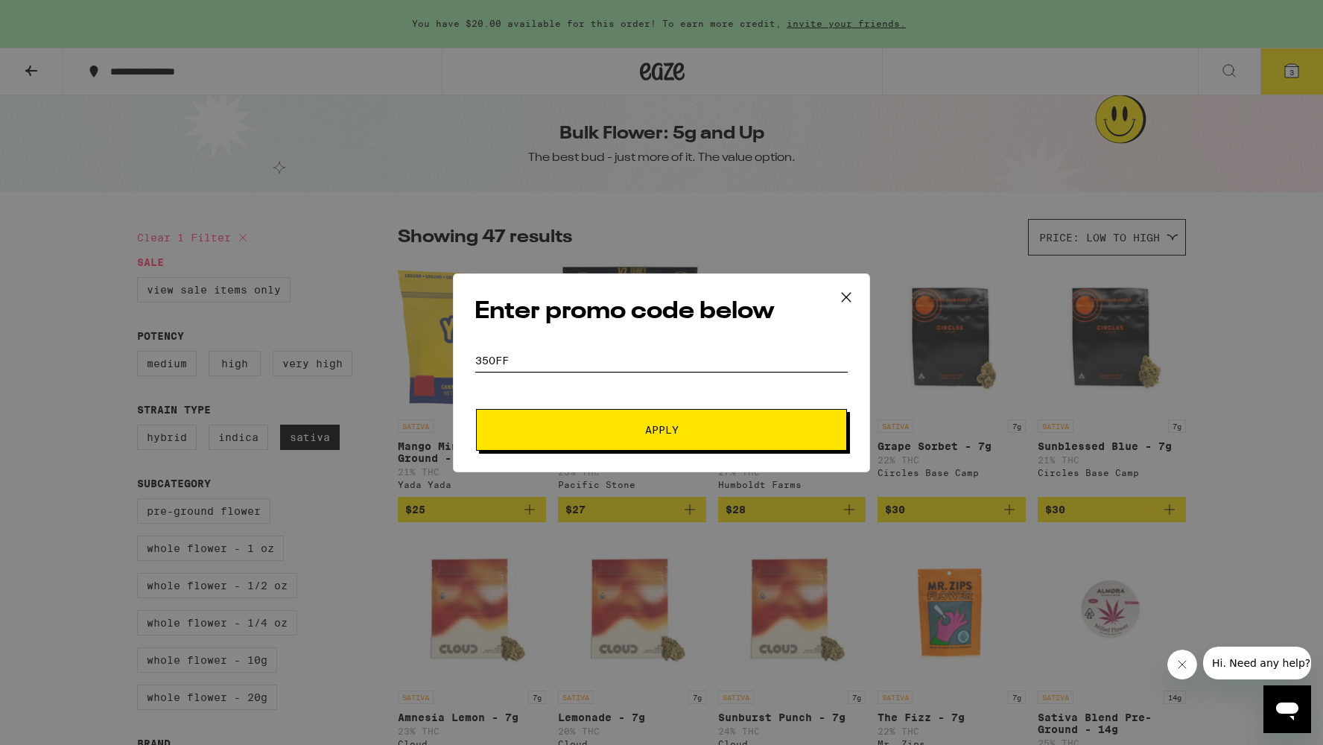
type input "35OFF"
click at [576, 422] on button "Apply" at bounding box center [661, 430] width 371 height 42
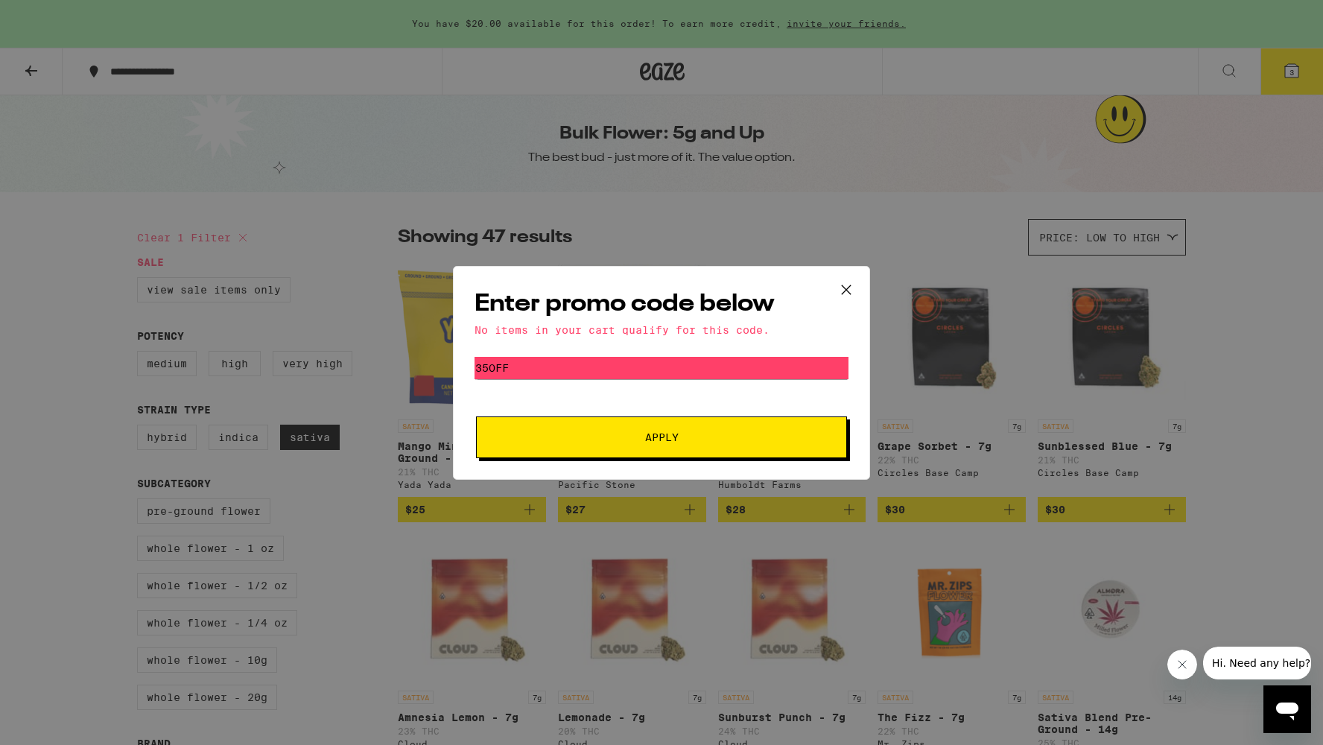
click at [848, 290] on icon at bounding box center [846, 289] width 9 height 9
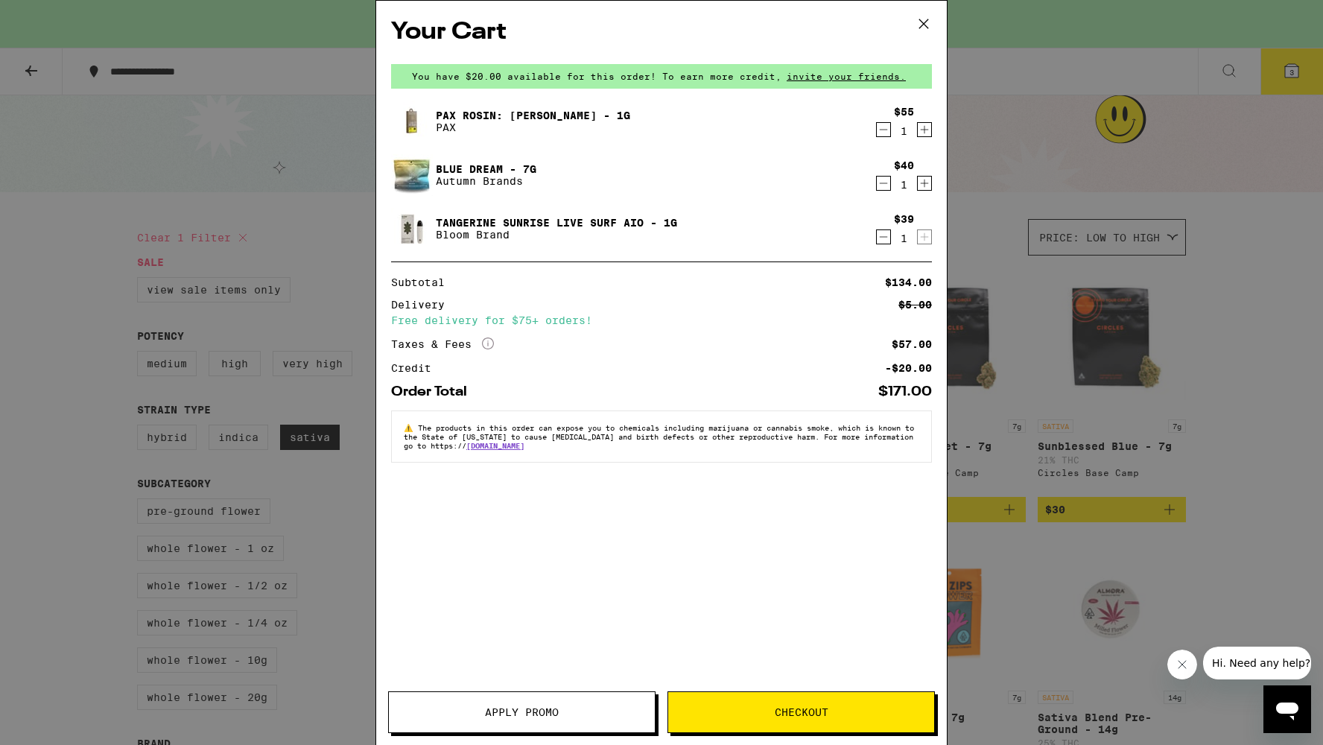
click at [530, 117] on link "PAX Rosin: [PERSON_NAME] - 1g" at bounding box center [533, 116] width 194 height 12
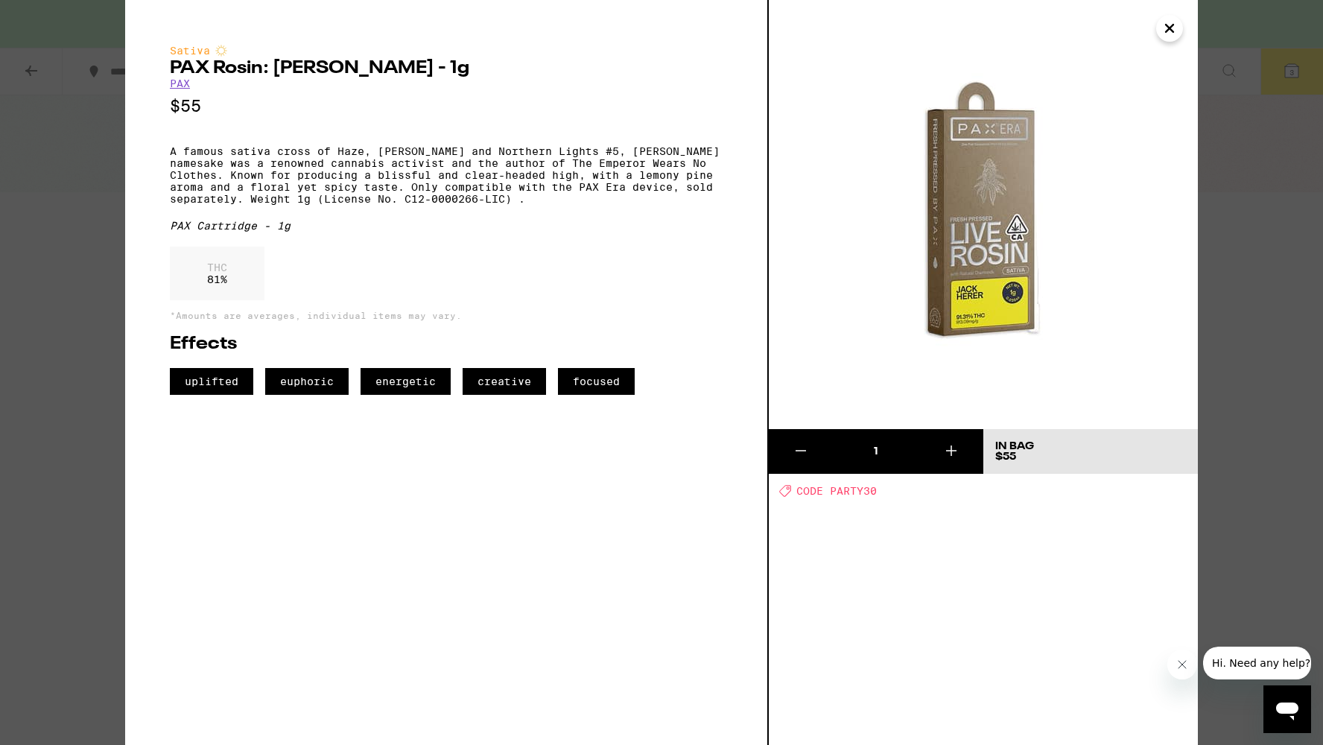
click at [1237, 235] on div "Sativa PAX Rosin: [PERSON_NAME] - 1g PAX $55 A famous sativa cross of Haze, [PE…" at bounding box center [661, 372] width 1323 height 745
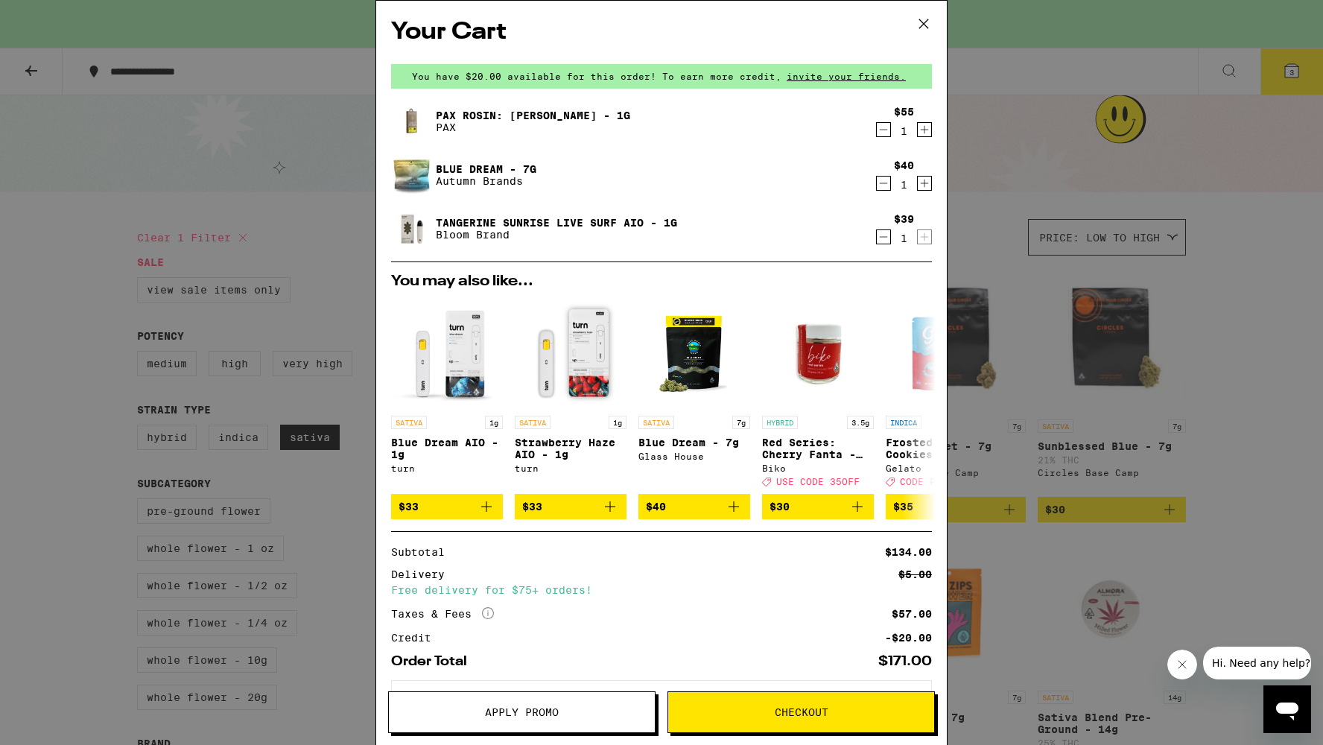
click at [524, 691] on button "Apply Promo" at bounding box center [521, 712] width 267 height 42
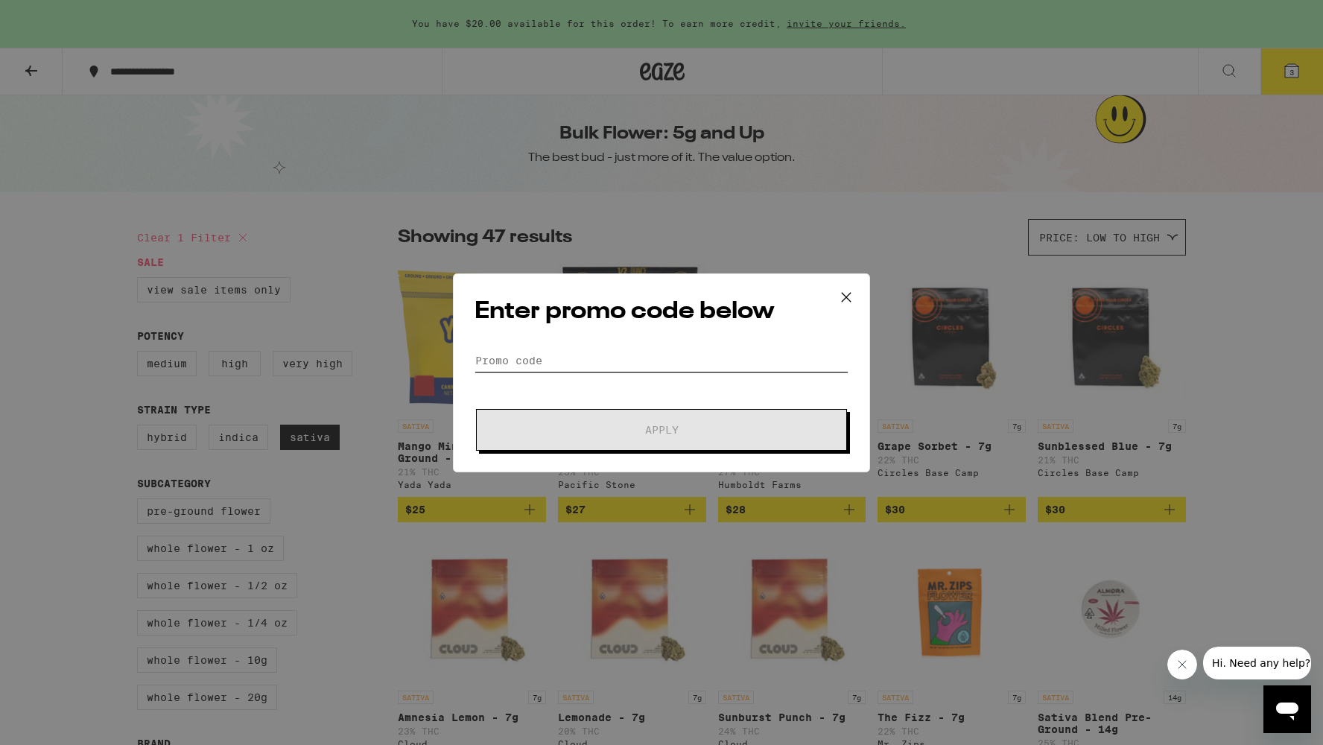
click at [548, 354] on input "Promo Code" at bounding box center [662, 360] width 374 height 22
type input "p"
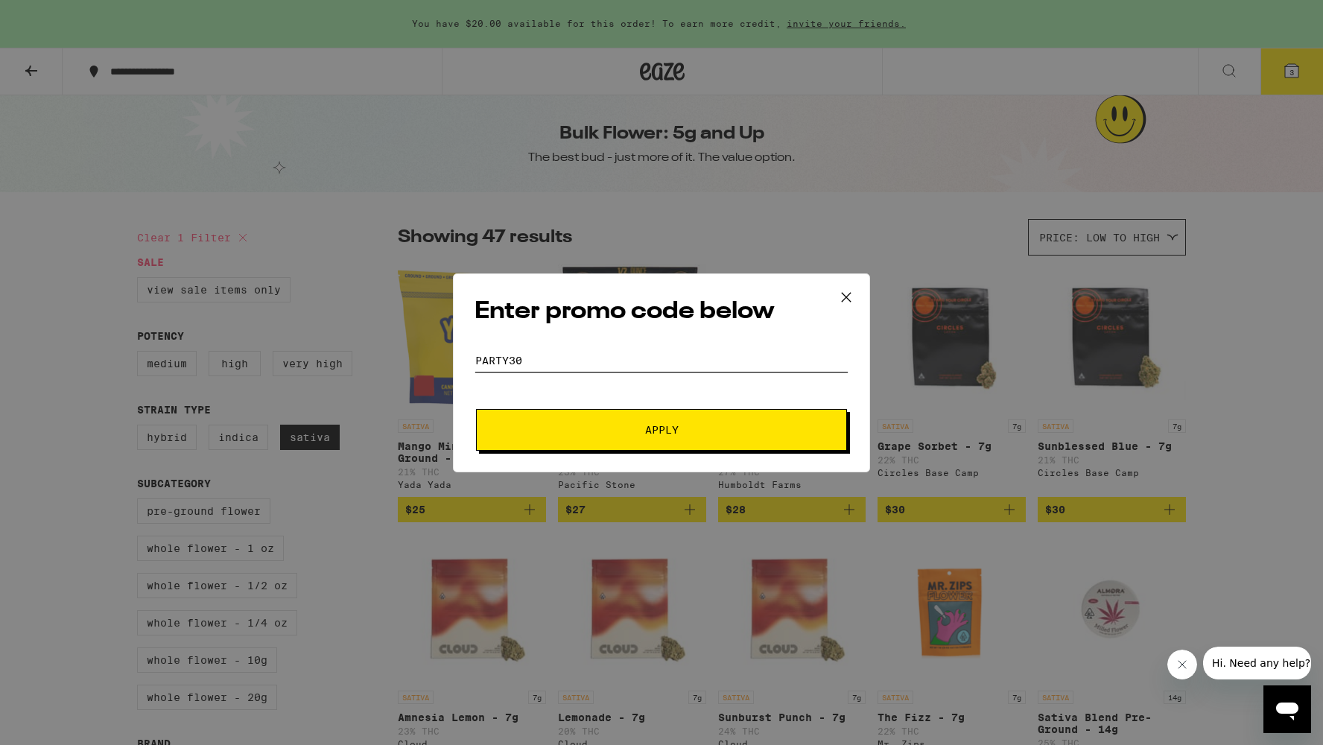
type input "PARTY30"
click at [578, 422] on button "Apply" at bounding box center [661, 430] width 371 height 42
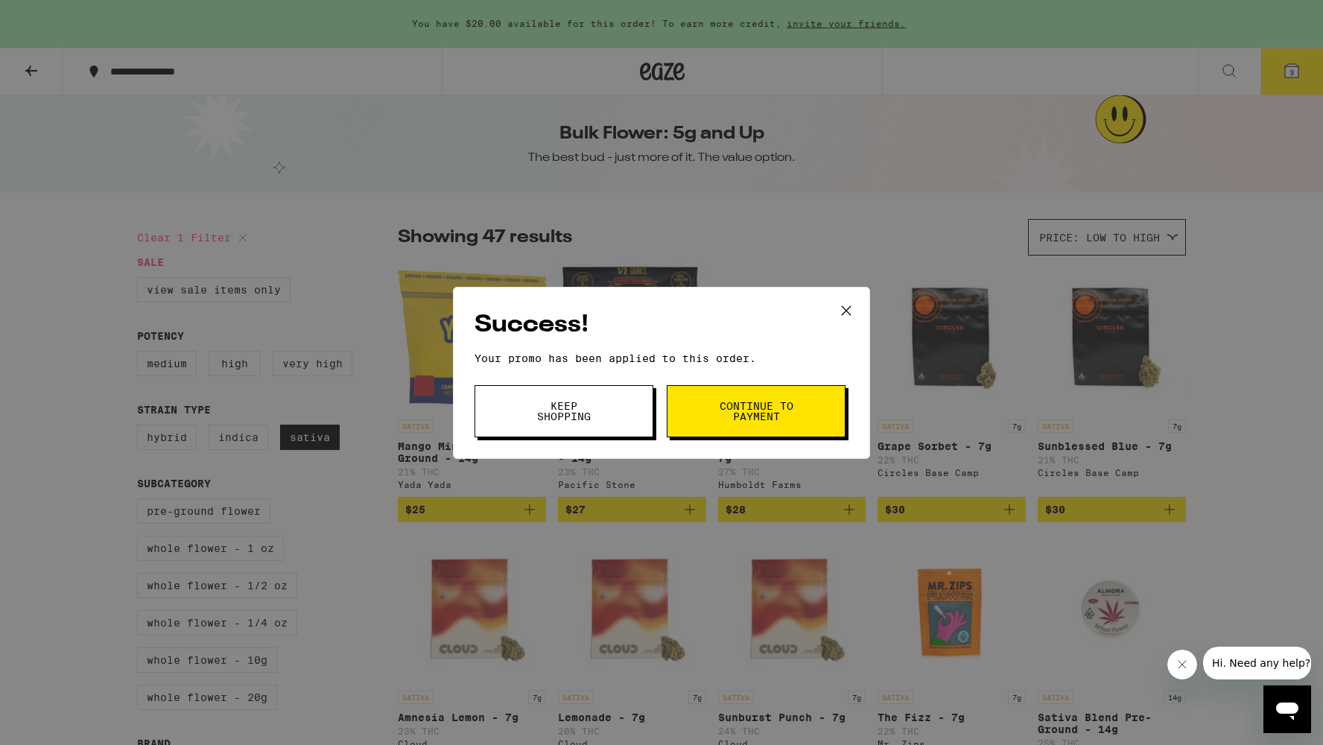
click at [735, 394] on button "Continue to payment" at bounding box center [756, 411] width 179 height 52
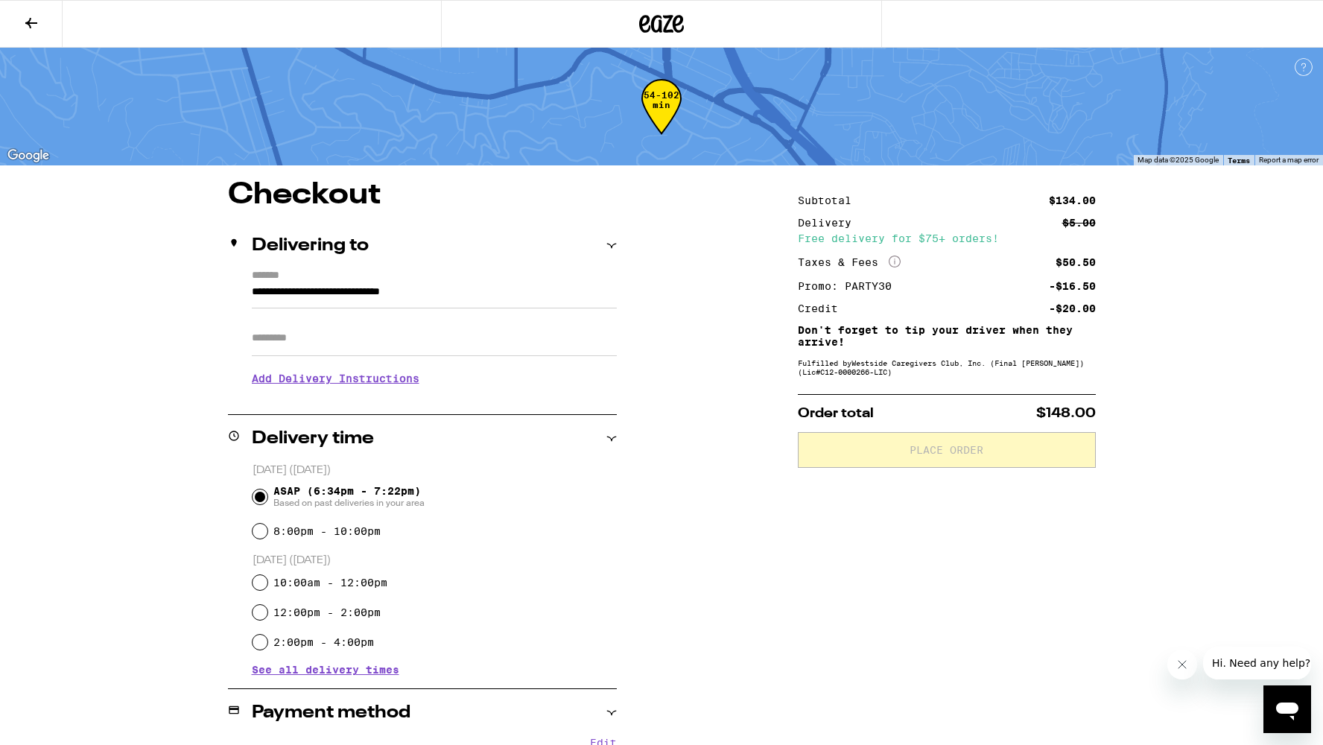
click at [896, 261] on icon "More Info" at bounding box center [895, 262] width 12 height 12
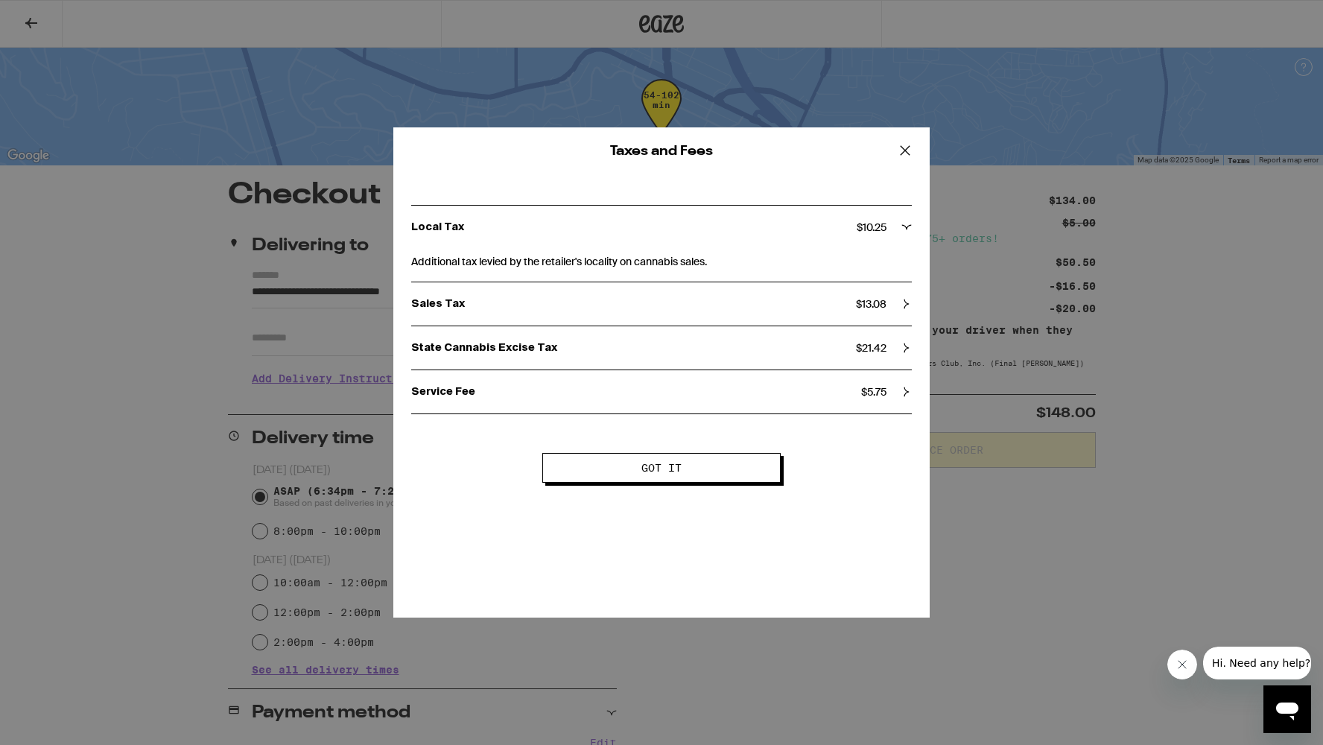
click at [863, 367] on div "State Cannabis Excise Tax $ 21.42" at bounding box center [661, 347] width 501 height 43
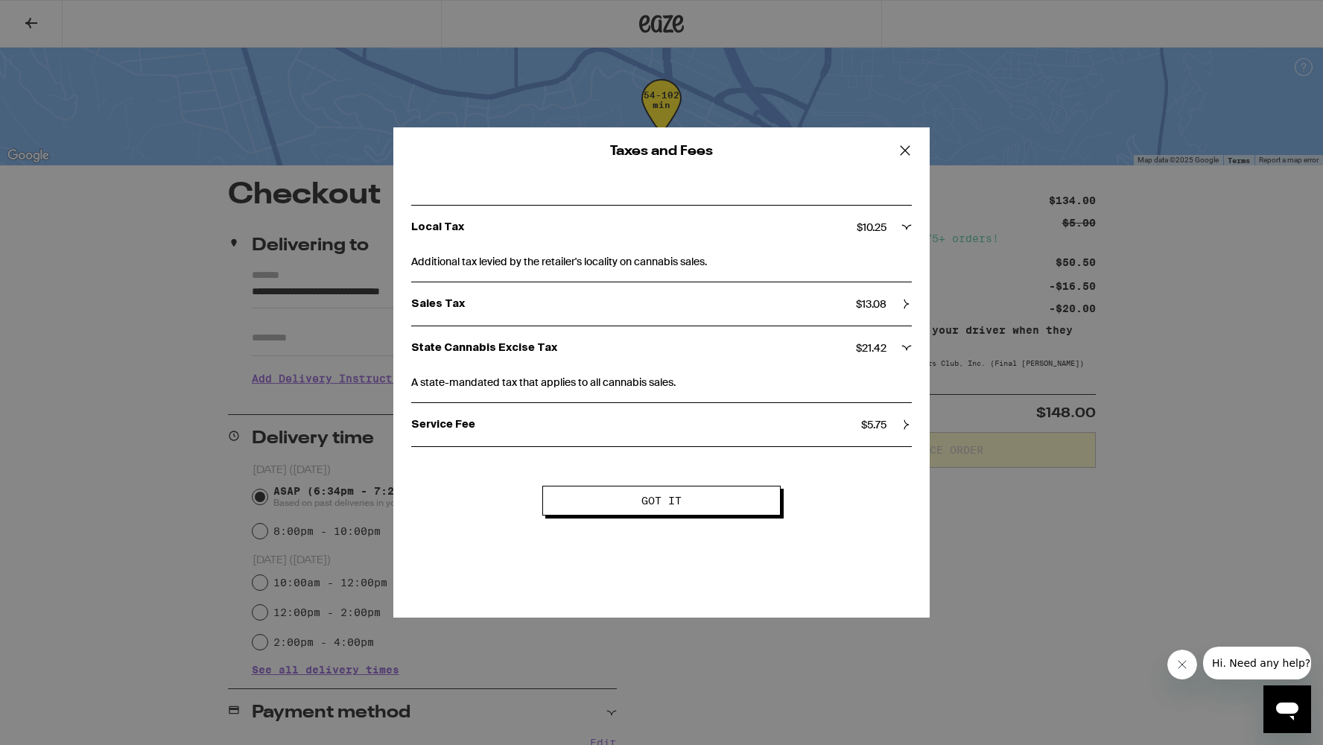
click at [867, 423] on span "$ 5.75" at bounding box center [873, 424] width 25 height 13
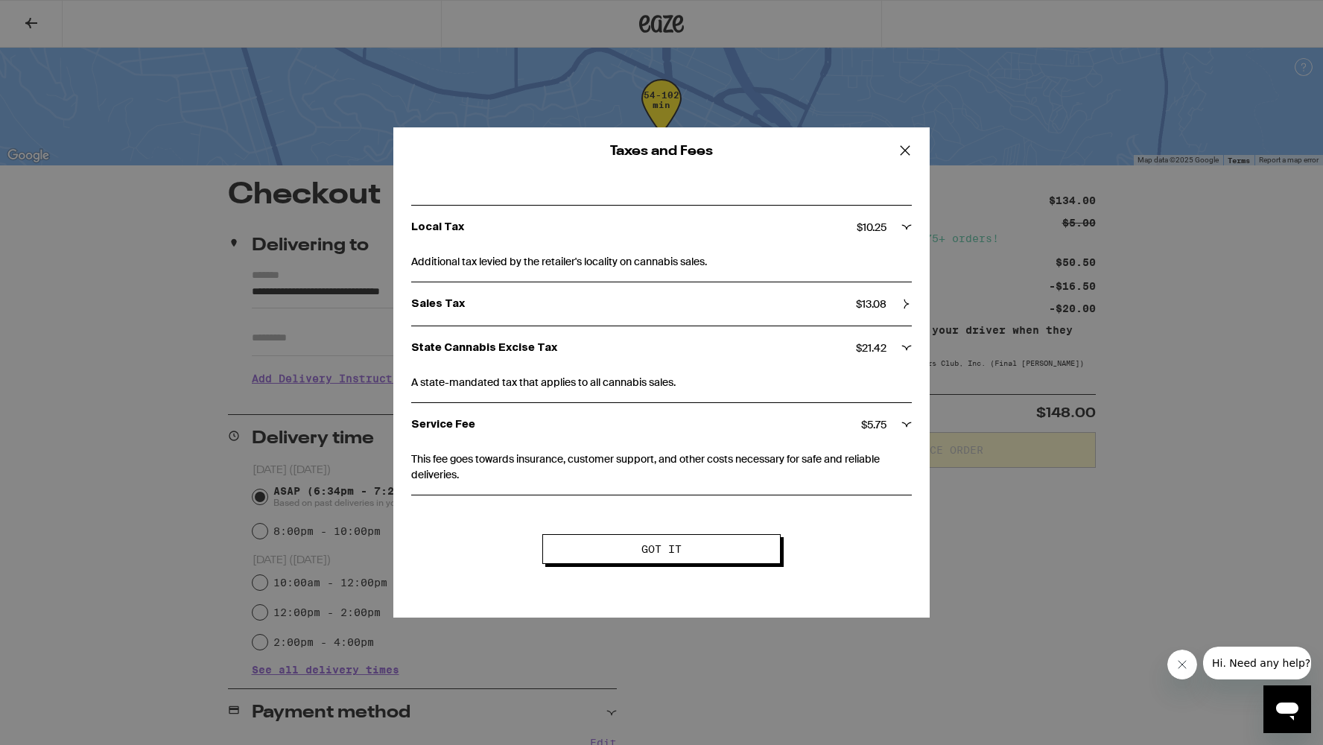
click at [864, 416] on div "Service Fee $ 5.75" at bounding box center [661, 424] width 501 height 43
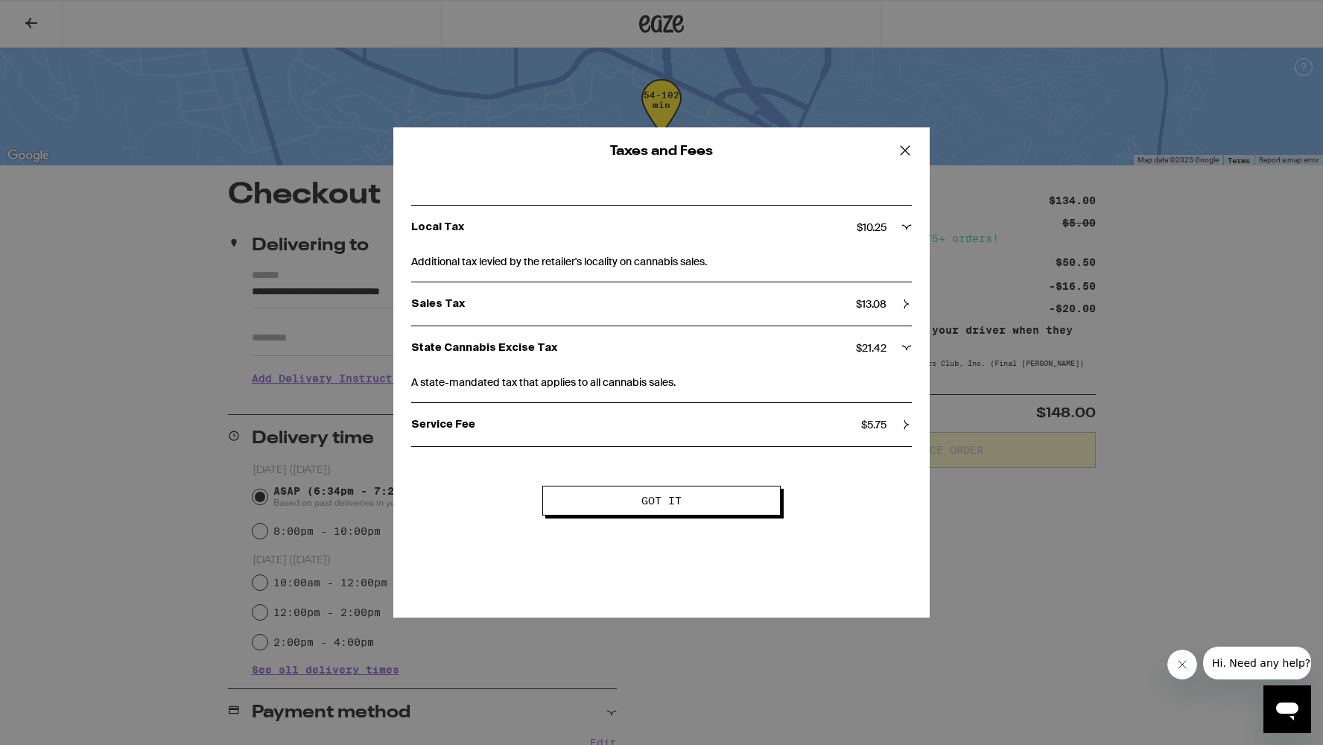
click at [903, 148] on icon at bounding box center [905, 150] width 9 height 9
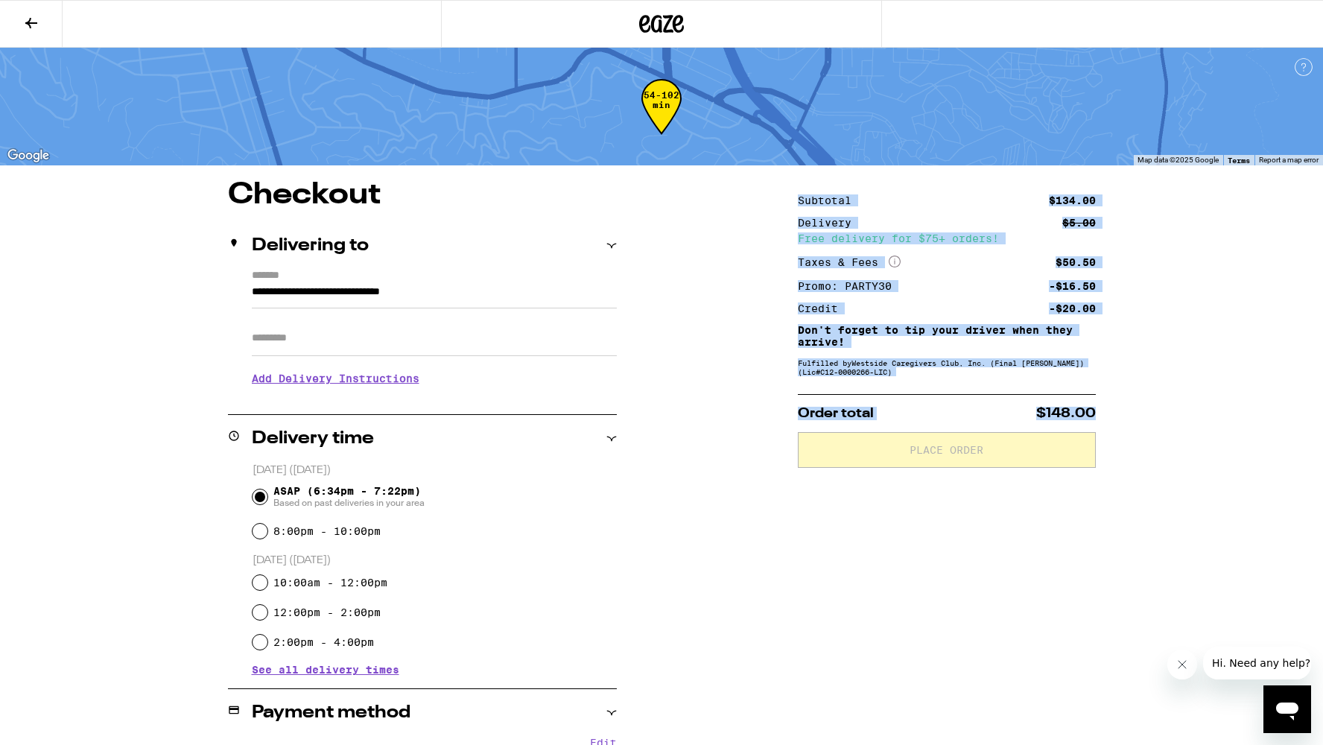
drag, startPoint x: 1106, startPoint y: 415, endPoint x: 769, endPoint y: 200, distance: 400.3
click at [769, 200] on div "**********" at bounding box center [661, 626] width 1073 height 892
copy div "Subtotal $134.00 Delivery $5.00 Free delivery for $75+ orders! Taxes & Fees Mor…"
click at [802, 233] on div "Free delivery for $75+ orders!" at bounding box center [947, 238] width 298 height 10
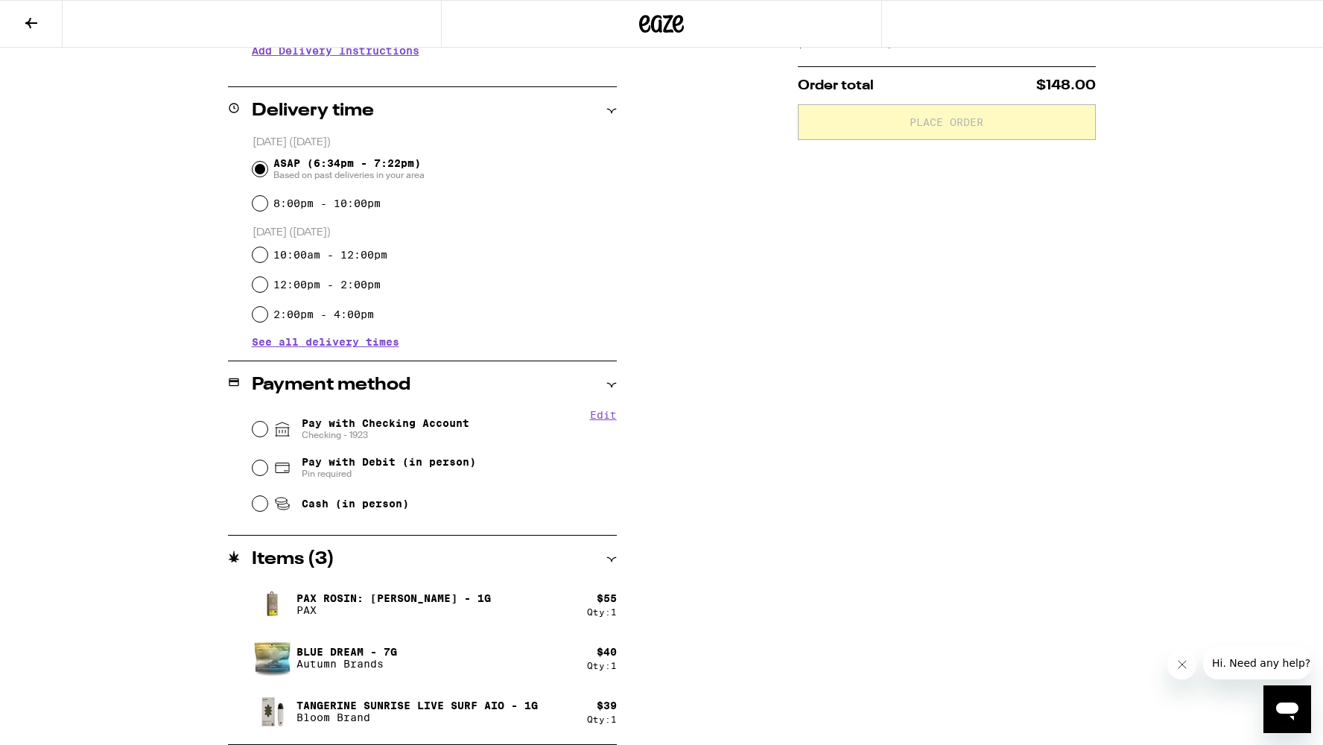
scroll to position [328, 0]
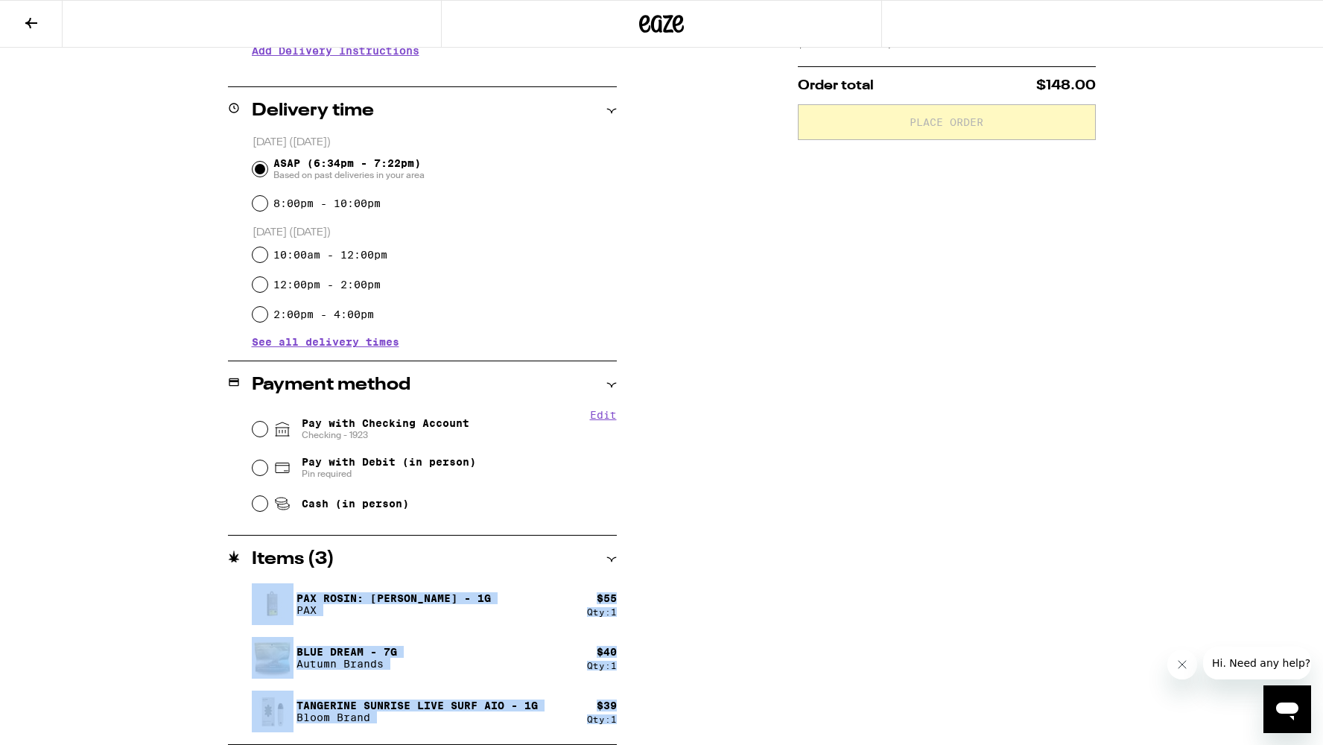
drag, startPoint x: 631, startPoint y: 717, endPoint x: 266, endPoint y: 540, distance: 405.8
click at [266, 540] on div "**********" at bounding box center [661, 298] width 1073 height 892
copy div "PAX Rosin: [PERSON_NAME] - 1g PAX $ 55 Qty: 1 Blue Dream - 7g Autumn Brands $ 4…"
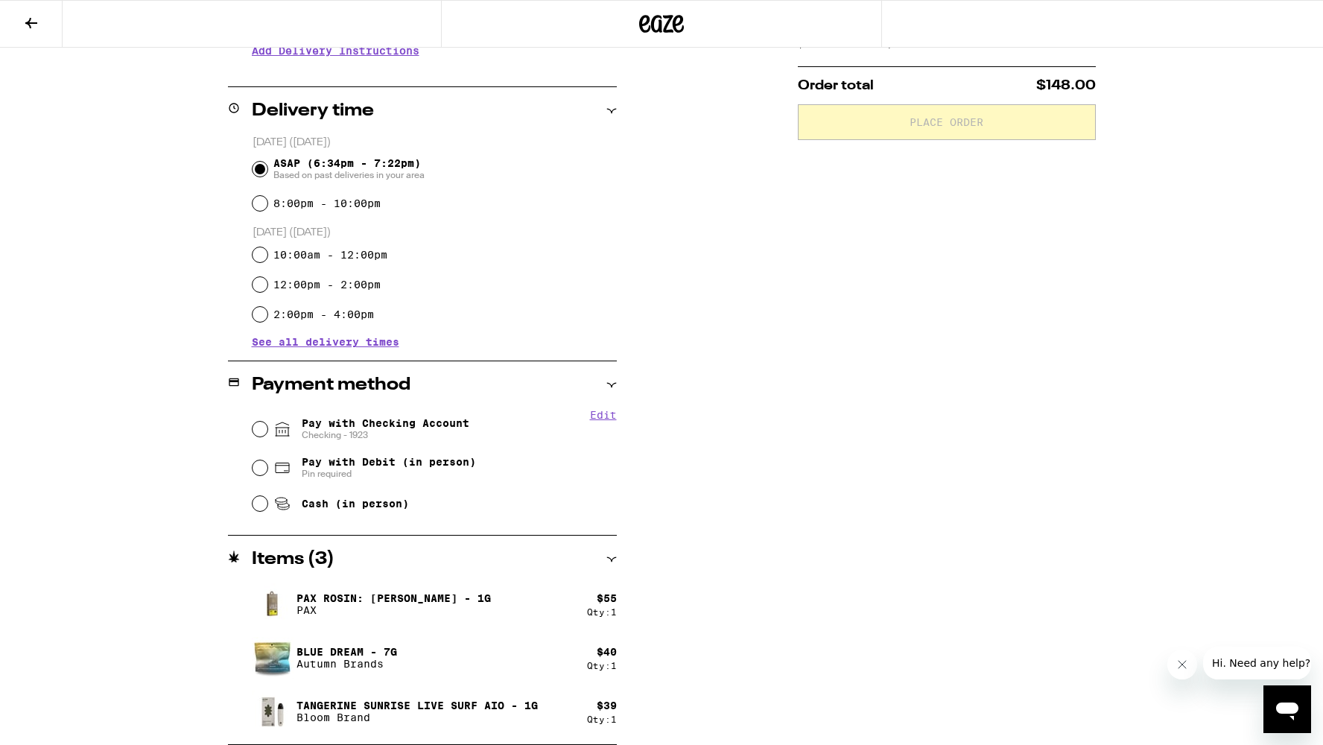
click at [597, 0] on div at bounding box center [661, 24] width 441 height 48
